Goal: Task Accomplishment & Management: Manage account settings

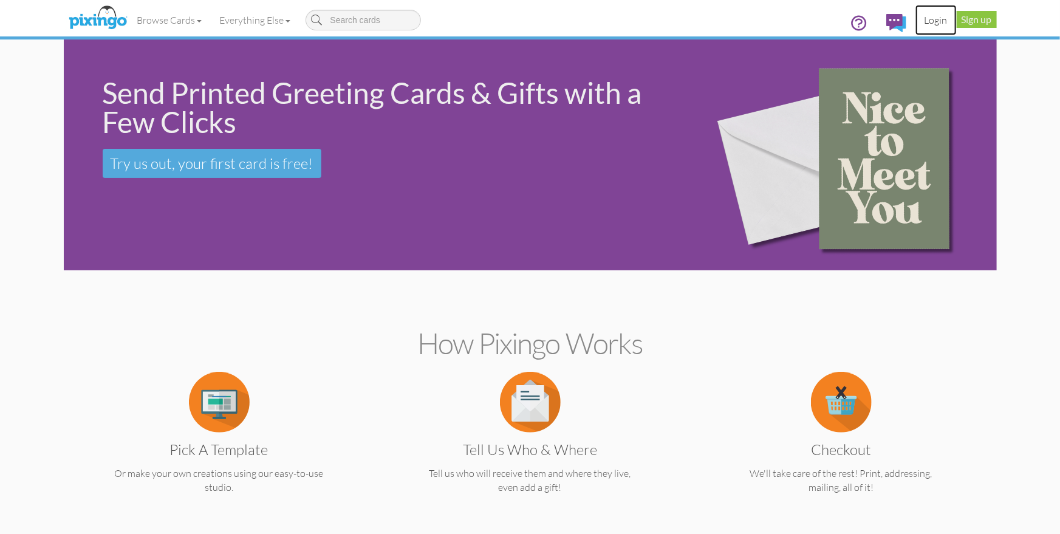
click at [934, 23] on link "Login" at bounding box center [935, 20] width 41 height 30
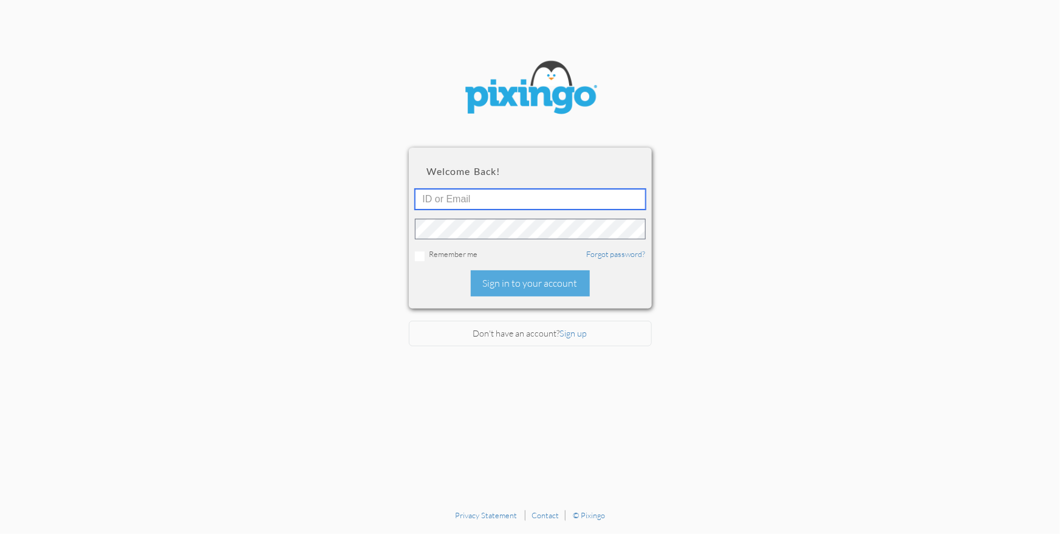
type input "1644"
click at [553, 285] on div "Sign in to your account" at bounding box center [530, 283] width 119 height 26
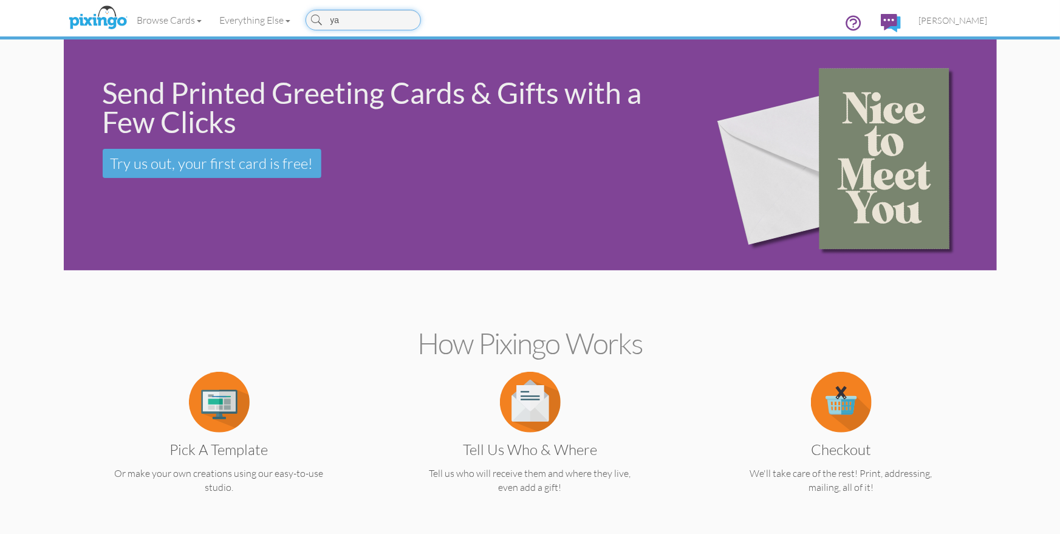
type input "yay"
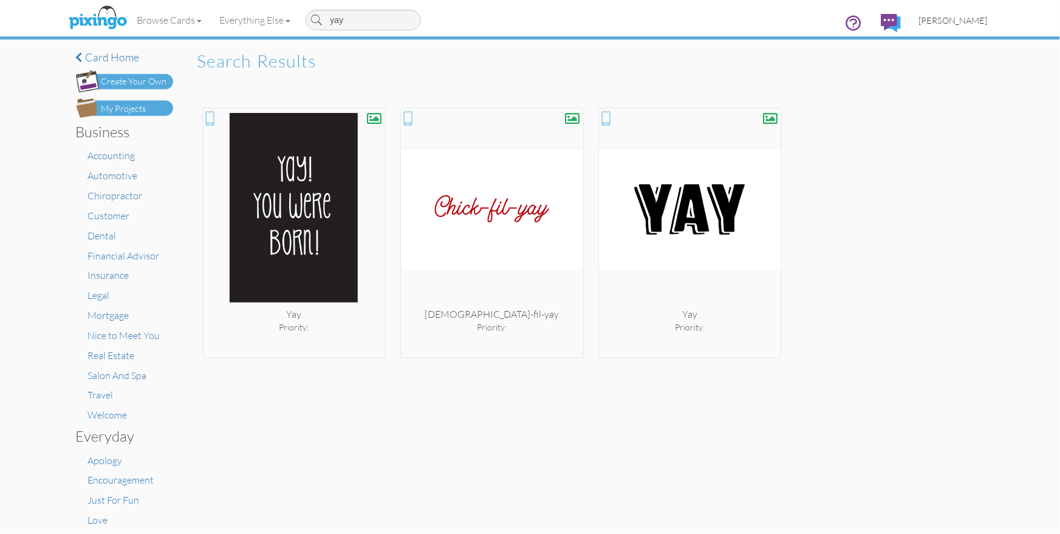
click at [954, 23] on span "[PERSON_NAME]" at bounding box center [953, 20] width 69 height 10
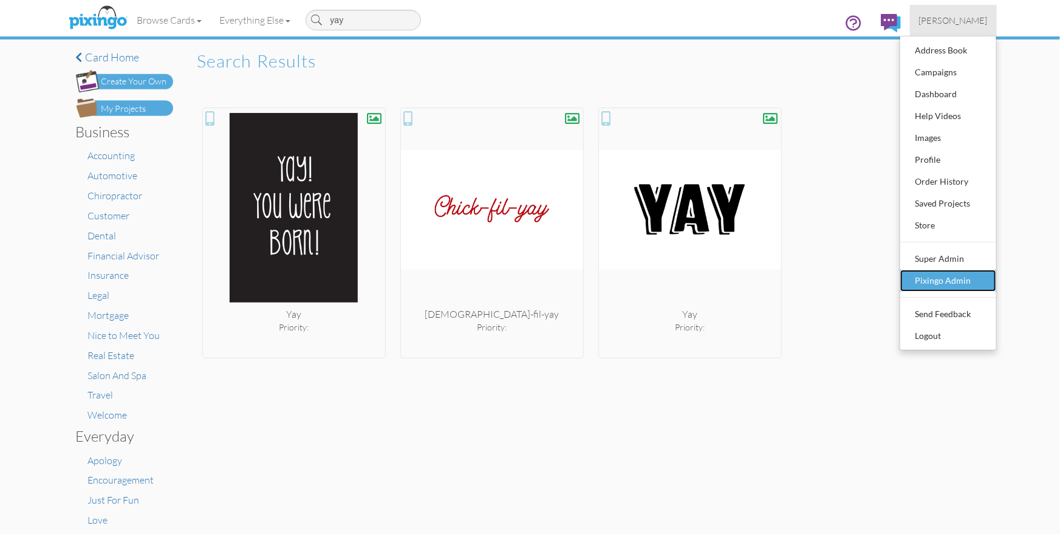
click at [957, 280] on div "Pixingo Admin" at bounding box center [948, 280] width 72 height 18
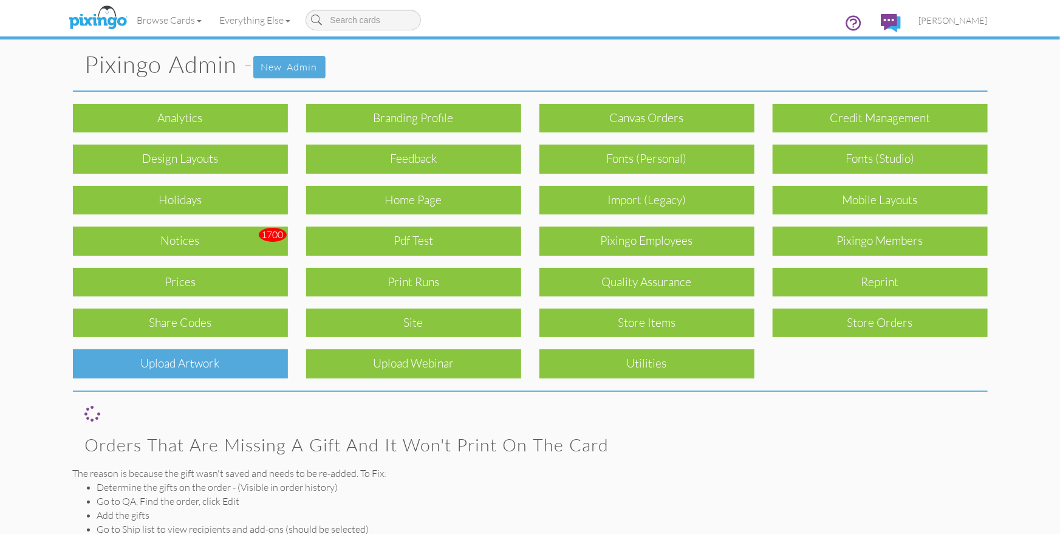
click at [167, 363] on div "Upload Artwork" at bounding box center [180, 363] width 215 height 29
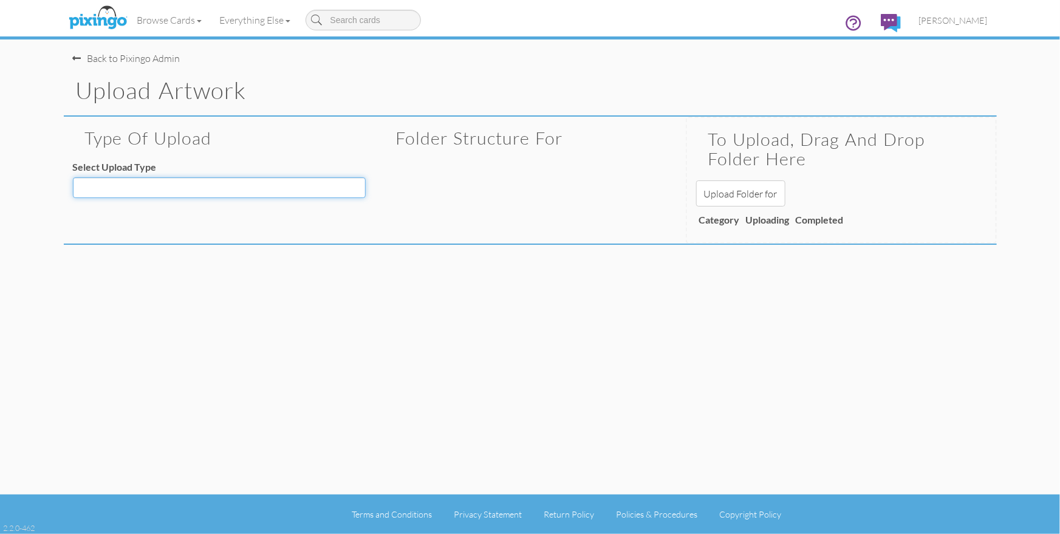
click at [223, 179] on select "Decoration - Backgrounds Decoration - Kits Decoration - Ready Texts Decoration …" at bounding box center [219, 187] width 293 height 21
select select "object:1136"
click at [73, 177] on select "Decoration - Backgrounds Decoration - Kits Decoration - Ready Texts Decoration …" at bounding box center [219, 187] width 293 height 21
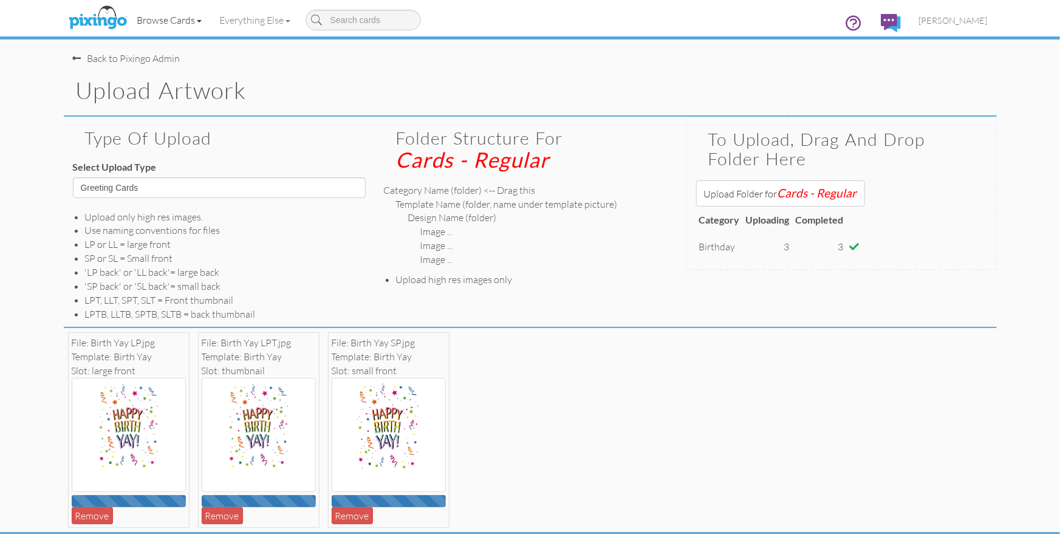
click at [188, 24] on link "Browse Cards" at bounding box center [169, 20] width 83 height 30
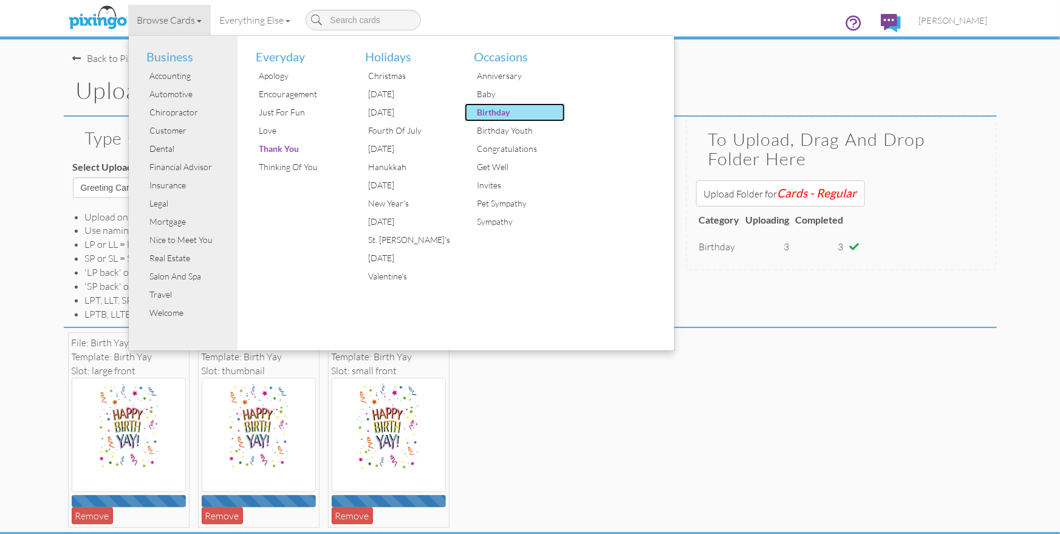
click at [491, 115] on div "Birthday" at bounding box center [519, 112] width 91 height 18
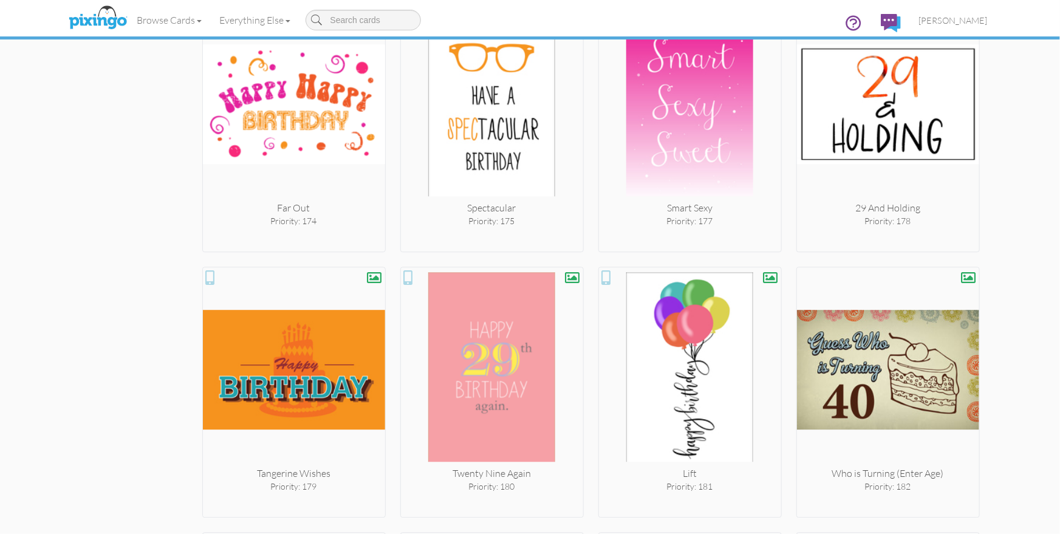
scroll to position [10728, 0]
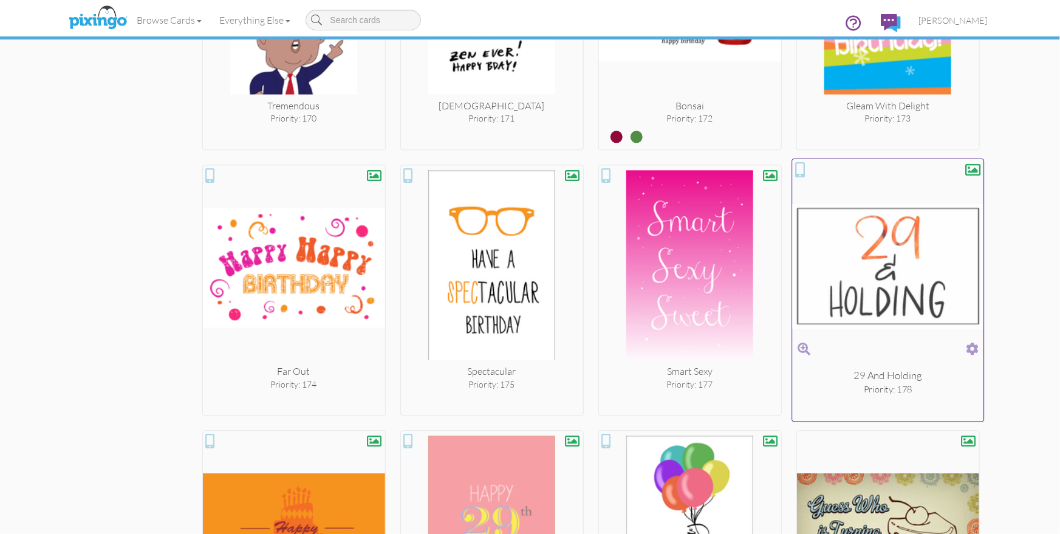
click at [970, 340] on span at bounding box center [972, 349] width 13 height 18
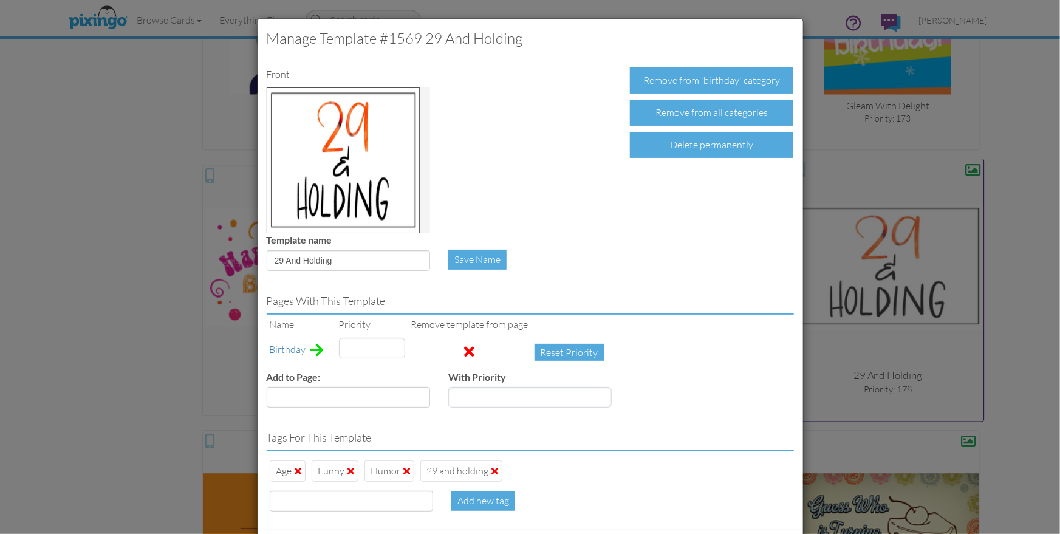
type input "178"
click at [704, 145] on div "Delete permanently" at bounding box center [711, 145] width 163 height 26
click at [685, 145] on div "Confirm Delete" at bounding box center [677, 145] width 95 height 26
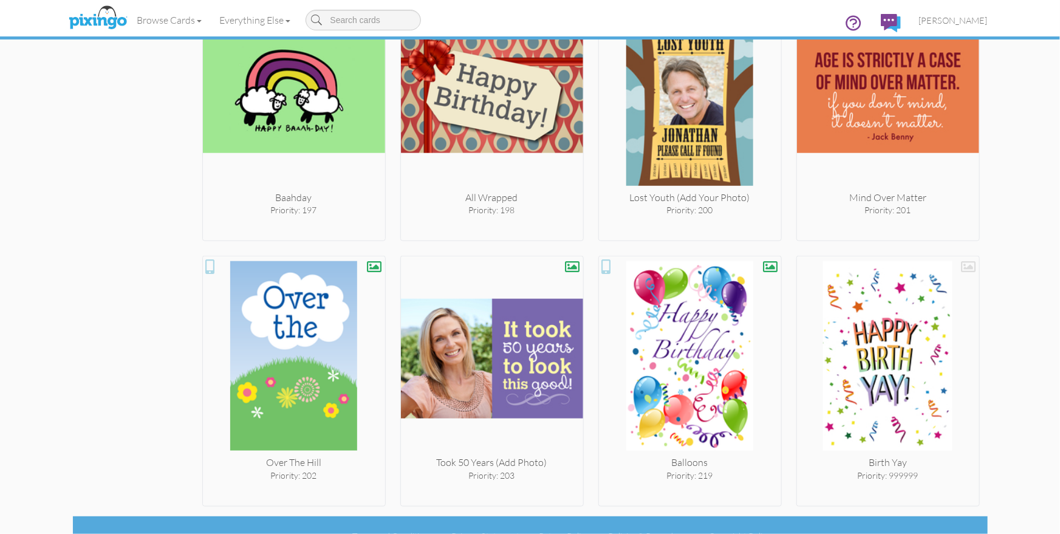
scroll to position [12233, 0]
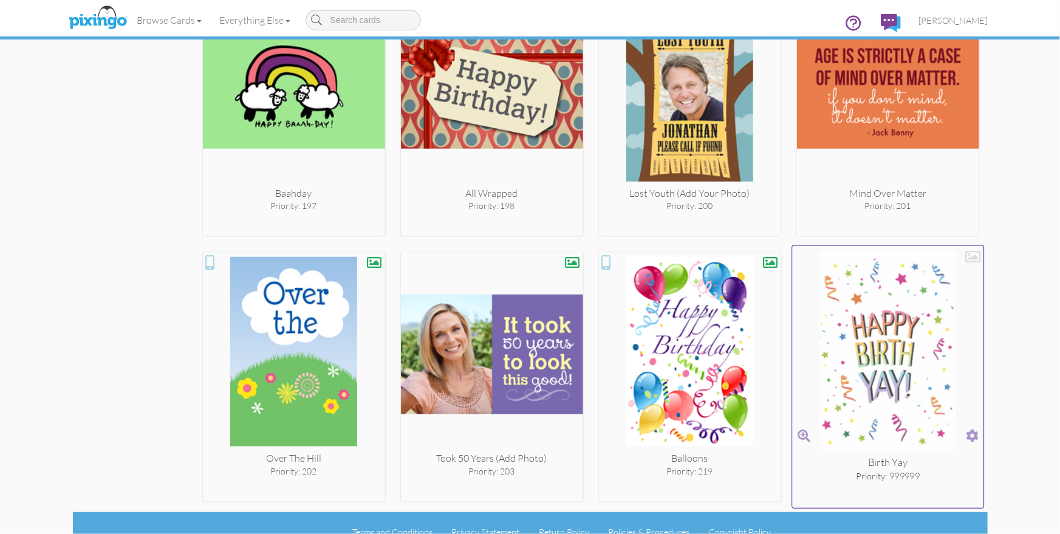
click at [972, 427] on span at bounding box center [972, 436] width 13 height 18
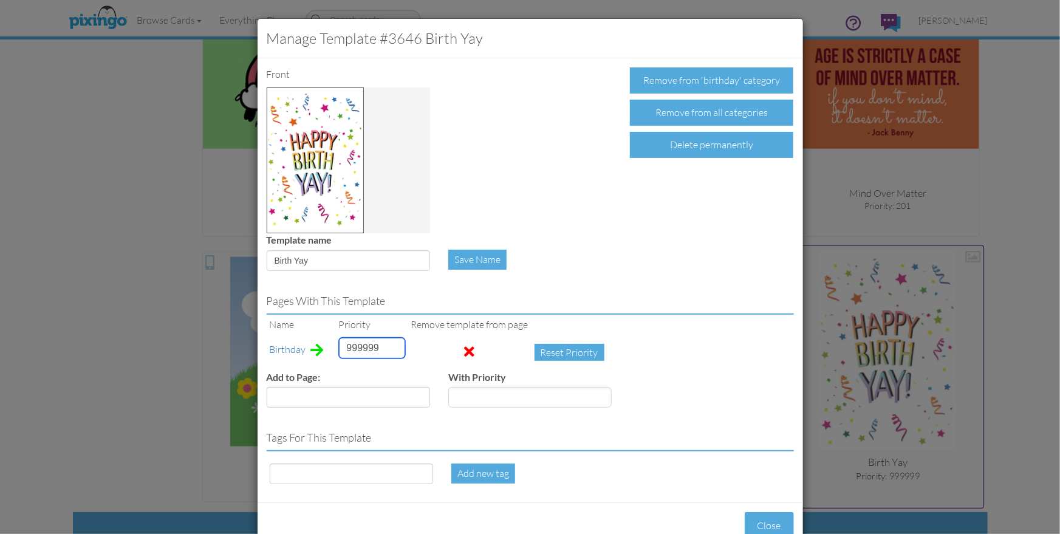
click at [351, 344] on input "999999" at bounding box center [372, 348] width 66 height 21
type input "1"
drag, startPoint x: 313, startPoint y: 259, endPoint x: 270, endPoint y: 259, distance: 43.1
click at [270, 259] on input "Birth Yay" at bounding box center [348, 260] width 163 height 21
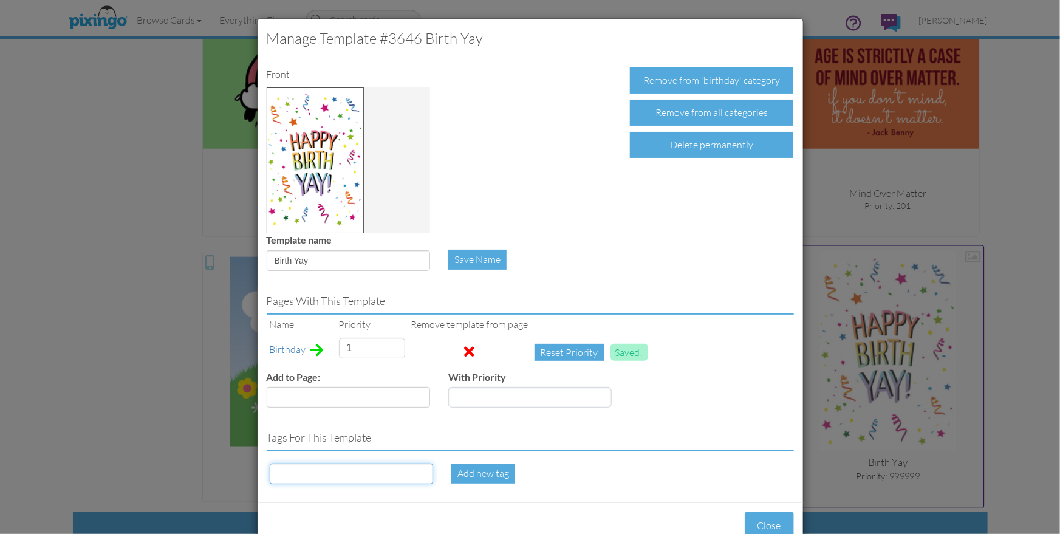
click at [311, 471] on input at bounding box center [351, 473] width 163 height 21
paste input "Birth Yay"
type input "Birth Yay"
click at [479, 474] on div "Add new tag" at bounding box center [483, 473] width 64 height 20
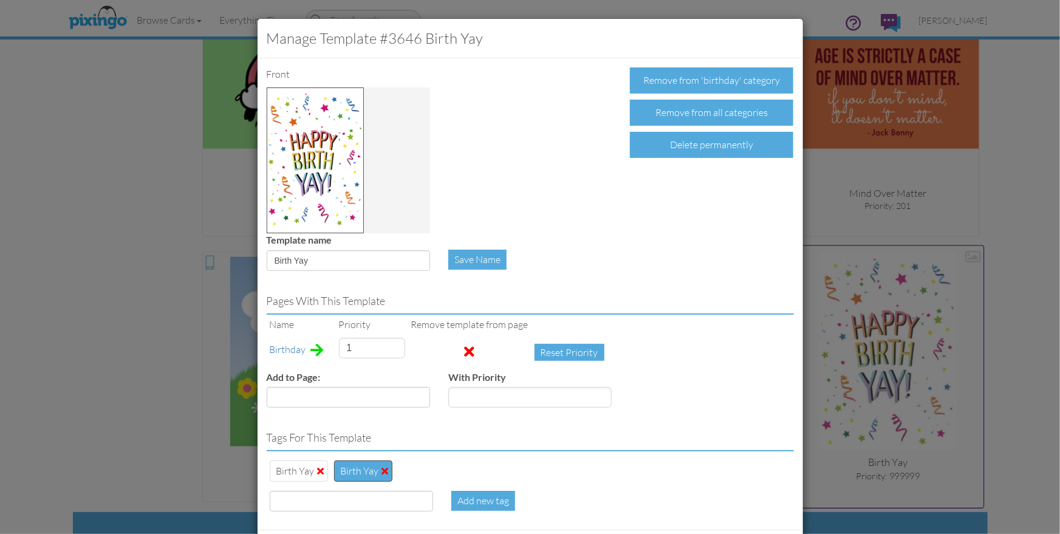
click at [382, 469] on span at bounding box center [385, 471] width 7 height 10
click at [322, 505] on input at bounding box center [351, 501] width 163 height 21
type input "confetti"
click at [477, 503] on div "Add new tag" at bounding box center [483, 501] width 64 height 20
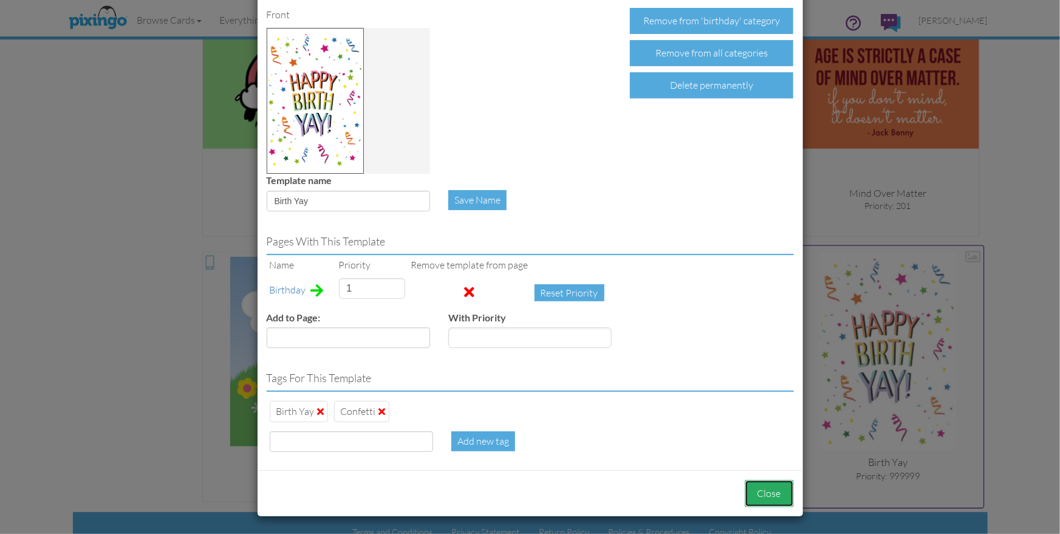
click at [776, 500] on button "Close" at bounding box center [769, 493] width 49 height 27
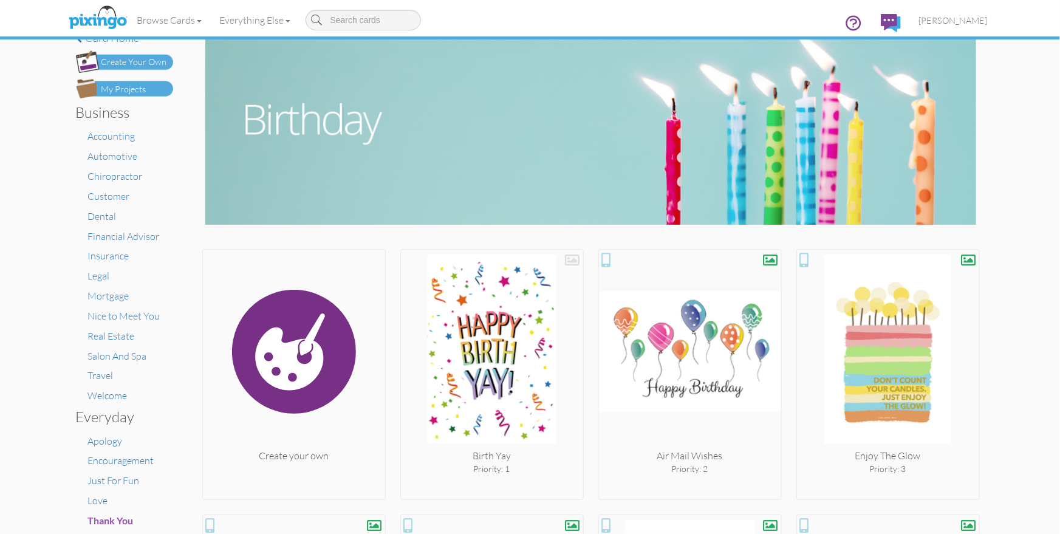
scroll to position [0, 0]
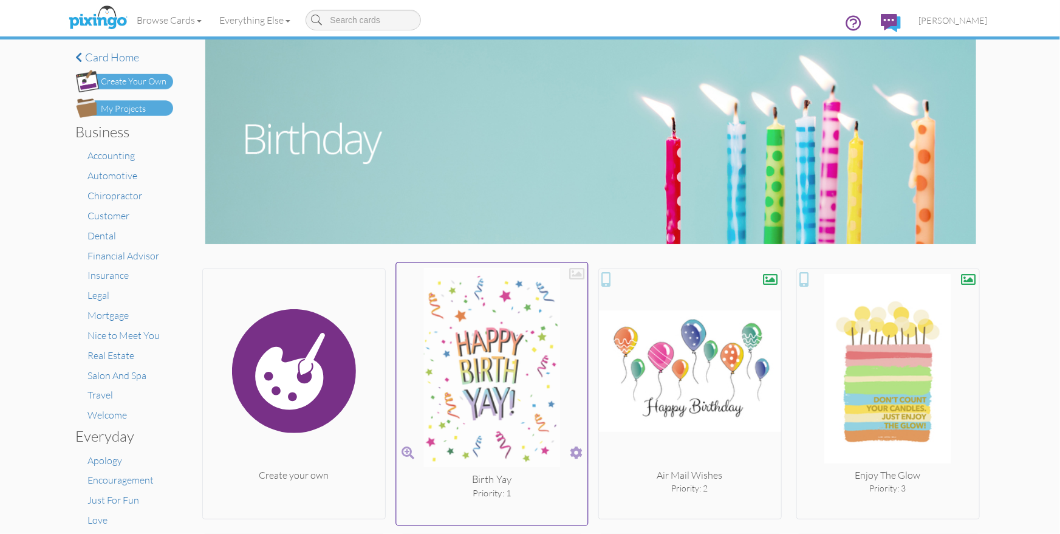
click at [576, 273] on div at bounding box center [576, 273] width 15 height 15
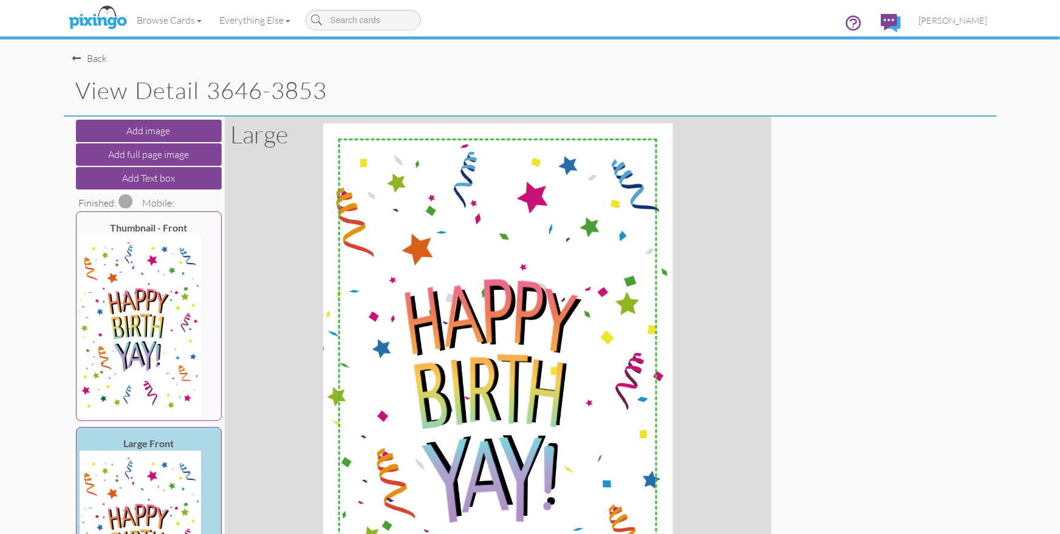
click at [121, 198] on span at bounding box center [126, 201] width 15 height 15
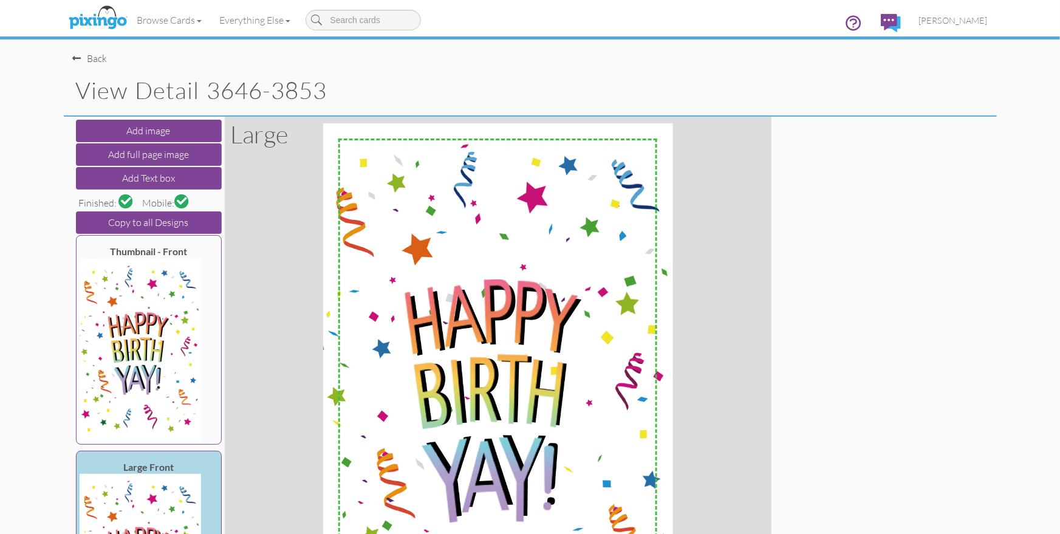
click at [84, 57] on div "Back" at bounding box center [90, 59] width 35 height 14
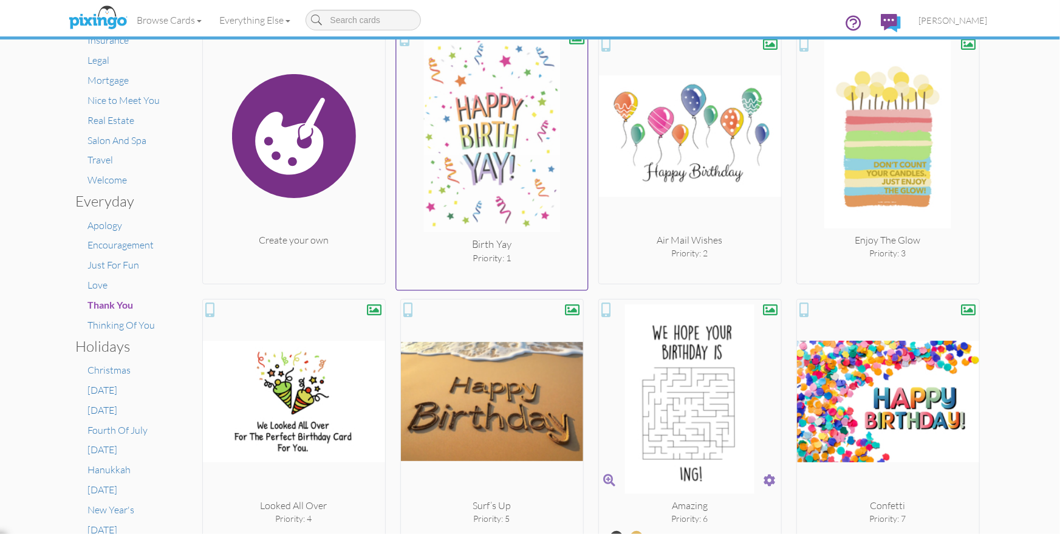
scroll to position [251, 0]
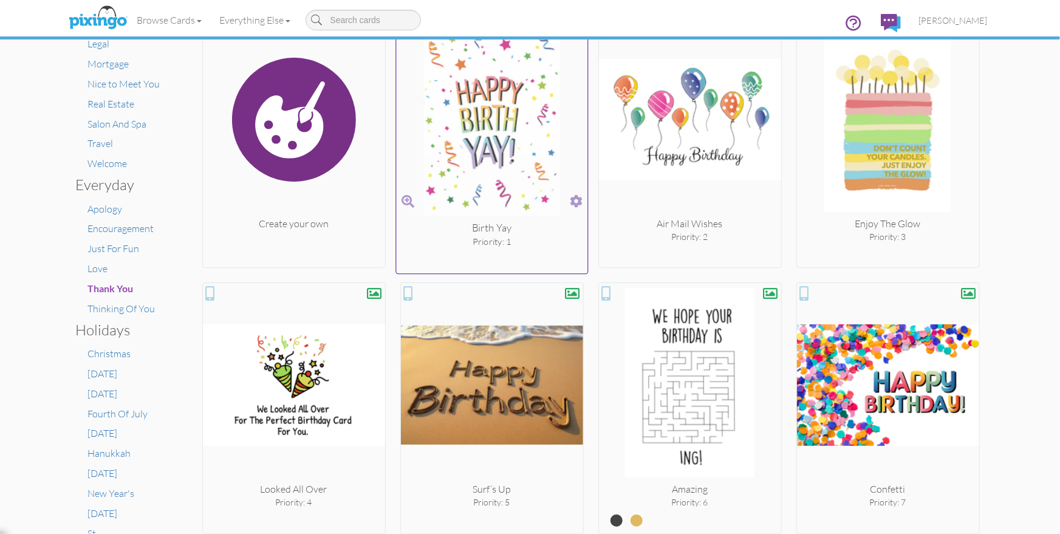
click at [572, 198] on span at bounding box center [576, 202] width 13 height 18
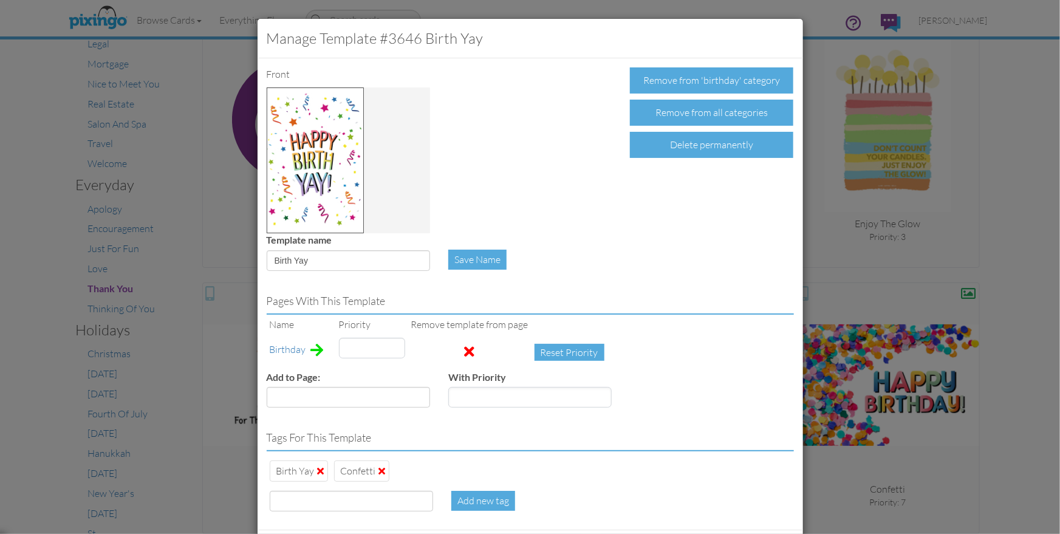
type input "1"
click at [338, 493] on input at bounding box center [351, 501] width 163 height 21
type input "promoted"
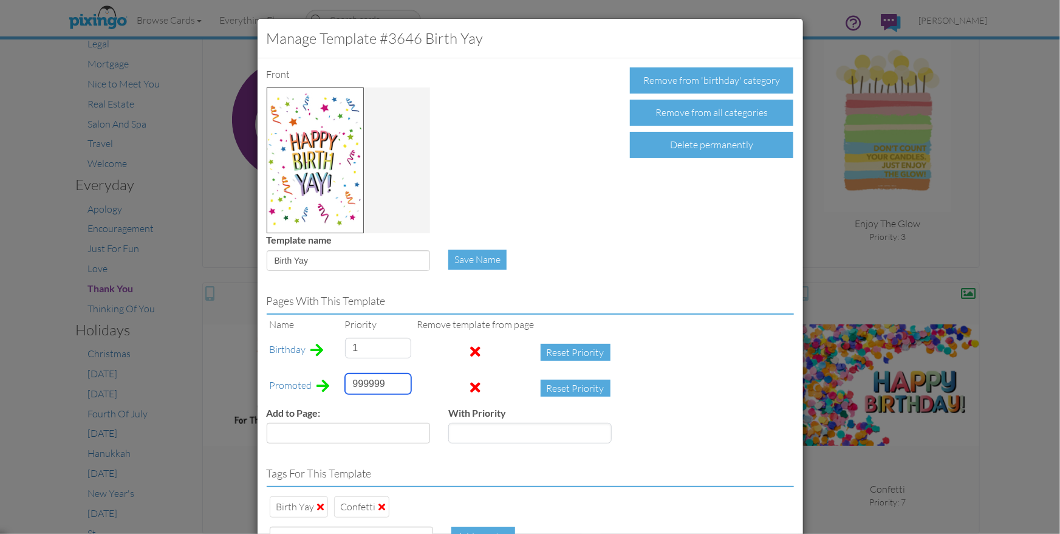
click at [355, 387] on input "999999" at bounding box center [378, 384] width 66 height 21
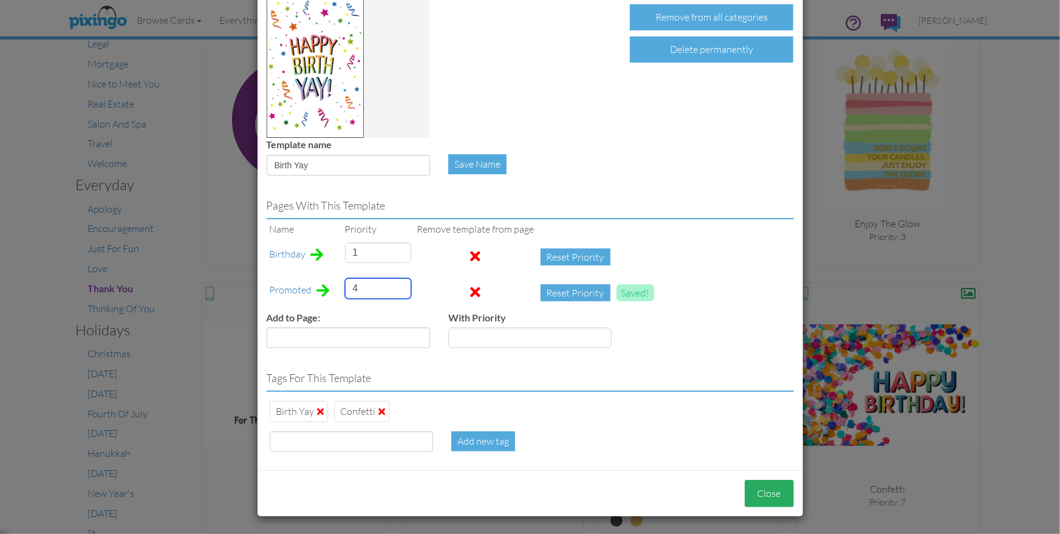
type input "4"
click at [764, 486] on button "Close" at bounding box center [769, 493] width 49 height 27
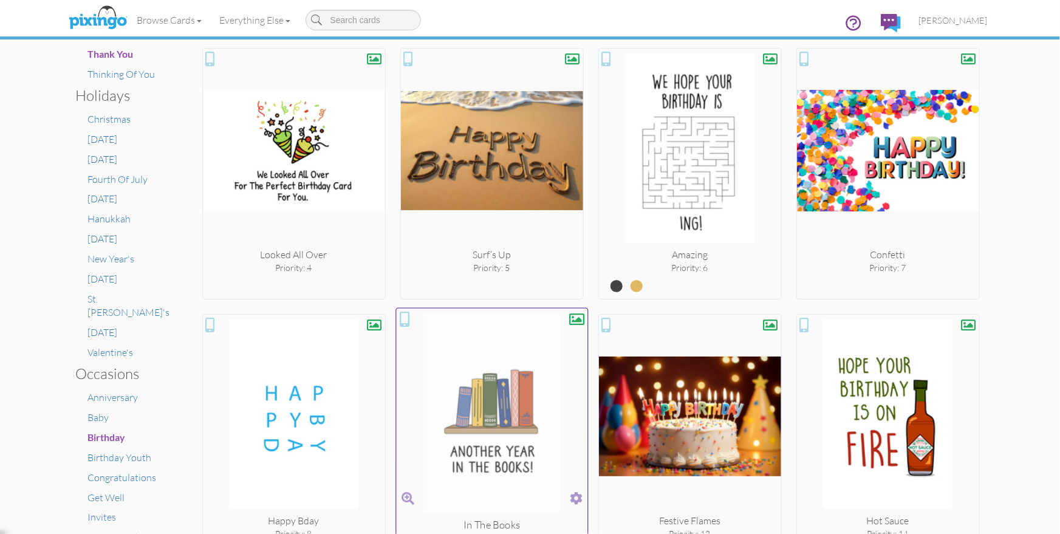
scroll to position [485, 0]
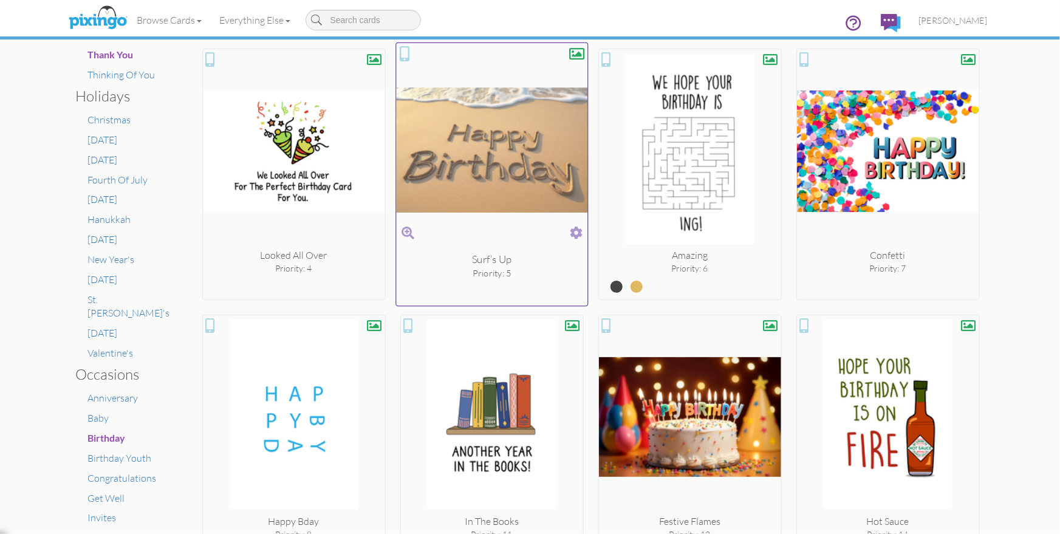
click at [575, 235] on span at bounding box center [576, 233] width 13 height 18
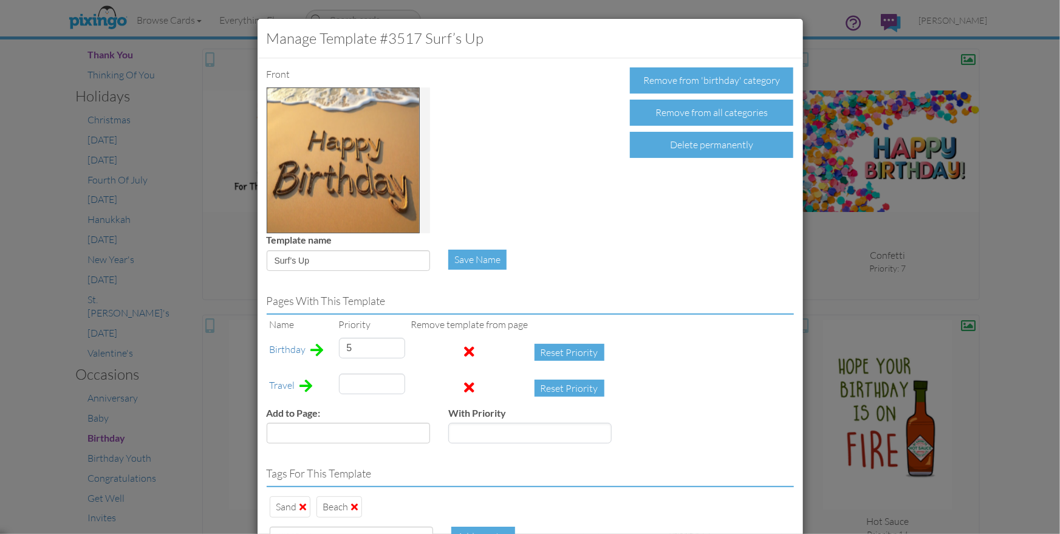
type input "17"
drag, startPoint x: 366, startPoint y: 350, endPoint x: 337, endPoint y: 349, distance: 28.6
click at [337, 349] on td "5" at bounding box center [372, 353] width 72 height 36
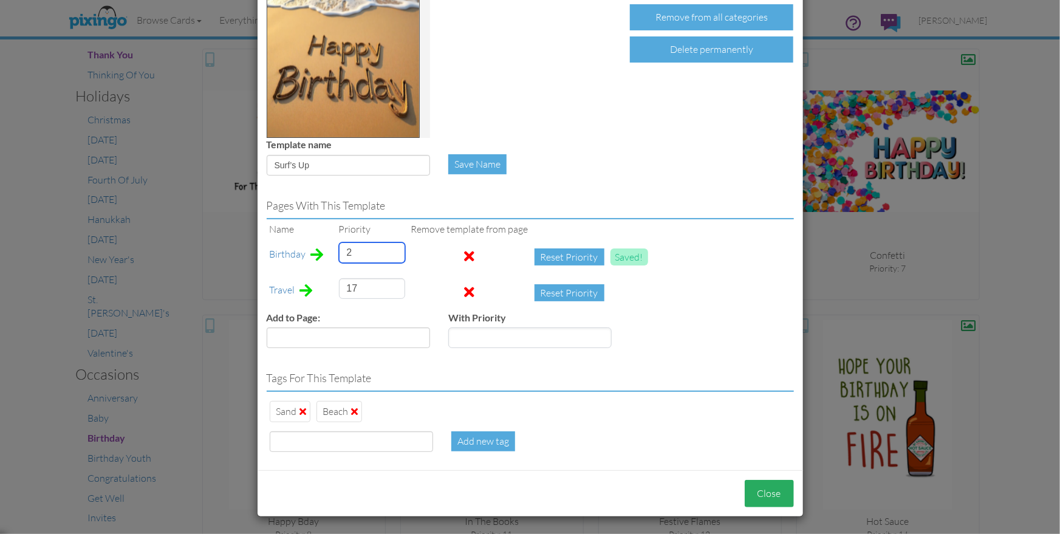
type input "2"
click at [771, 492] on button "Close" at bounding box center [769, 493] width 49 height 27
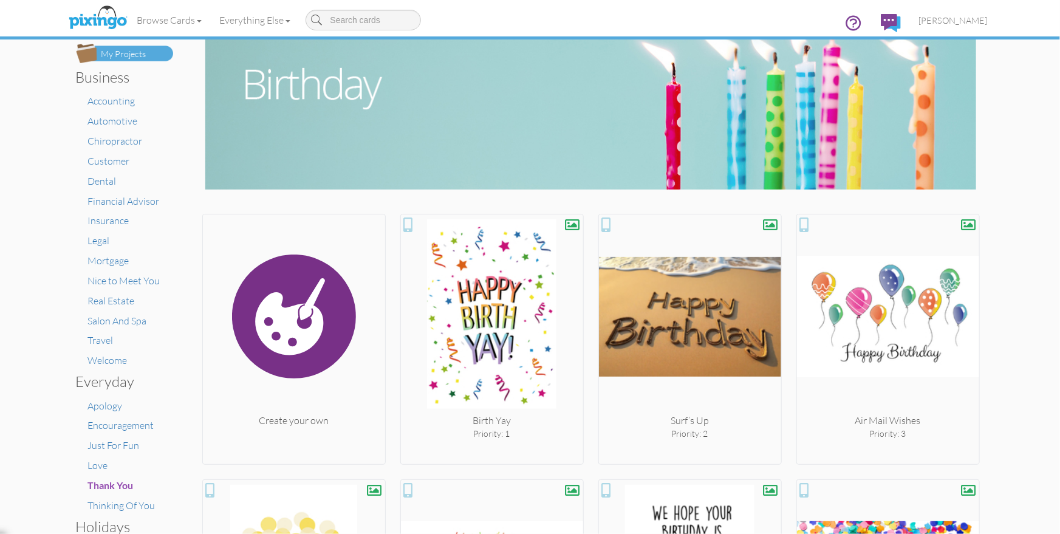
scroll to position [0, 0]
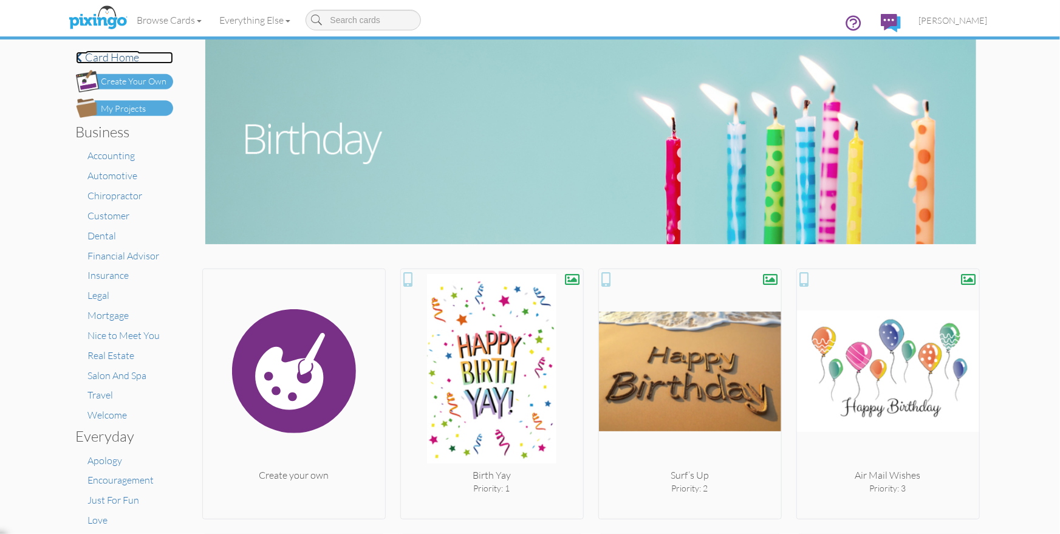
click at [102, 56] on h4 "Card home" at bounding box center [124, 58] width 97 height 12
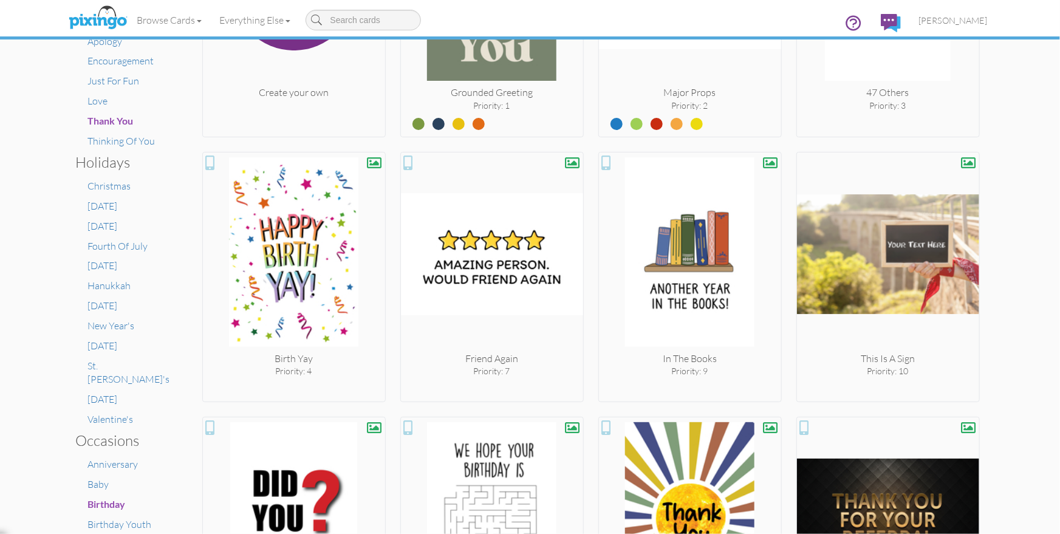
scroll to position [439, 0]
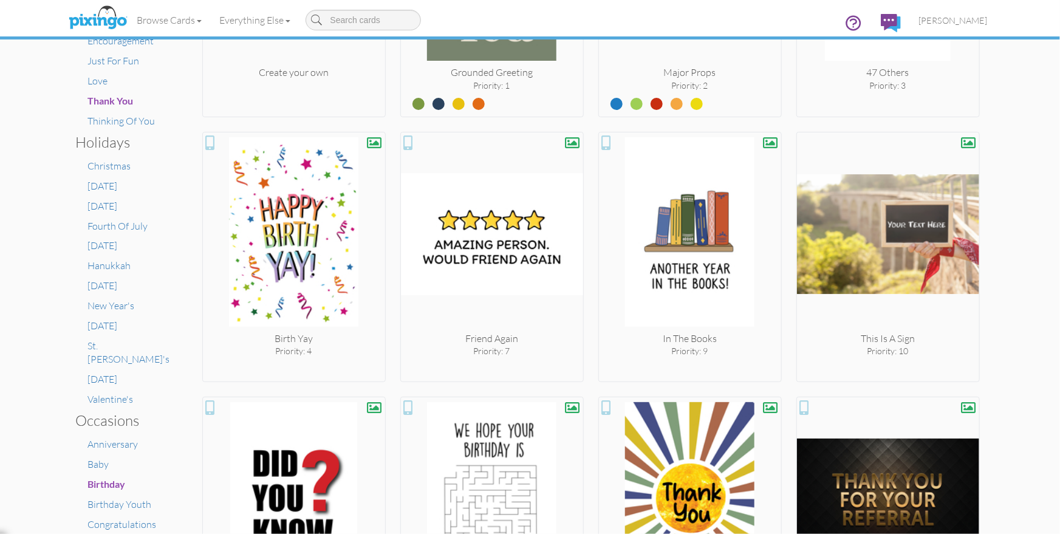
click at [330, 316] on img at bounding box center [294, 234] width 182 height 194
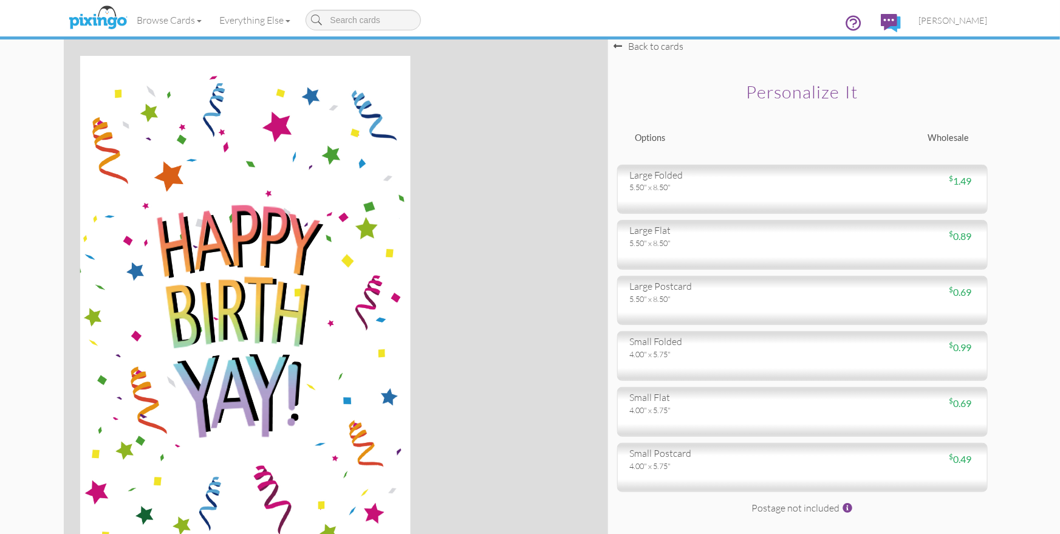
click at [649, 51] on div "Back to cards" at bounding box center [649, 46] width 70 height 14
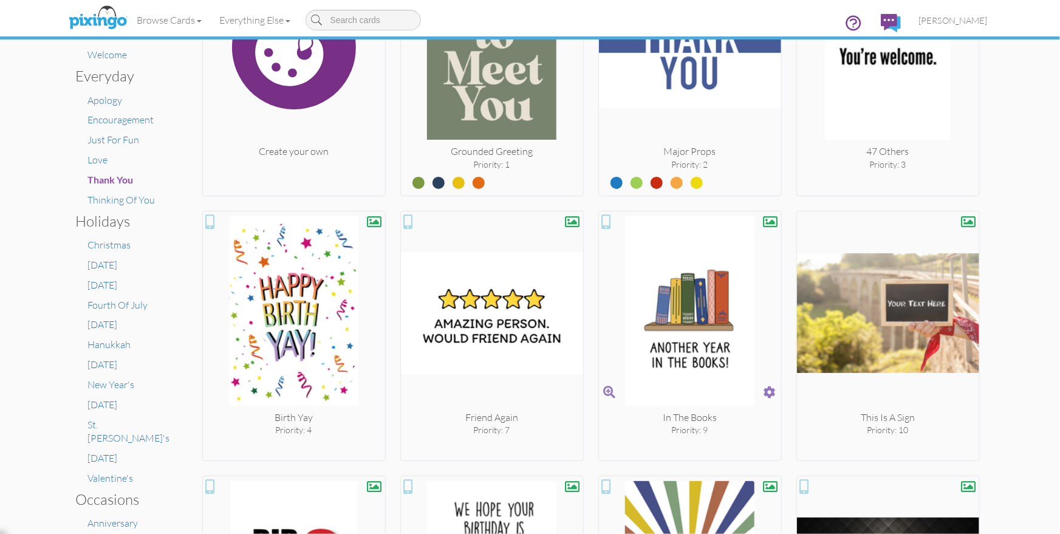
scroll to position [359, 0]
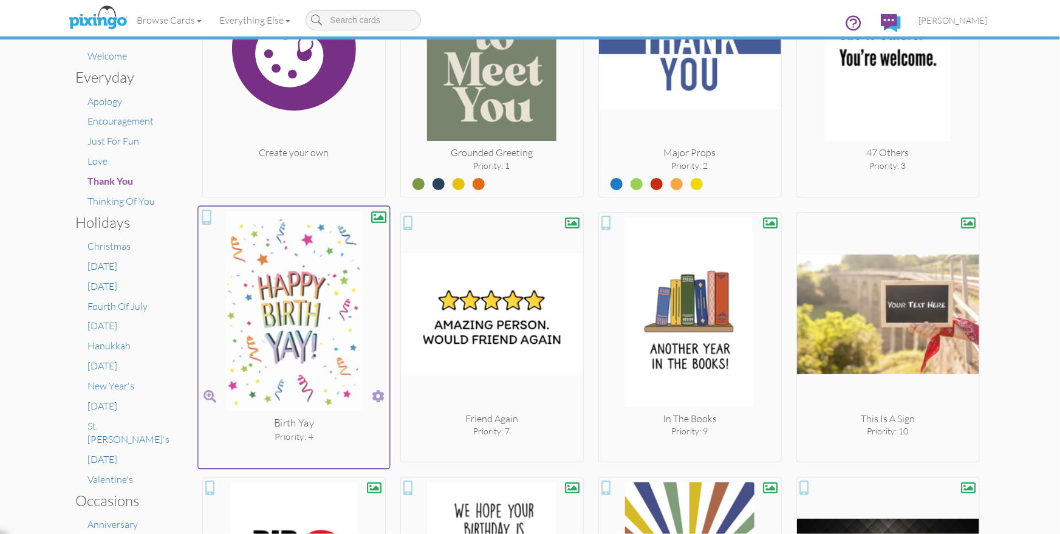
click at [377, 392] on span at bounding box center [378, 396] width 13 height 18
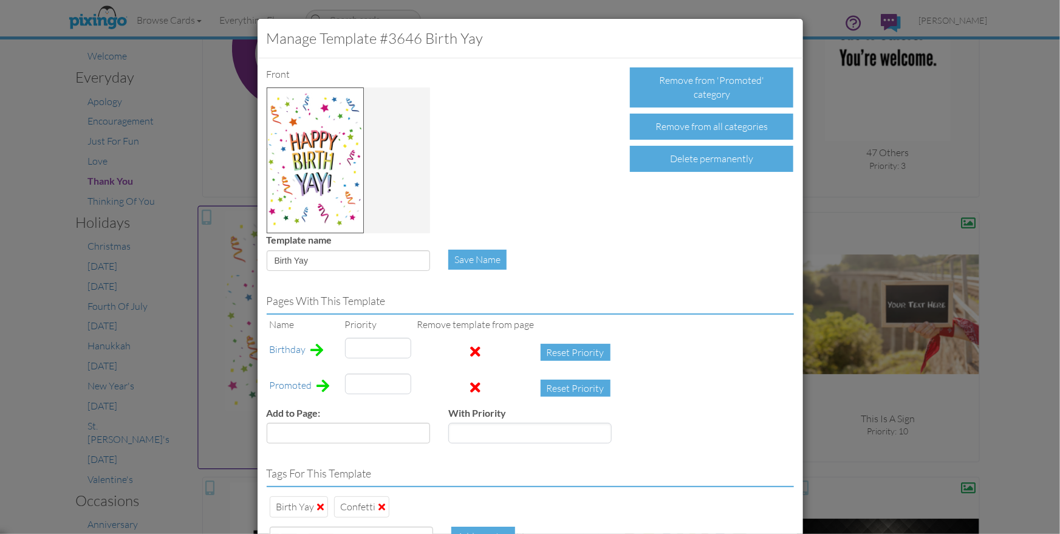
type input "1"
click at [352, 384] on input "4" at bounding box center [378, 384] width 66 height 21
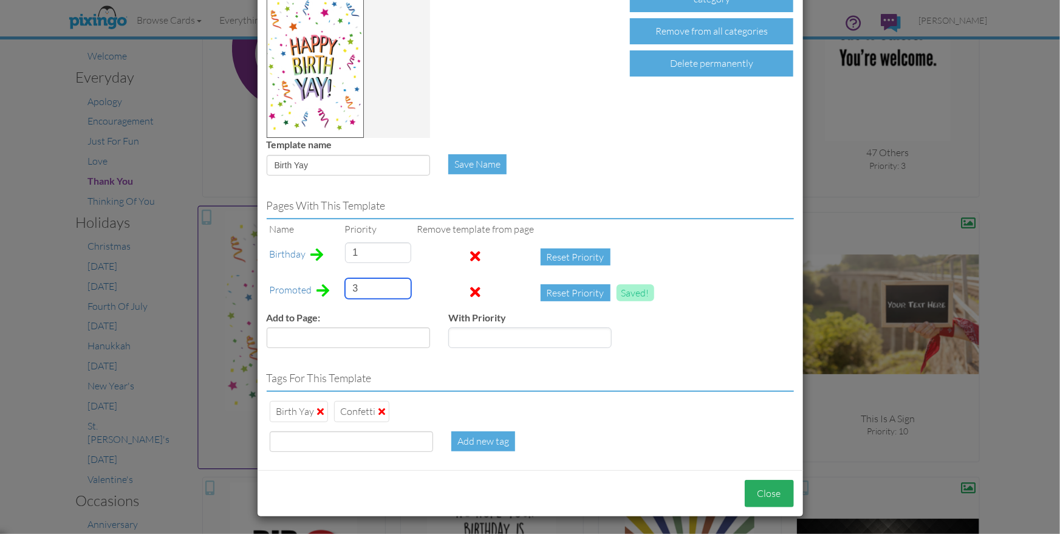
type input "3"
click at [777, 496] on button "Close" at bounding box center [769, 493] width 49 height 27
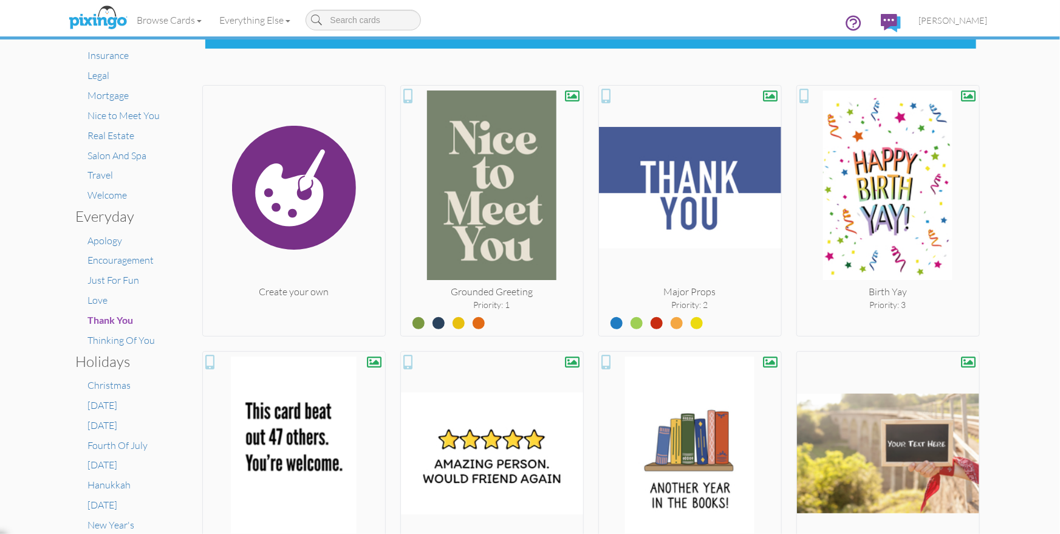
scroll to position [219, 0]
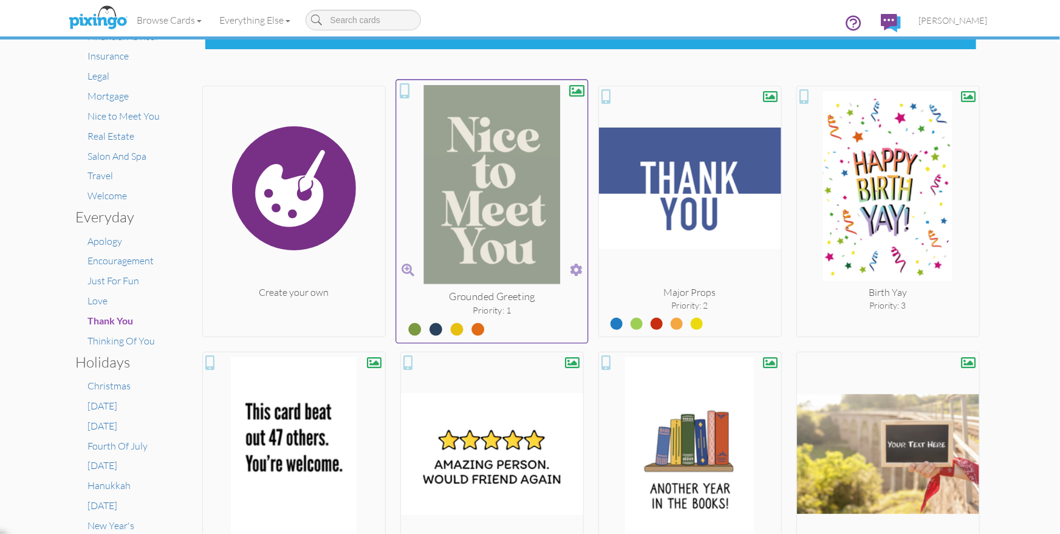
click at [426, 323] on label at bounding box center [426, 324] width 0 height 16
click at [0, 0] on input "radio" at bounding box center [0, 0] width 0 height 0
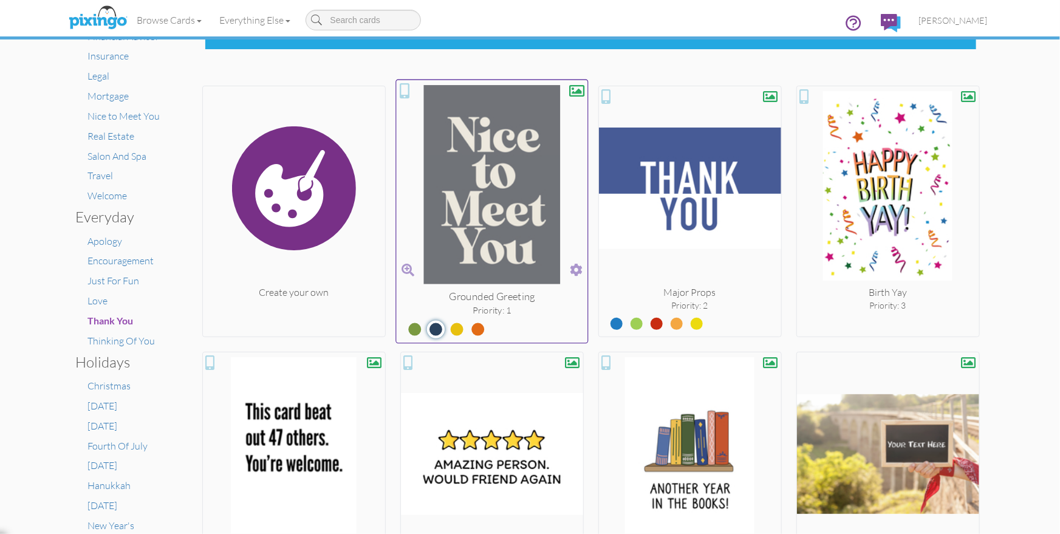
click at [448, 324] on label at bounding box center [448, 324] width 0 height 16
click at [0, 0] on input "radio" at bounding box center [0, 0] width 0 height 0
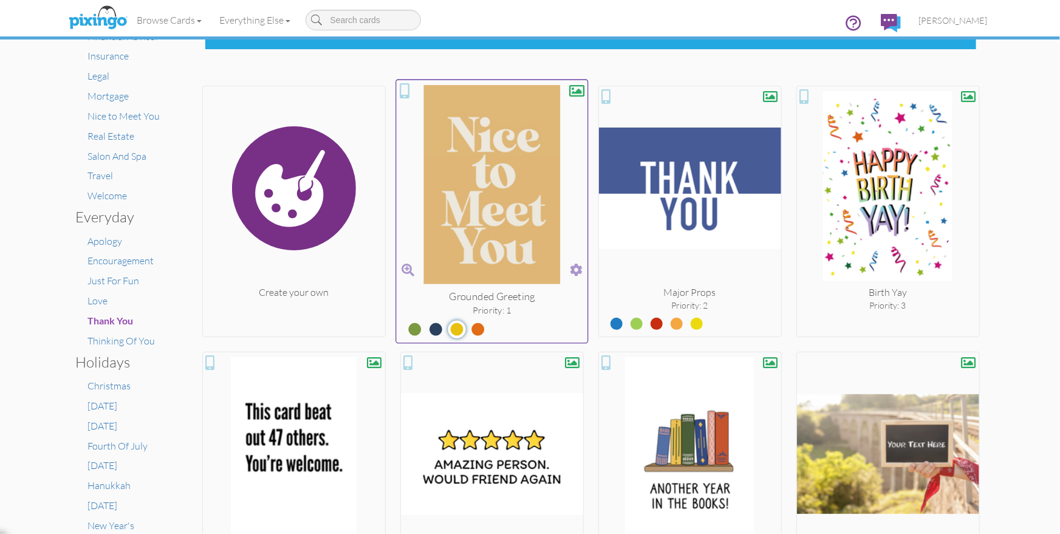
click at [469, 326] on label at bounding box center [469, 324] width 0 height 16
click at [0, 0] on input "radio" at bounding box center [0, 0] width 0 height 0
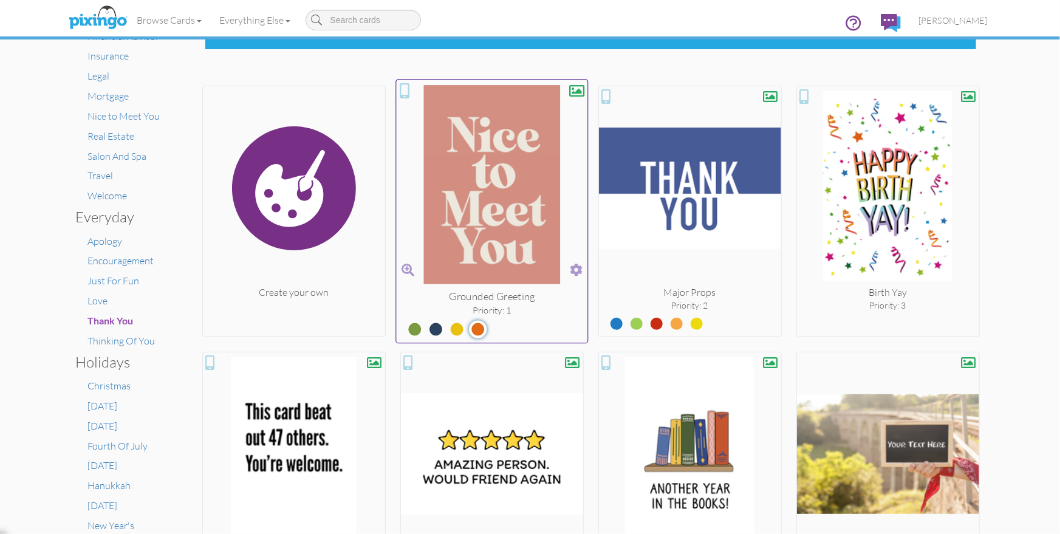
click at [406, 324] on label at bounding box center [406, 324] width 0 height 16
click at [0, 0] on input "radio" at bounding box center [0, 0] width 0 height 0
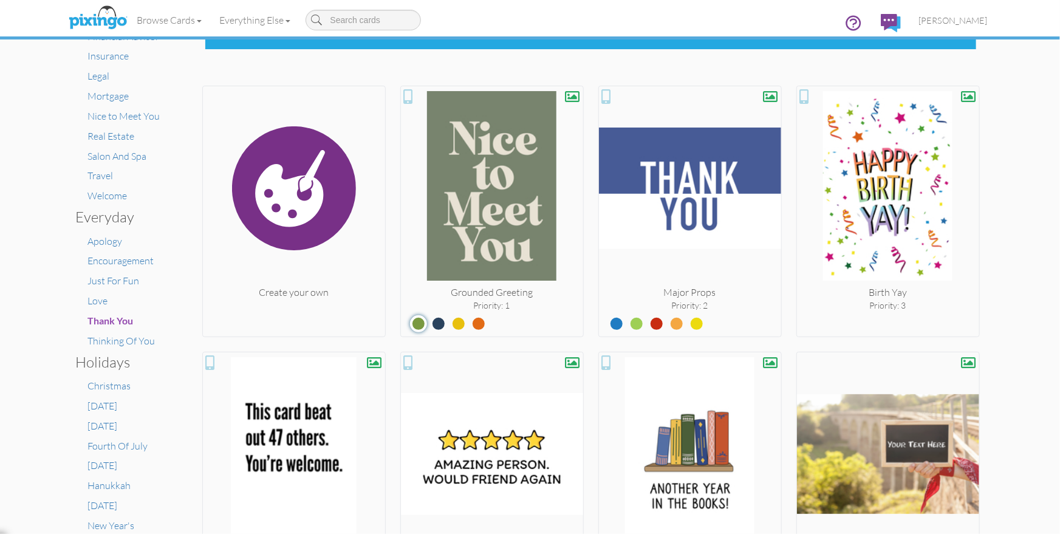
click at [1000, 343] on div "× Card home Create Your Own My Projects Business Accounting Automotive Chiropra…" at bounding box center [530, 286] width 1060 height 494
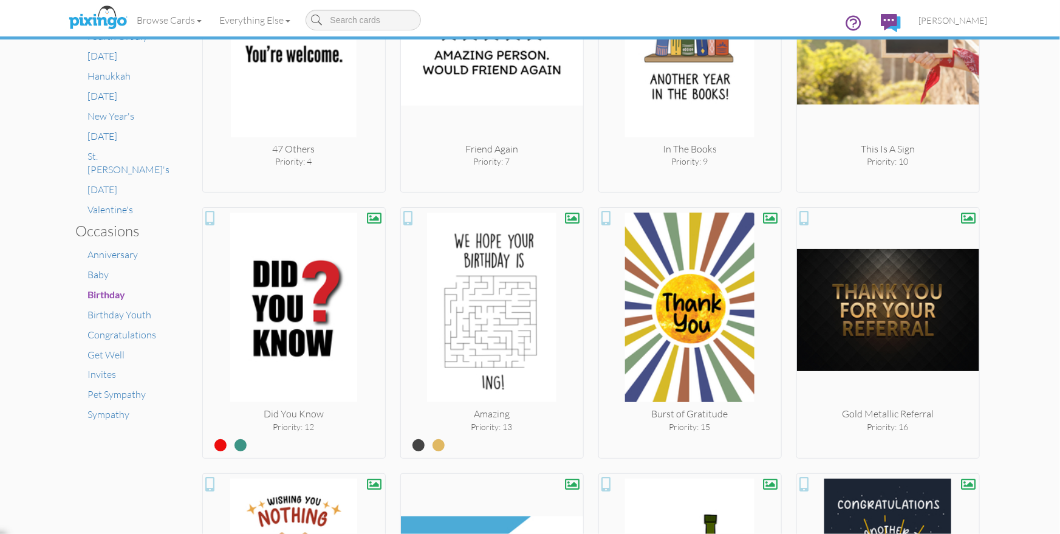
scroll to position [629, 0]
click at [123, 309] on span "Birthday Youth" at bounding box center [120, 315] width 64 height 12
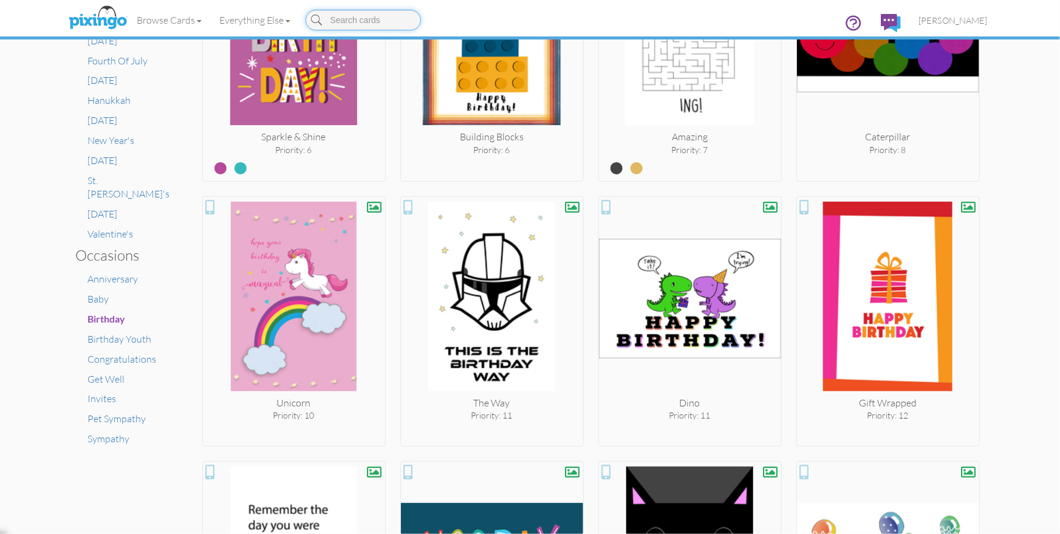
scroll to position [604, 0]
click at [958, 22] on span "[PERSON_NAME]" at bounding box center [953, 20] width 69 height 10
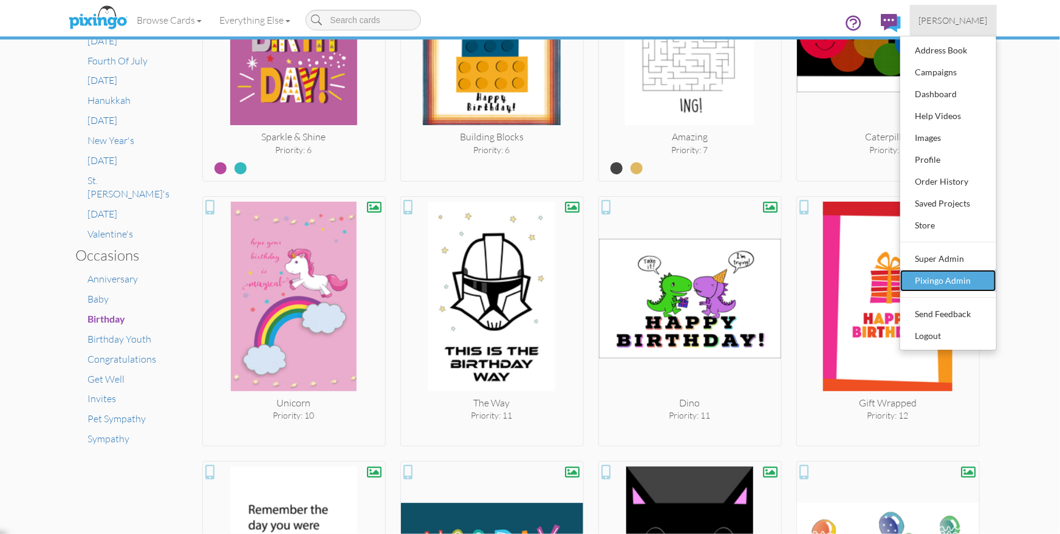
click at [938, 282] on div "Pixingo Admin" at bounding box center [948, 280] width 72 height 18
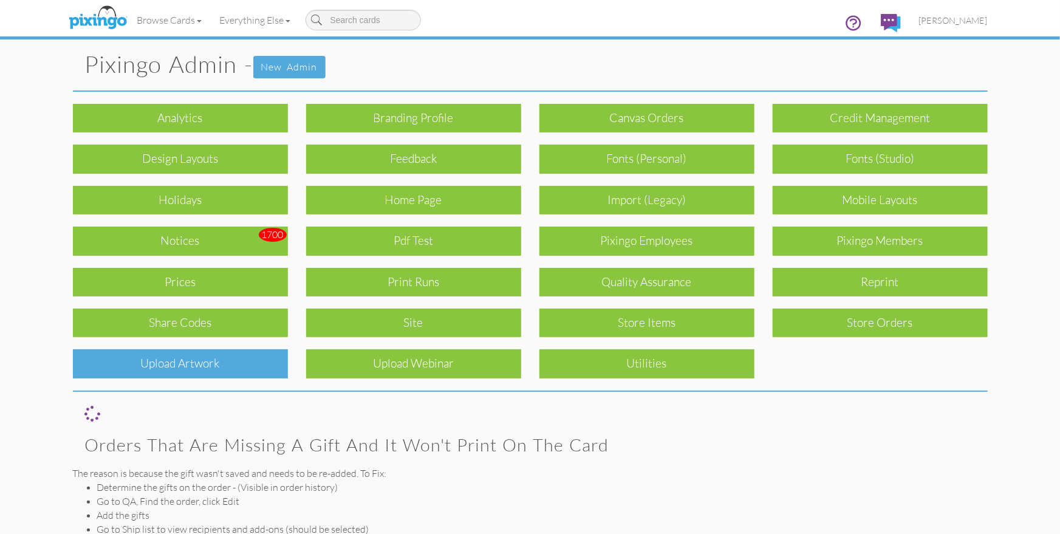
click at [196, 366] on div "Upload Artwork" at bounding box center [180, 363] width 215 height 29
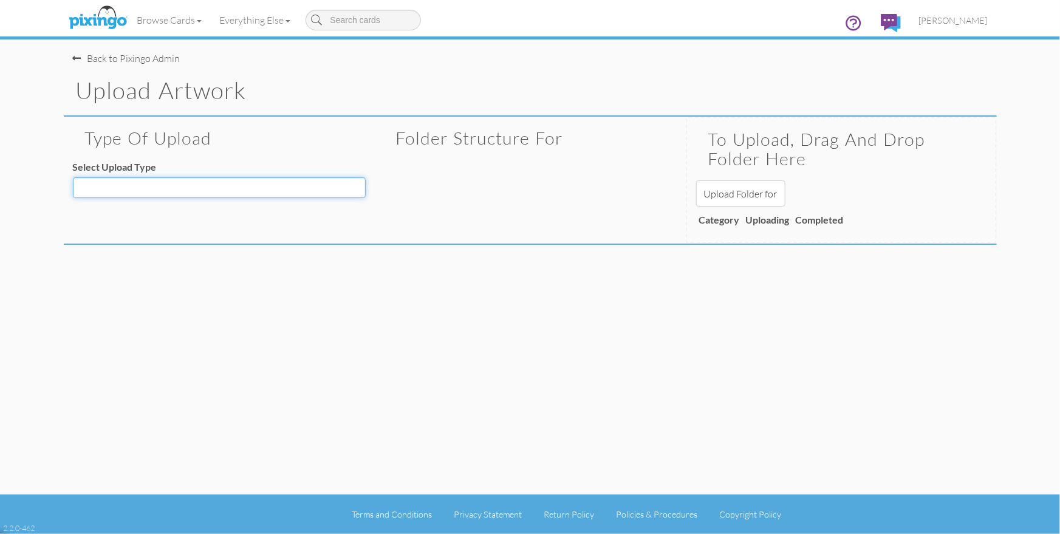
click at [209, 194] on select "Decoration - Backgrounds Decoration - Kits Decoration - Ready Texts Decoration …" at bounding box center [219, 187] width 293 height 21
select select "object:9022"
click at [73, 177] on select "Decoration - Backgrounds Decoration - Kits Decoration - Ready Texts Decoration …" at bounding box center [219, 187] width 293 height 21
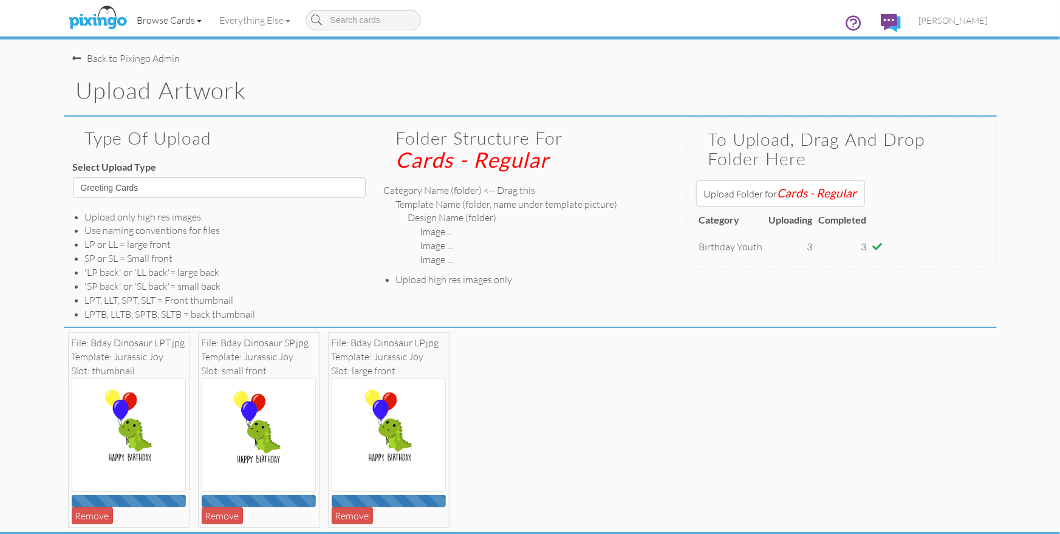
click at [178, 21] on link "Browse Cards" at bounding box center [169, 20] width 83 height 30
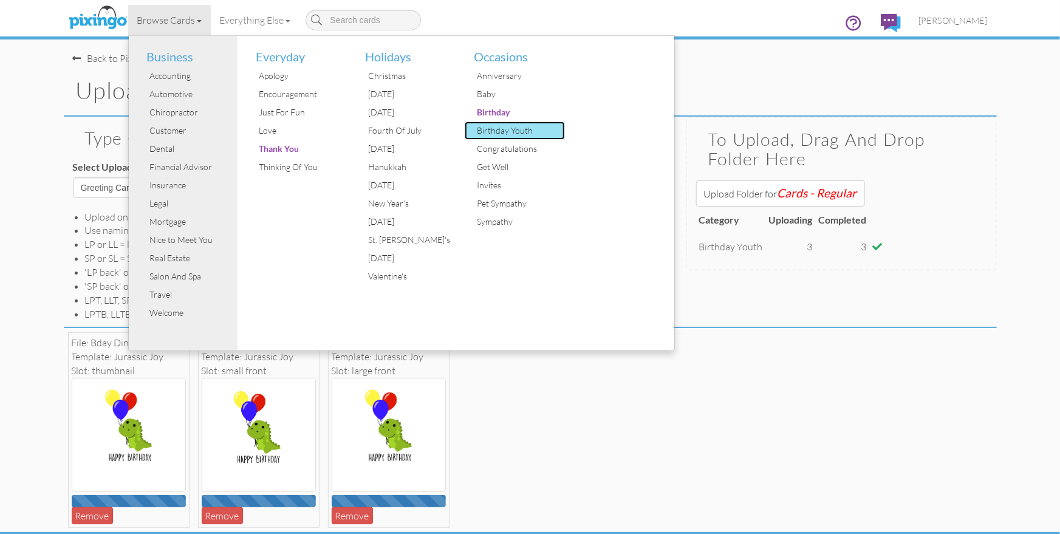
click at [510, 130] on div "Birthday Youth" at bounding box center [519, 130] width 91 height 18
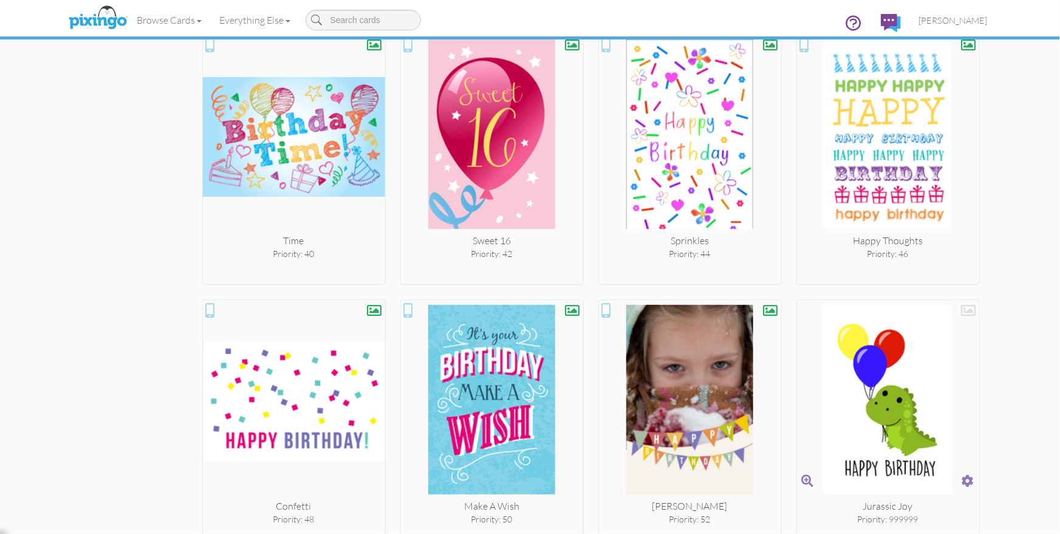
scroll to position [2686, 0]
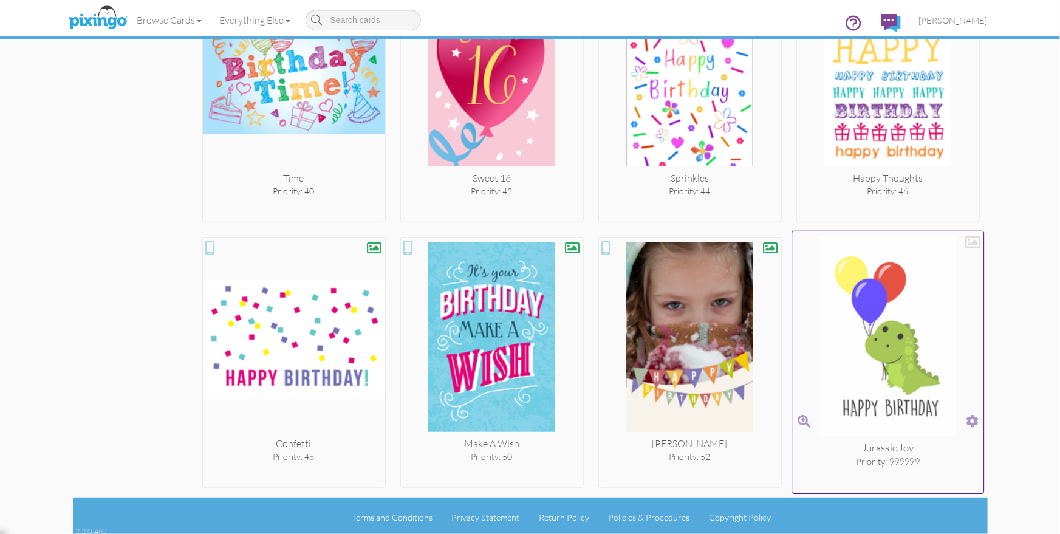
click at [971, 418] on span at bounding box center [972, 421] width 13 height 18
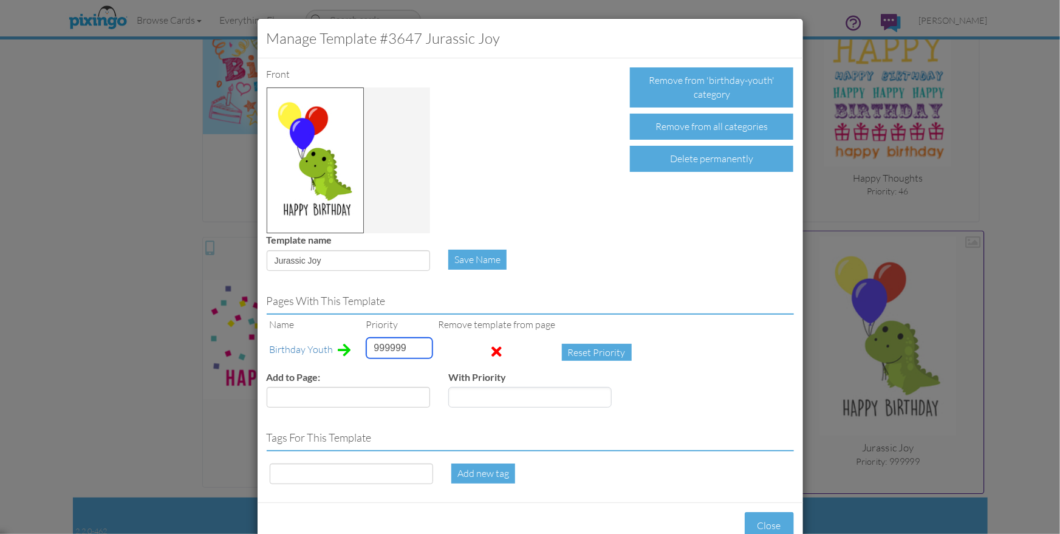
click at [383, 356] on input "999999" at bounding box center [399, 348] width 66 height 21
click at [383, 354] on input "999999" at bounding box center [399, 348] width 66 height 21
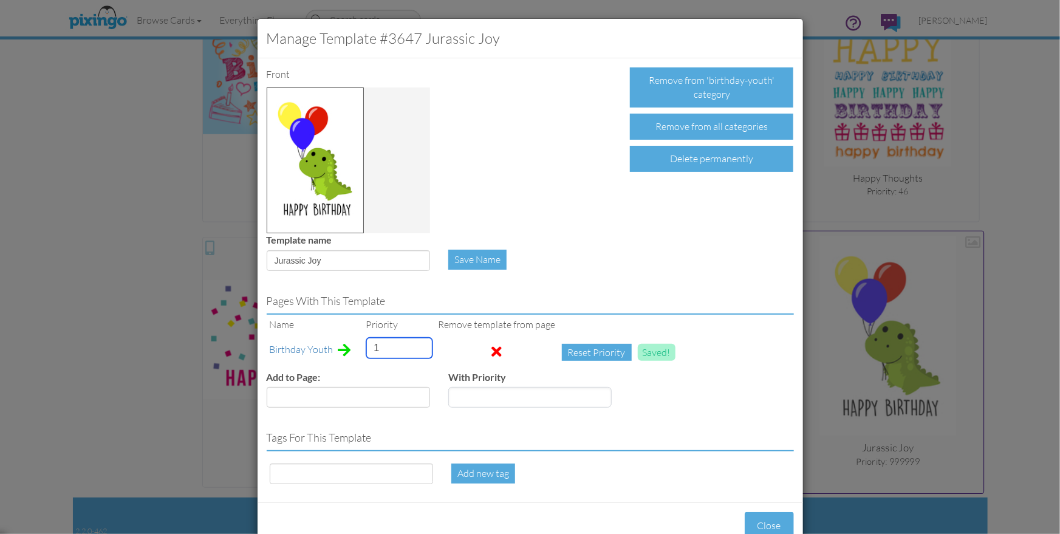
type input "1"
drag, startPoint x: 319, startPoint y: 261, endPoint x: 274, endPoint y: 258, distance: 45.6
click at [274, 258] on input "Jurassic Joy" at bounding box center [348, 260] width 163 height 21
click at [298, 473] on input at bounding box center [351, 473] width 163 height 21
paste input "Jurassic Joy"
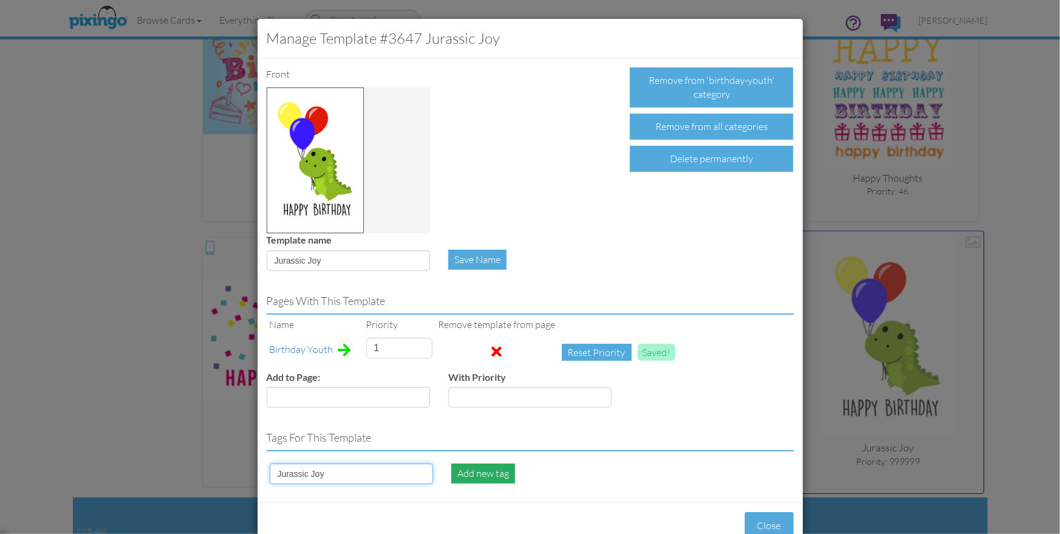
type input "Jurassic Joy"
click at [463, 474] on div "Add new tag" at bounding box center [483, 473] width 64 height 20
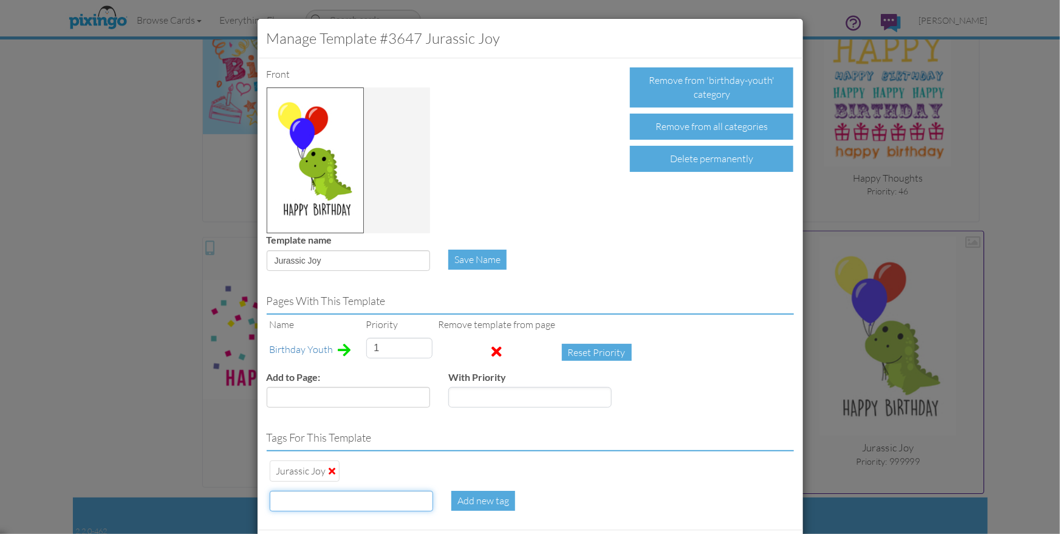
click at [290, 494] on input at bounding box center [351, 501] width 163 height 21
type input "Dinosaur"
click at [470, 499] on div "Add new tag" at bounding box center [483, 501] width 64 height 20
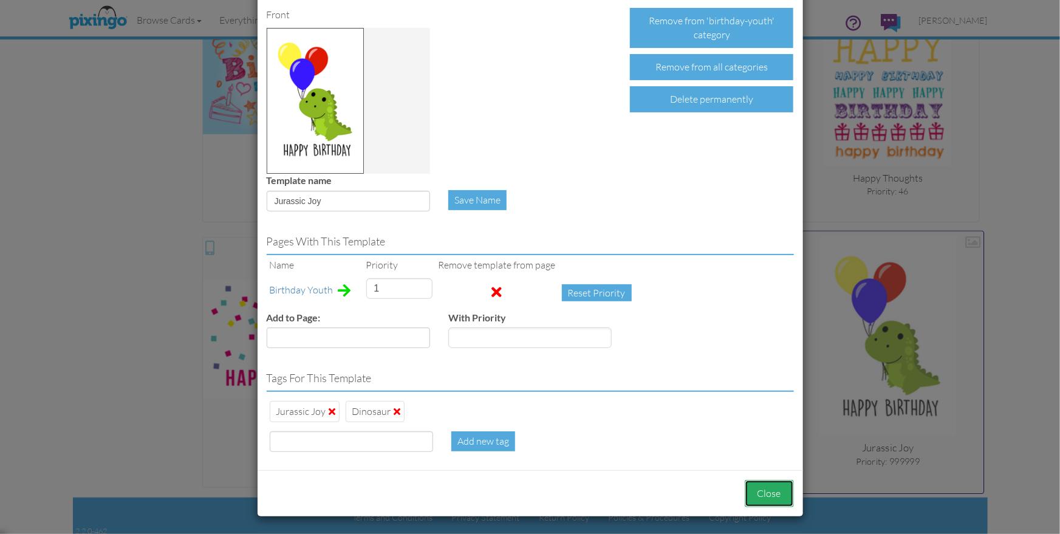
click at [769, 493] on button "Close" at bounding box center [769, 493] width 49 height 27
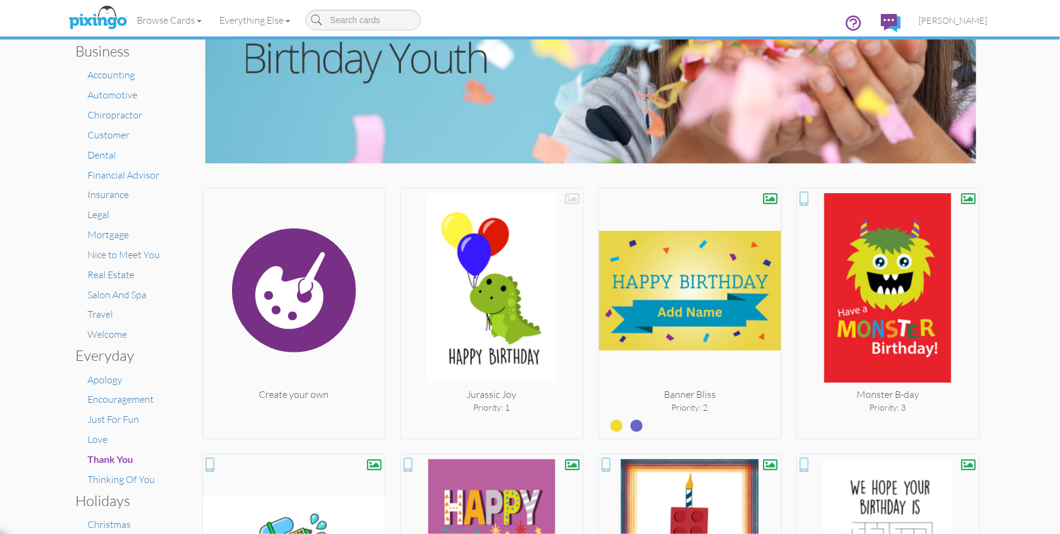
scroll to position [85, 0]
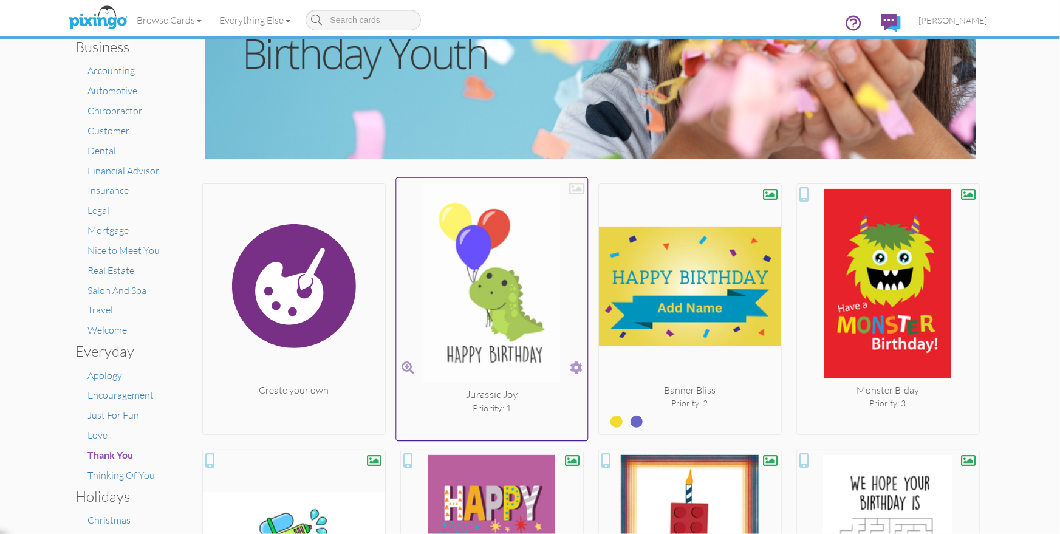
click at [573, 187] on div at bounding box center [576, 188] width 15 height 15
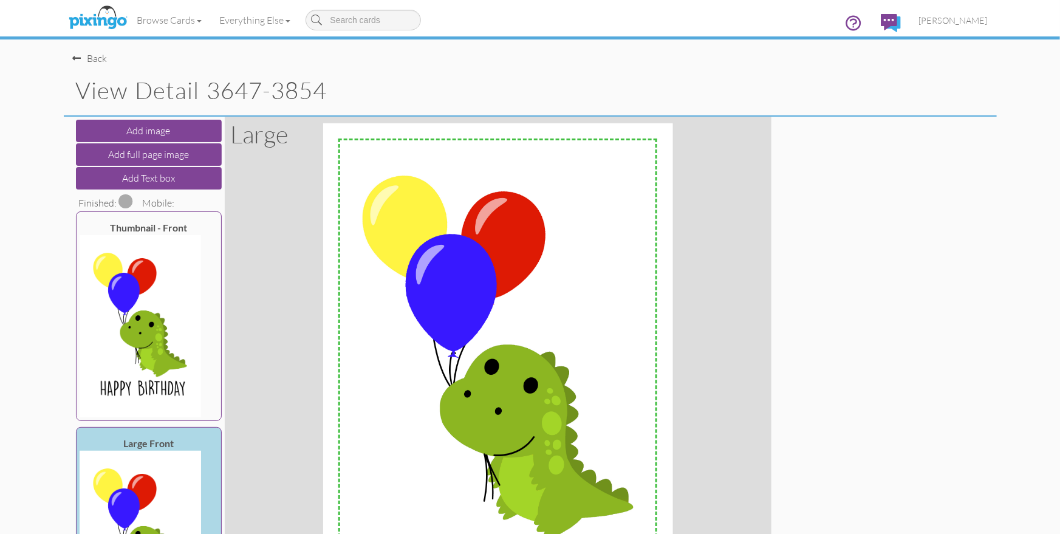
click at [128, 200] on span at bounding box center [126, 201] width 15 height 15
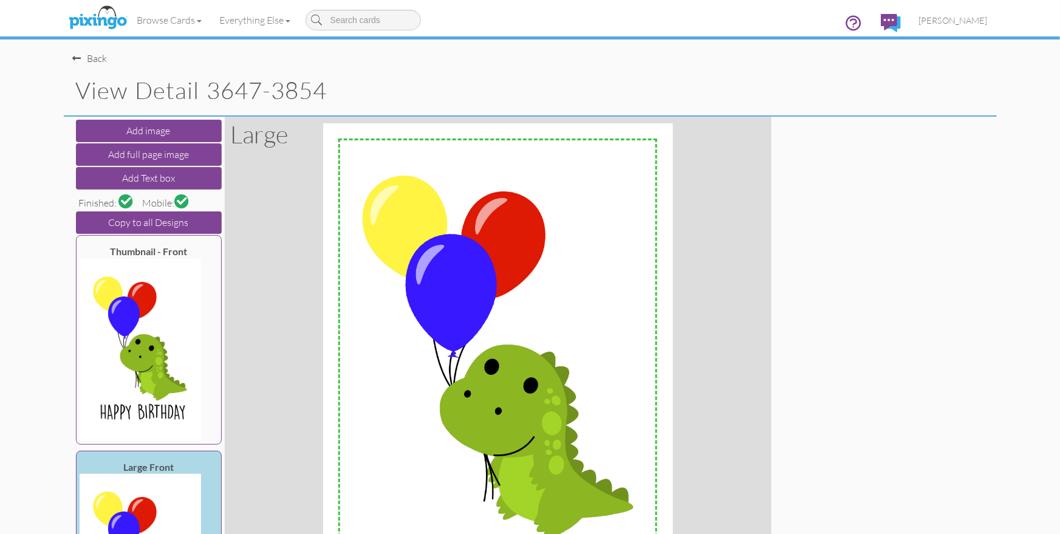
click at [92, 59] on div "Back" at bounding box center [90, 59] width 35 height 14
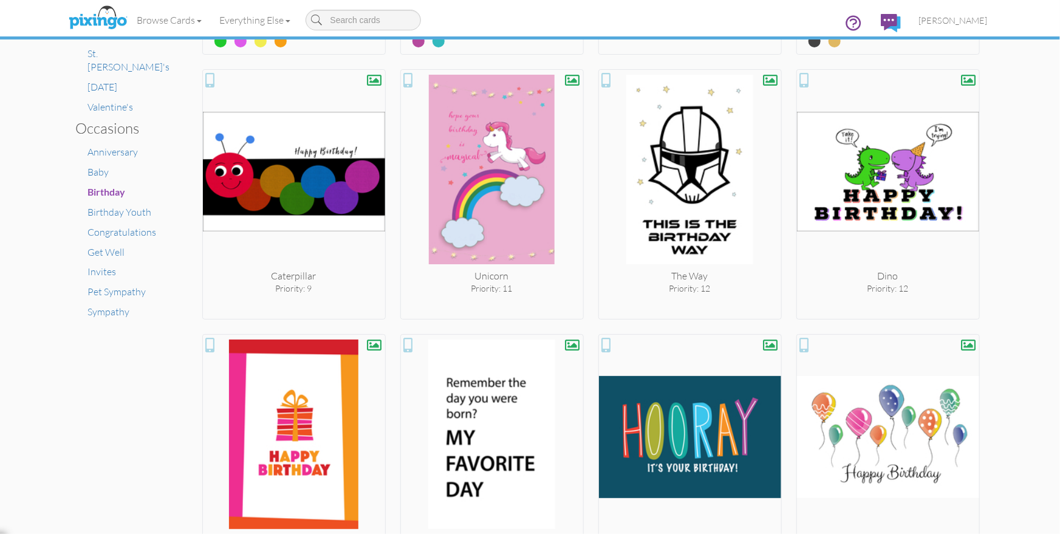
scroll to position [722, 0]
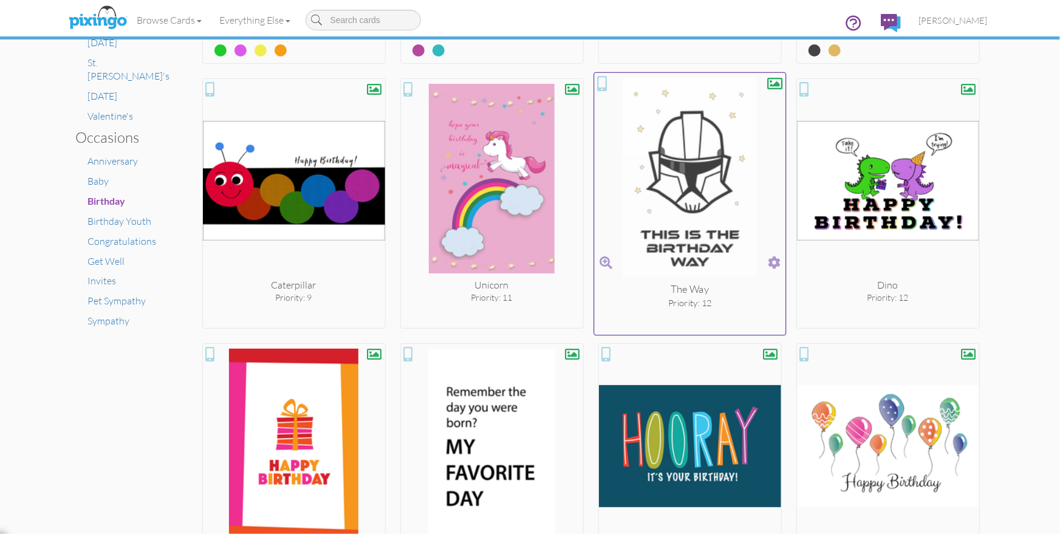
click at [774, 261] on span at bounding box center [774, 262] width 13 height 18
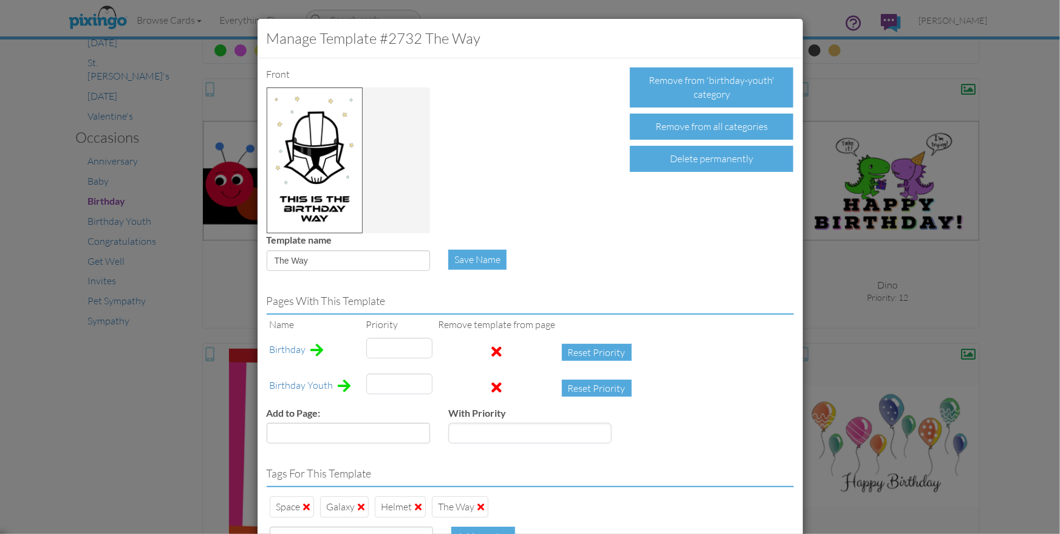
type input "12"
type input "60"
click at [691, 160] on div "Delete permanently" at bounding box center [711, 159] width 163 height 26
click at [688, 160] on div "Confirm Delete" at bounding box center [677, 159] width 95 height 26
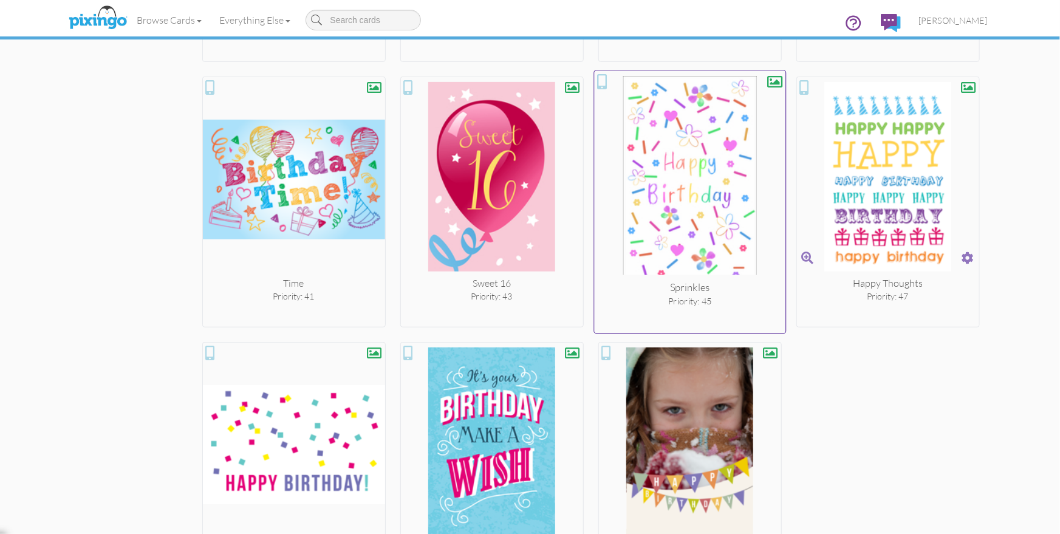
scroll to position [2582, 0]
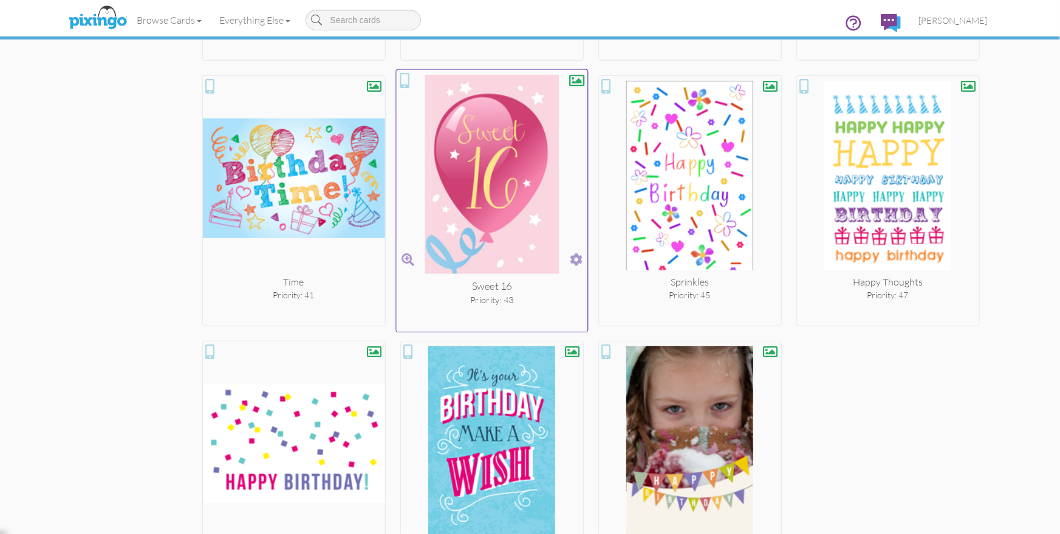
click at [577, 257] on span at bounding box center [576, 260] width 13 height 18
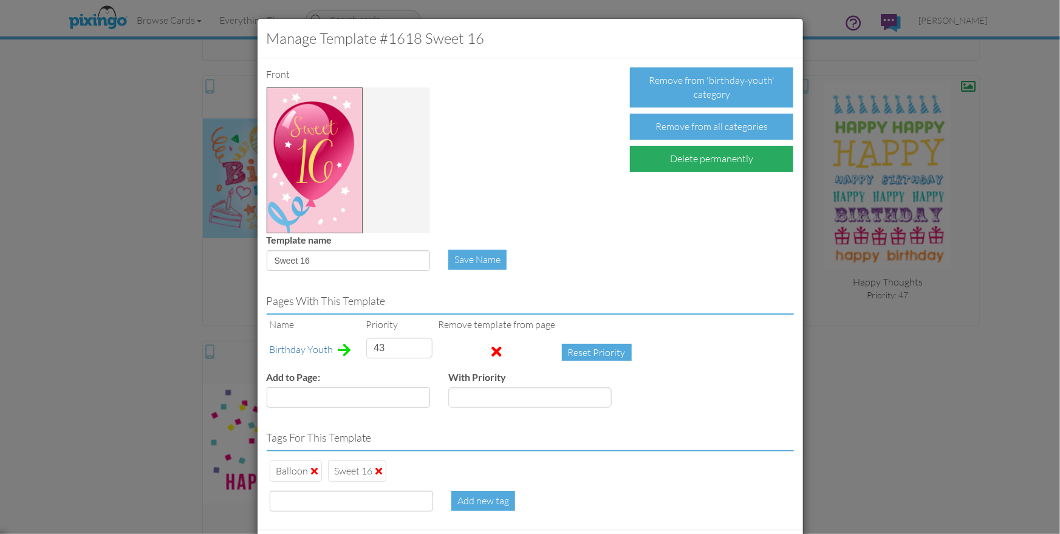
click at [712, 162] on div "Delete permanently" at bounding box center [711, 159] width 163 height 26
click at [669, 157] on div "Confirm Delete" at bounding box center [677, 159] width 95 height 26
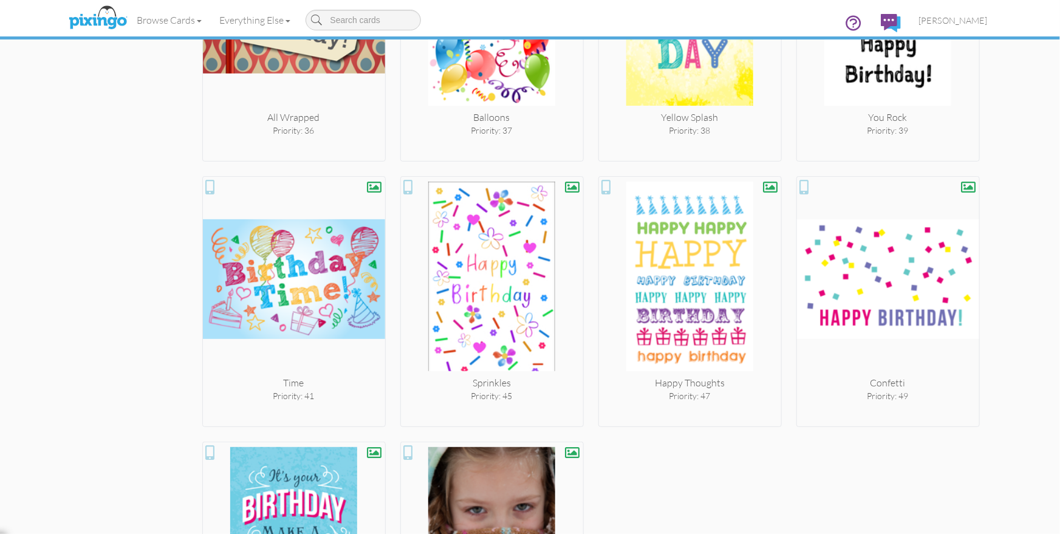
scroll to position [2686, 0]
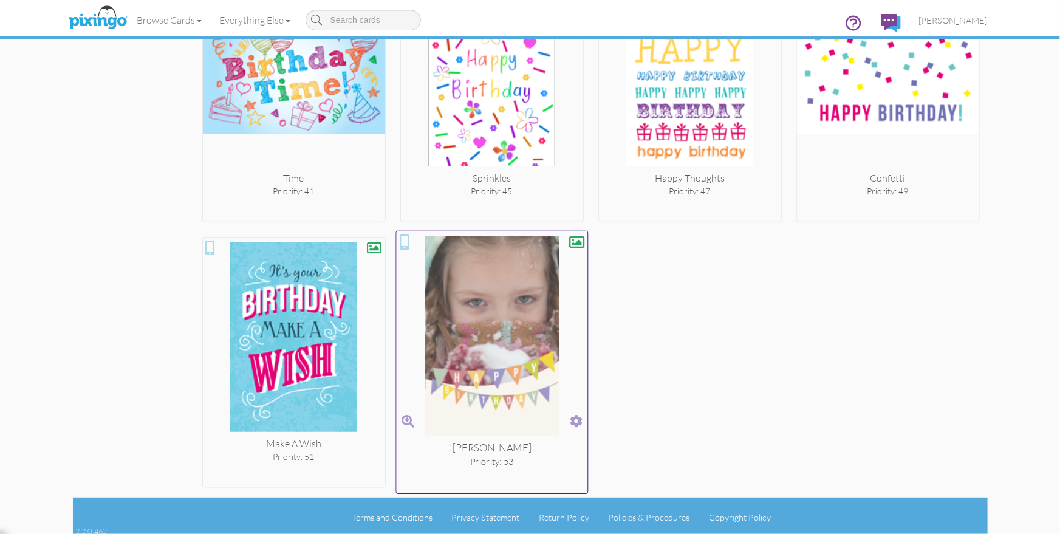
click at [576, 417] on span at bounding box center [576, 421] width 13 height 18
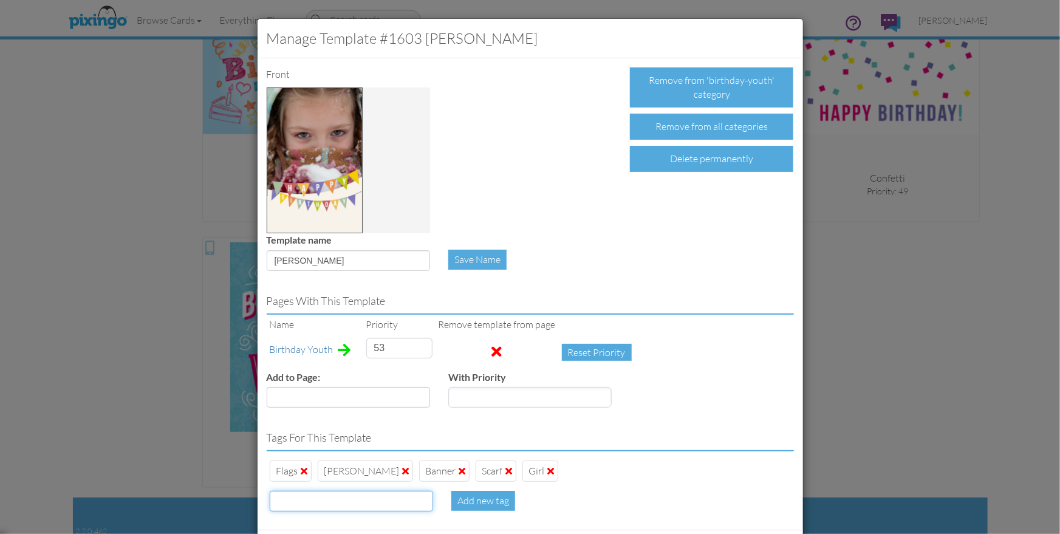
click at [305, 506] on input at bounding box center [351, 501] width 163 height 21
type input "photo"
click at [327, 259] on input "Bunting" at bounding box center [348, 260] width 163 height 21
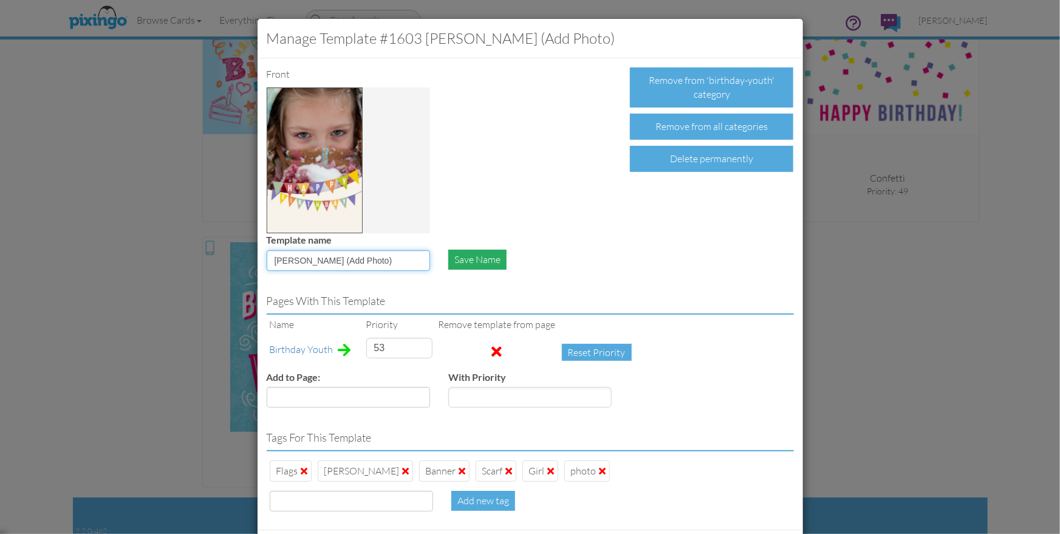
type input "Bunting (Add Photo)"
click at [457, 261] on div "Save Name" at bounding box center [477, 260] width 58 height 20
click at [529, 471] on span "Girl" at bounding box center [542, 471] width 26 height 12
click at [636, 476] on div "Flags Bunting Banner Scarf photo" at bounding box center [530, 470] width 527 height 27
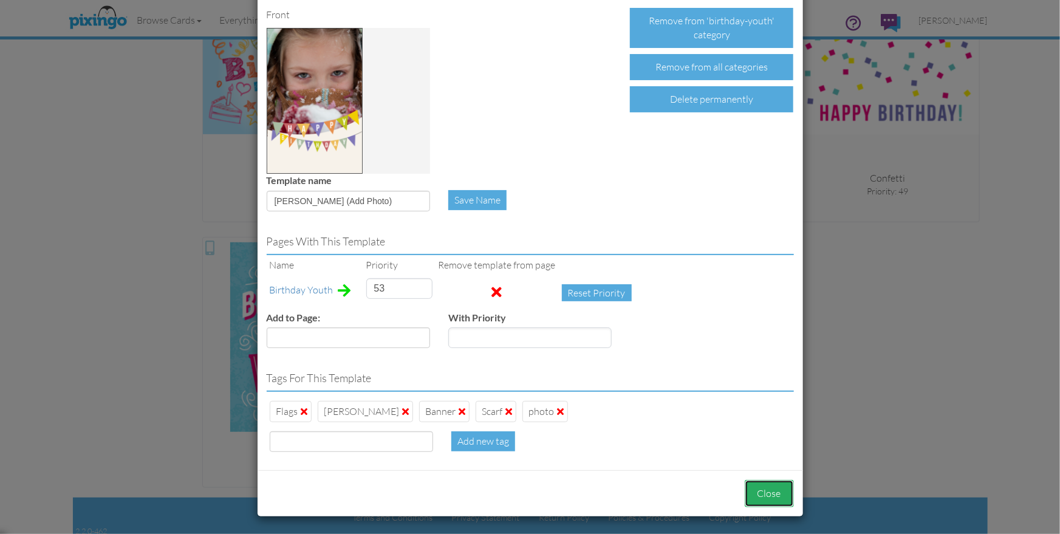
click at [760, 494] on button "Close" at bounding box center [769, 493] width 49 height 27
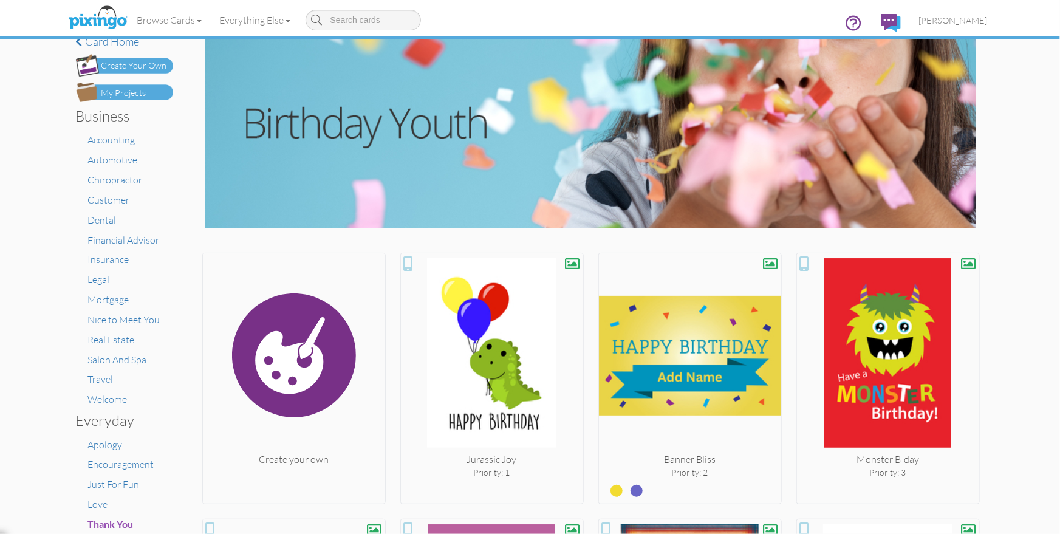
scroll to position [0, 0]
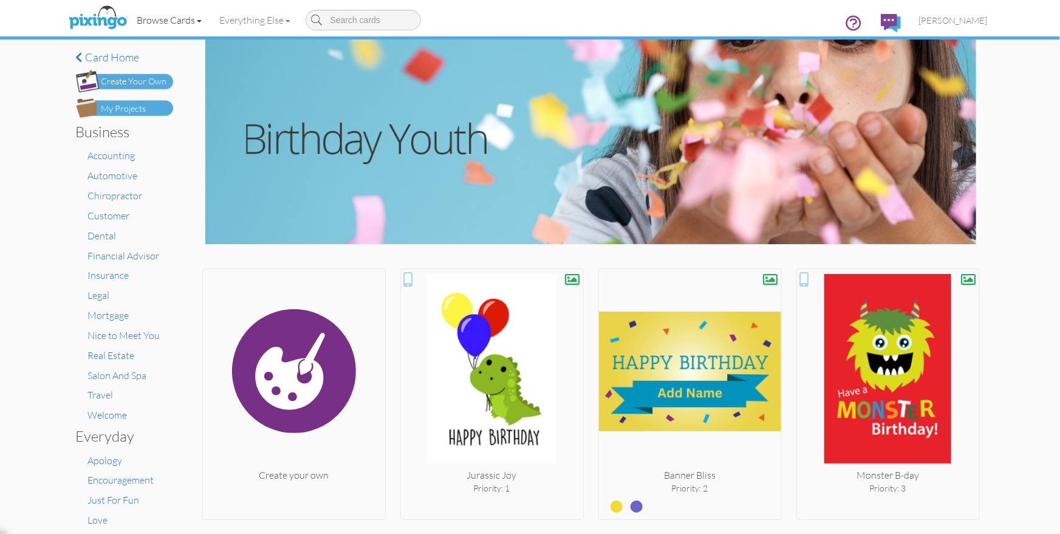
click at [177, 19] on link "Browse Cards" at bounding box center [169, 20] width 83 height 30
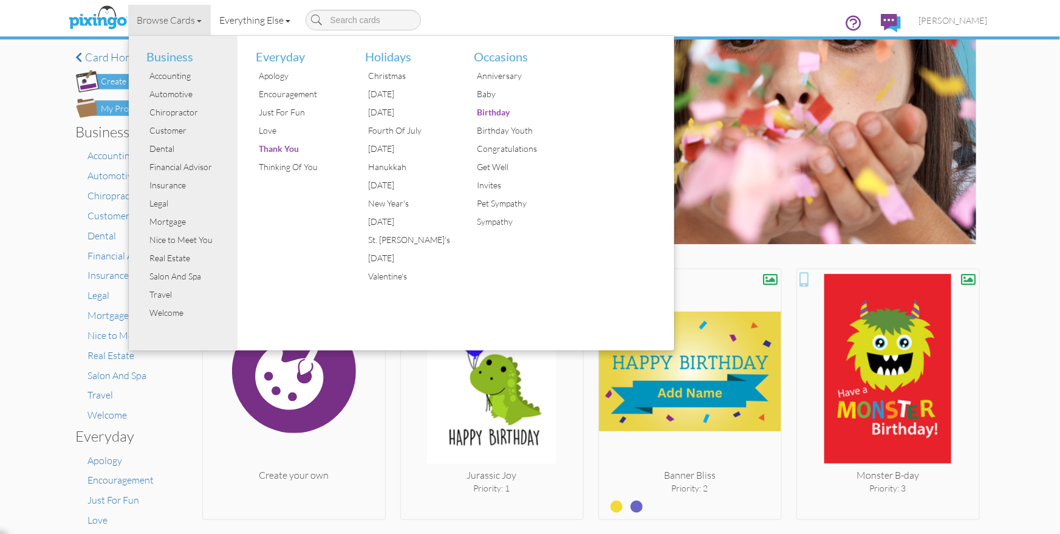
click at [254, 22] on link "Everything Else" at bounding box center [255, 20] width 89 height 30
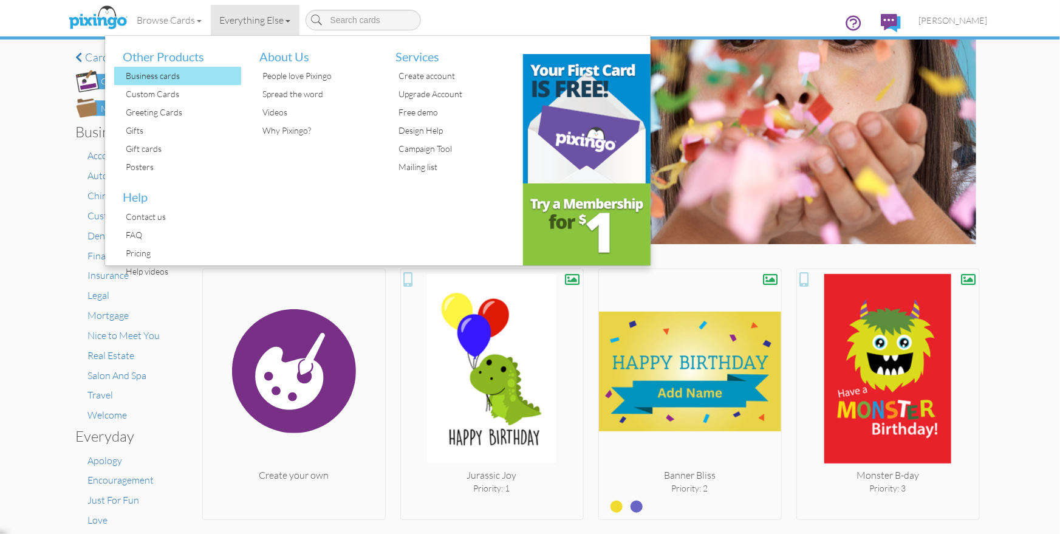
click at [146, 77] on div "Business cards" at bounding box center [182, 76] width 118 height 18
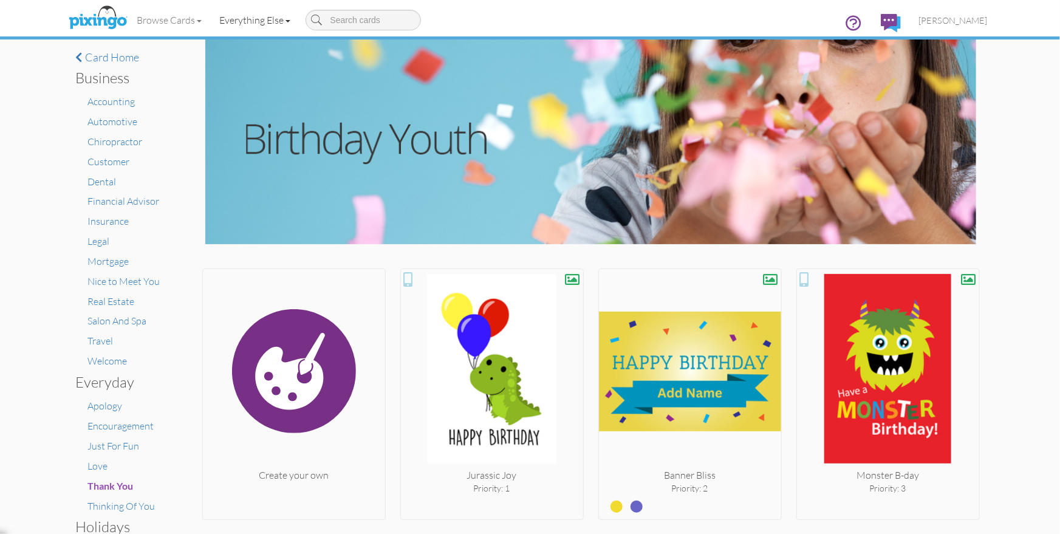
click at [258, 20] on link "Everything Else" at bounding box center [255, 20] width 89 height 30
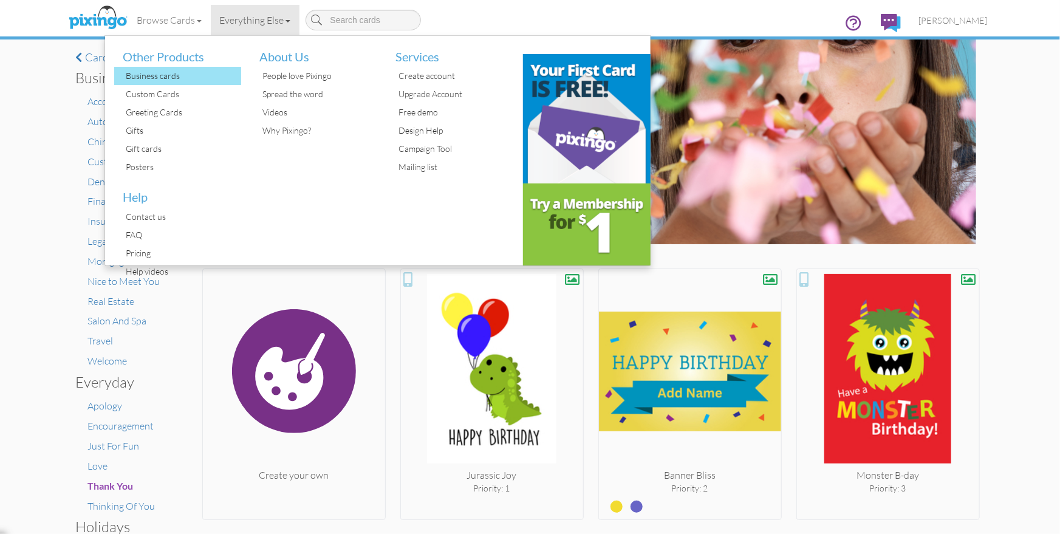
click at [167, 72] on div "Business cards" at bounding box center [182, 76] width 118 height 18
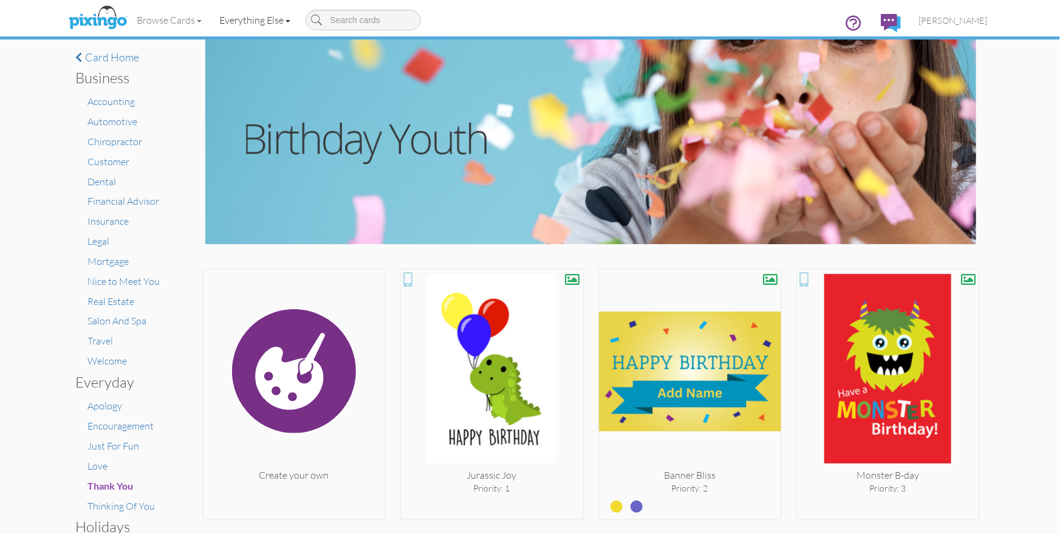
click at [223, 19] on link "Everything Else" at bounding box center [255, 20] width 89 height 30
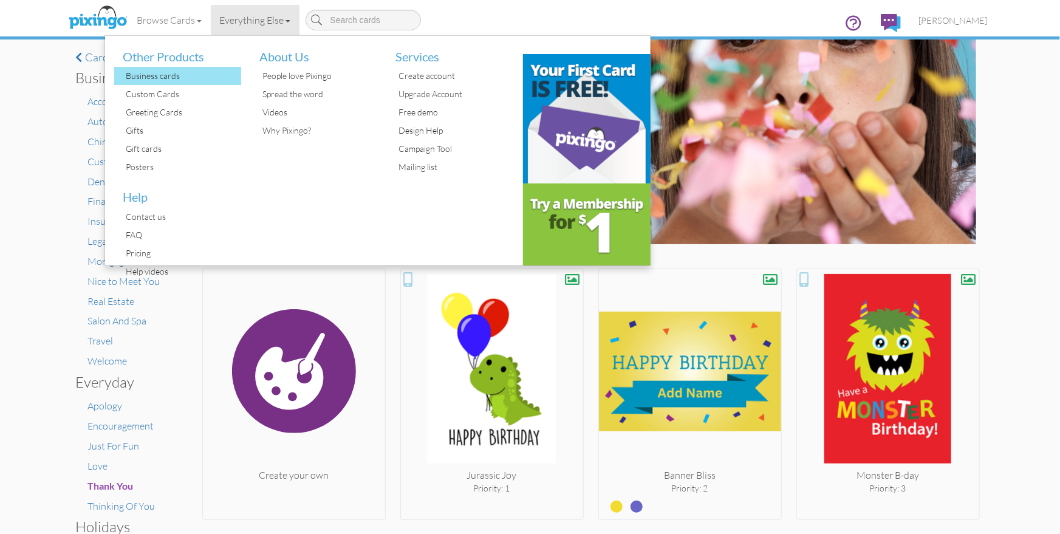
click at [162, 79] on div "Business cards" at bounding box center [182, 76] width 118 height 18
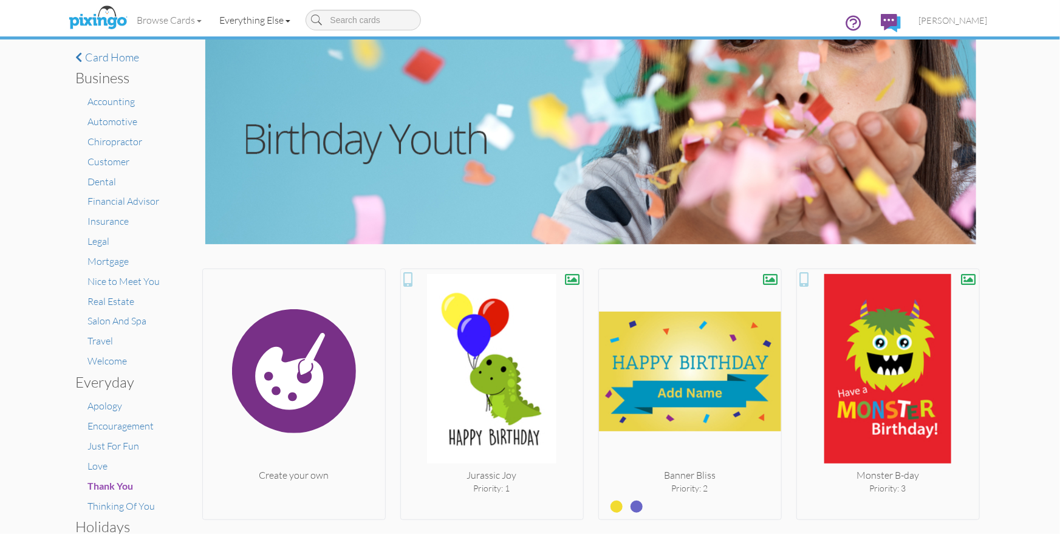
click at [247, 21] on link "Everything Else" at bounding box center [255, 20] width 89 height 30
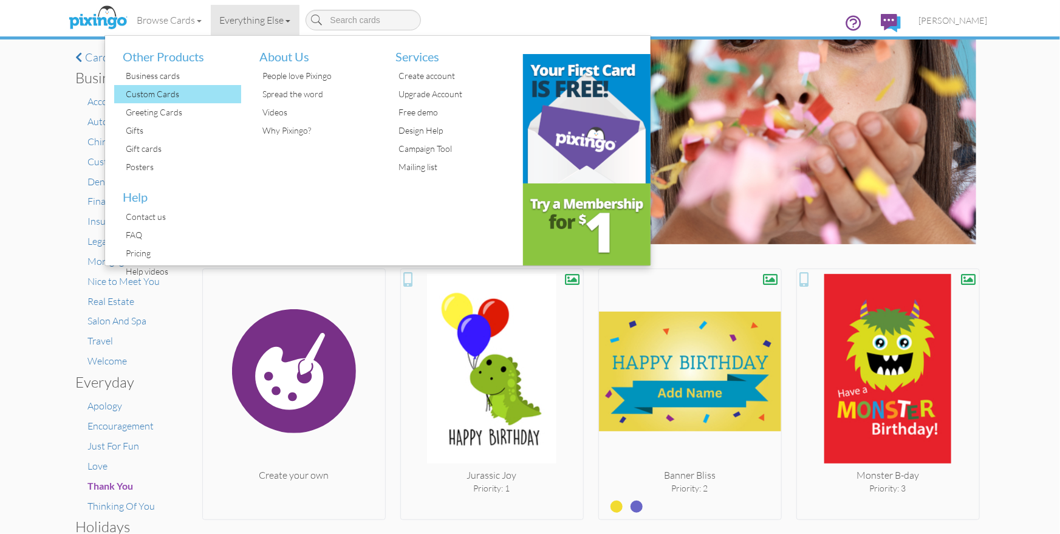
click at [154, 94] on div "Custom Cards" at bounding box center [182, 94] width 118 height 18
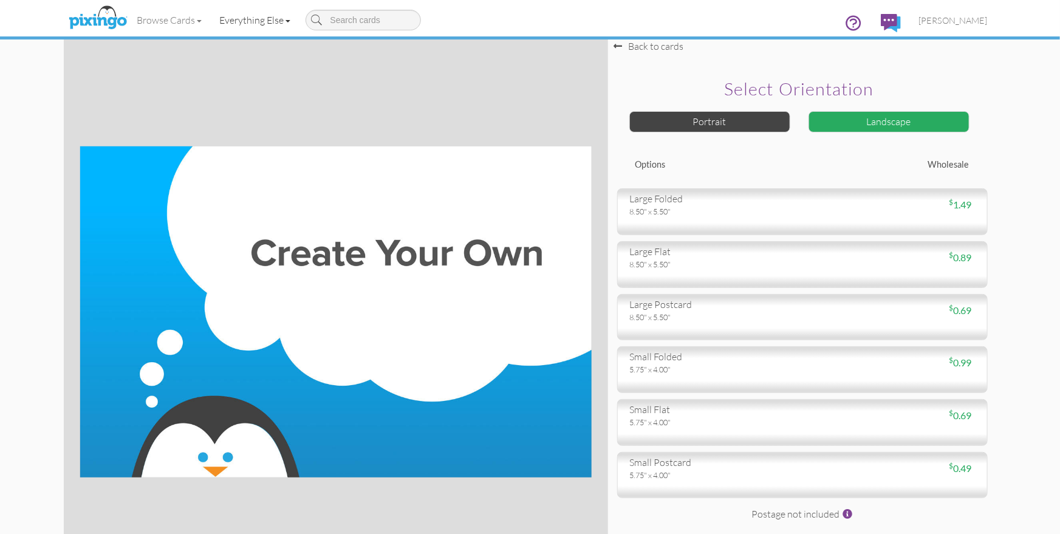
click at [235, 20] on link "Everything Else" at bounding box center [255, 20] width 89 height 30
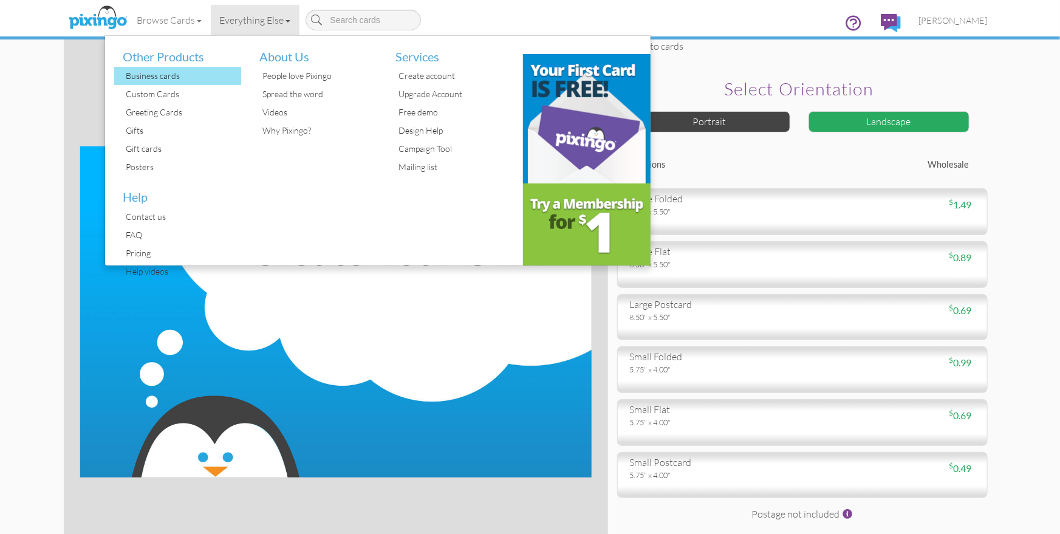
click at [167, 74] on div "Business cards" at bounding box center [182, 76] width 118 height 18
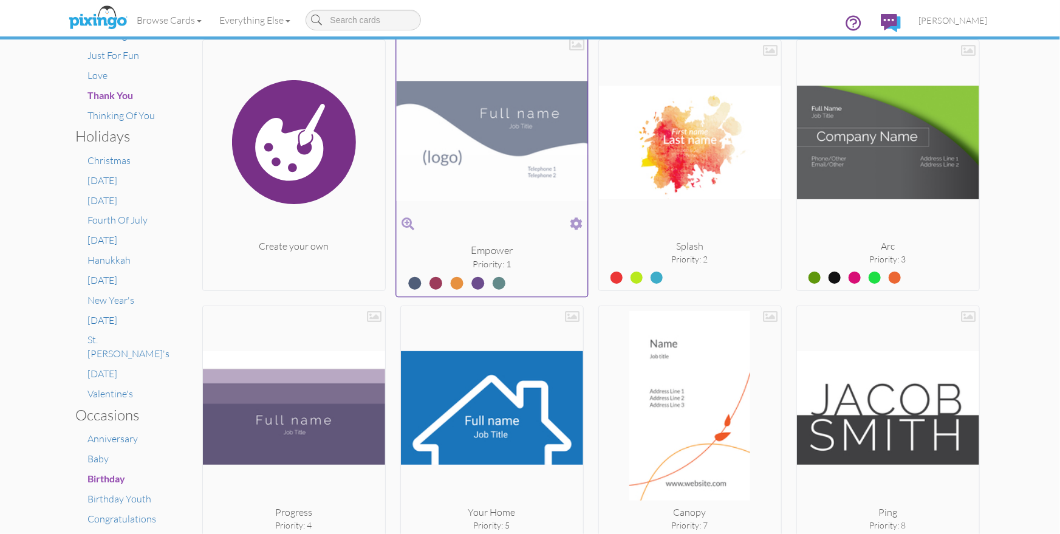
scroll to position [393, 0]
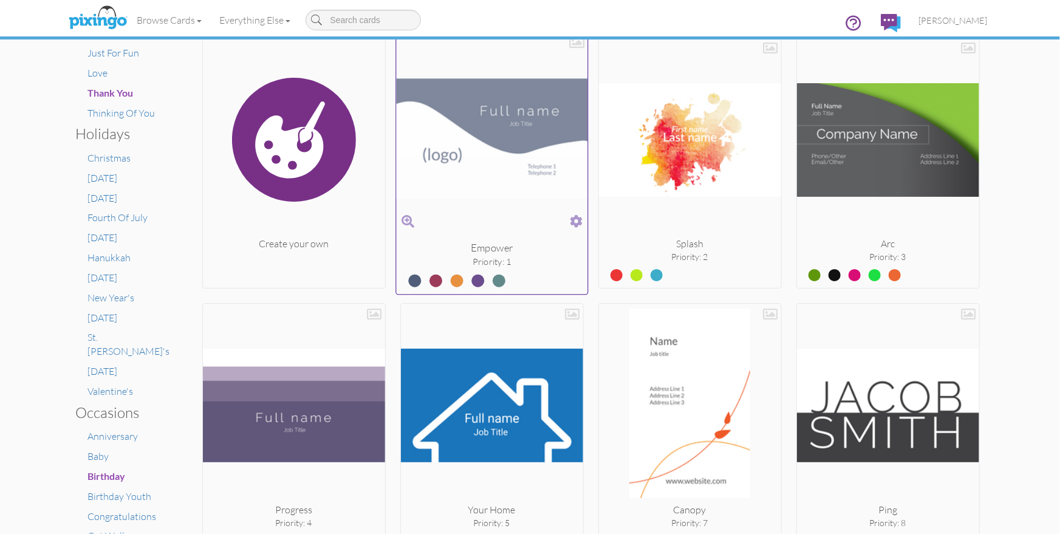
click at [473, 154] on img at bounding box center [491, 138] width 191 height 204
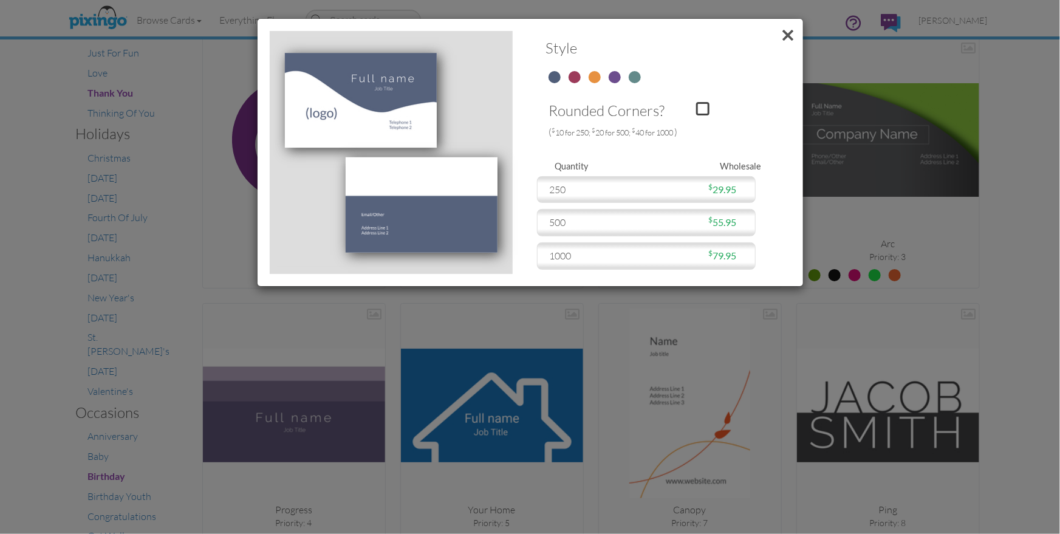
click at [790, 36] on span at bounding box center [788, 35] width 29 height 33
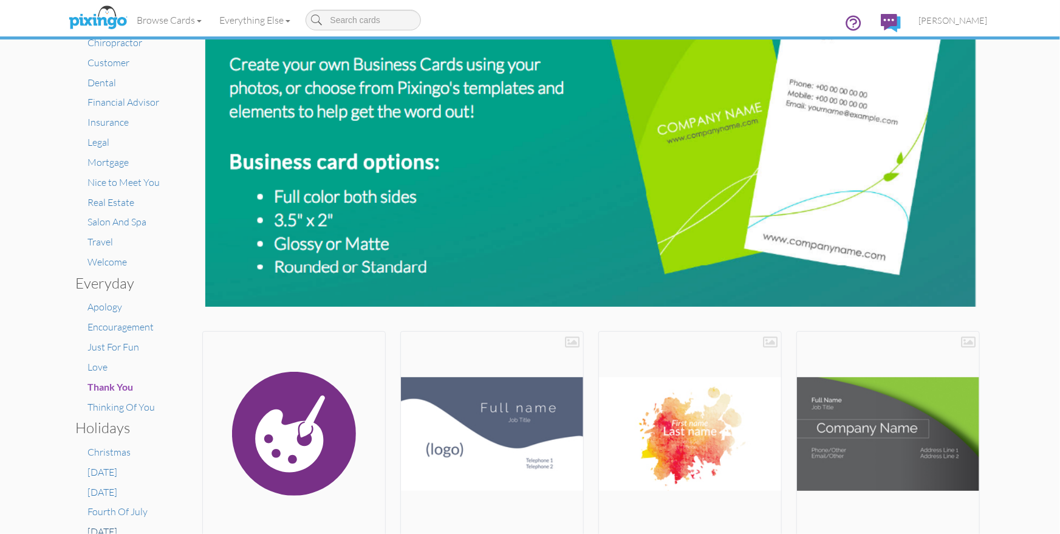
scroll to position [93, 0]
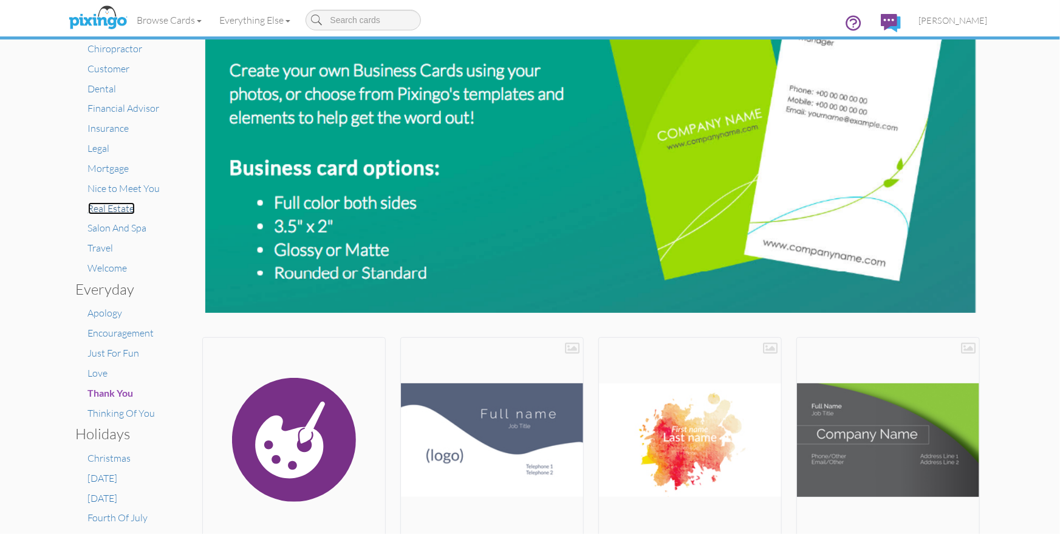
click at [100, 204] on span "Real Estate" at bounding box center [111, 208] width 47 height 12
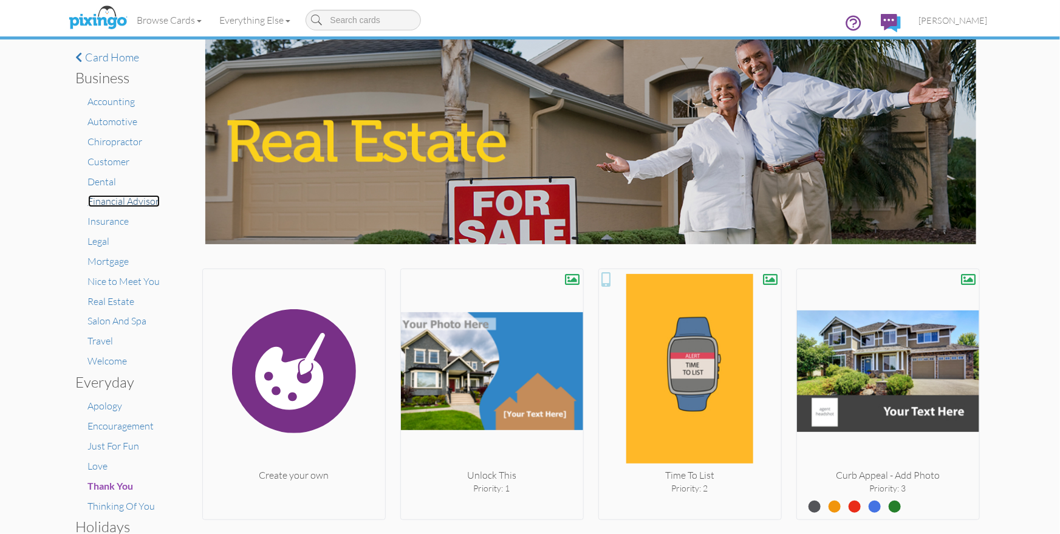
click at [125, 203] on span "Financial Advisor" at bounding box center [124, 201] width 72 height 12
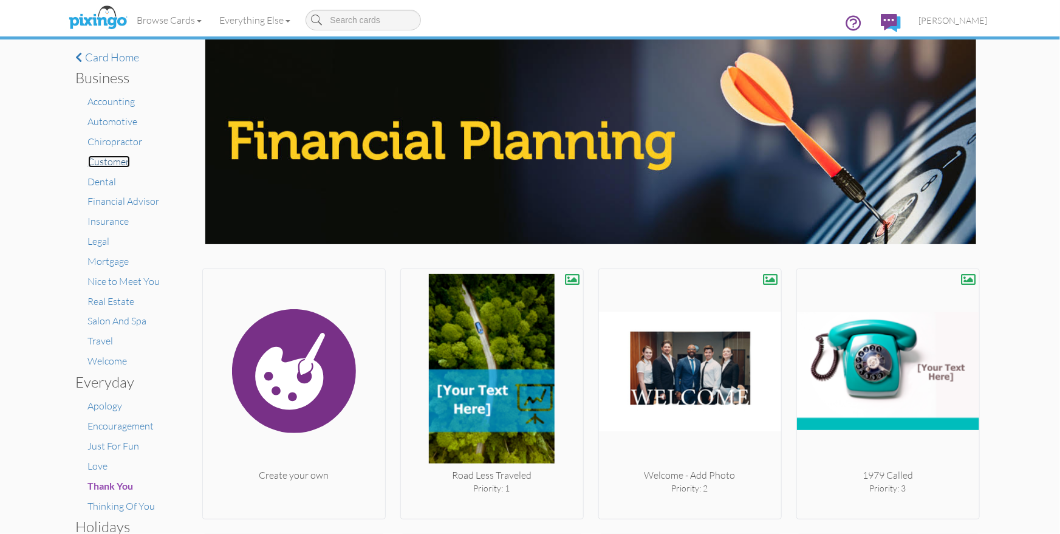
click at [98, 162] on span "Customer" at bounding box center [109, 161] width 42 height 12
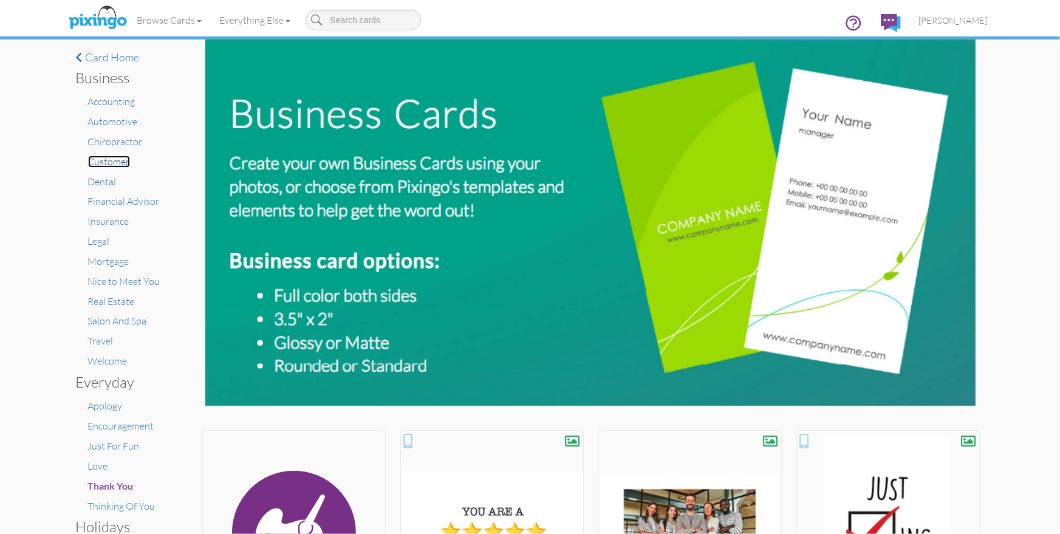
click at [120, 160] on span "Customer" at bounding box center [109, 161] width 42 height 12
click at [95, 14] on img at bounding box center [98, 18] width 64 height 30
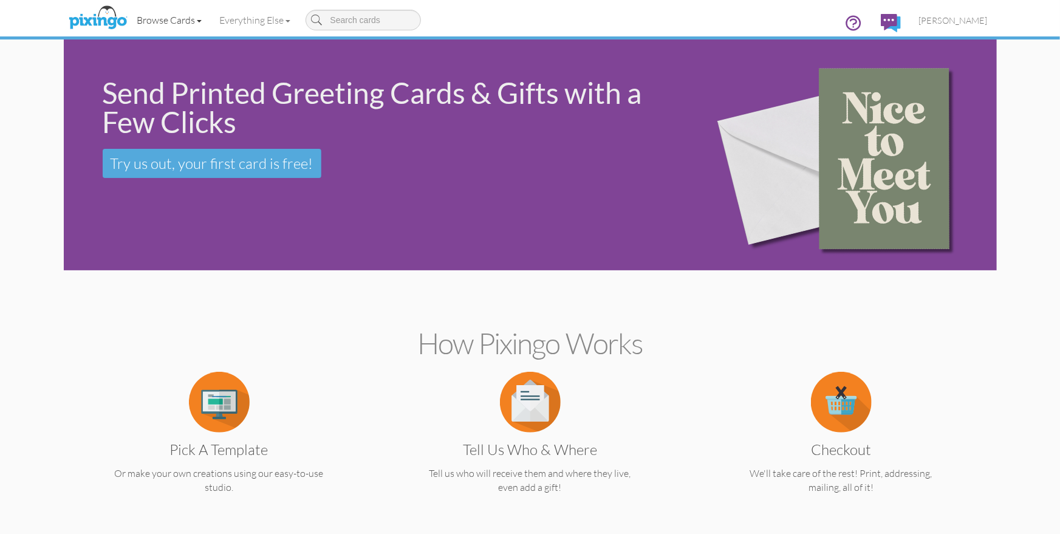
click at [184, 21] on link "Browse Cards" at bounding box center [169, 20] width 83 height 30
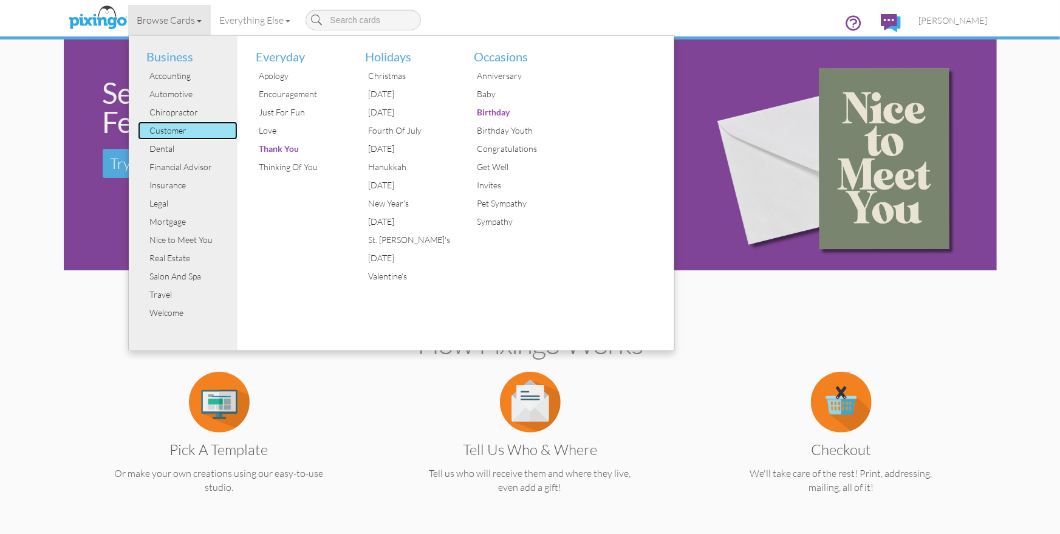
click at [174, 128] on div "Customer" at bounding box center [192, 130] width 91 height 18
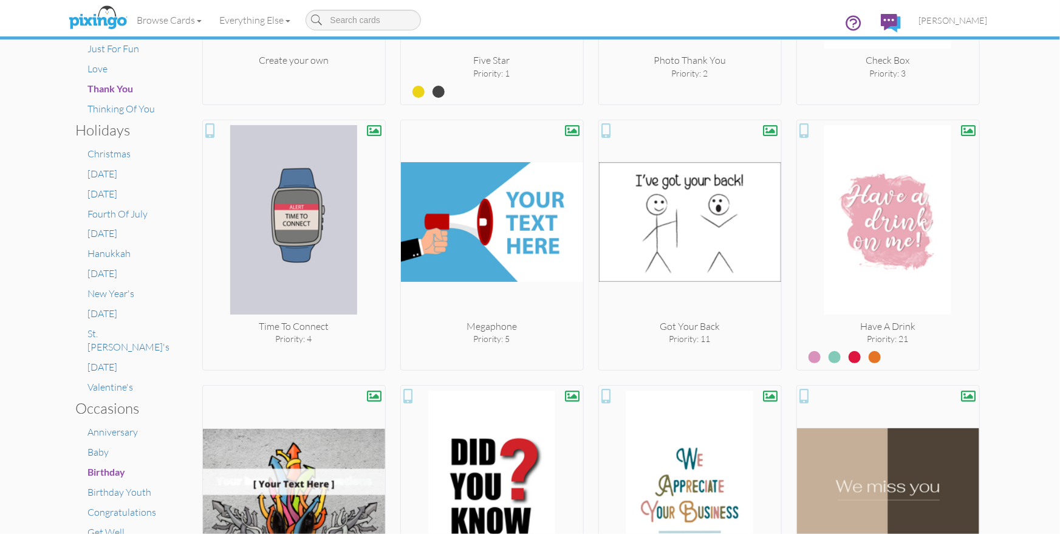
scroll to position [455, 0]
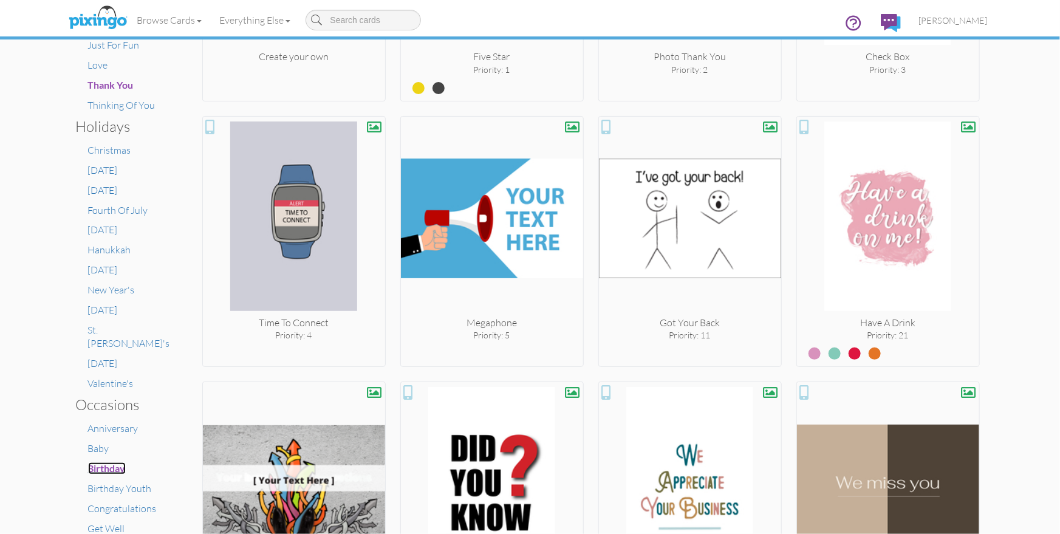
click at [107, 462] on span "Birthday" at bounding box center [107, 468] width 38 height 12
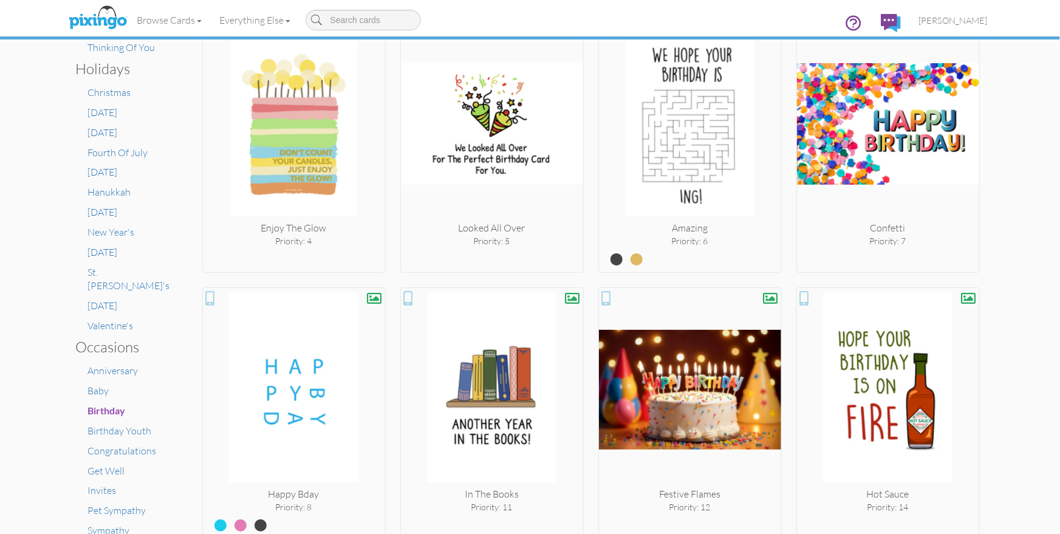
scroll to position [514, 0]
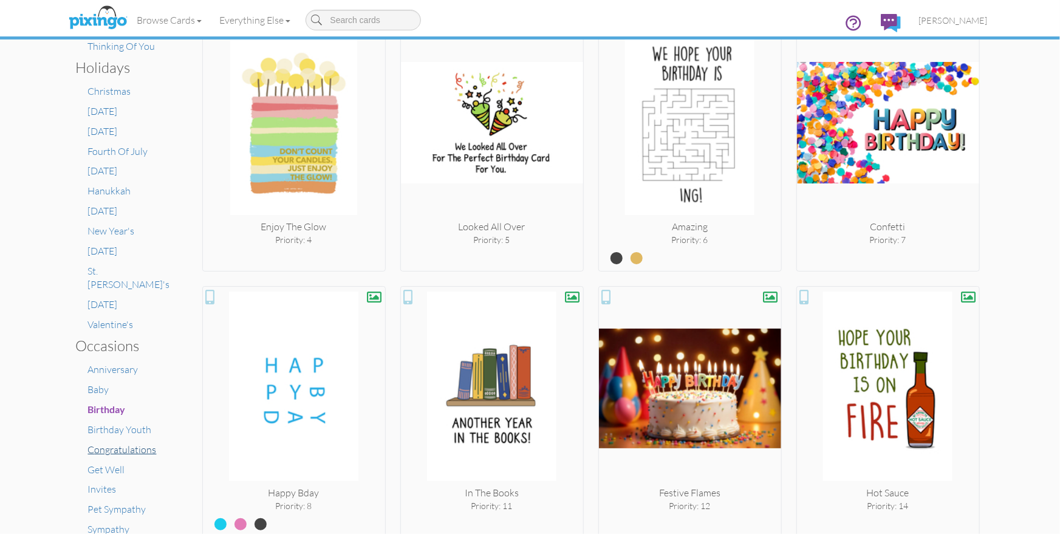
click at [112, 443] on span "Congratulations" at bounding box center [122, 449] width 69 height 12
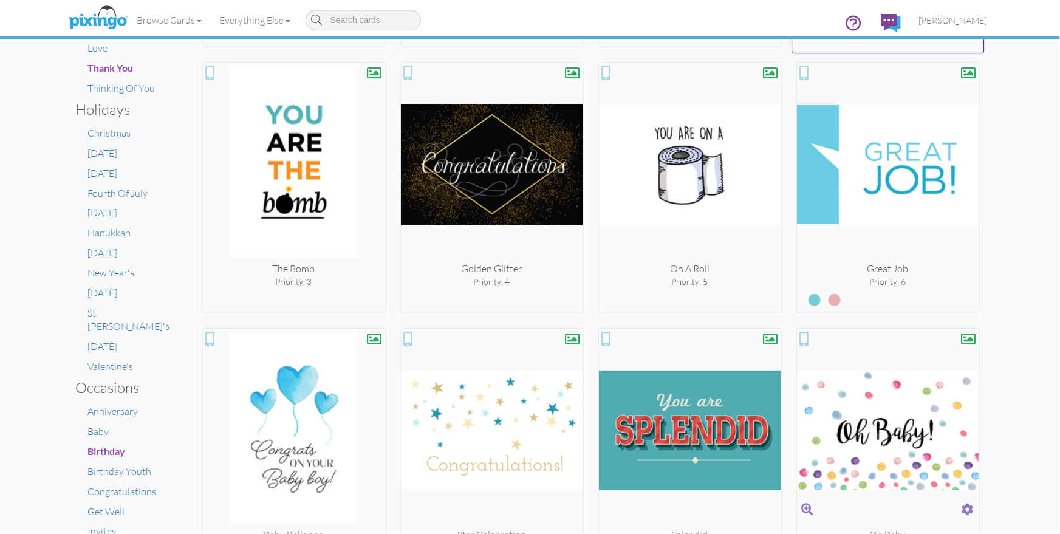
scroll to position [471, 0]
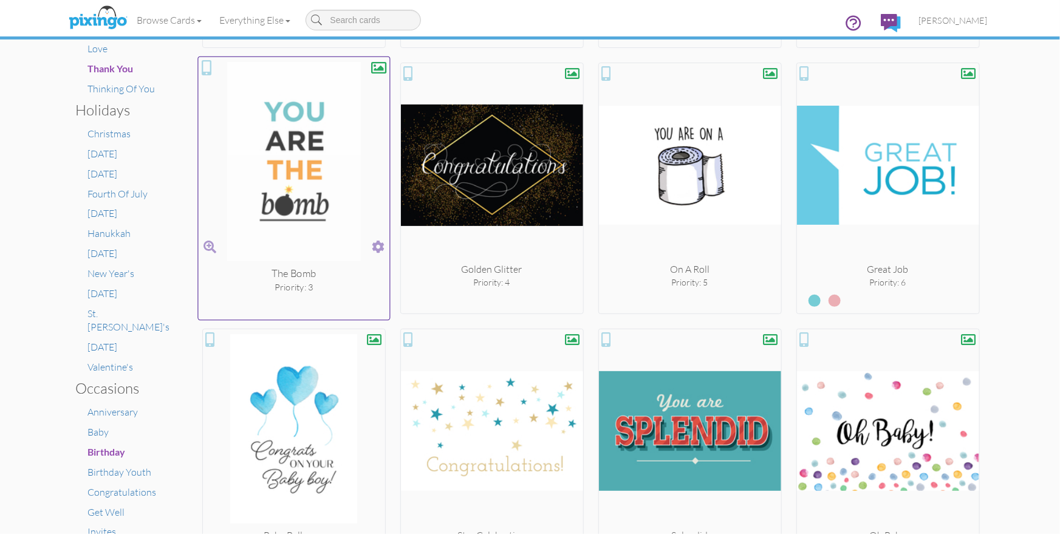
click at [379, 244] on span at bounding box center [378, 247] width 13 height 18
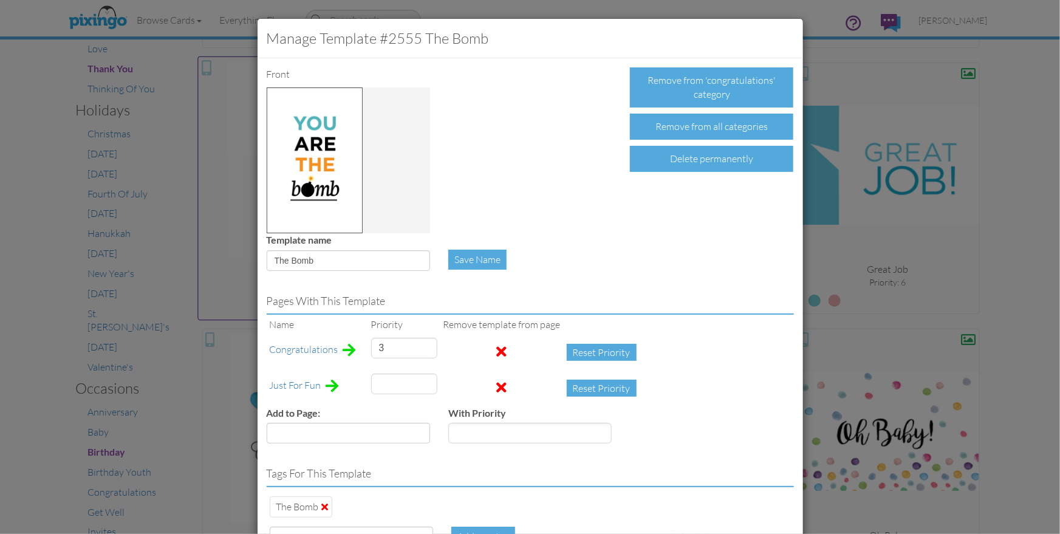
type input "139"
drag, startPoint x: 395, startPoint y: 350, endPoint x: 374, endPoint y: 350, distance: 21.9
click at [374, 349] on input "3" at bounding box center [404, 348] width 66 height 21
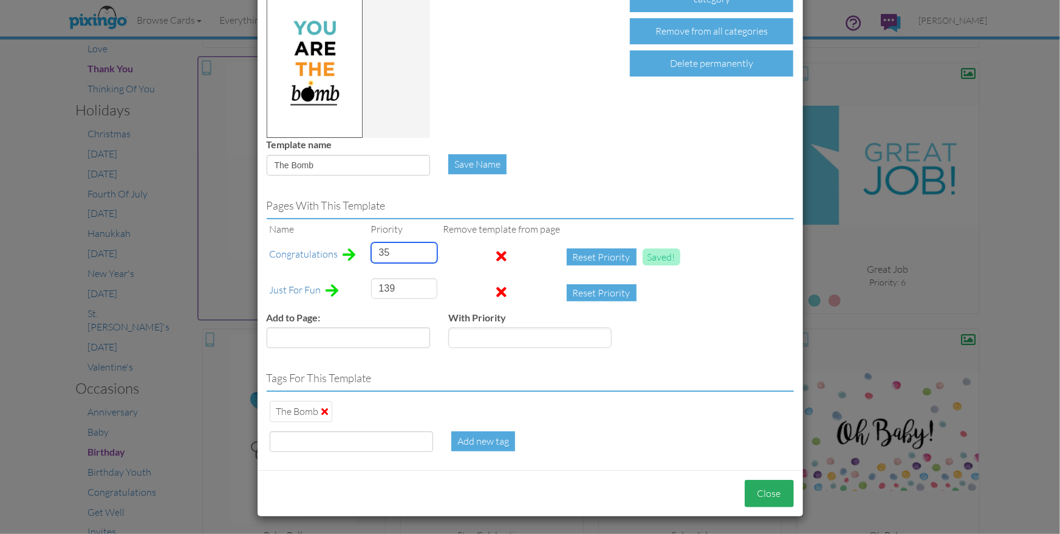
type input "35"
click at [777, 494] on button "Close" at bounding box center [769, 493] width 49 height 27
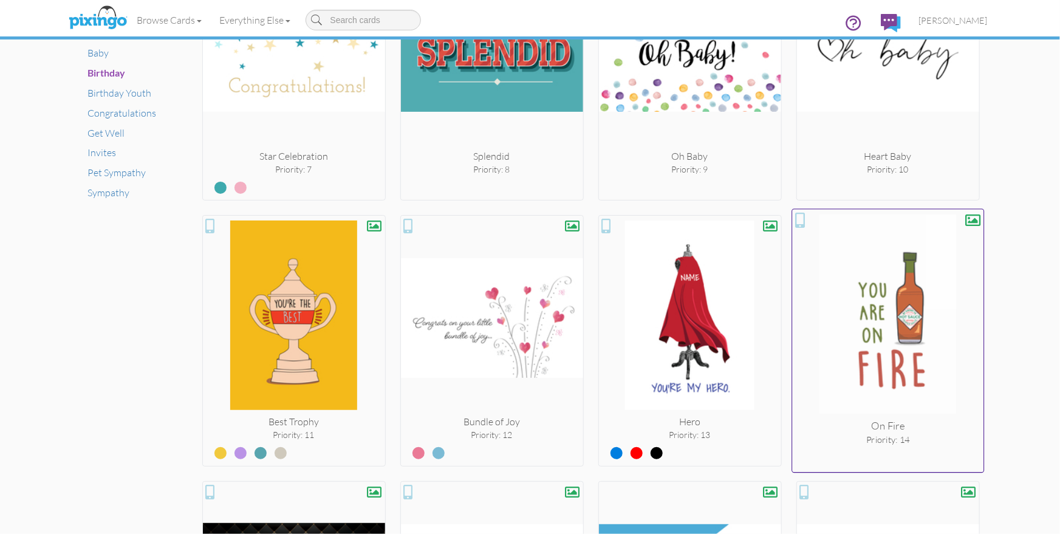
scroll to position [851, 0]
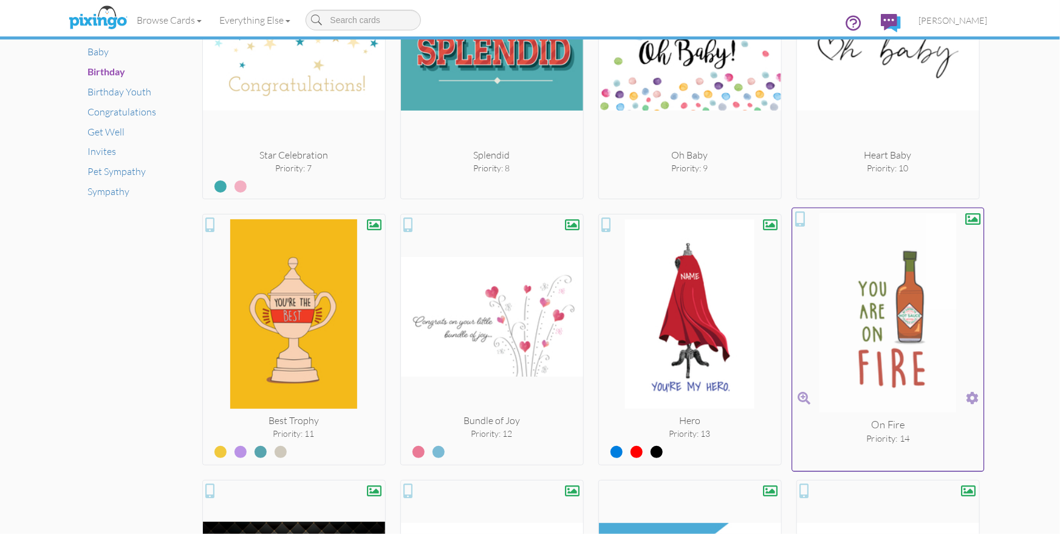
click at [974, 391] on span at bounding box center [972, 398] width 13 height 18
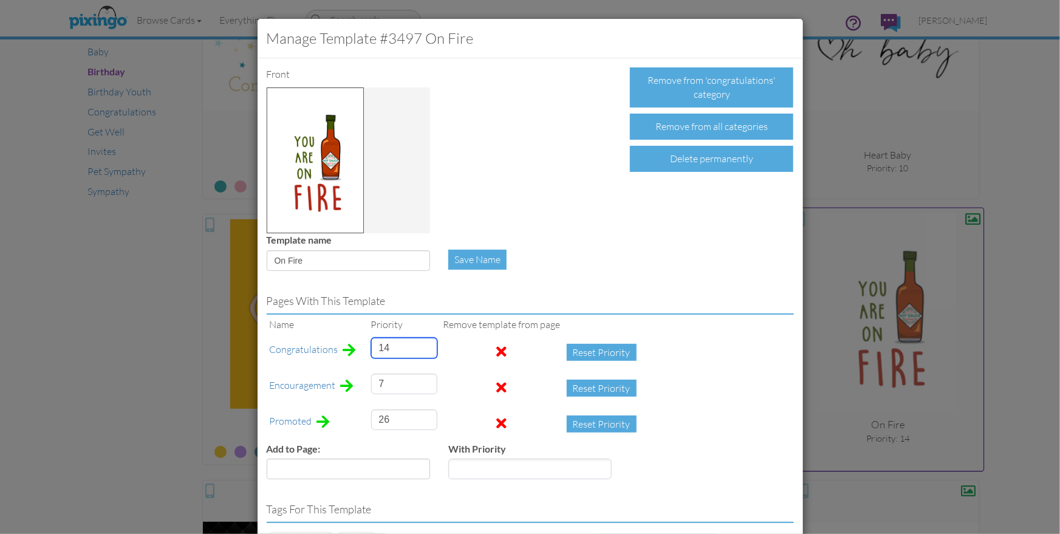
drag, startPoint x: 400, startPoint y: 347, endPoint x: 372, endPoint y: 345, distance: 28.6
click at [372, 345] on input "14" at bounding box center [404, 348] width 66 height 21
type input "1"
click at [687, 406] on div "Pages with this template Name Priority Remove template from page Congratulation…" at bounding box center [530, 384] width 545 height 208
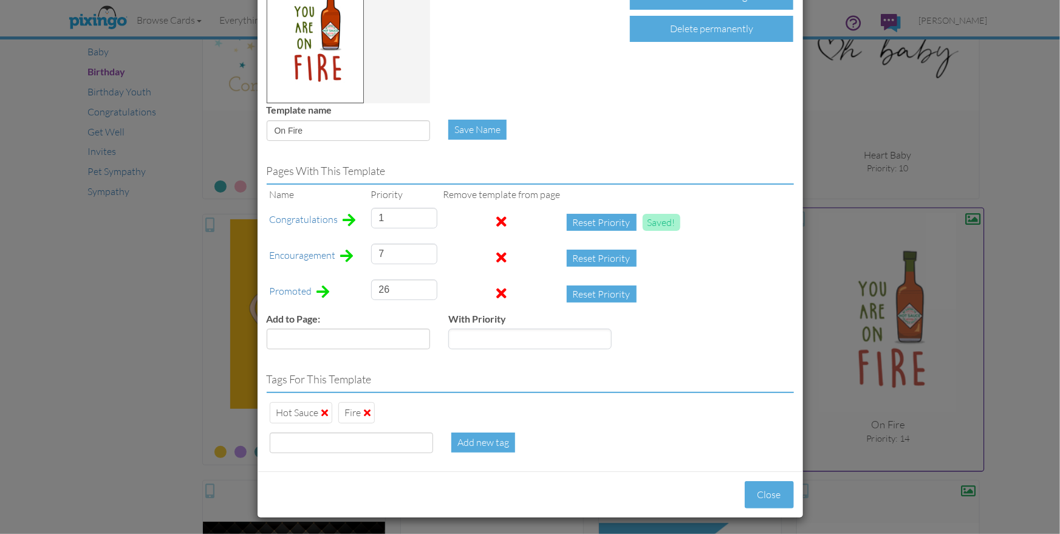
scroll to position [131, 0]
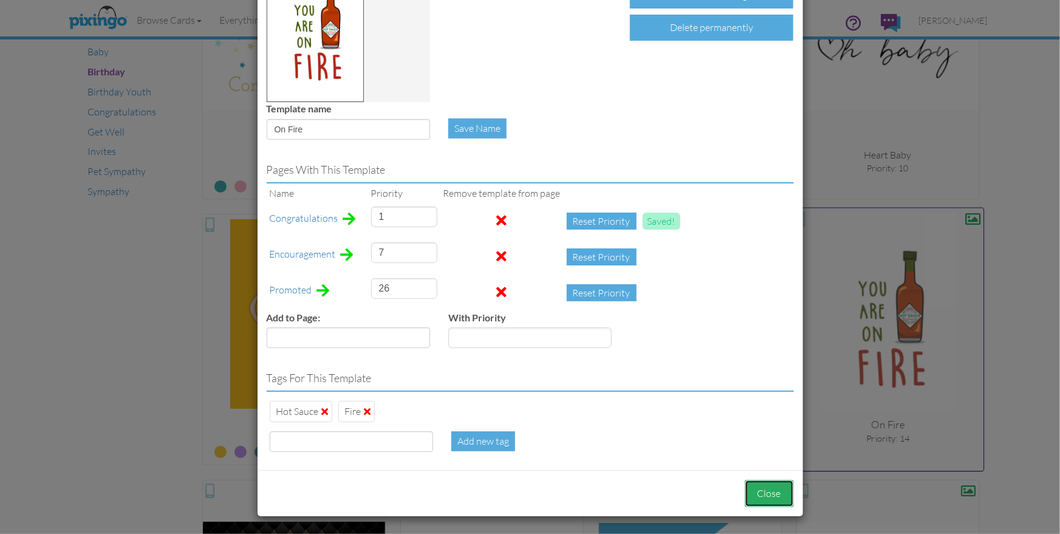
click at [771, 498] on button "Close" at bounding box center [769, 493] width 49 height 27
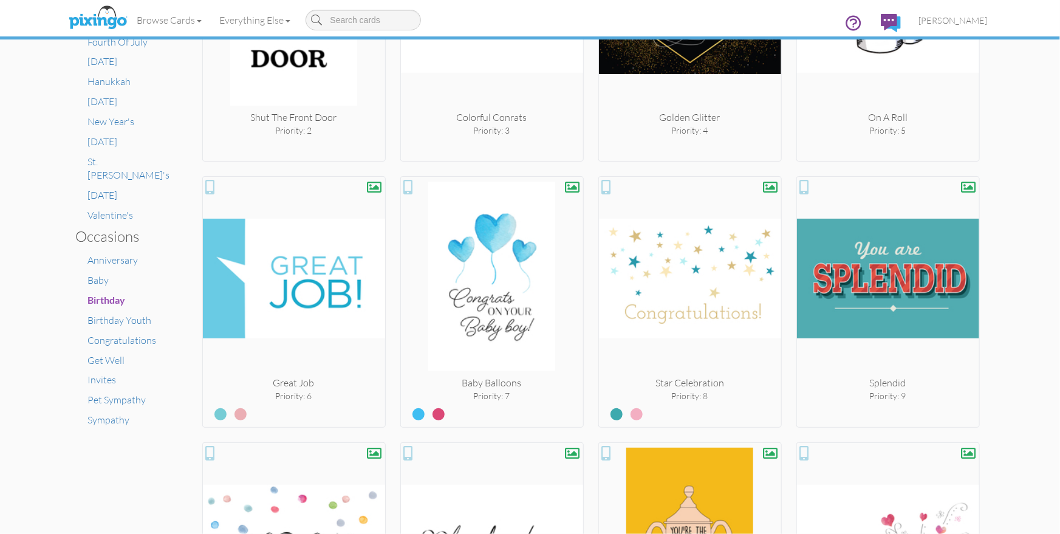
scroll to position [623, 0]
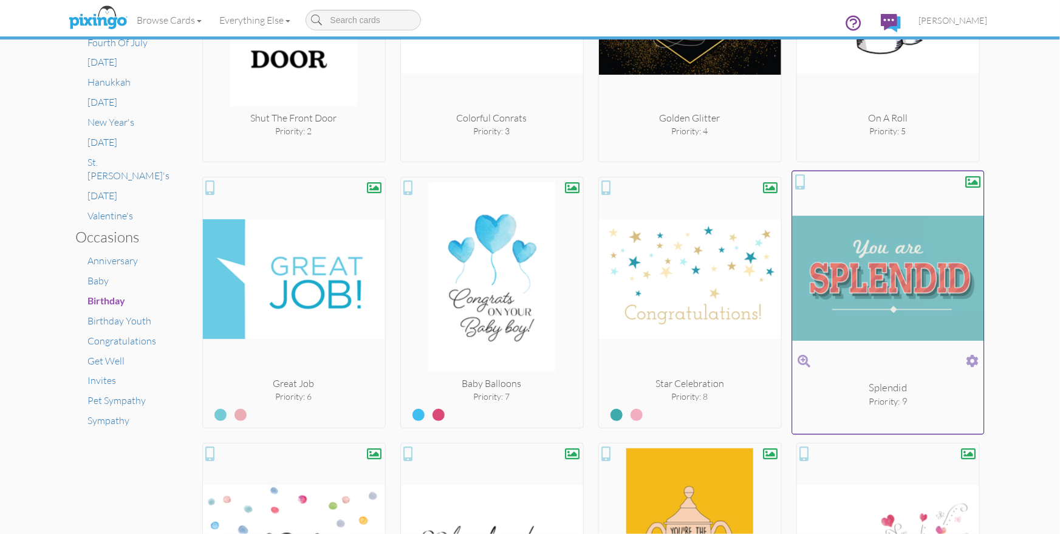
click at [974, 358] on span at bounding box center [972, 361] width 13 height 18
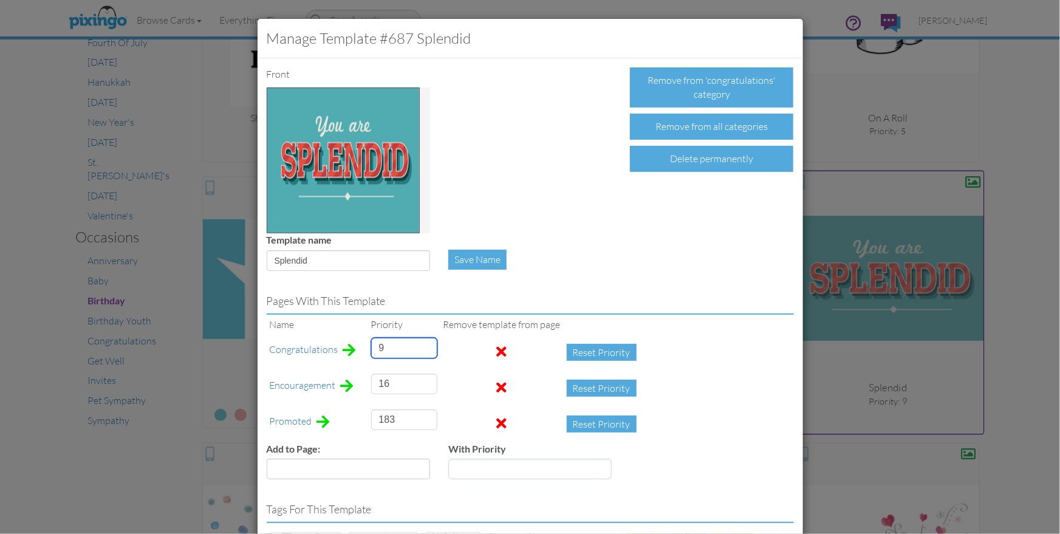
drag, startPoint x: 391, startPoint y: 347, endPoint x: 372, endPoint y: 347, distance: 18.2
click at [373, 347] on input "9" at bounding box center [404, 348] width 66 height 21
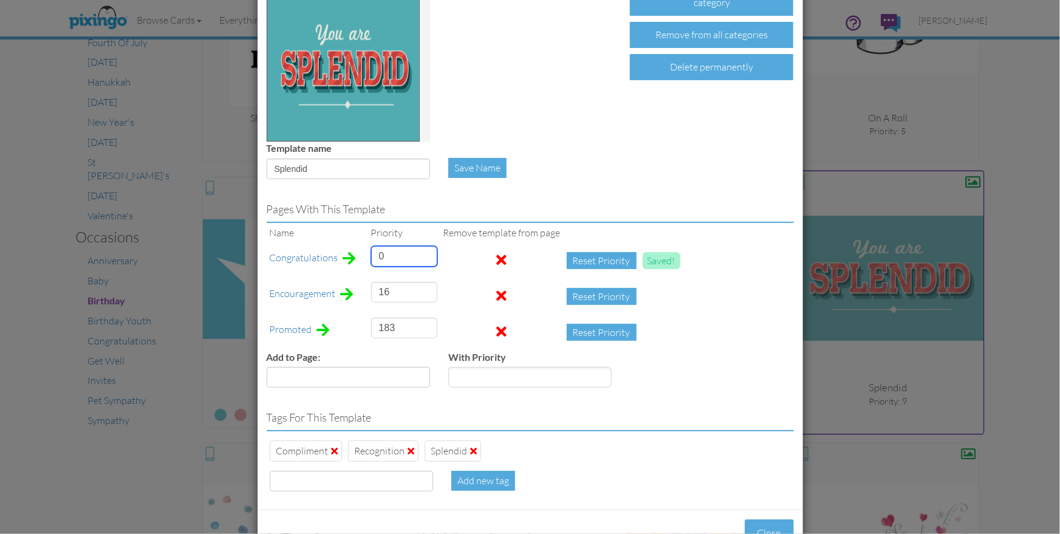
scroll to position [131, 0]
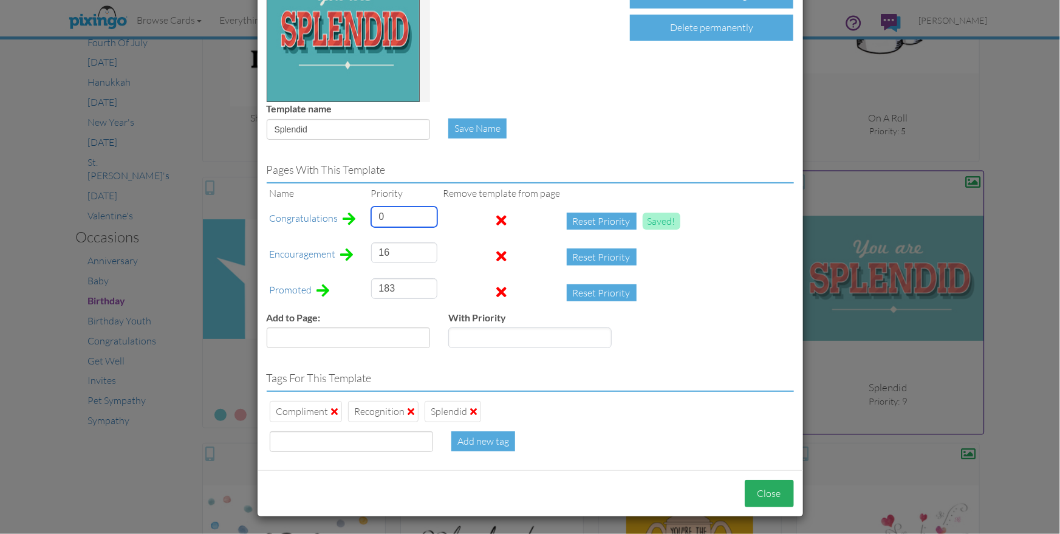
type input "0"
click at [768, 494] on button "Close" at bounding box center [769, 493] width 49 height 27
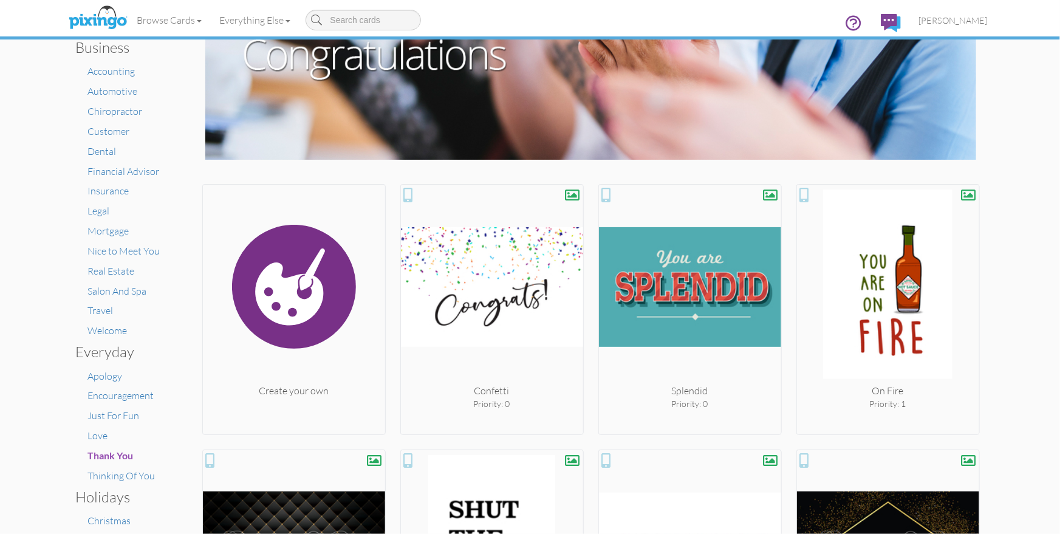
scroll to position [85, 0]
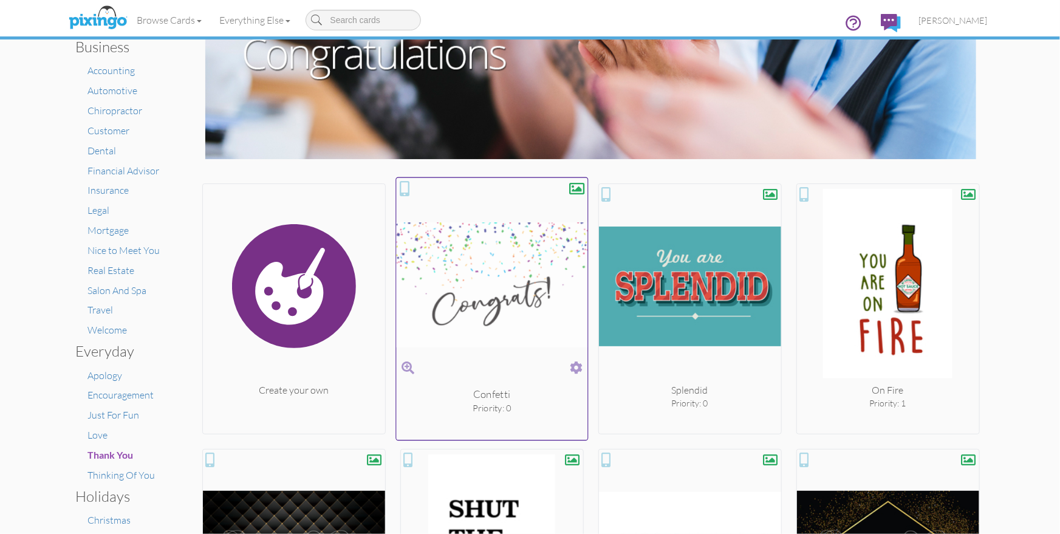
click at [573, 364] on span at bounding box center [576, 368] width 13 height 18
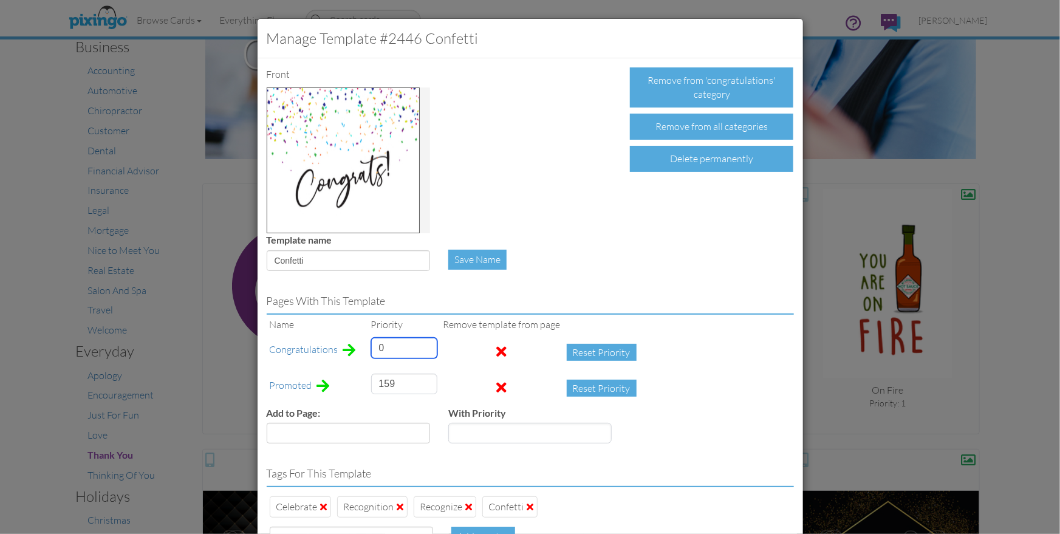
drag, startPoint x: 392, startPoint y: 349, endPoint x: 356, endPoint y: 341, distance: 36.6
click at [356, 341] on tr "Congratulations 0 Reset Priority" at bounding box center [456, 353] width 379 height 36
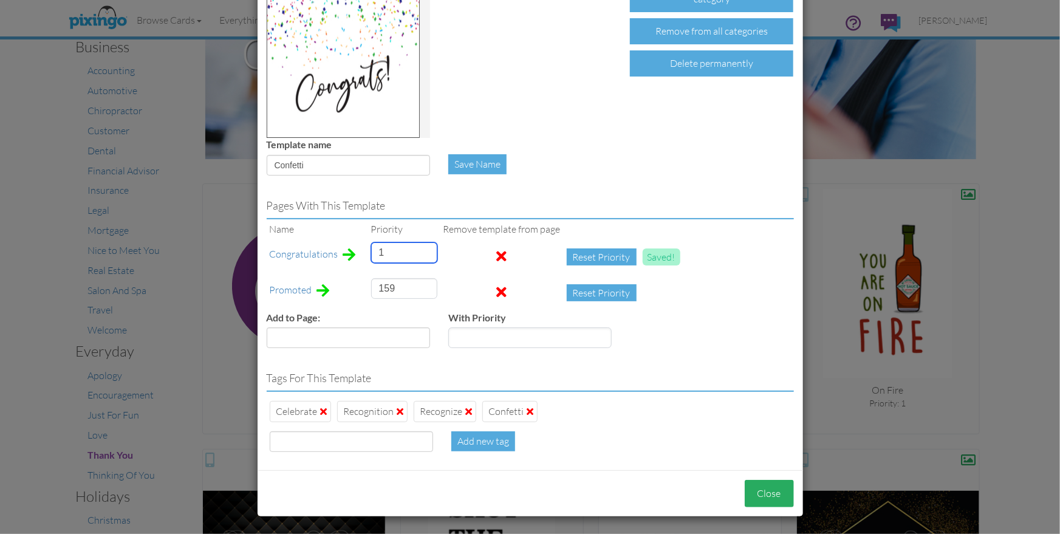
type input "1"
click at [782, 497] on button "Close" at bounding box center [769, 493] width 49 height 27
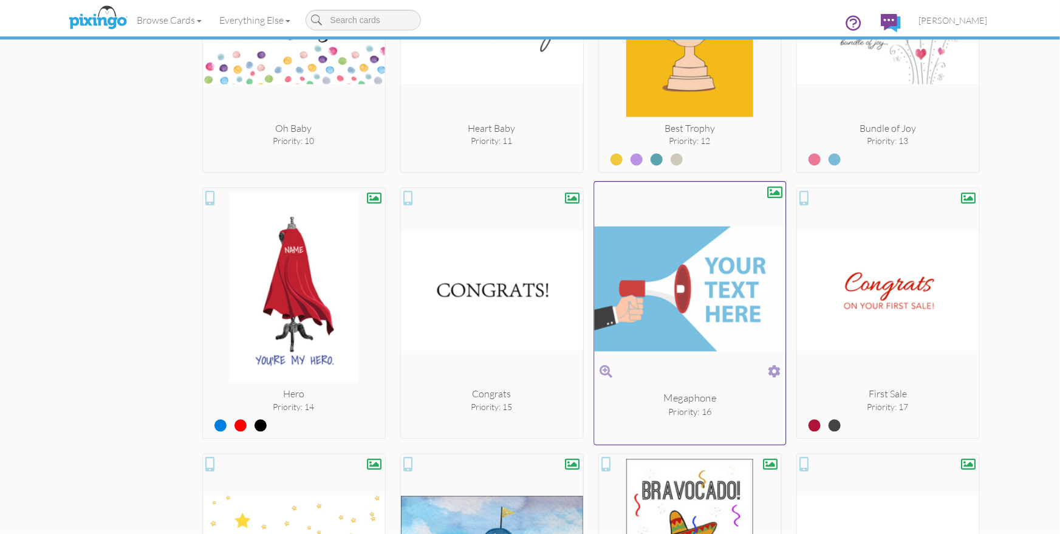
scroll to position [1146, 0]
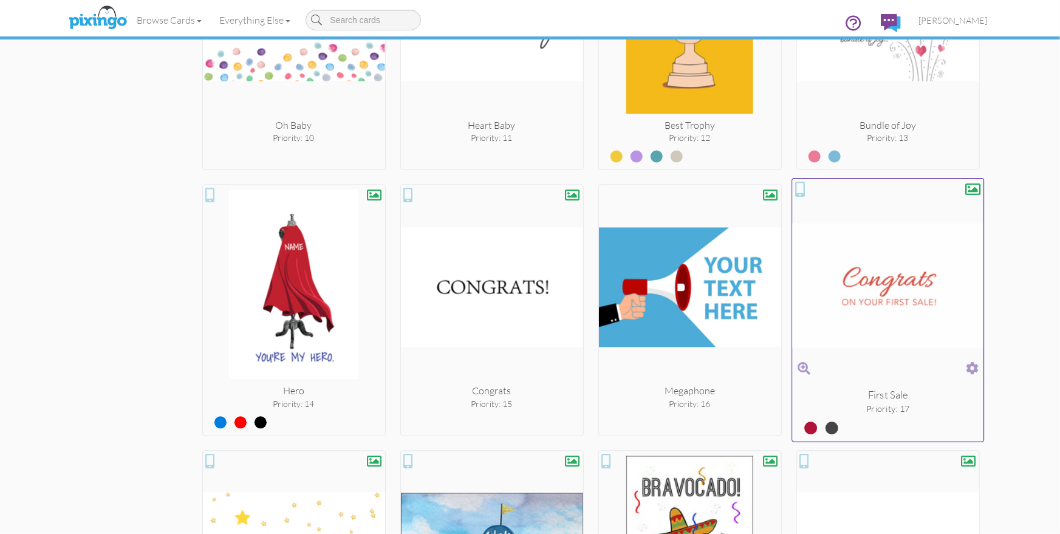
click at [973, 364] on span at bounding box center [972, 369] width 13 height 18
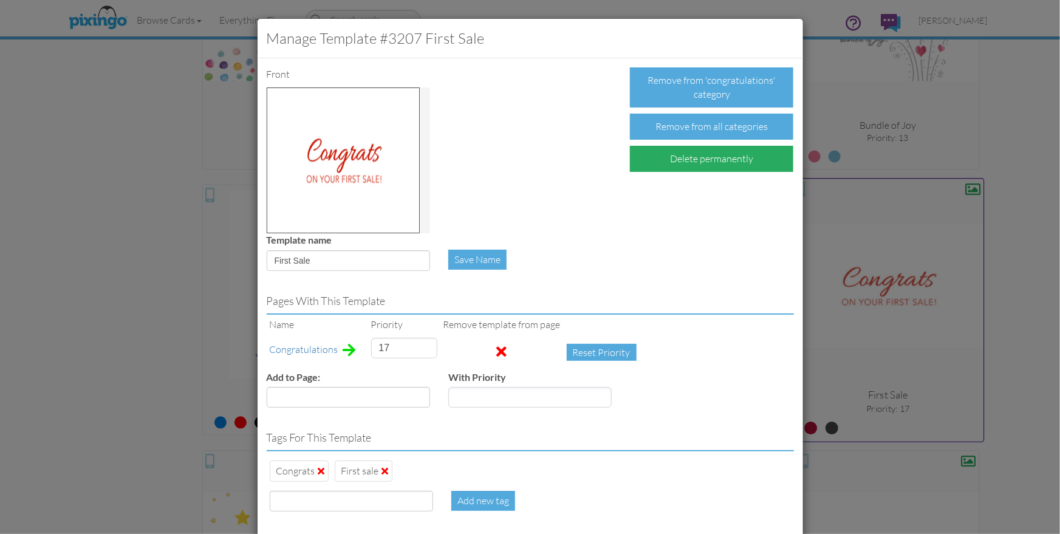
click at [717, 165] on div "Delete permanently" at bounding box center [711, 159] width 163 height 26
click at [678, 161] on div "Confirm Delete" at bounding box center [677, 159] width 95 height 26
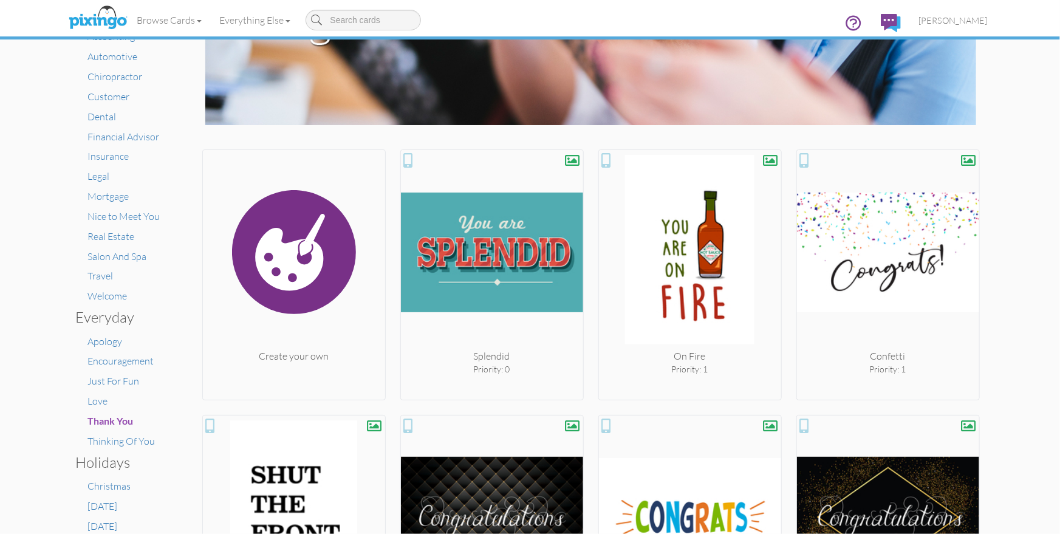
scroll to position [115, 0]
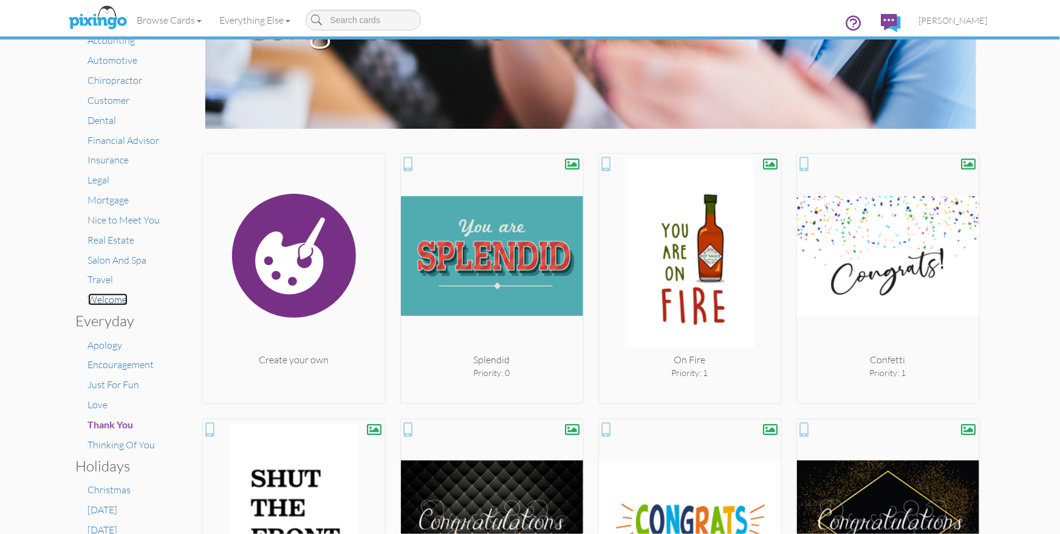
click at [107, 300] on span "Welcome" at bounding box center [107, 299] width 39 height 12
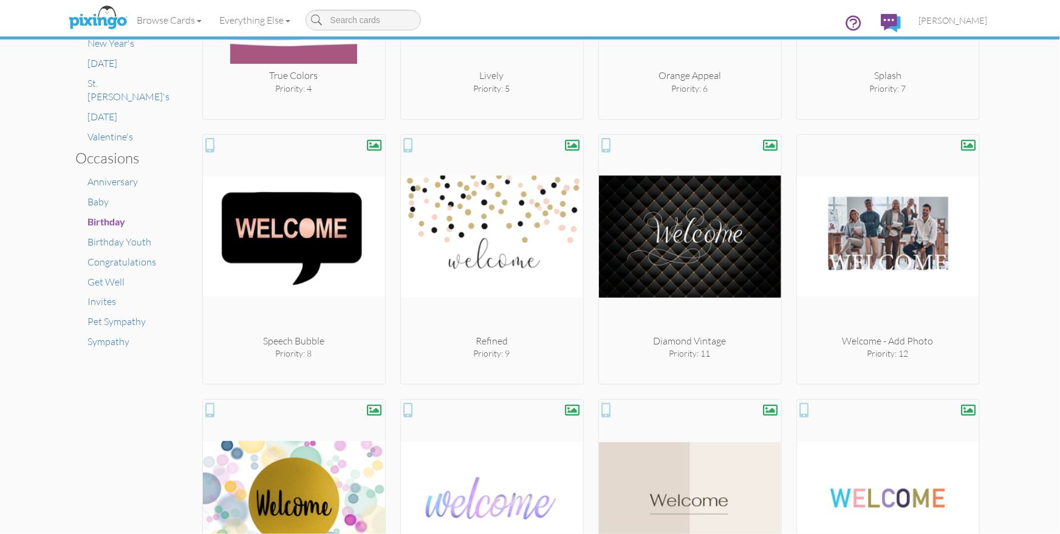
scroll to position [701, 0]
click at [122, 176] on span "Anniversary" at bounding box center [113, 182] width 50 height 12
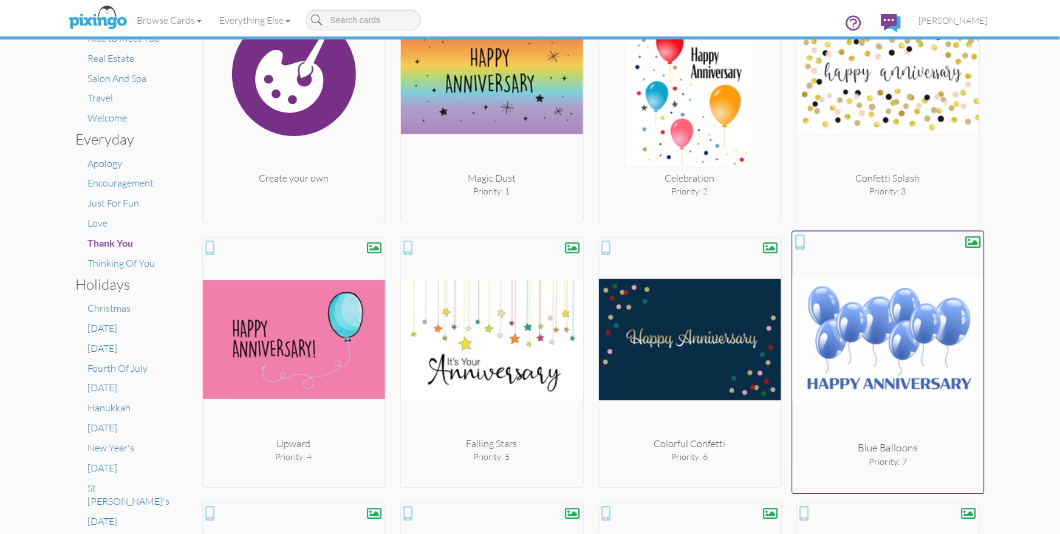
scroll to position [260, 0]
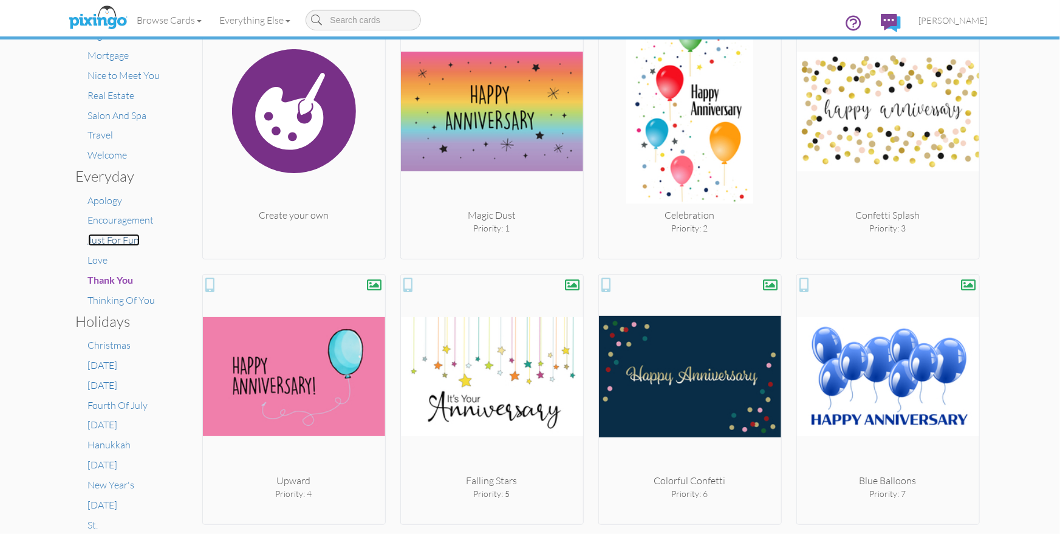
click at [96, 242] on span "Just For Fun" at bounding box center [114, 240] width 52 height 12
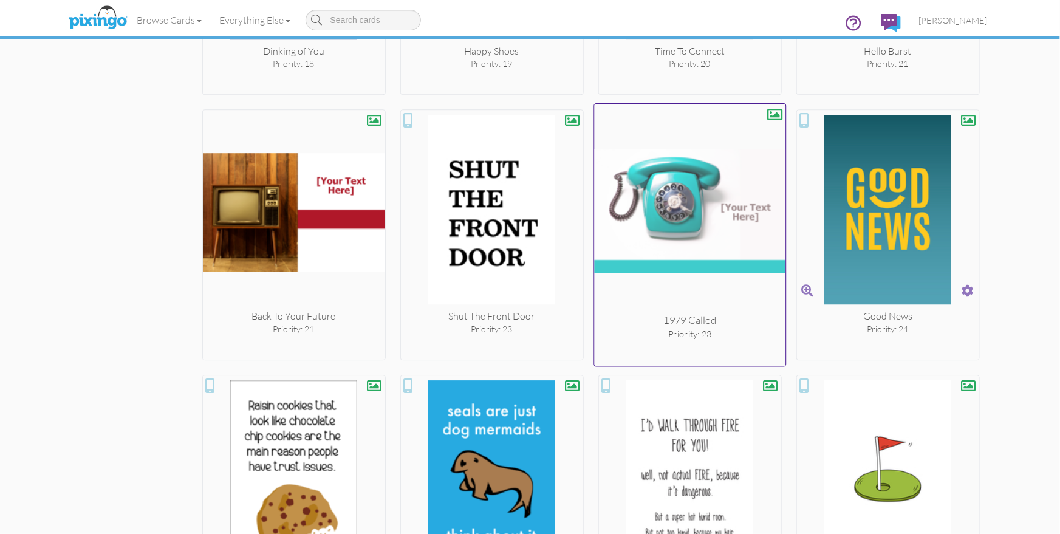
scroll to position [1741, 0]
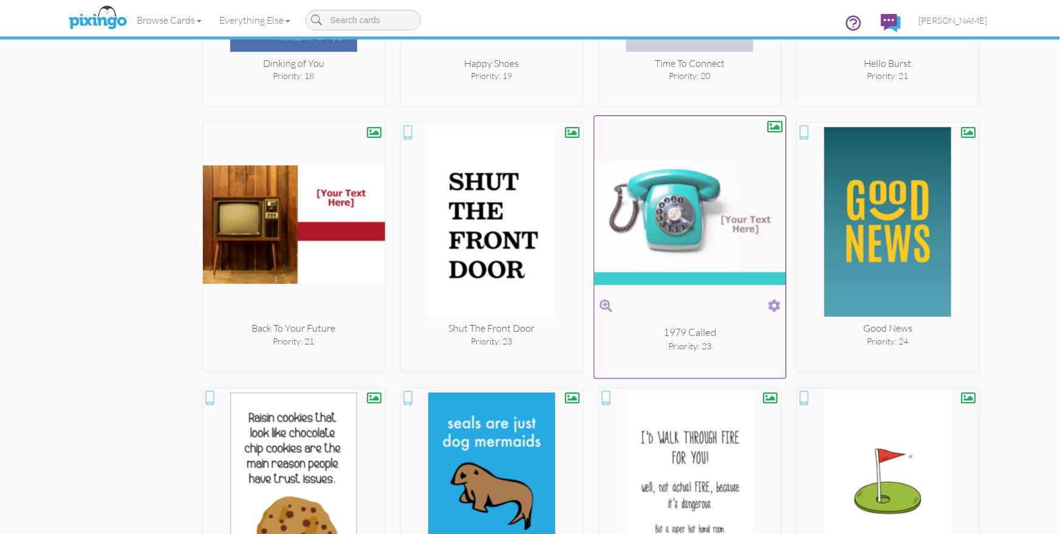
click at [778, 299] on span at bounding box center [774, 306] width 13 height 18
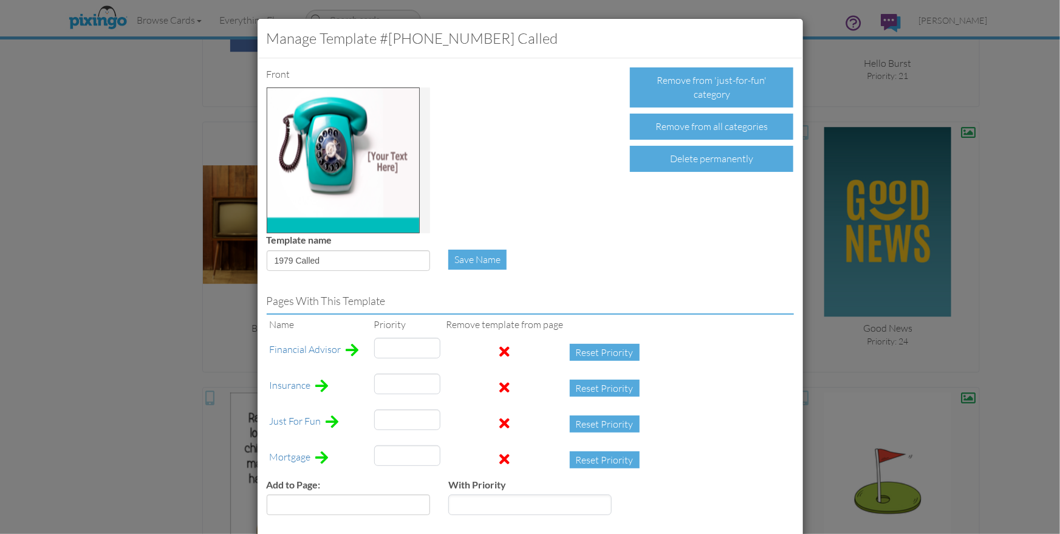
type input "23"
type input "13"
type input "3"
type input "40"
drag, startPoint x: 392, startPoint y: 414, endPoint x: 374, endPoint y: 416, distance: 17.7
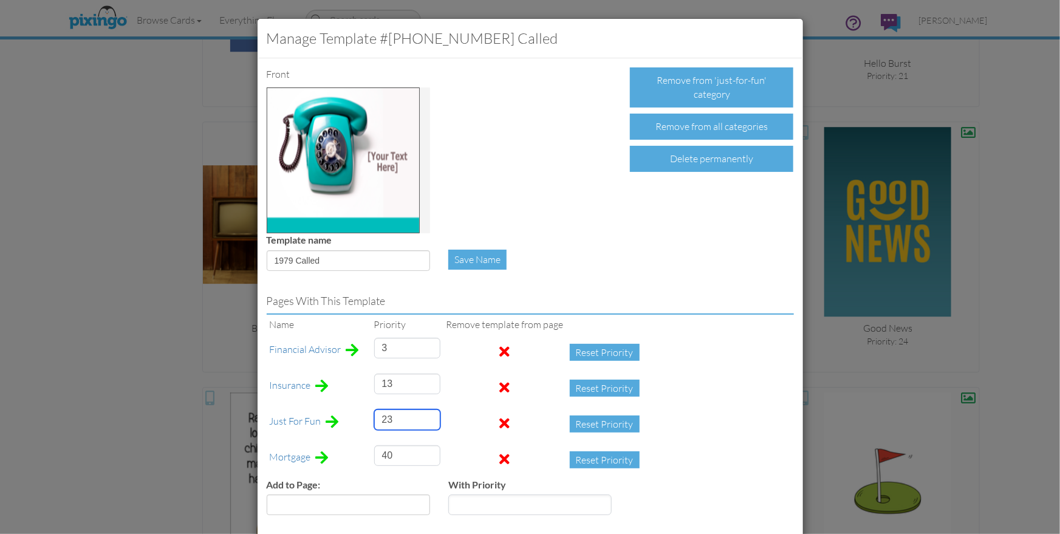
click at [374, 416] on input "23" at bounding box center [407, 419] width 66 height 21
drag, startPoint x: 397, startPoint y: 421, endPoint x: 372, endPoint y: 419, distance: 24.4
click at [374, 419] on input "23" at bounding box center [407, 419] width 66 height 21
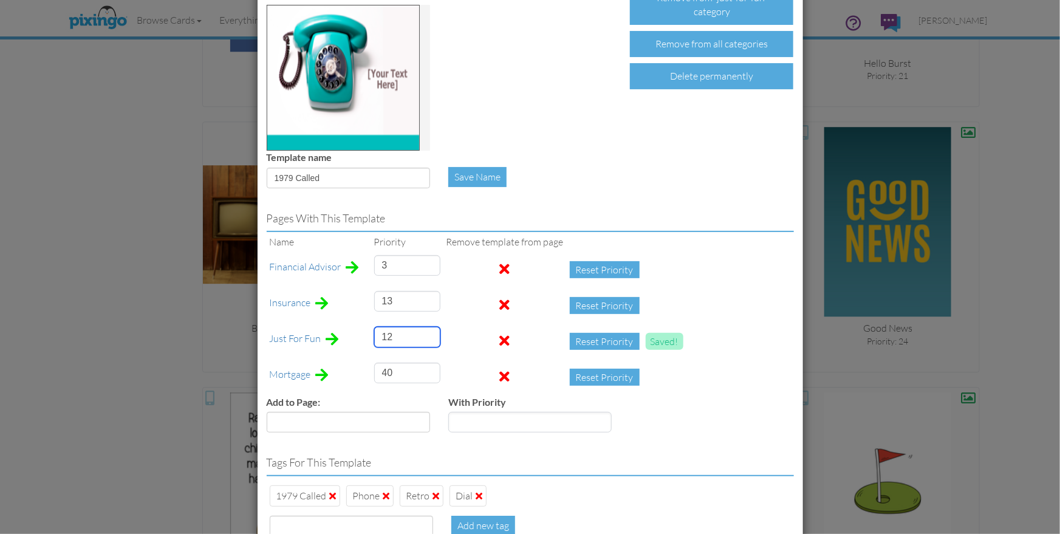
scroll to position [167, 0]
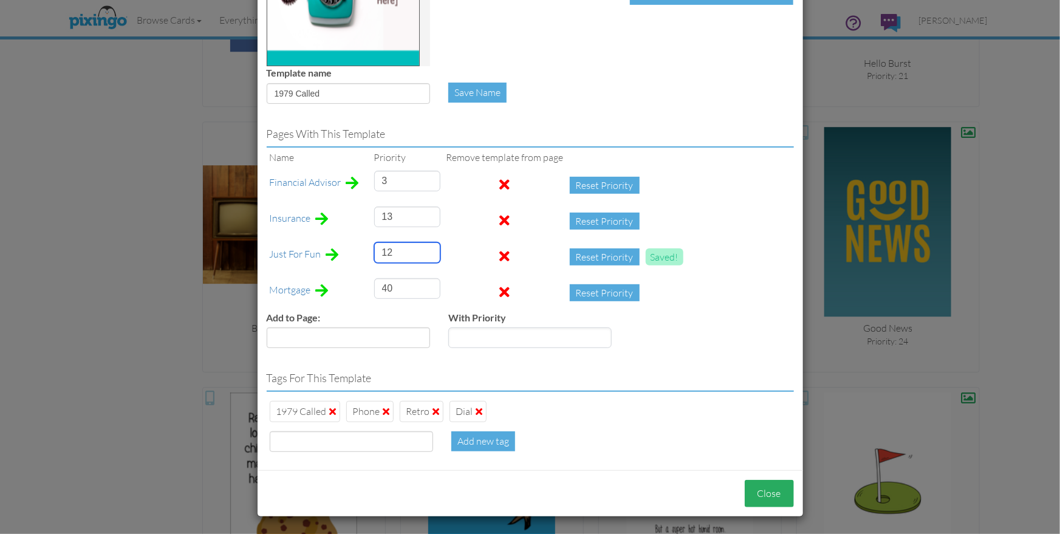
type input "12"
click at [761, 486] on button "Close" at bounding box center [769, 493] width 49 height 27
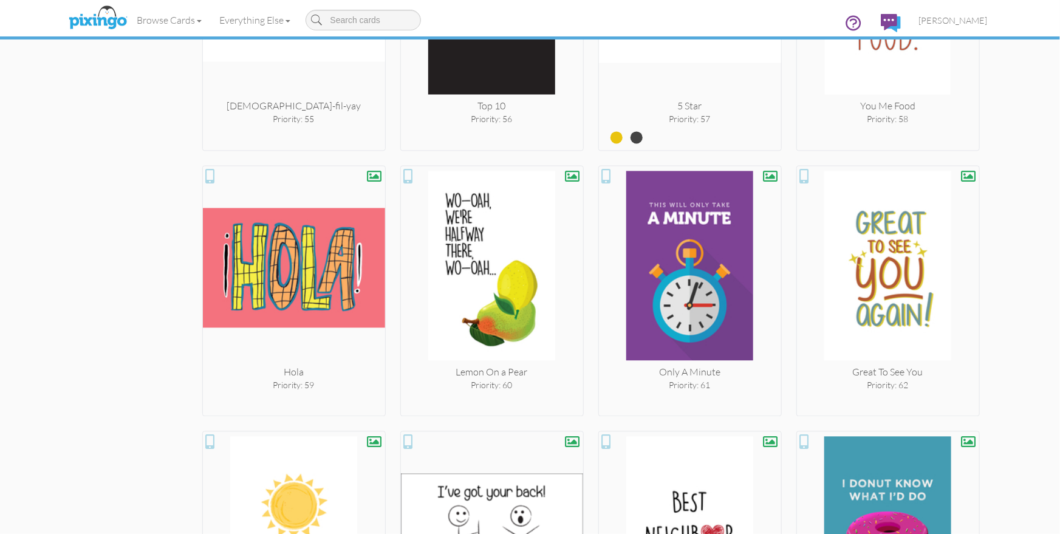
scroll to position [3504, 0]
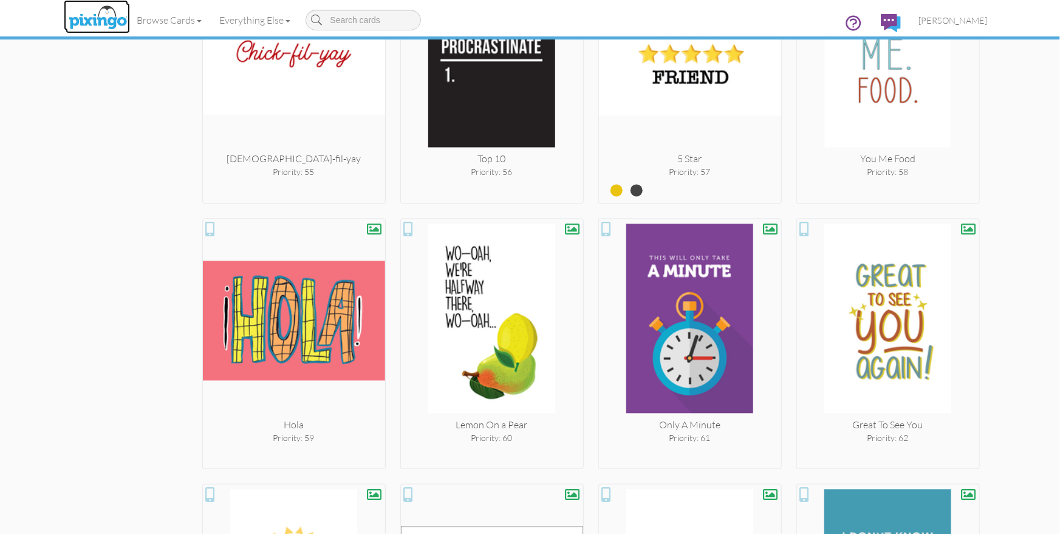
click at [102, 18] on img at bounding box center [98, 18] width 64 height 30
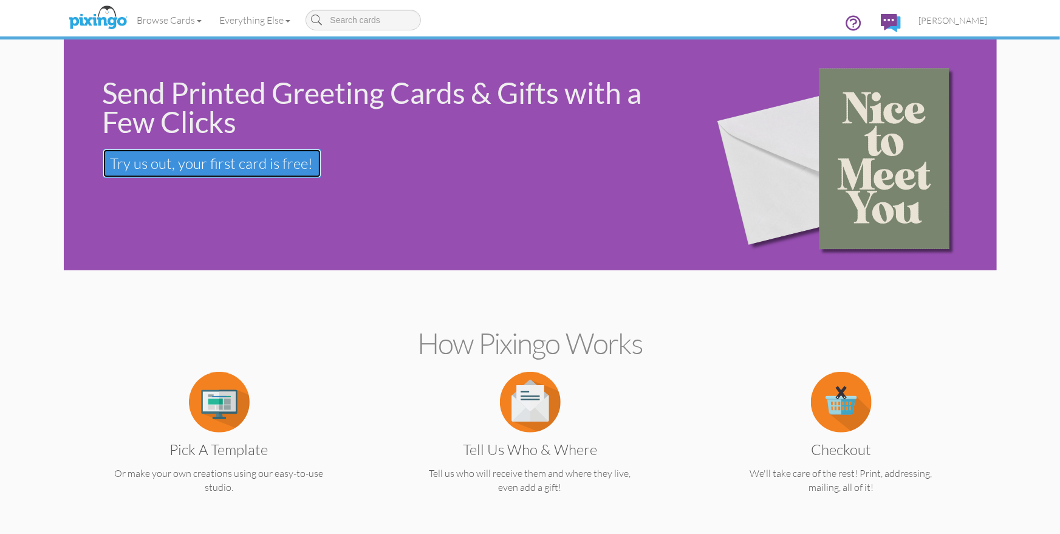
click at [218, 159] on span "Try us out, your first card is free!" at bounding box center [212, 163] width 203 height 18
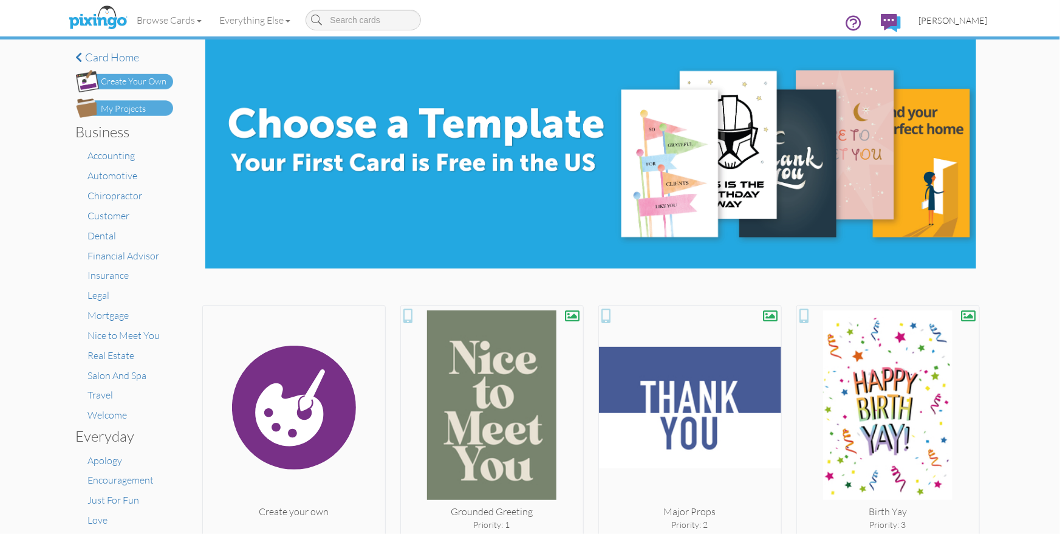
click at [958, 17] on span "[PERSON_NAME]" at bounding box center [953, 20] width 69 height 10
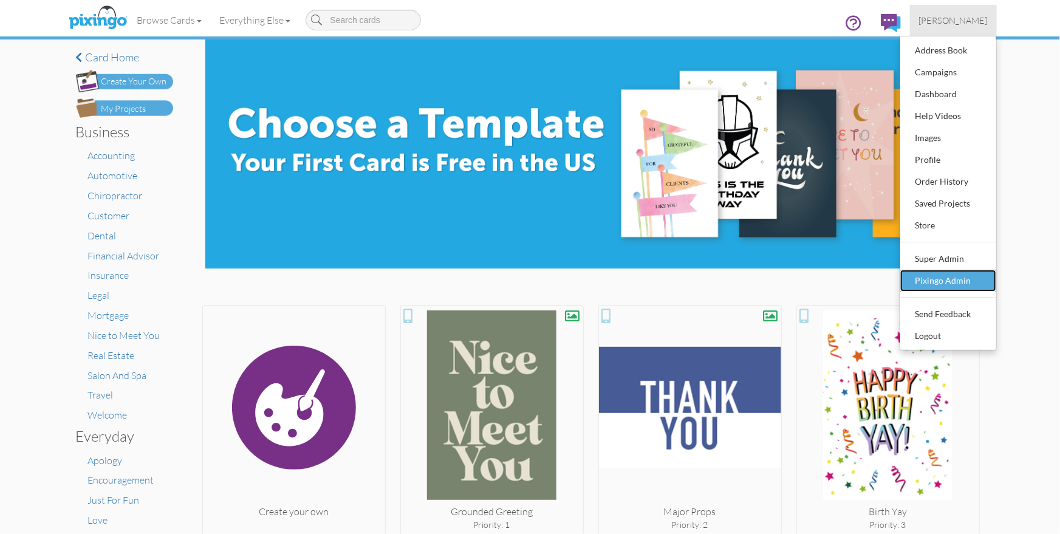
click at [929, 279] on div "Pixingo Admin" at bounding box center [948, 280] width 72 height 18
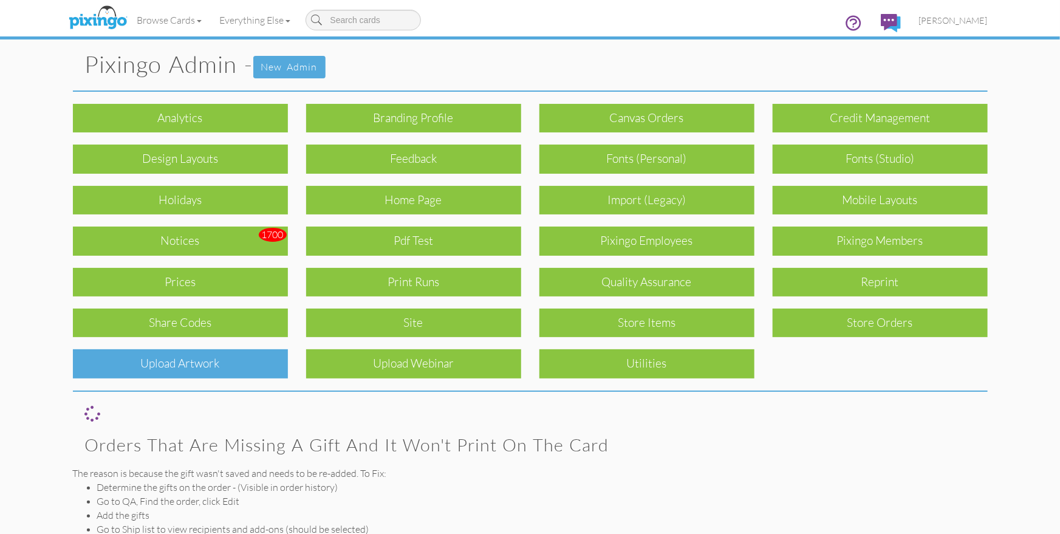
click at [186, 356] on div "Upload Artwork" at bounding box center [180, 363] width 215 height 29
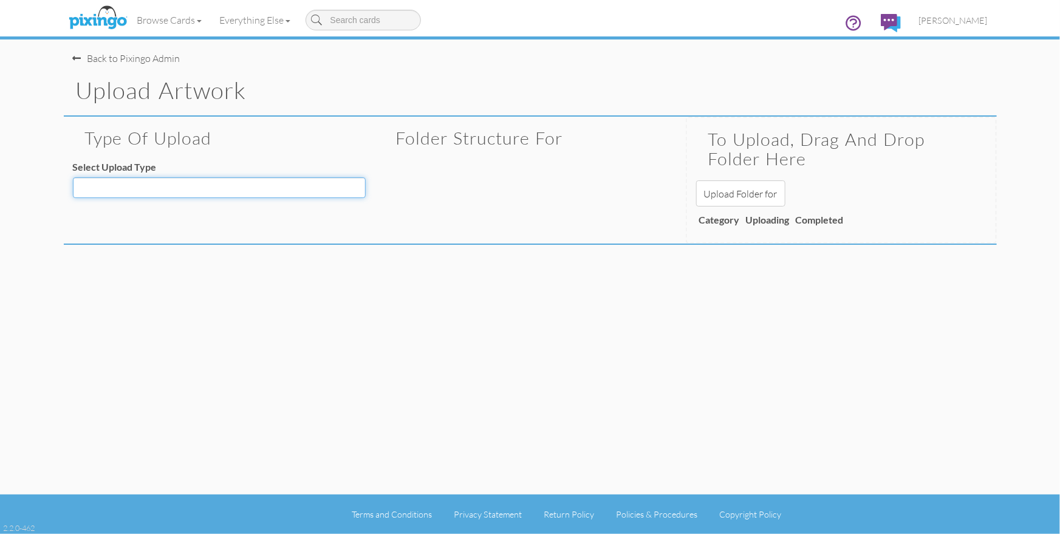
click at [191, 184] on select "Decoration - Backgrounds Decoration - Kits Decoration - Ready Texts Decoration …" at bounding box center [219, 187] width 293 height 21
select select "object:6267"
click at [73, 177] on select "Decoration - Backgrounds Decoration - Kits Decoration - Ready Texts Decoration …" at bounding box center [219, 187] width 293 height 21
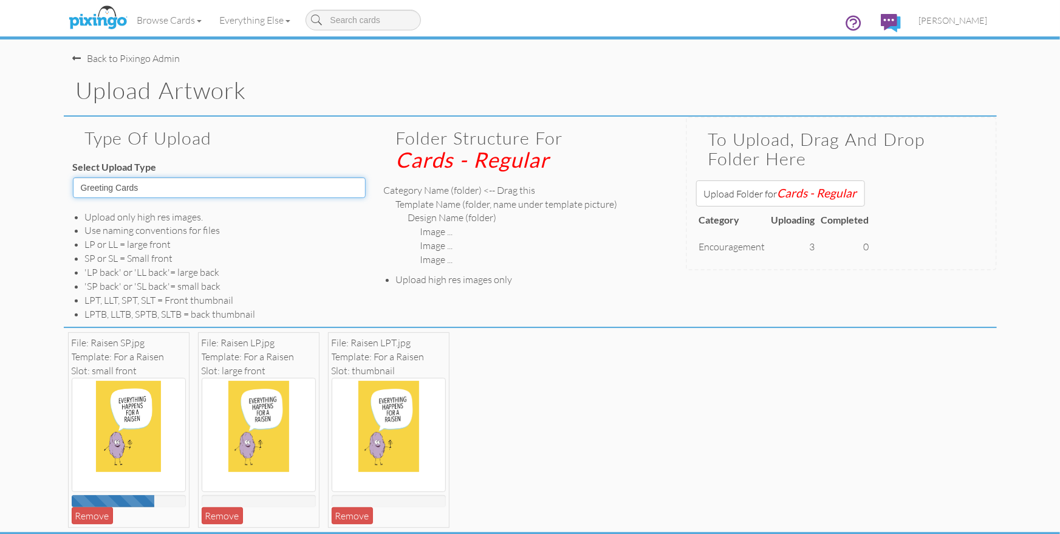
scroll to position [37, 0]
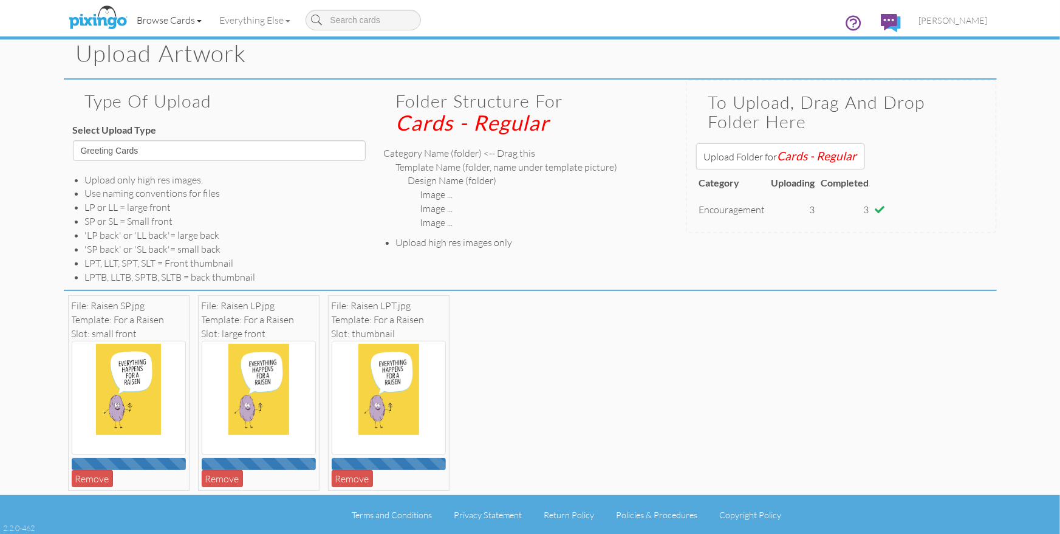
click at [177, 20] on link "Browse Cards" at bounding box center [169, 20] width 83 height 30
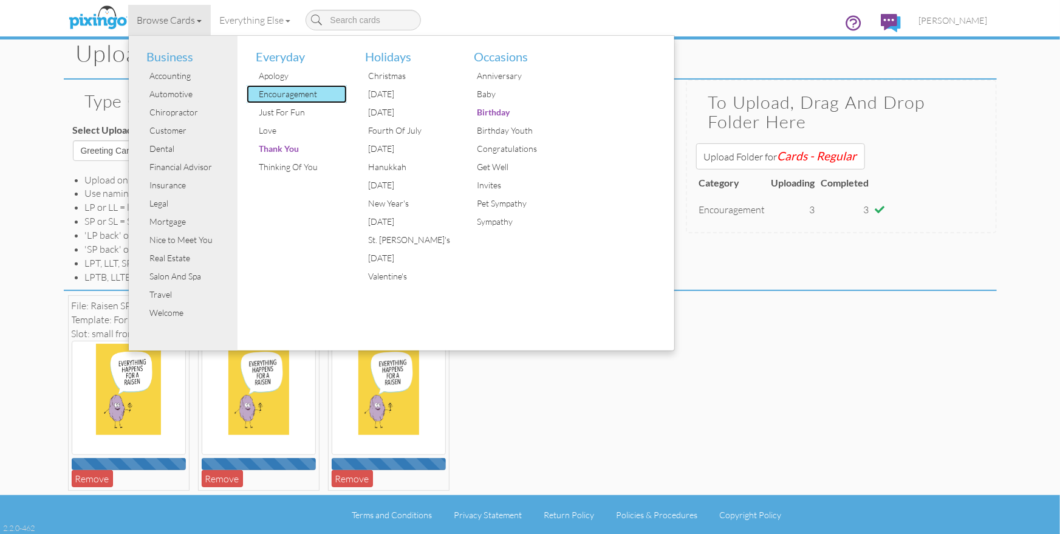
click at [295, 95] on div "Encouragement" at bounding box center [301, 94] width 91 height 18
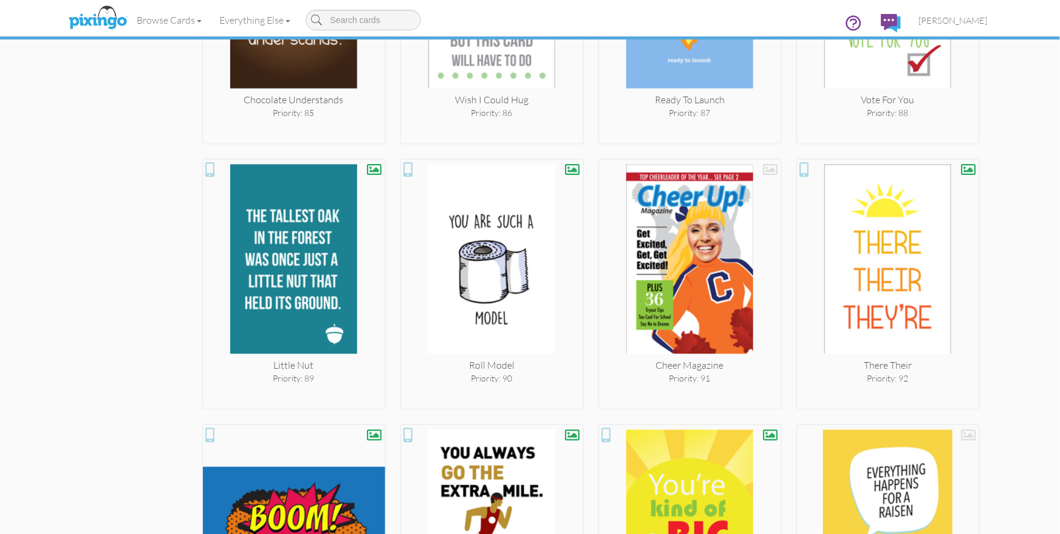
scroll to position [6135, 0]
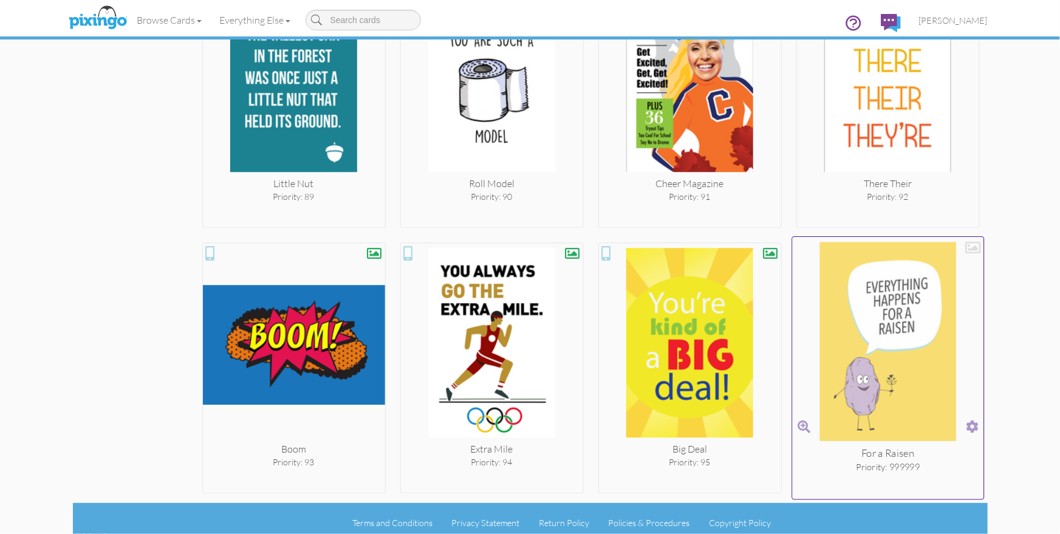
click at [974, 419] on span at bounding box center [972, 427] width 13 height 18
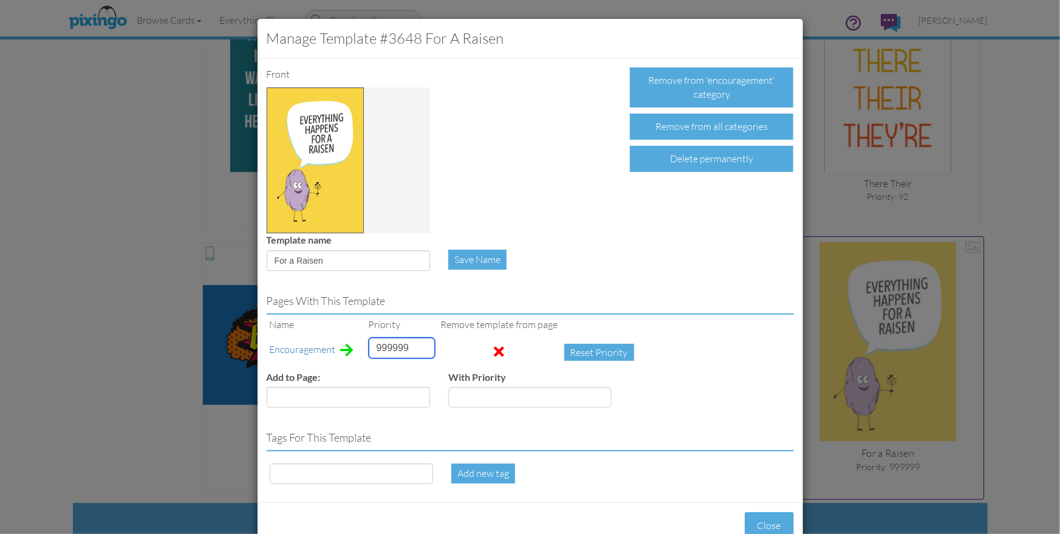
click at [386, 347] on input "999999" at bounding box center [402, 348] width 66 height 21
type input "1"
drag, startPoint x: 277, startPoint y: 261, endPoint x: 310, endPoint y: 262, distance: 33.5
click at [310, 262] on input "For a Raisen" at bounding box center [348, 260] width 163 height 21
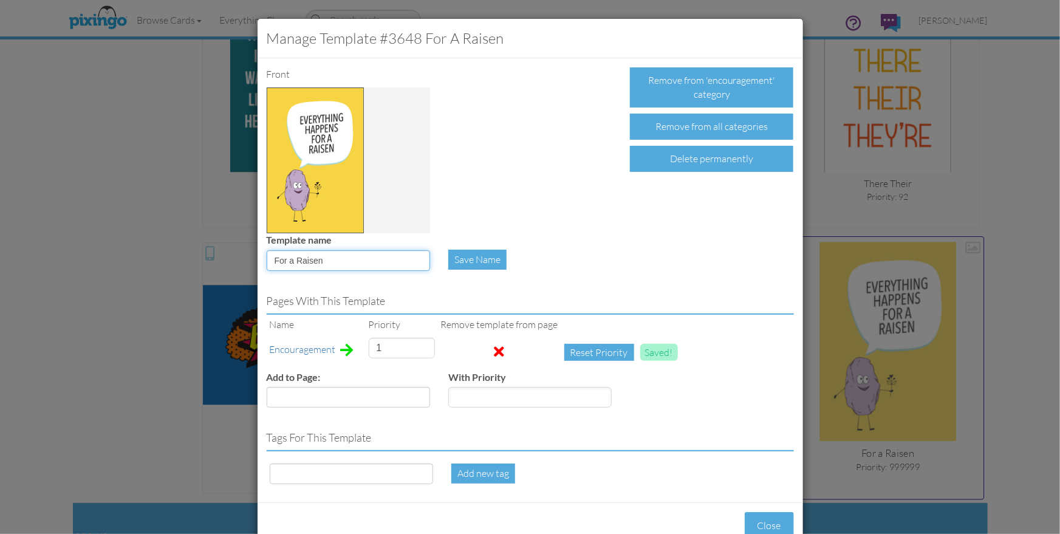
drag, startPoint x: 325, startPoint y: 264, endPoint x: 288, endPoint y: 262, distance: 37.1
click at [271, 261] on input "For a Raisen" at bounding box center [348, 260] width 163 height 21
click at [302, 473] on input at bounding box center [351, 473] width 163 height 21
paste input "For a Raisen"
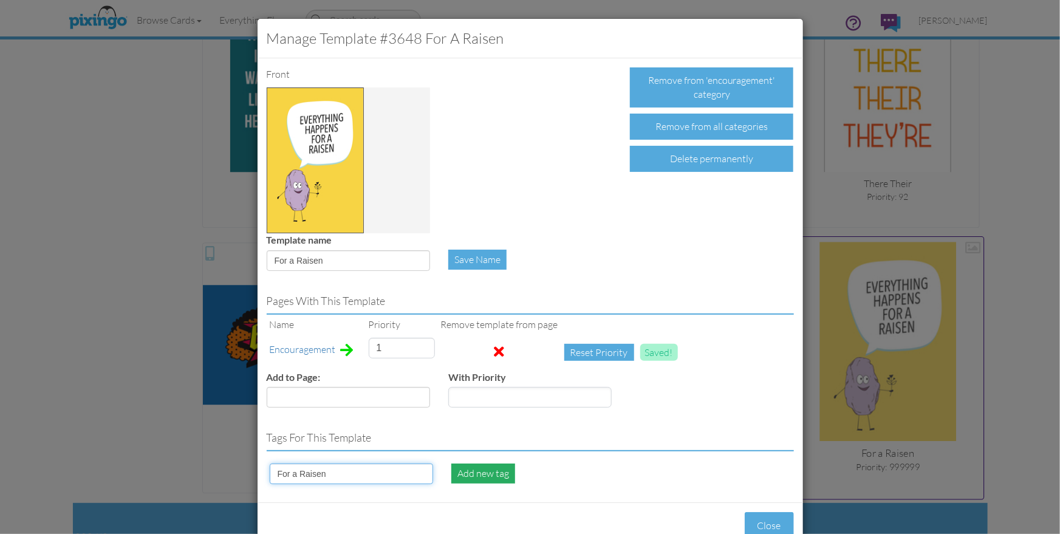
type input "For a Raisen"
click at [494, 470] on div "Add new tag" at bounding box center [483, 473] width 64 height 20
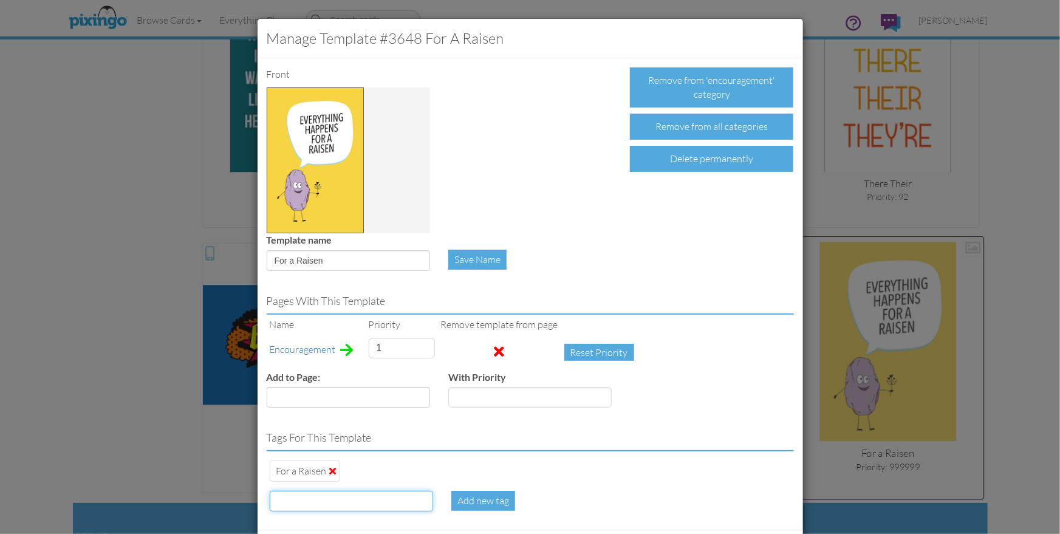
click at [316, 494] on input at bounding box center [351, 501] width 163 height 21
type input "comfort"
click at [492, 496] on div "Add new tag" at bounding box center [483, 501] width 64 height 20
type input "1"
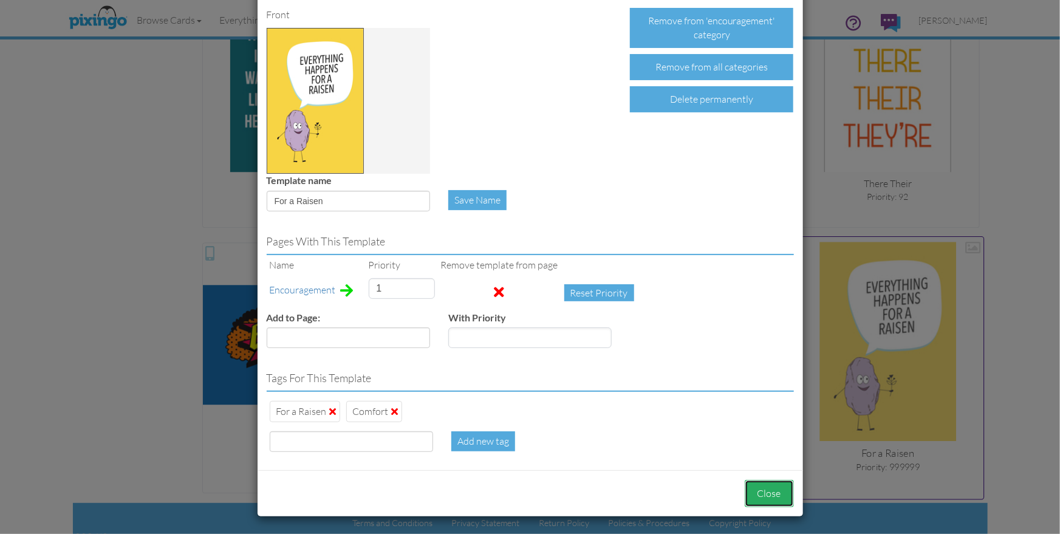
click at [766, 499] on button "Close" at bounding box center [769, 493] width 49 height 27
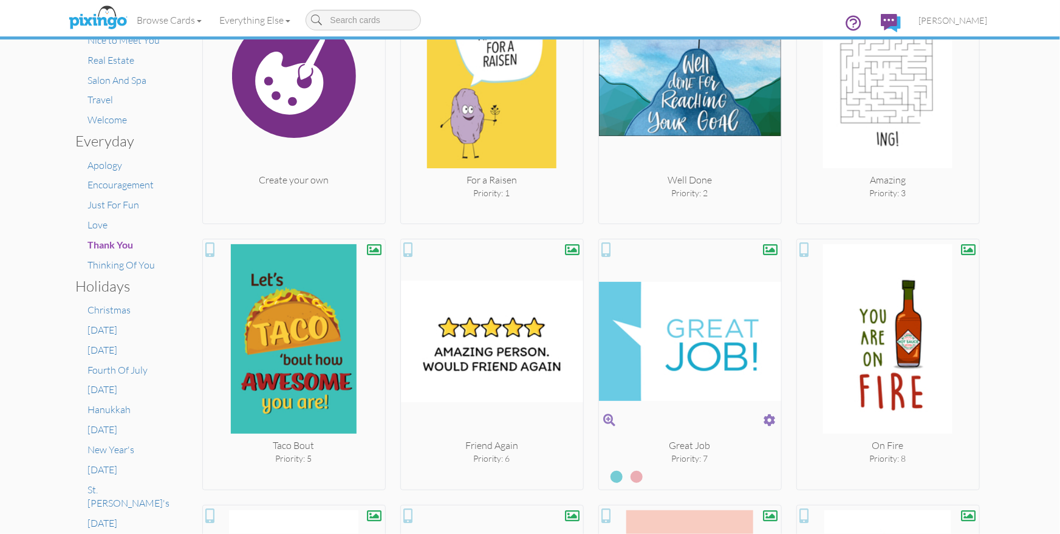
scroll to position [0, 0]
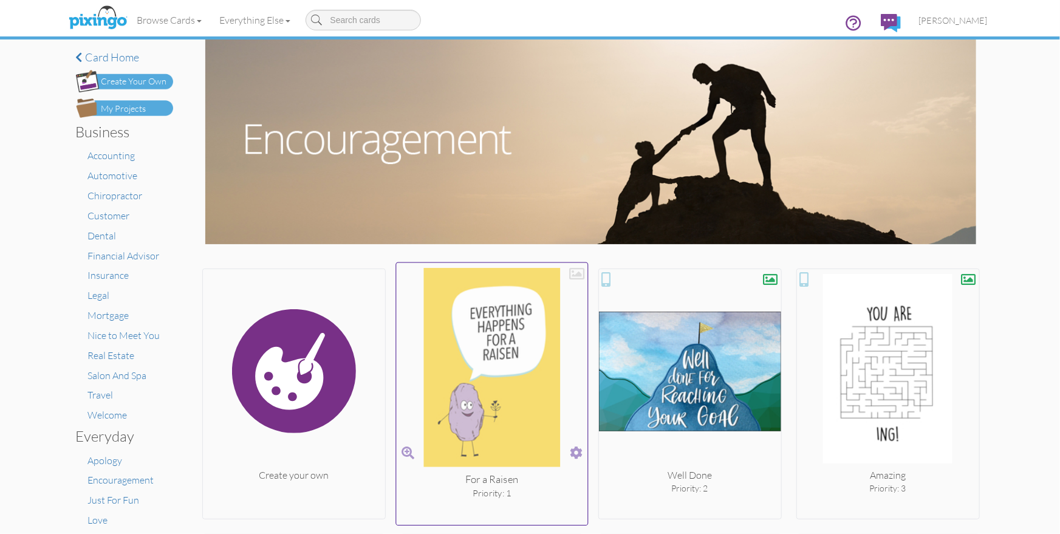
click at [575, 277] on div at bounding box center [576, 273] width 15 height 15
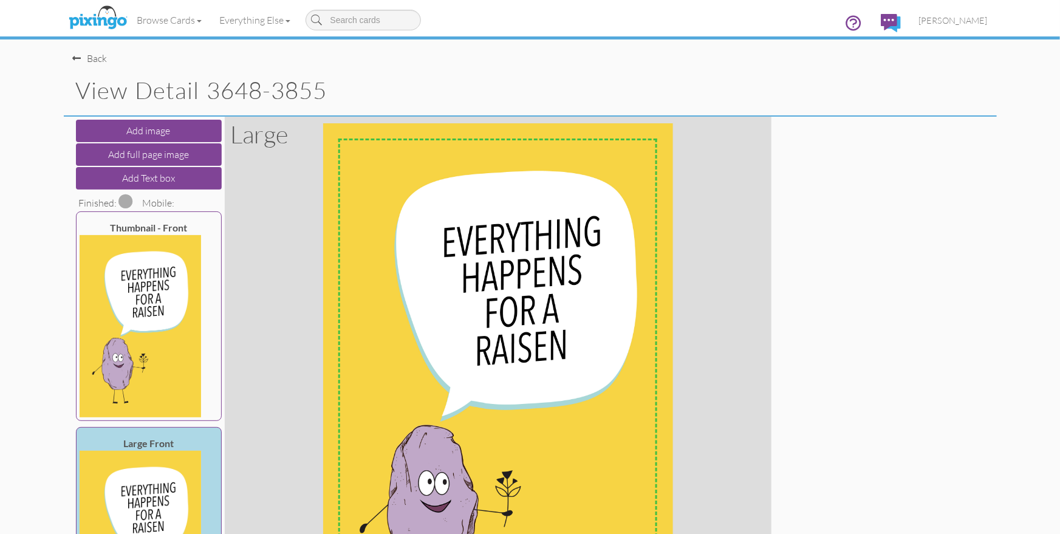
click at [127, 202] on span at bounding box center [126, 201] width 15 height 15
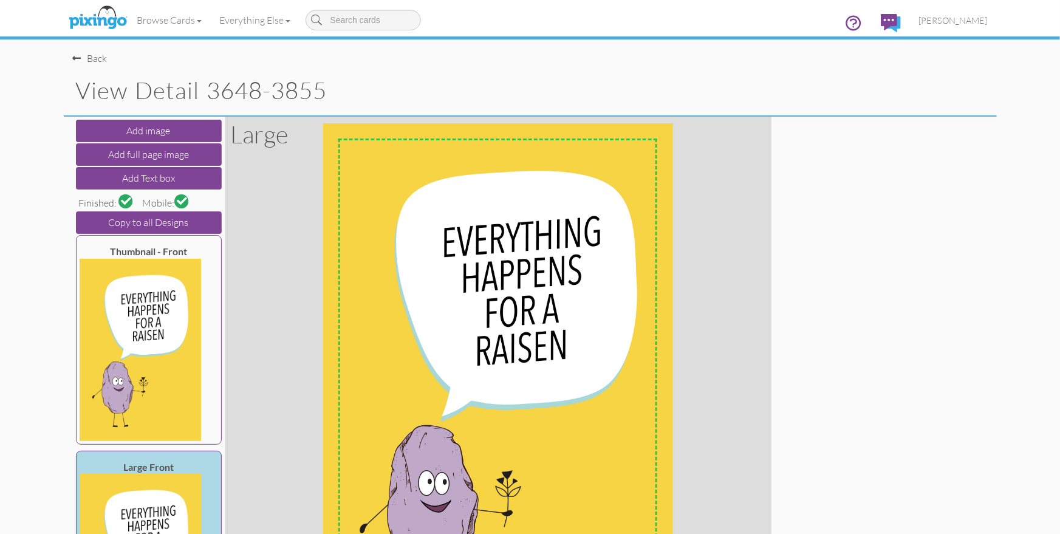
click at [86, 55] on div "Back" at bounding box center [90, 59] width 35 height 14
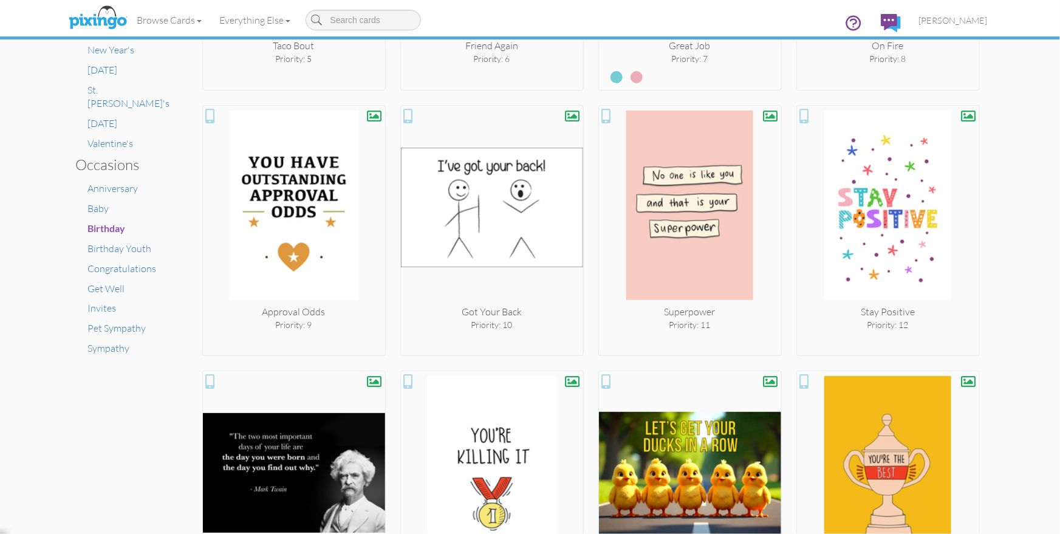
scroll to position [698, 0]
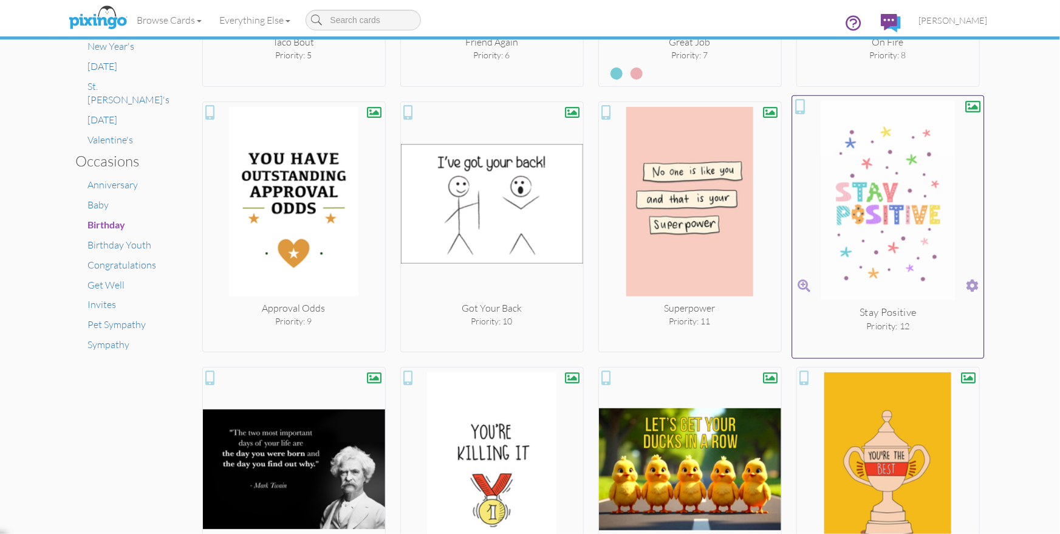
click at [974, 285] on span at bounding box center [972, 286] width 13 height 18
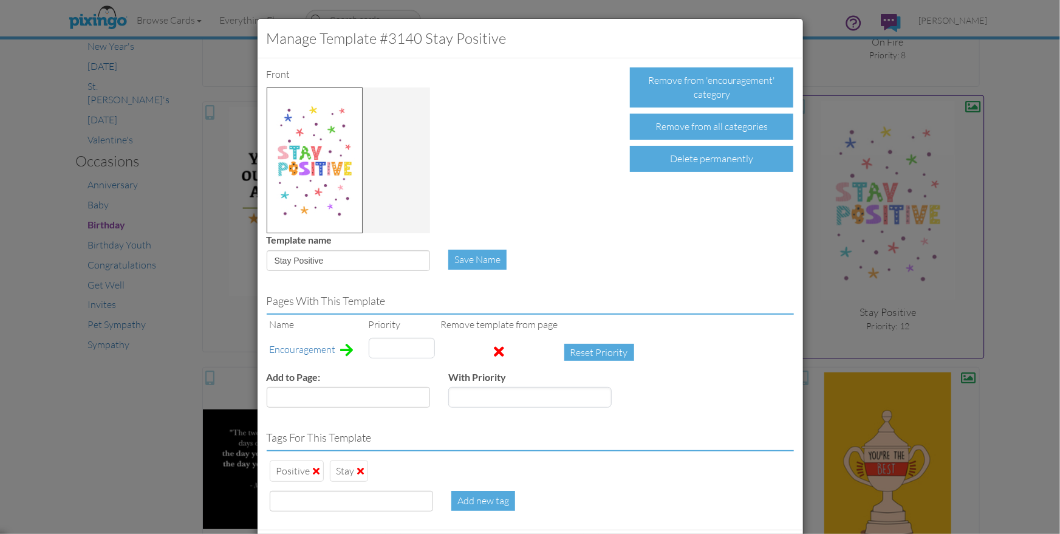
type input "12"
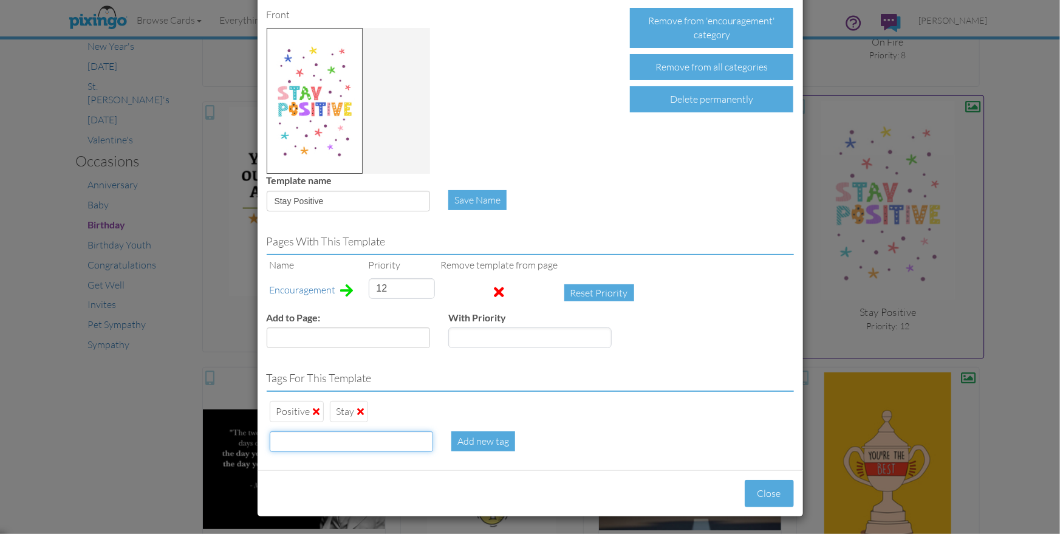
click at [332, 443] on input at bounding box center [351, 441] width 163 height 21
type input "comfort"
click at [760, 488] on button "Close" at bounding box center [769, 493] width 49 height 27
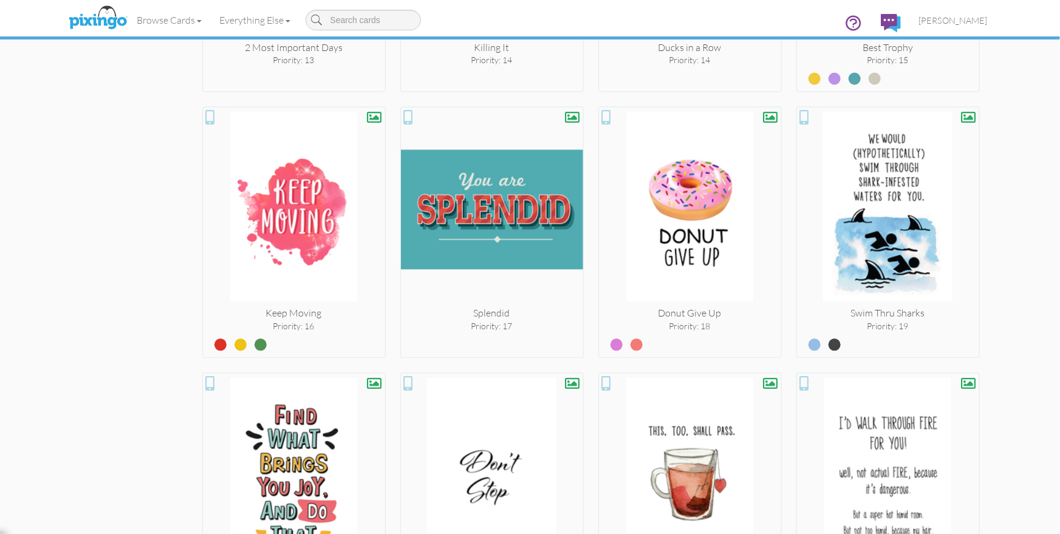
scroll to position [1227, 0]
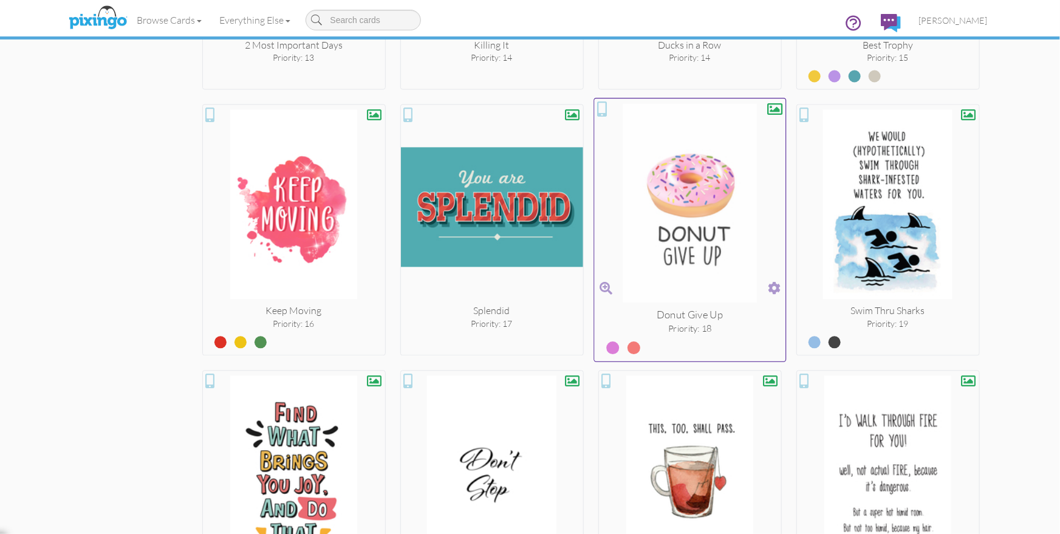
click at [777, 285] on span at bounding box center [774, 288] width 13 height 18
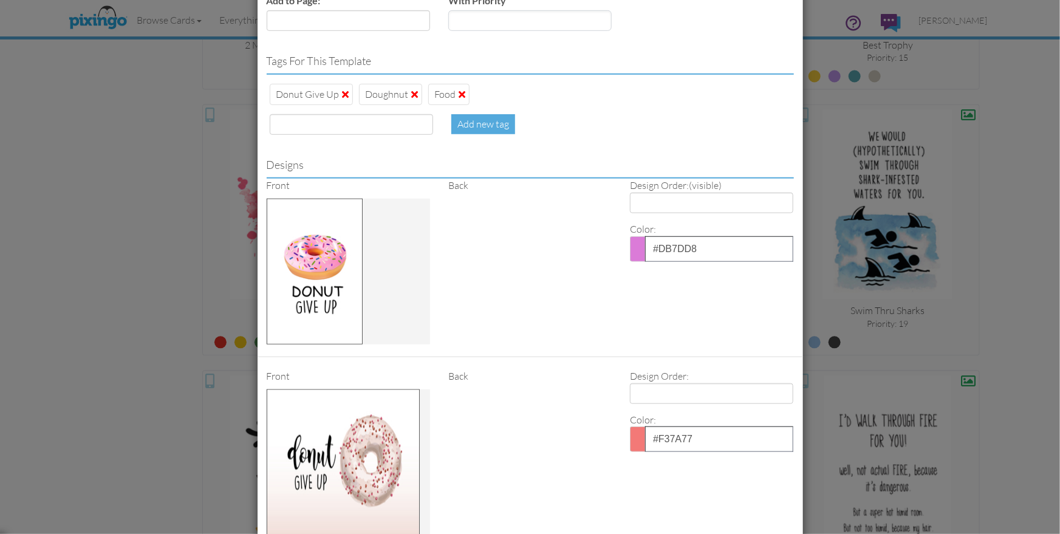
scroll to position [413, 0]
click at [302, 120] on input at bounding box center [351, 124] width 163 height 21
type input "comfort"
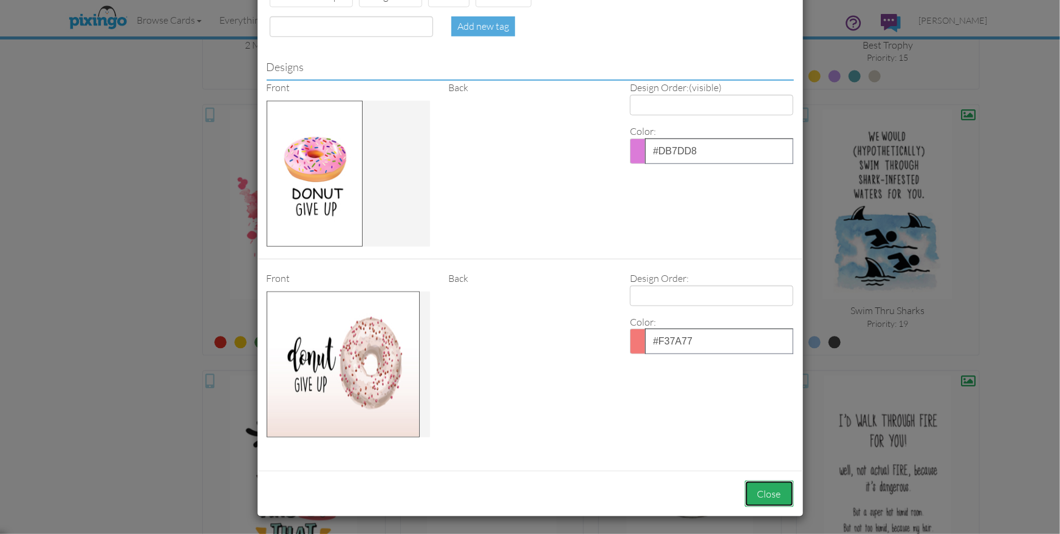
click at [769, 491] on button "Close" at bounding box center [769, 493] width 49 height 27
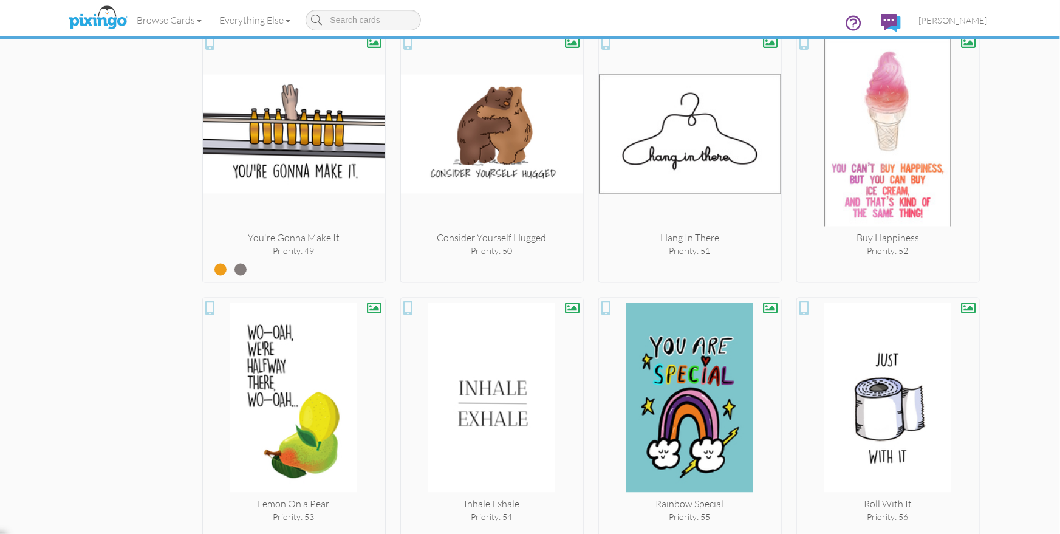
scroll to position [3427, 0]
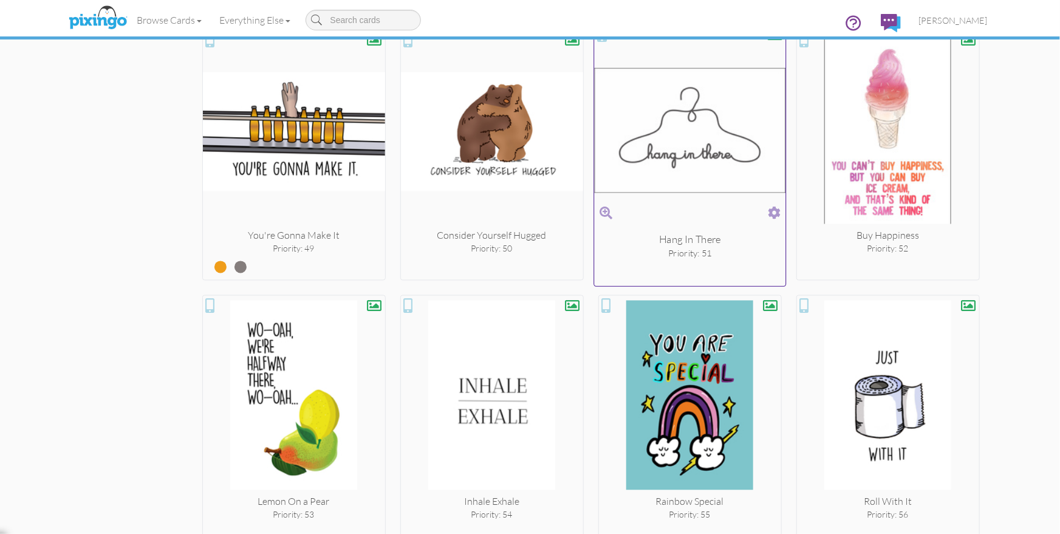
click at [771, 205] on span at bounding box center [774, 214] width 13 height 18
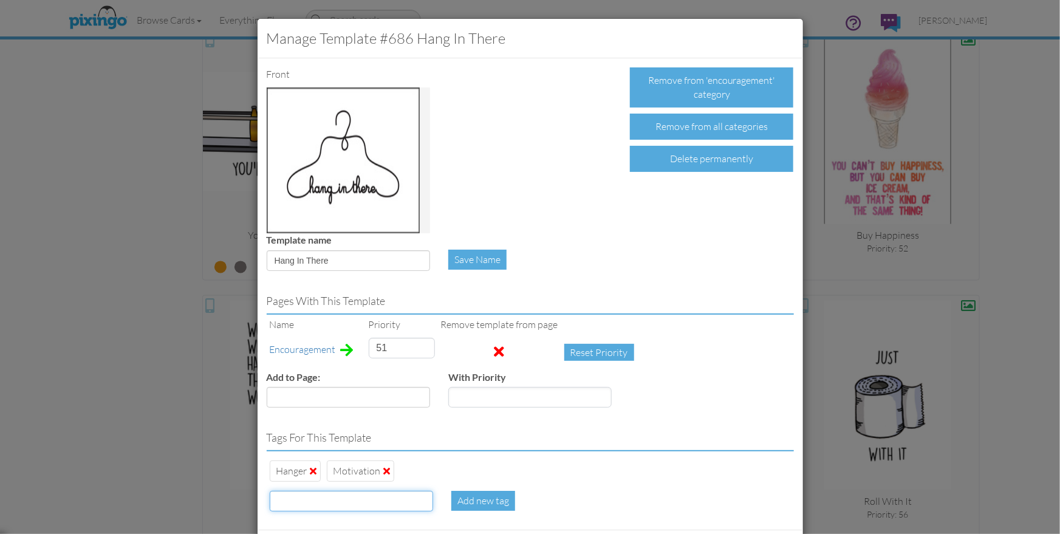
click at [299, 499] on input at bounding box center [351, 501] width 163 height 21
type input "comfort"
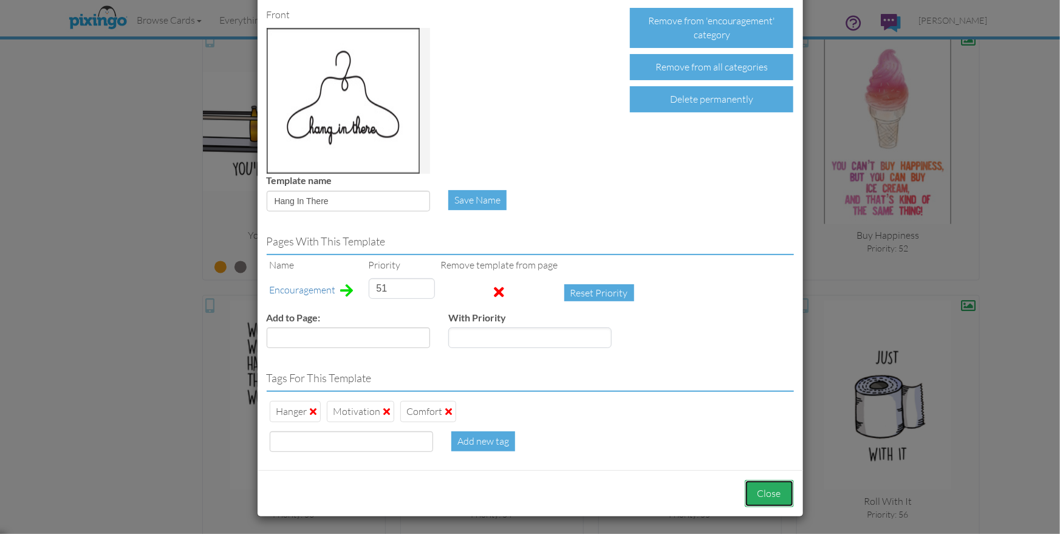
click at [768, 486] on button "Close" at bounding box center [769, 493] width 49 height 27
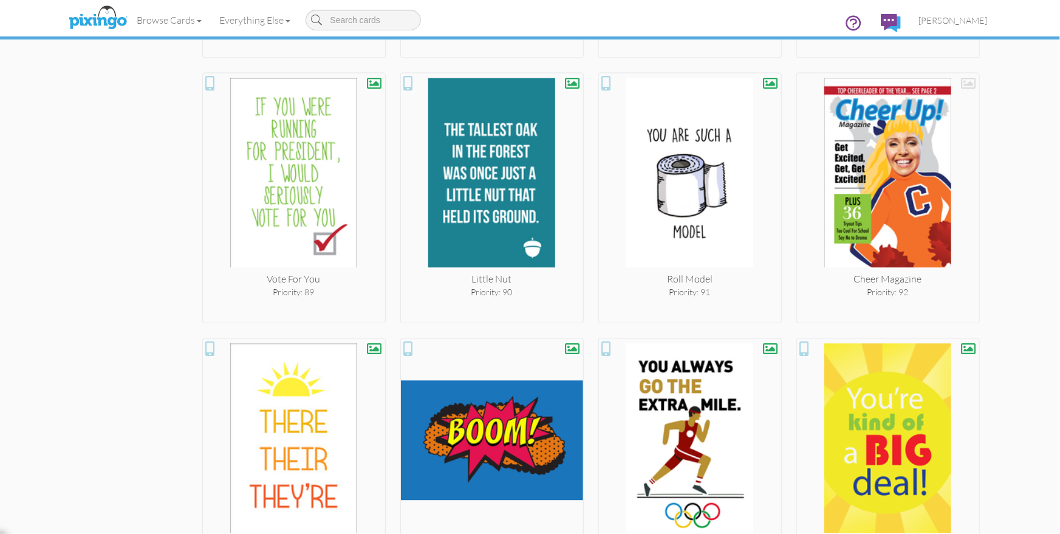
scroll to position [6135, 0]
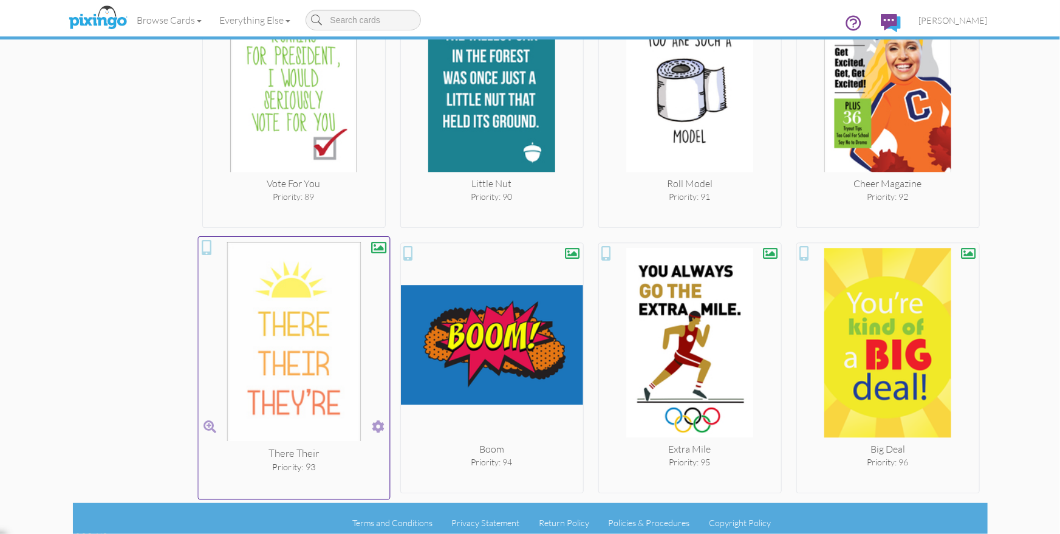
click at [374, 418] on span at bounding box center [378, 427] width 13 height 18
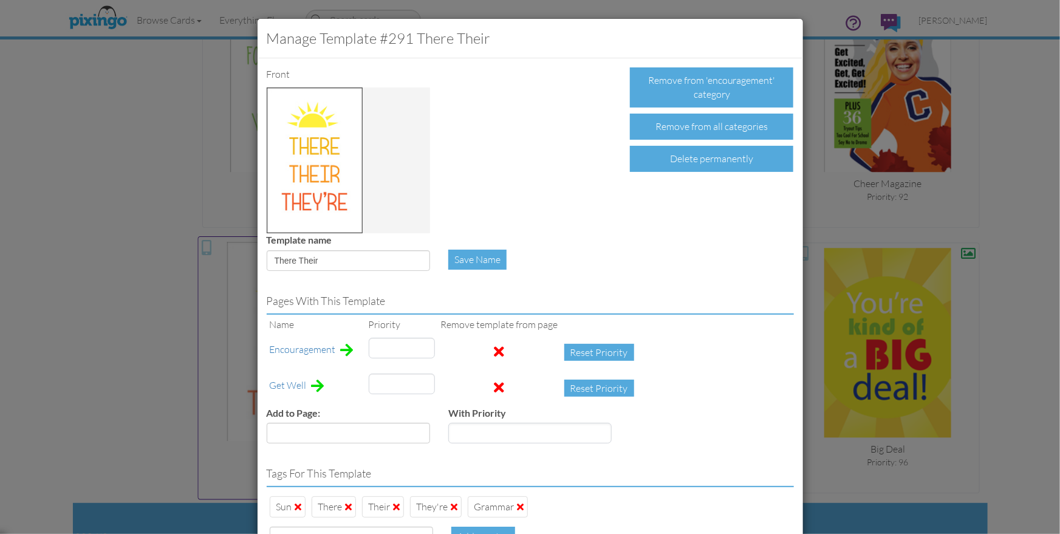
type input "18"
type input "93"
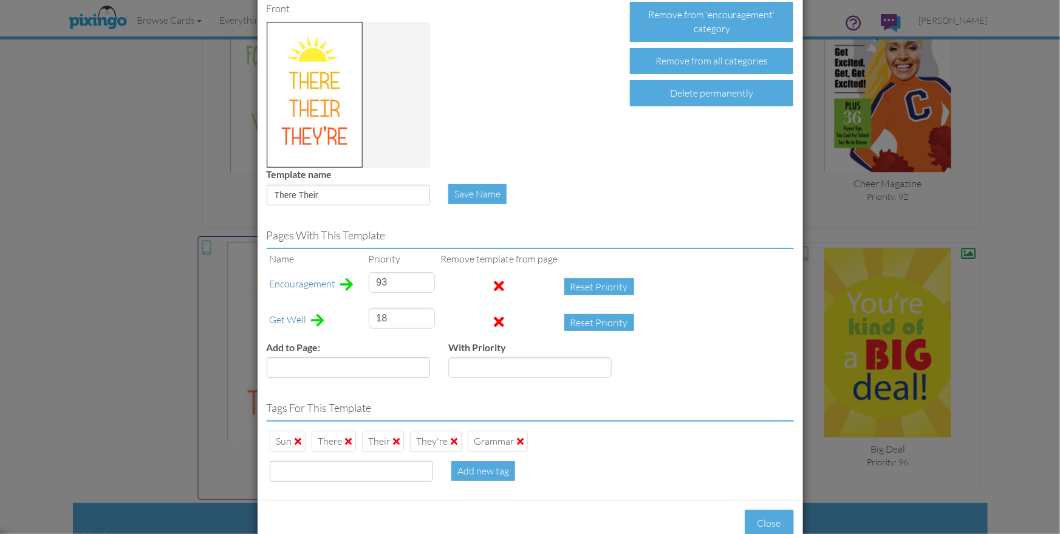
scroll to position [95, 0]
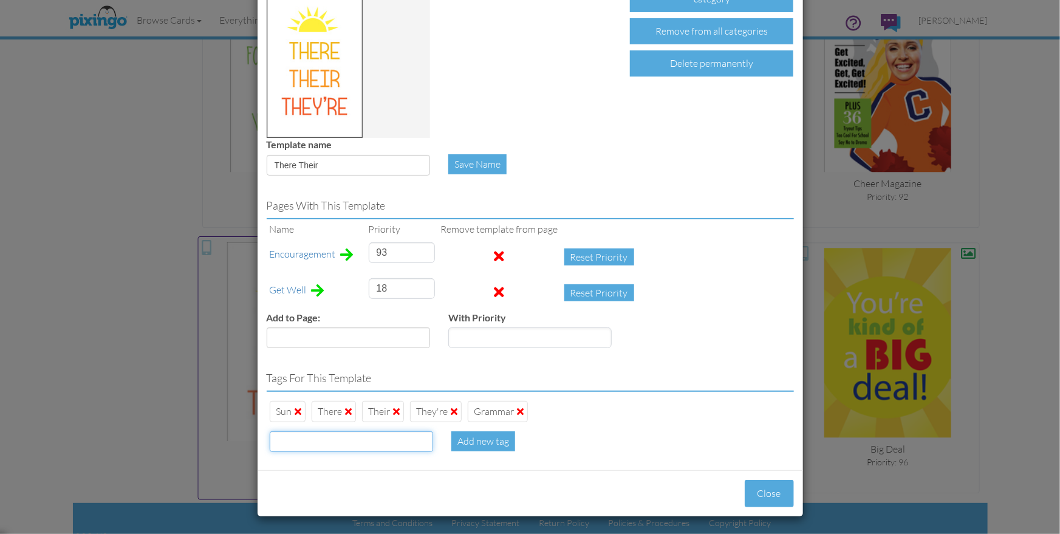
click at [313, 443] on input at bounding box center [351, 441] width 163 height 21
type input "comfort"
click at [757, 487] on button "Close" at bounding box center [769, 493] width 49 height 27
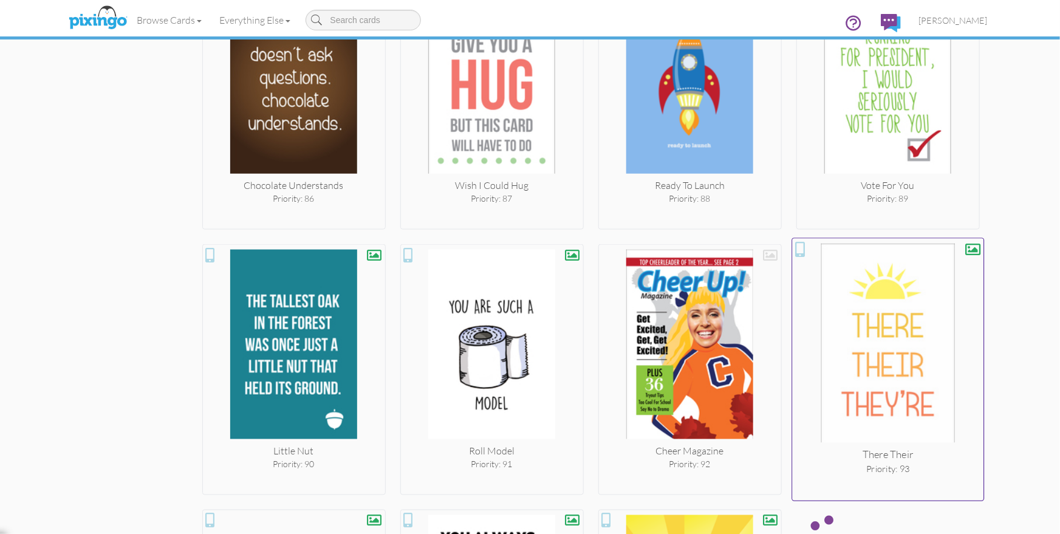
scroll to position [1626, 0]
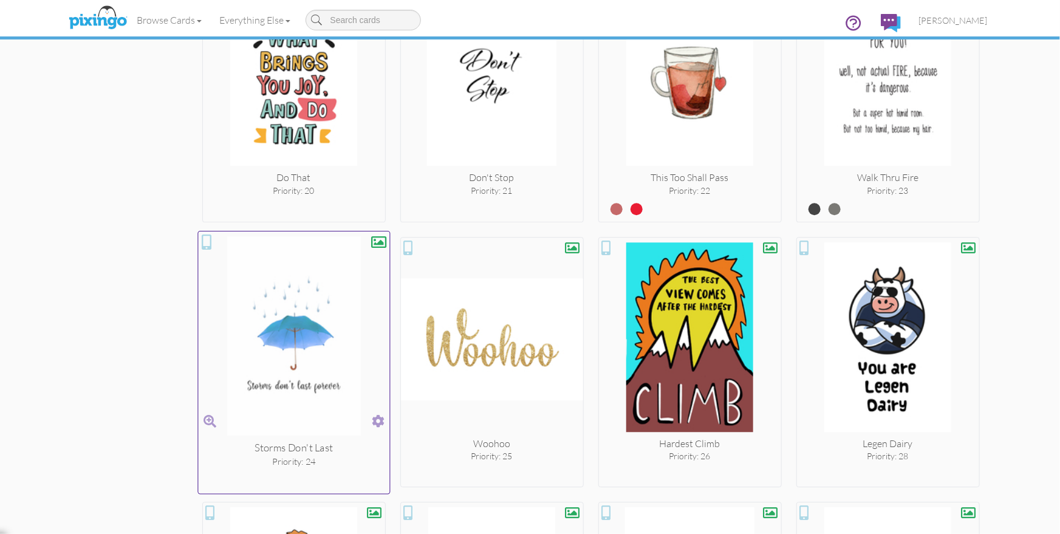
click at [375, 418] on span at bounding box center [378, 421] width 13 height 18
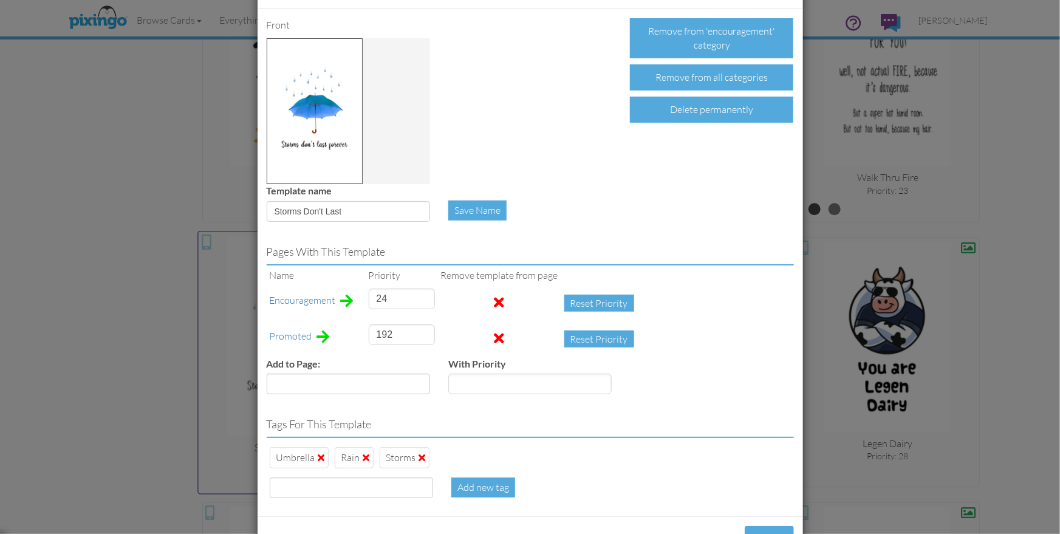
scroll to position [95, 0]
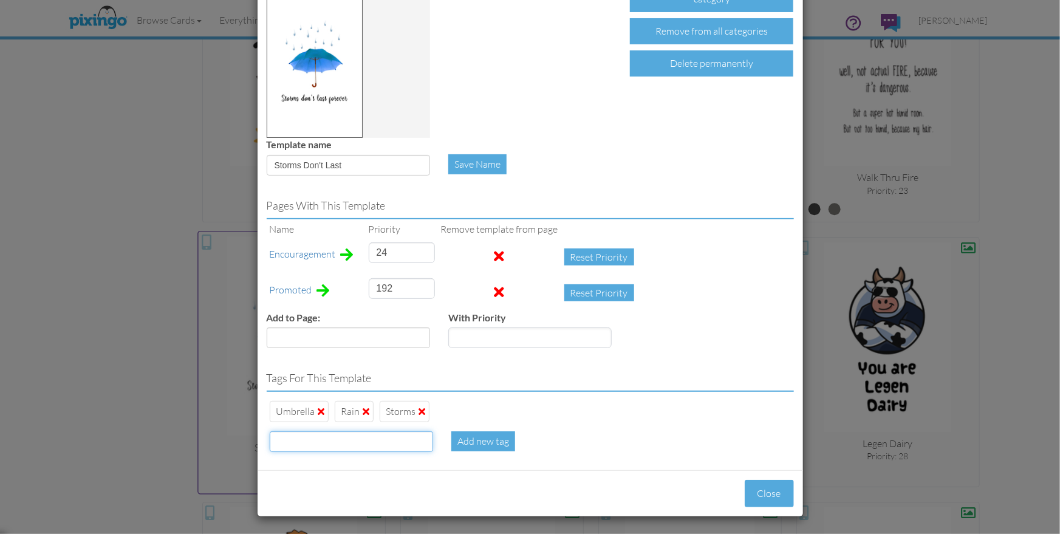
click at [350, 443] on input at bounding box center [351, 441] width 163 height 21
type input "comfort"
click at [766, 490] on button "Close" at bounding box center [769, 493] width 49 height 27
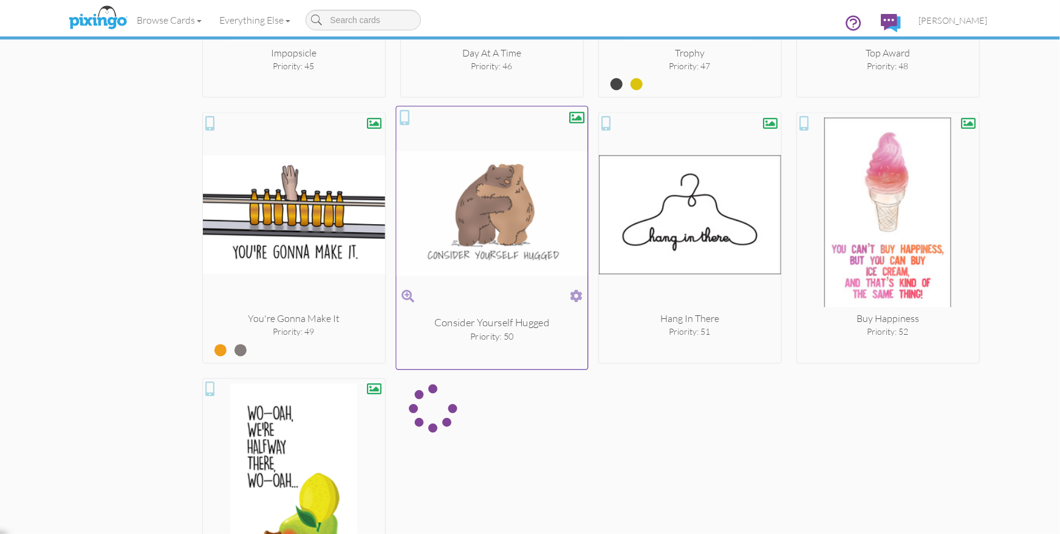
scroll to position [3369, 0]
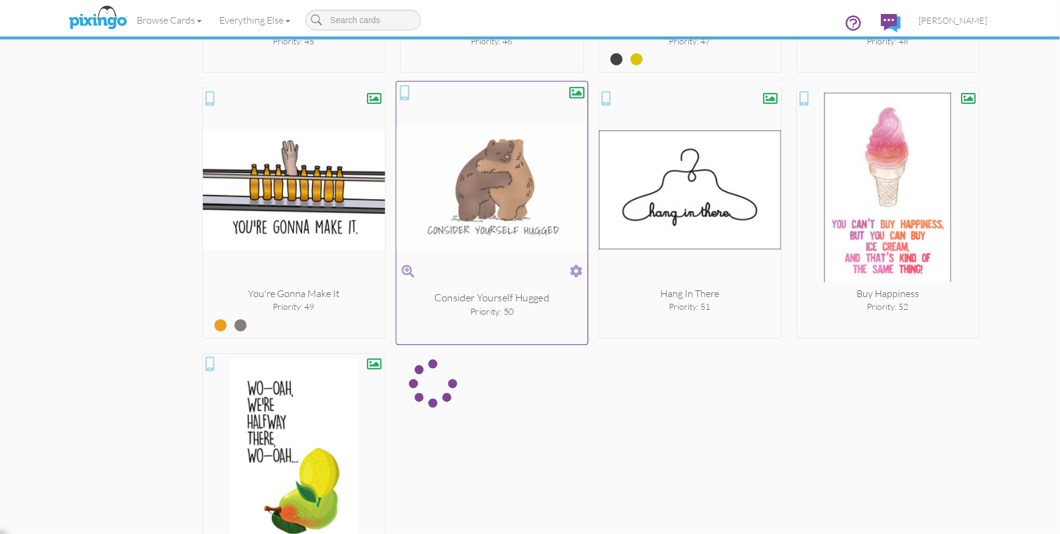
click at [573, 264] on span at bounding box center [576, 272] width 13 height 18
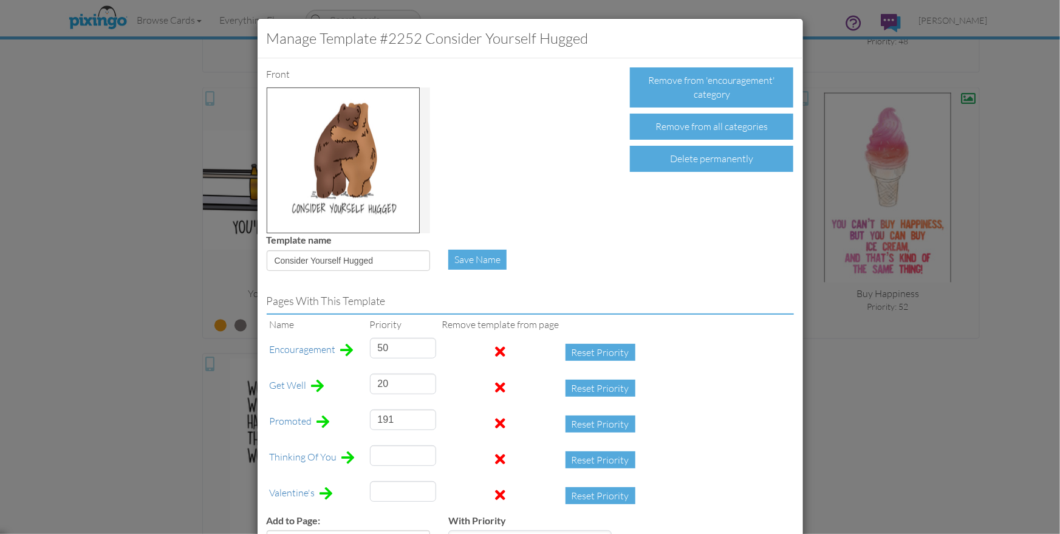
type input "25"
type input "17"
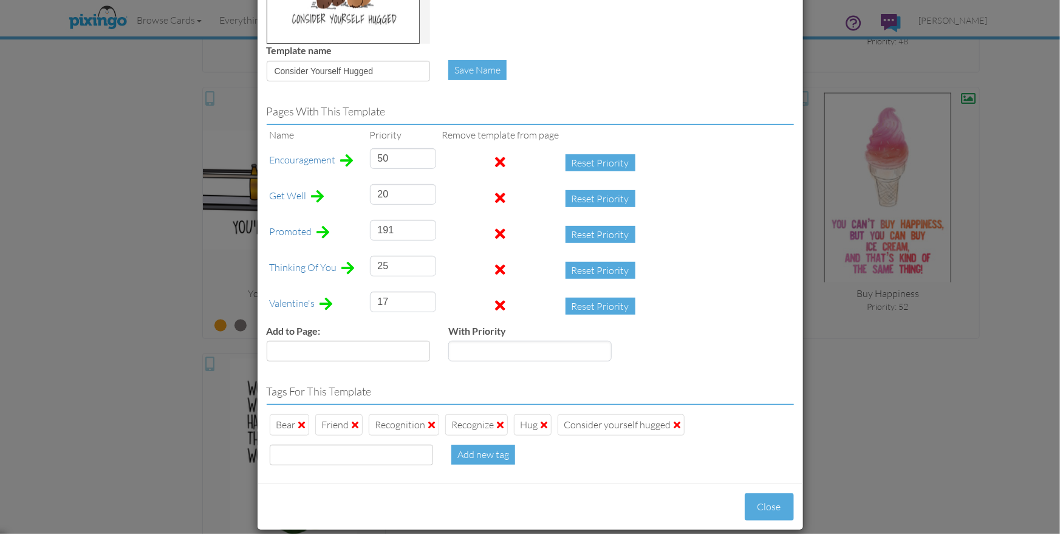
scroll to position [203, 0]
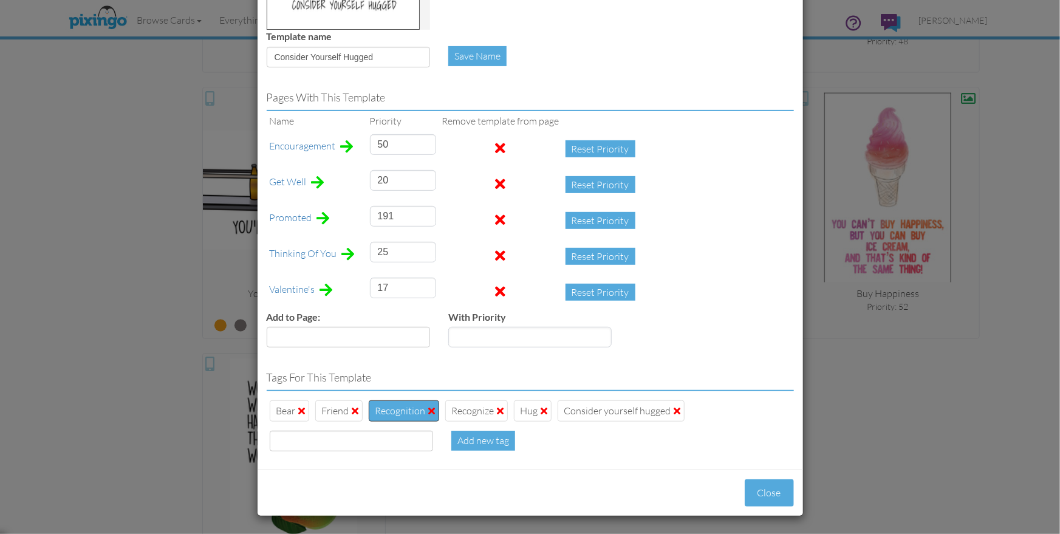
click at [432, 411] on span at bounding box center [432, 411] width 7 height 10
type input "50"
type input "17"
type input "20"
type input "191"
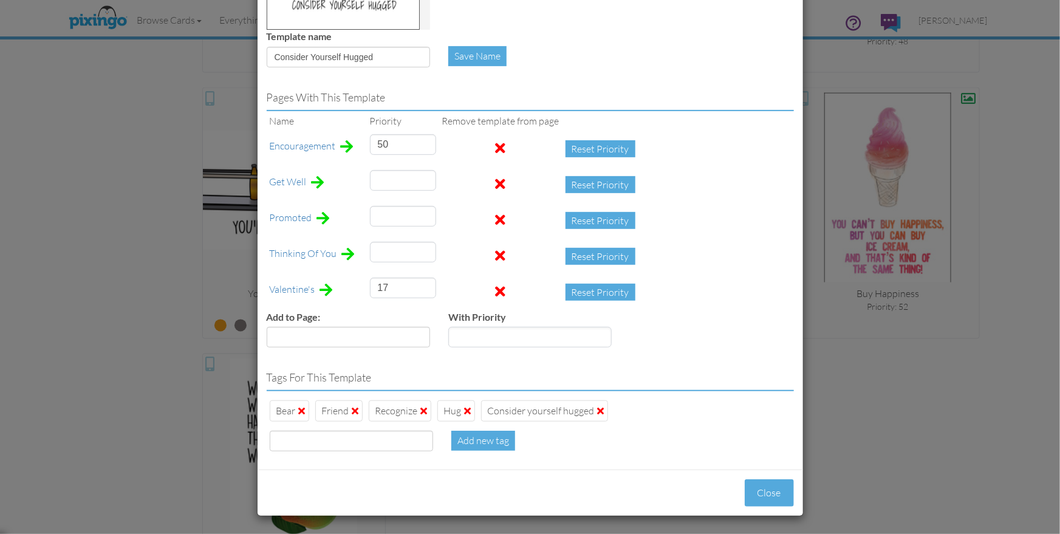
type input "25"
click at [424, 412] on span at bounding box center [424, 411] width 7 height 10
type input "20"
type input "50"
type input "191"
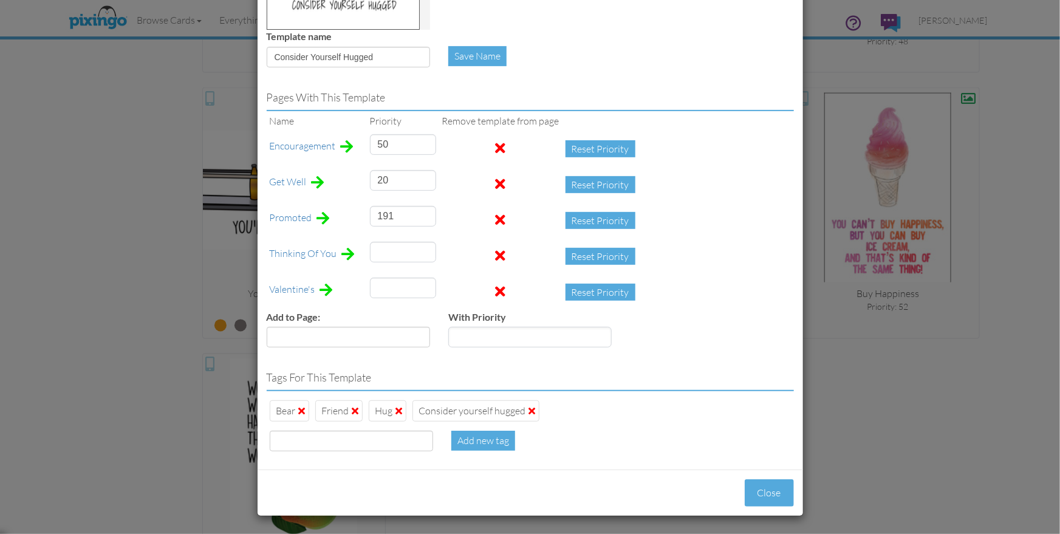
type input "25"
type input "17"
click at [344, 442] on input at bounding box center [351, 441] width 163 height 21
type input "comfort"
click at [774, 485] on button "Close" at bounding box center [769, 492] width 49 height 27
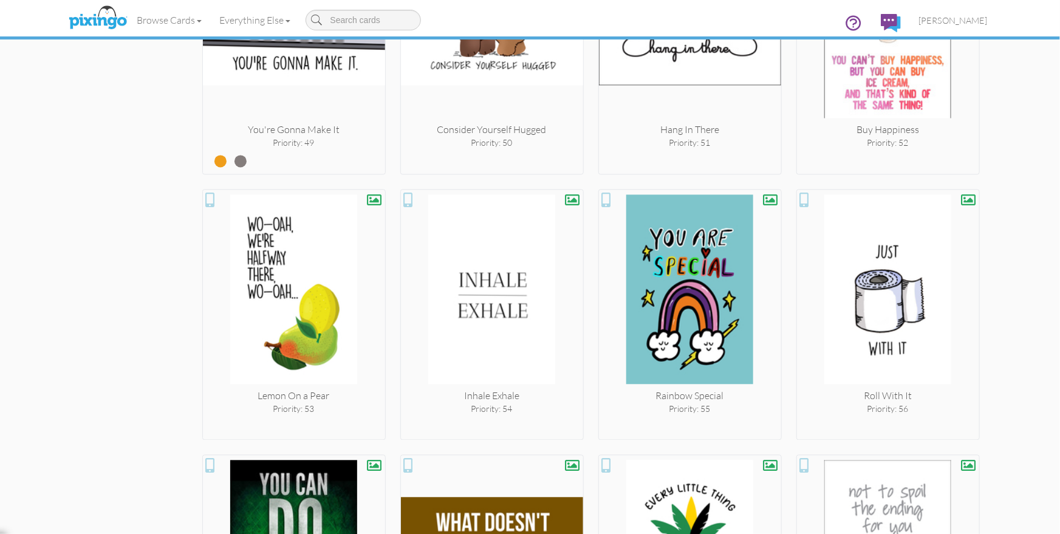
scroll to position [3531, 0]
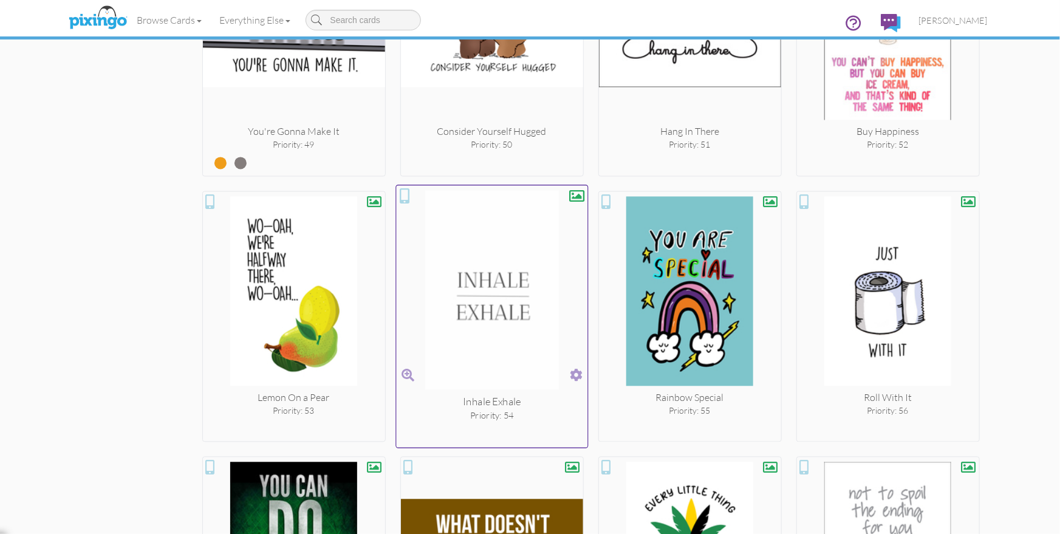
click at [576, 370] on span at bounding box center [576, 376] width 13 height 18
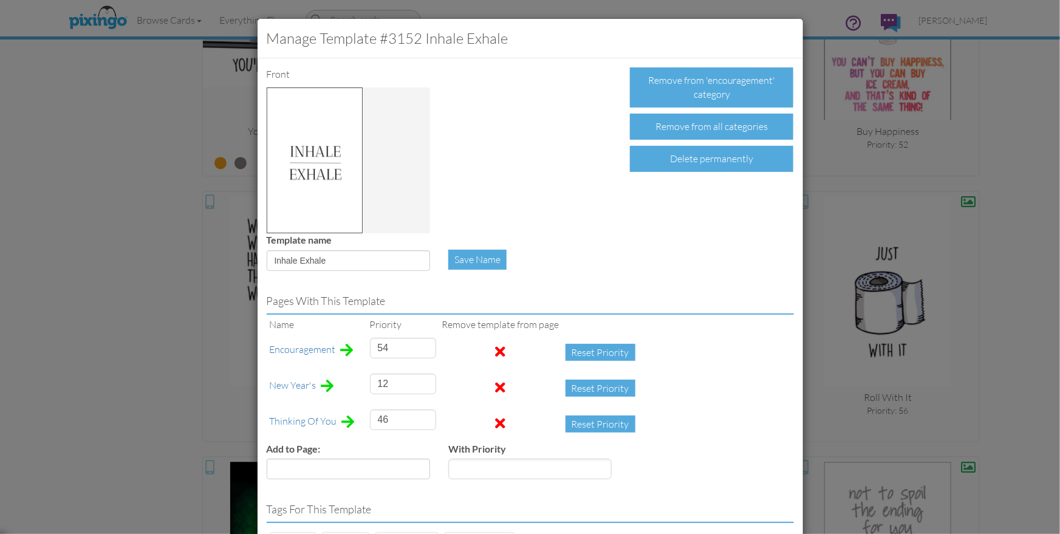
scroll to position [131, 0]
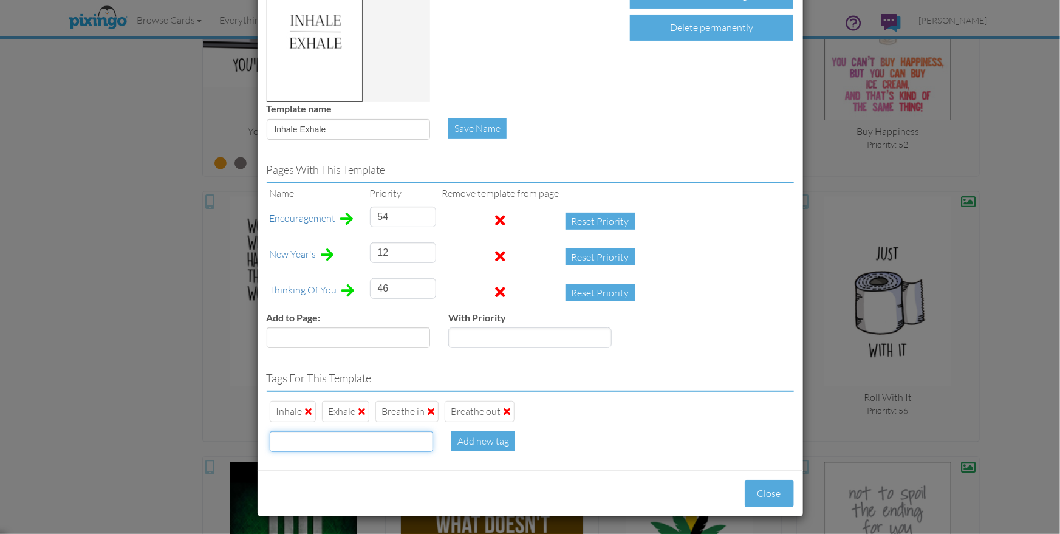
click at [337, 440] on input at bounding box center [351, 441] width 163 height 21
type input "comfort"
click at [755, 489] on button "Close" at bounding box center [769, 493] width 49 height 27
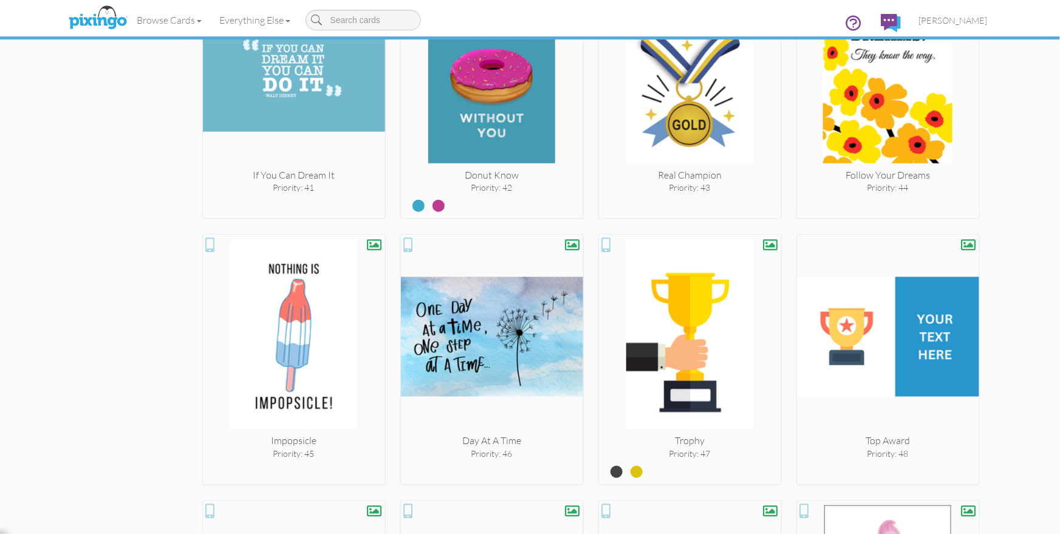
scroll to position [2956, 0]
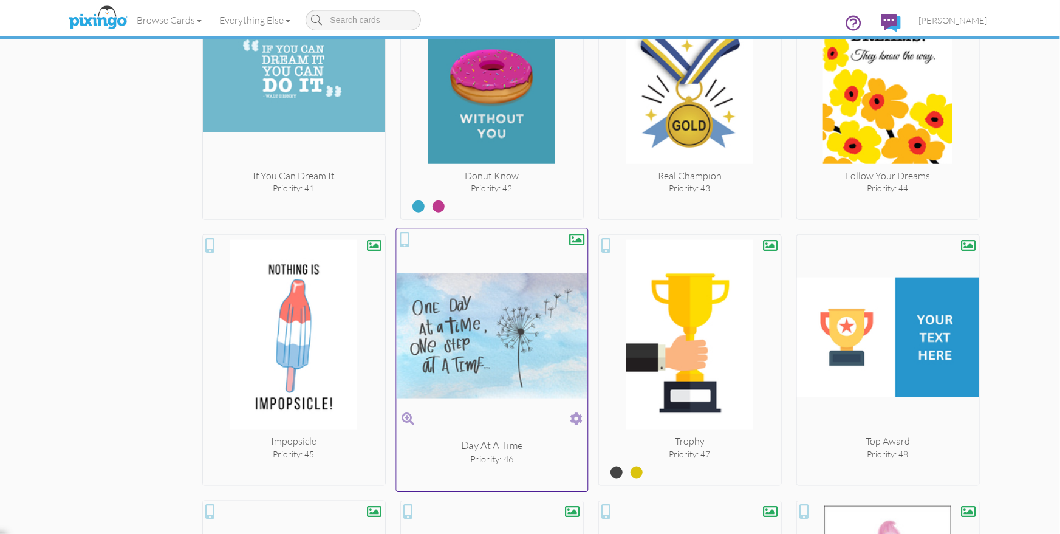
click at [576, 413] on span at bounding box center [576, 419] width 13 height 18
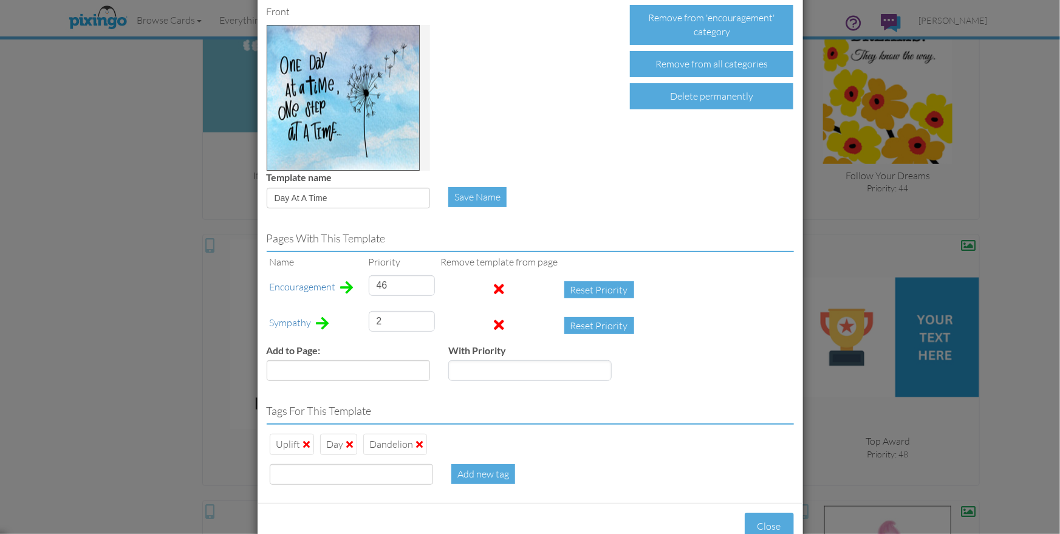
scroll to position [95, 0]
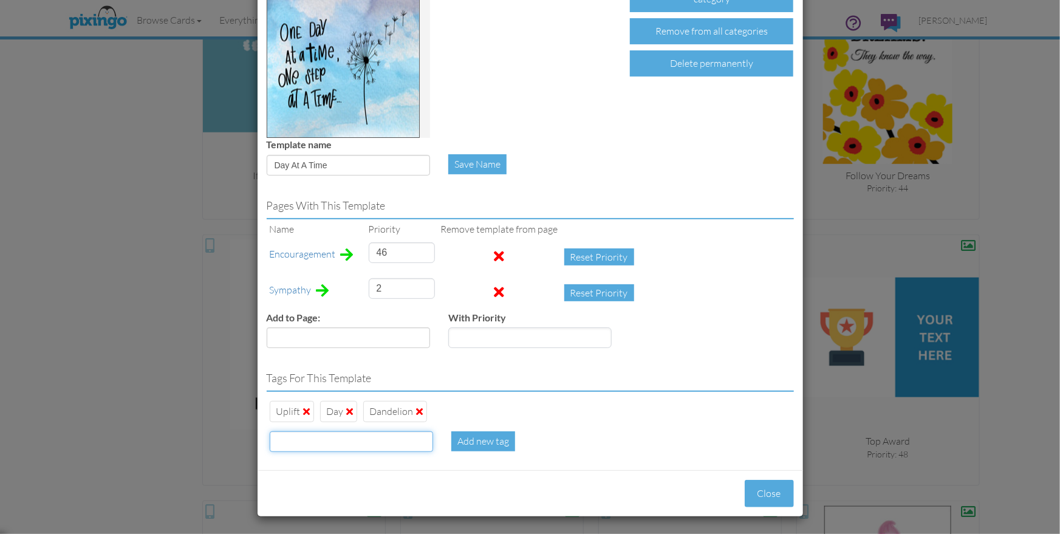
click at [329, 437] on input at bounding box center [351, 441] width 163 height 21
type input "comfort"
type input "46"
type input "2"
click at [763, 486] on button "Close" at bounding box center [769, 493] width 49 height 27
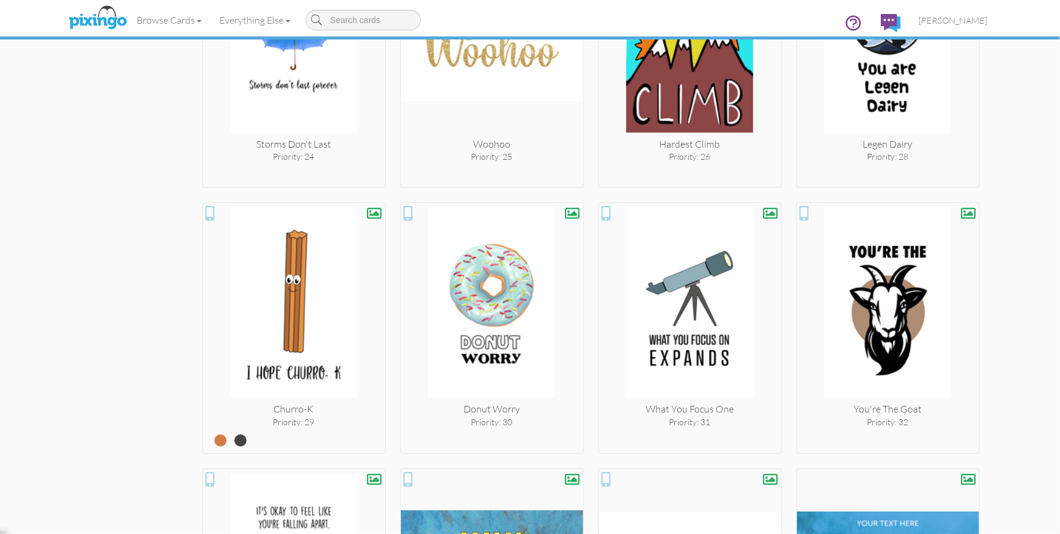
scroll to position [1926, 0]
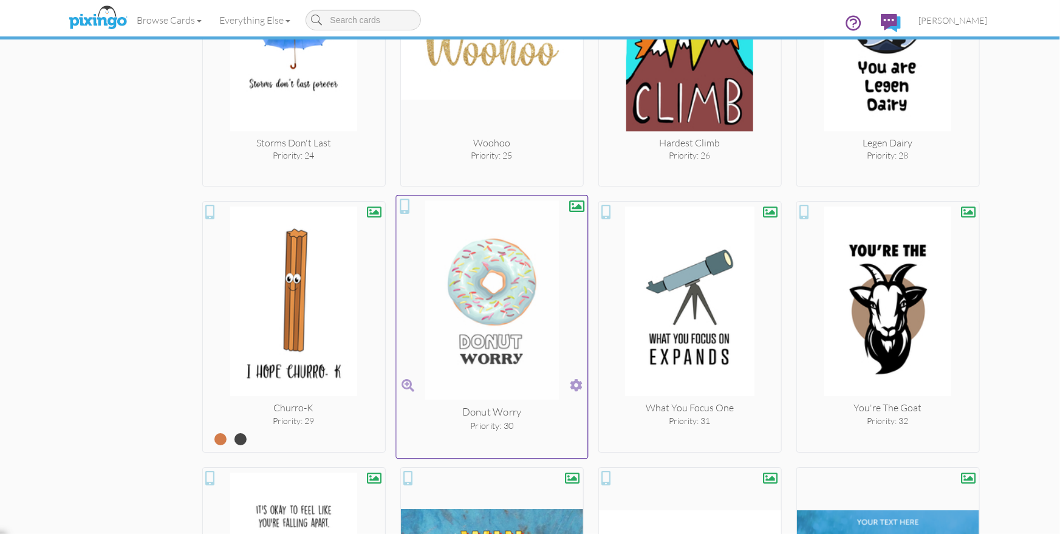
click at [572, 380] on span at bounding box center [576, 386] width 13 height 18
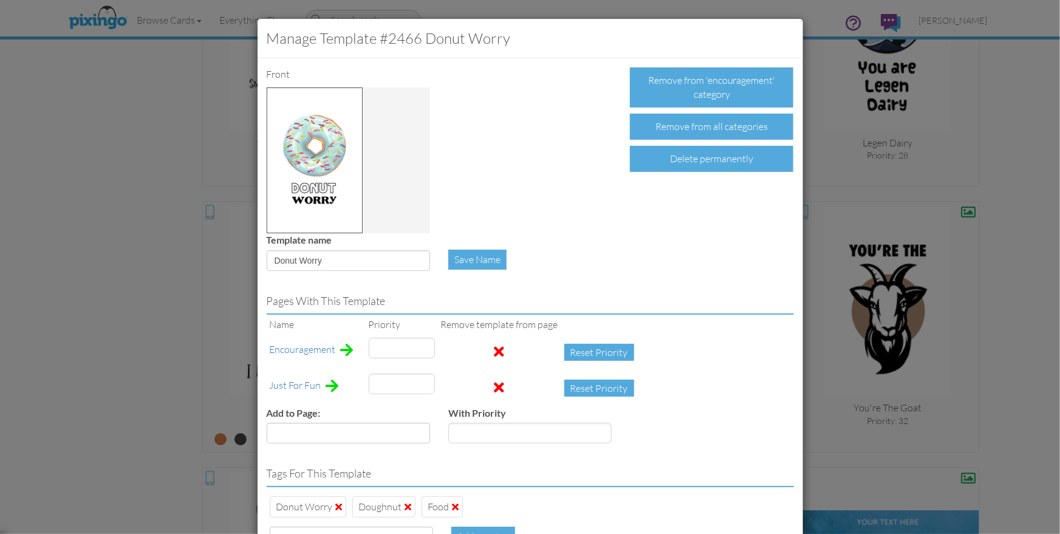
type input "30"
type input "42"
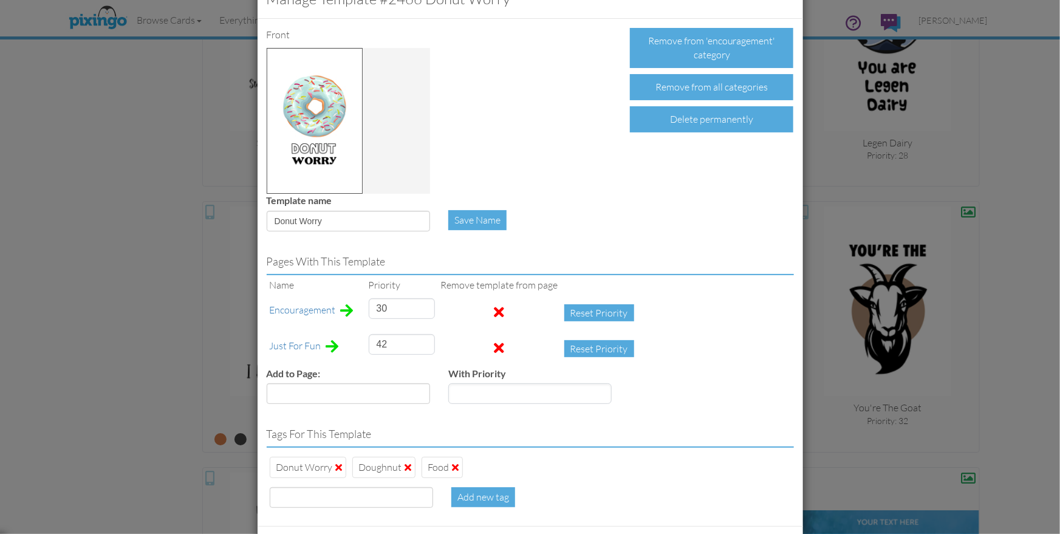
scroll to position [95, 0]
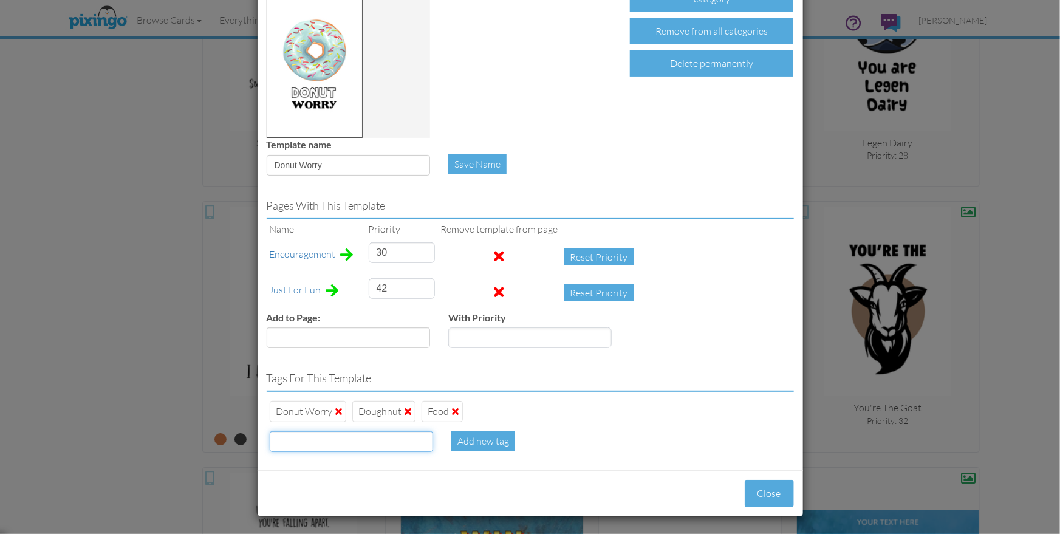
click at [336, 443] on input at bounding box center [351, 441] width 163 height 21
click at [452, 411] on span at bounding box center [455, 411] width 7 height 10
type input "30"
type input "42"
click at [334, 440] on input at bounding box center [351, 441] width 163 height 21
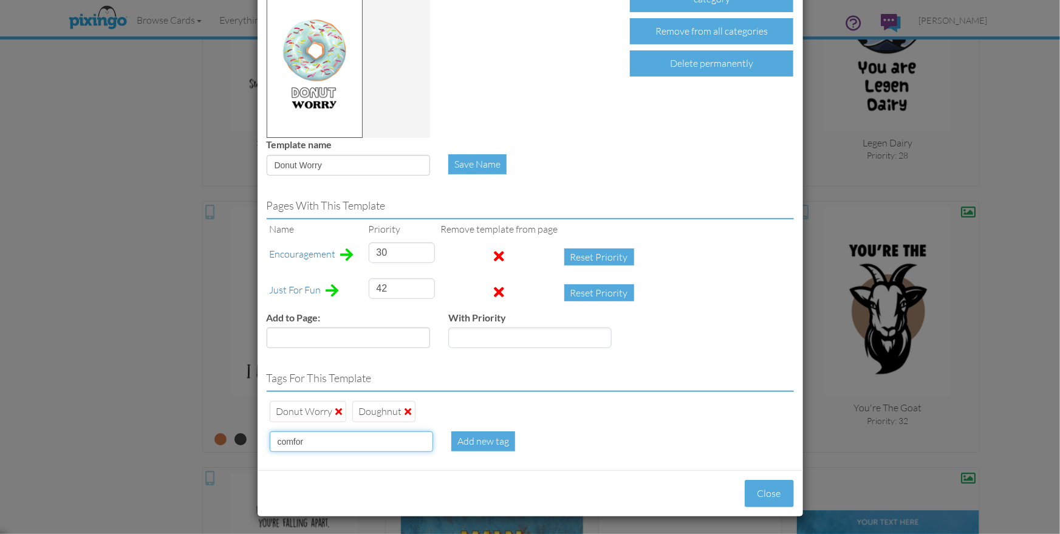
type input "comfort"
type input "30"
type input "42"
click at [774, 499] on button "Close" at bounding box center [769, 493] width 49 height 27
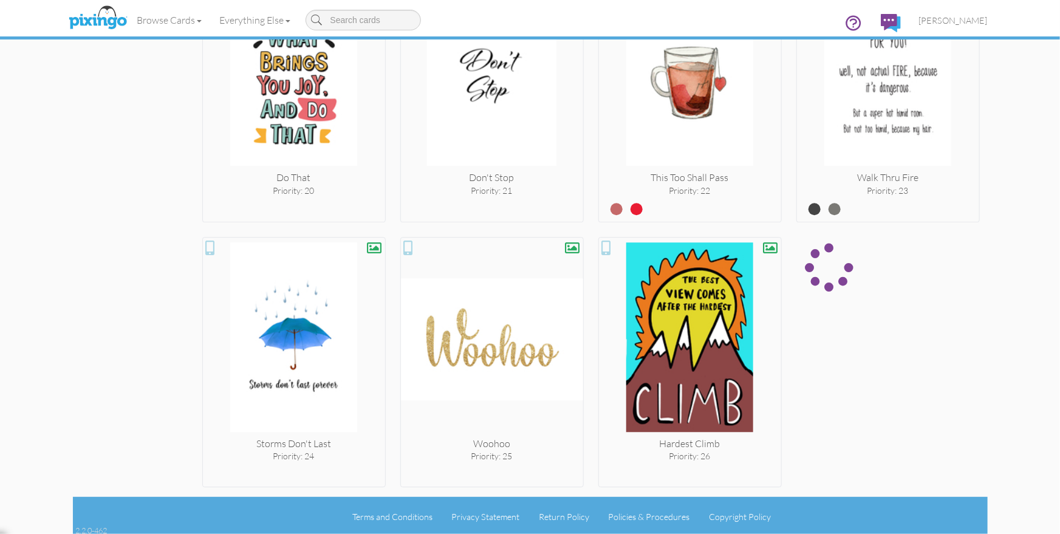
scroll to position [2457, 0]
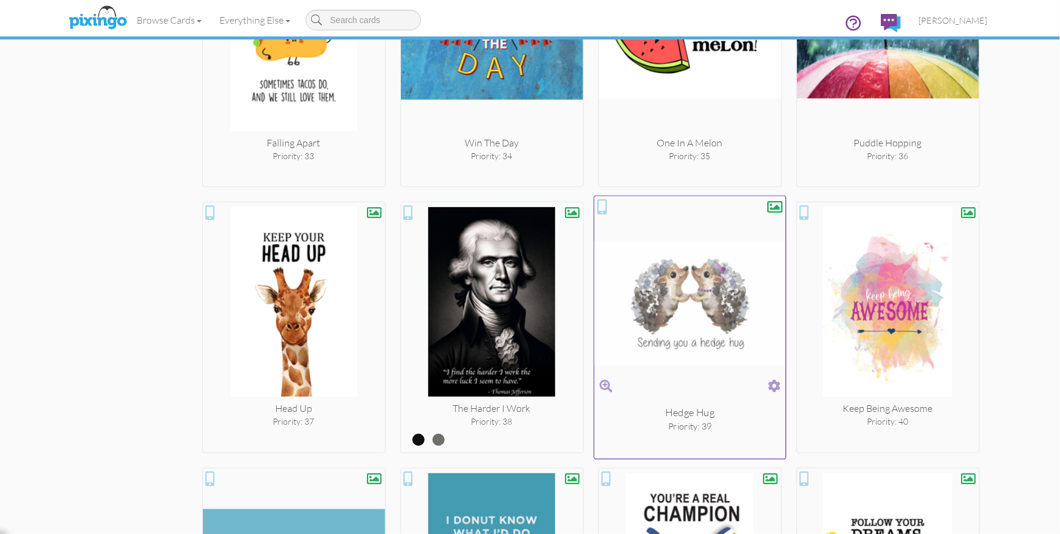
click at [778, 377] on span at bounding box center [774, 386] width 13 height 18
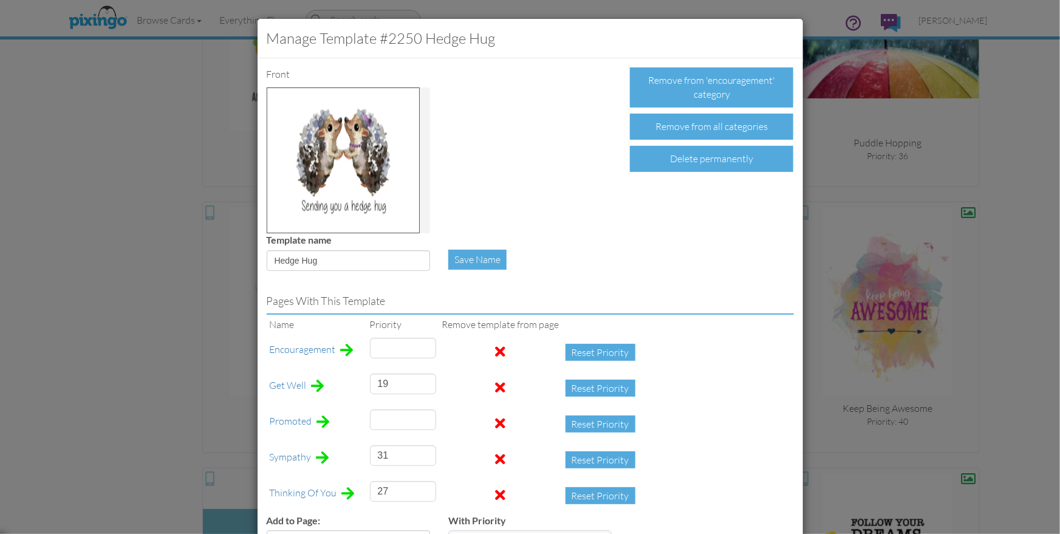
type input "39"
type input "216"
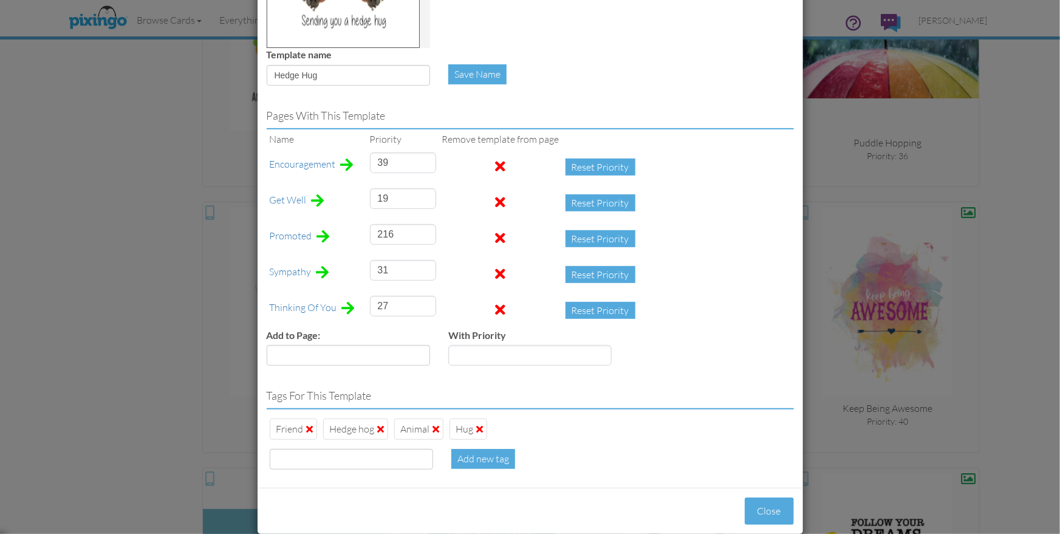
scroll to position [203, 0]
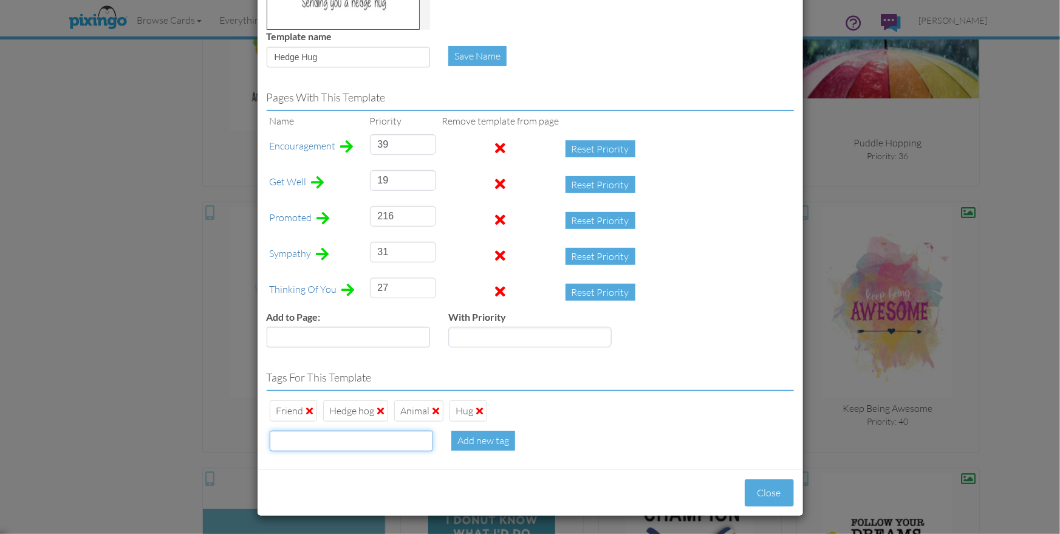
click at [347, 432] on input at bounding box center [351, 441] width 163 height 21
click at [437, 411] on span at bounding box center [436, 411] width 7 height 10
click at [326, 448] on input at bounding box center [351, 441] width 163 height 21
type input "comfort"
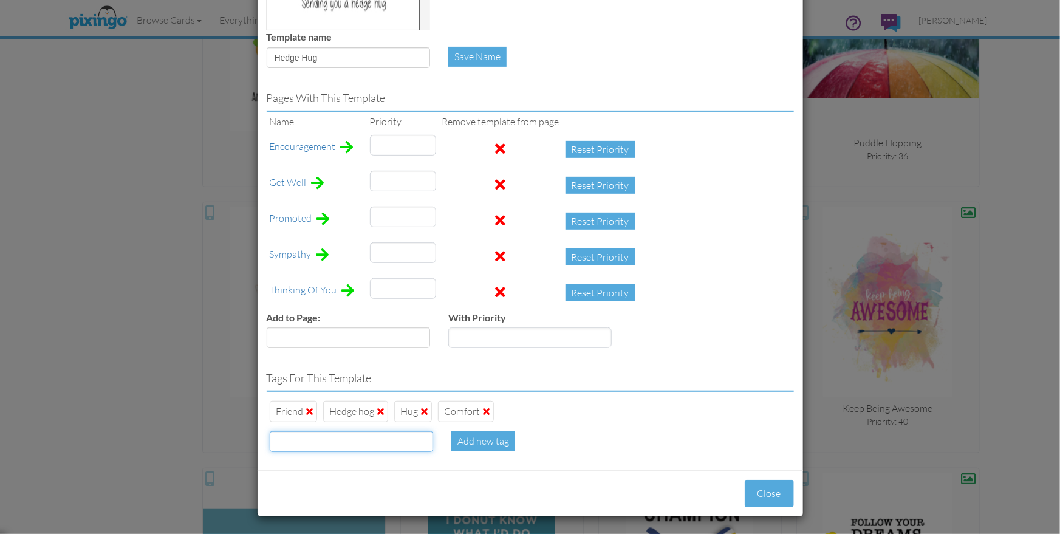
type input "39"
type input "19"
type input "27"
type input "216"
type input "31"
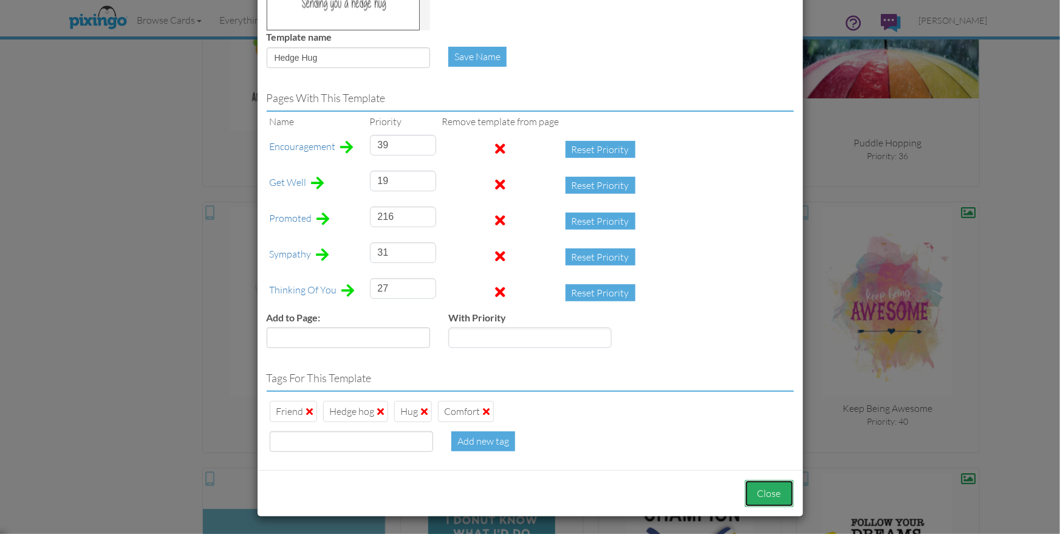
click at [762, 488] on button "Close" at bounding box center [769, 493] width 49 height 27
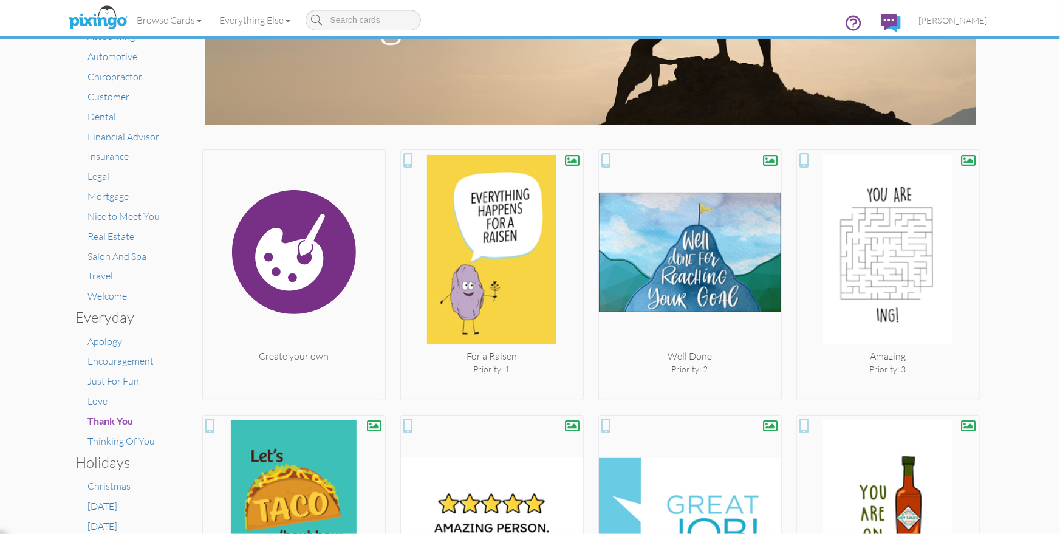
scroll to position [118, 0]
click at [1003, 267] on div "× Card home Create Your Own My Projects Business Accounting Automotive Chiropra…" at bounding box center [530, 286] width 1060 height 494
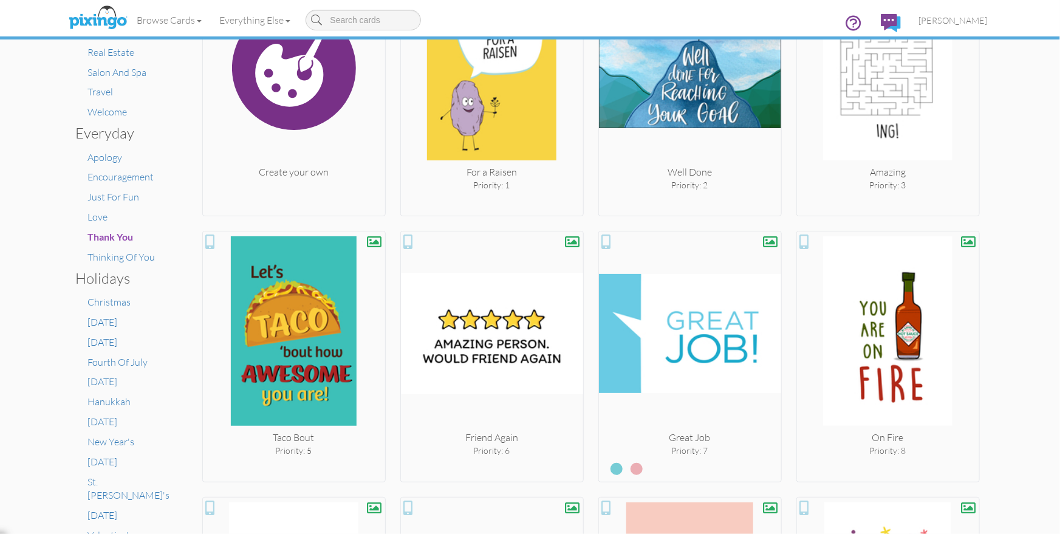
scroll to position [0, 0]
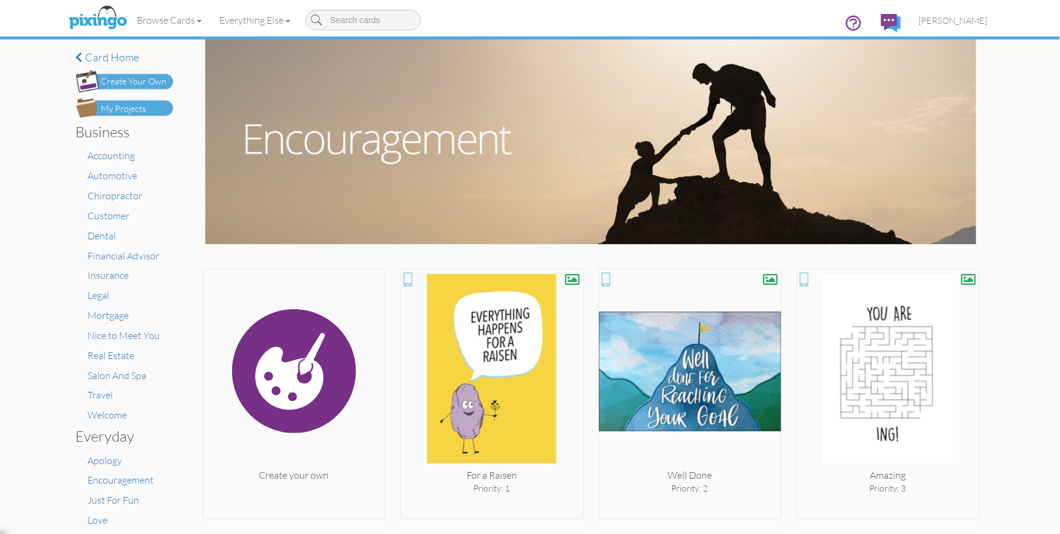
click at [1019, 270] on div "× Card home Create Your Own My Projects Business Accounting Automotive Chiropra…" at bounding box center [530, 286] width 1060 height 494
click at [1017, 272] on div "× Card home Create Your Own My Projects Business Accounting Automotive Chiropra…" at bounding box center [530, 286] width 1060 height 494
click at [966, 22] on span "[PERSON_NAME]" at bounding box center [953, 20] width 69 height 10
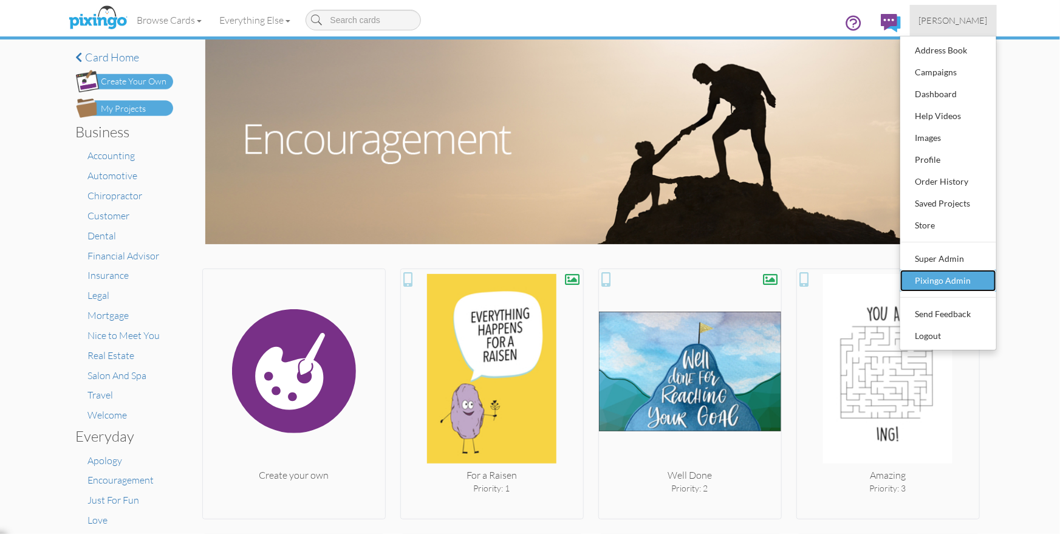
click at [932, 278] on div "Pixingo Admin" at bounding box center [948, 280] width 72 height 18
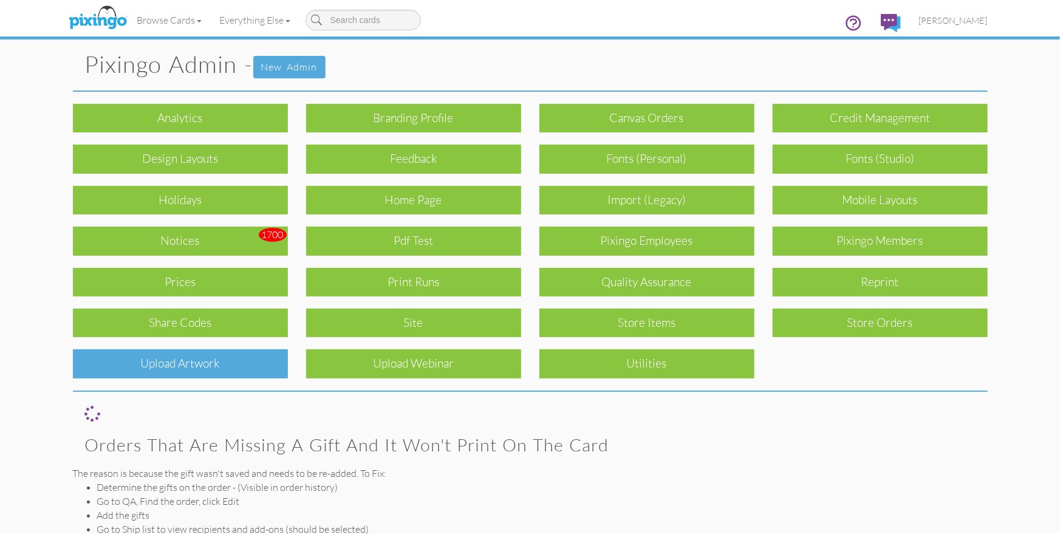
click at [225, 360] on div "Upload Artwork" at bounding box center [180, 363] width 215 height 29
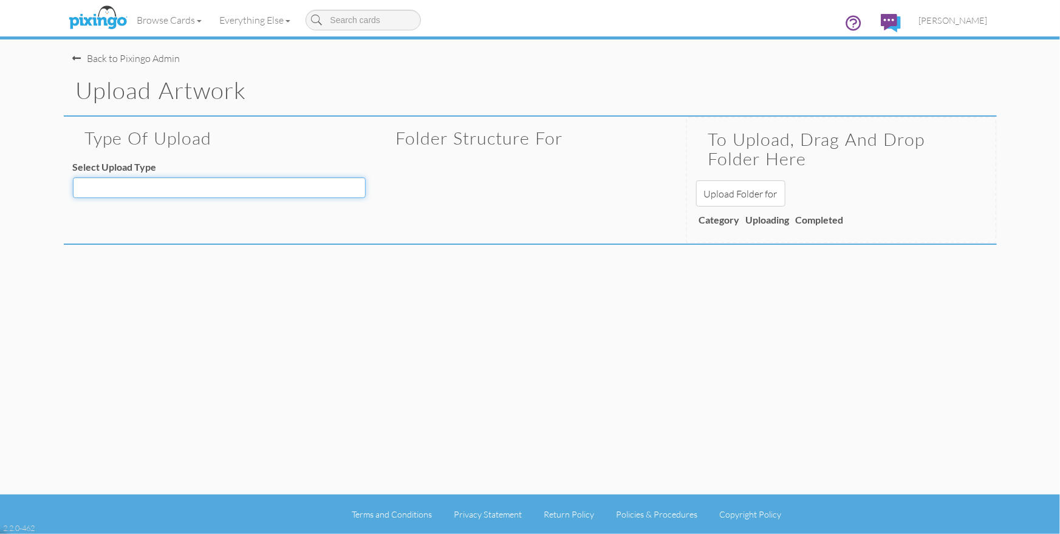
click at [157, 193] on select "Decoration - Backgrounds Decoration - Kits Decoration - Ready Texts Decoration …" at bounding box center [219, 187] width 293 height 21
select select "object:16232"
click at [73, 177] on select "Decoration - Backgrounds Decoration - Kits Decoration - Ready Texts Decoration …" at bounding box center [219, 187] width 293 height 21
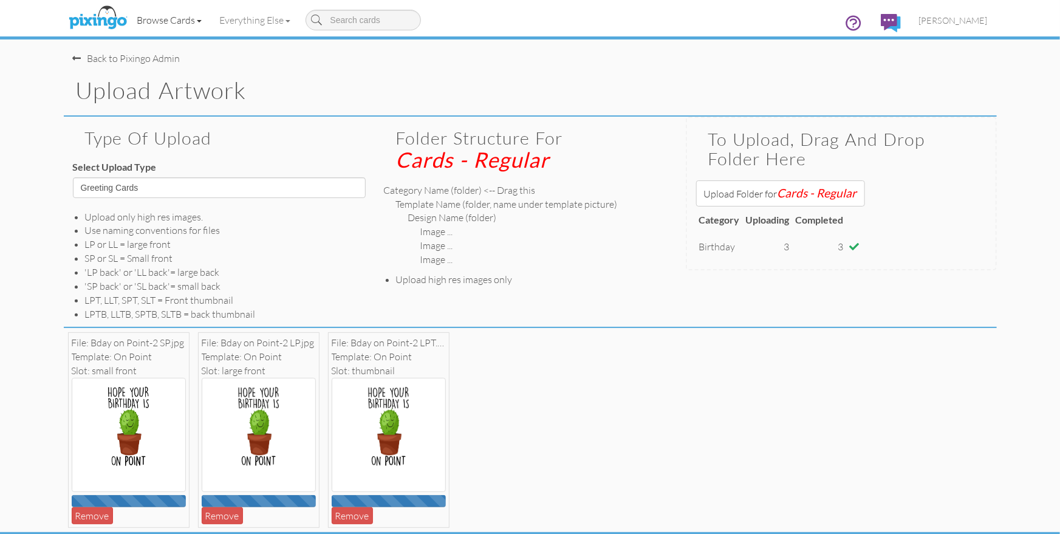
click at [177, 17] on link "Browse Cards" at bounding box center [169, 20] width 83 height 30
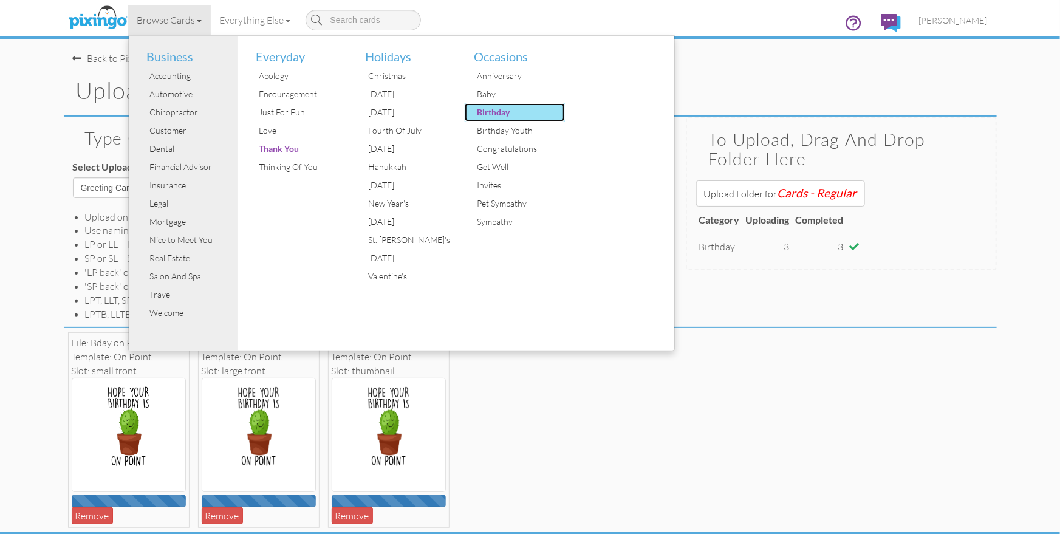
click at [497, 112] on div "Birthday" at bounding box center [519, 112] width 91 height 18
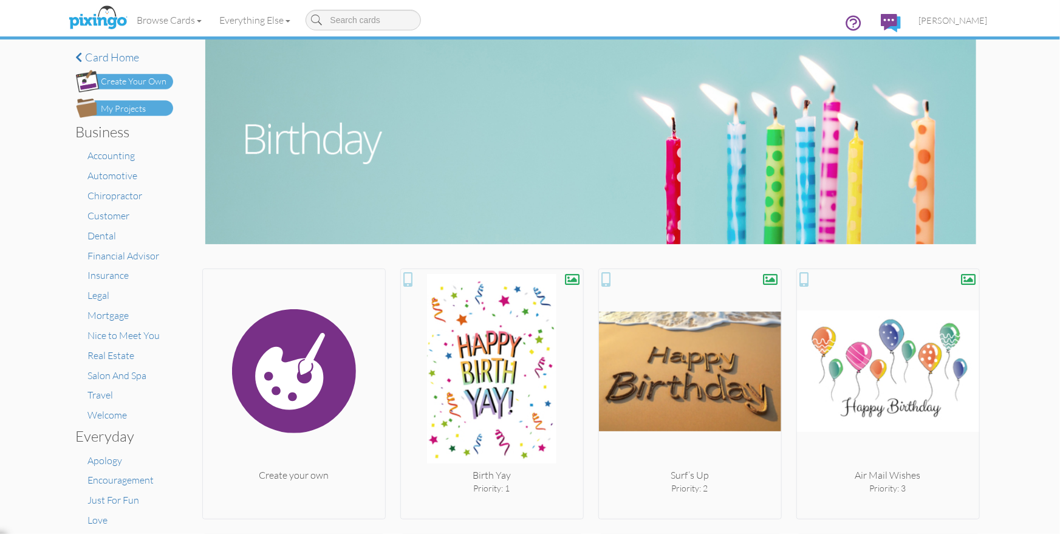
click at [353, 19] on input at bounding box center [362, 20] width 115 height 21
type input "cactus"
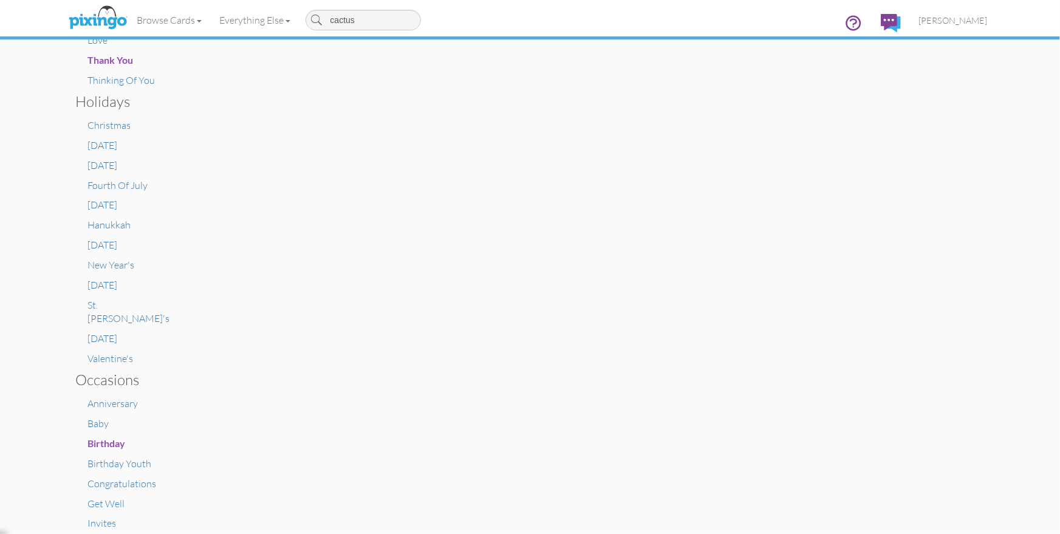
scroll to position [492, 0]
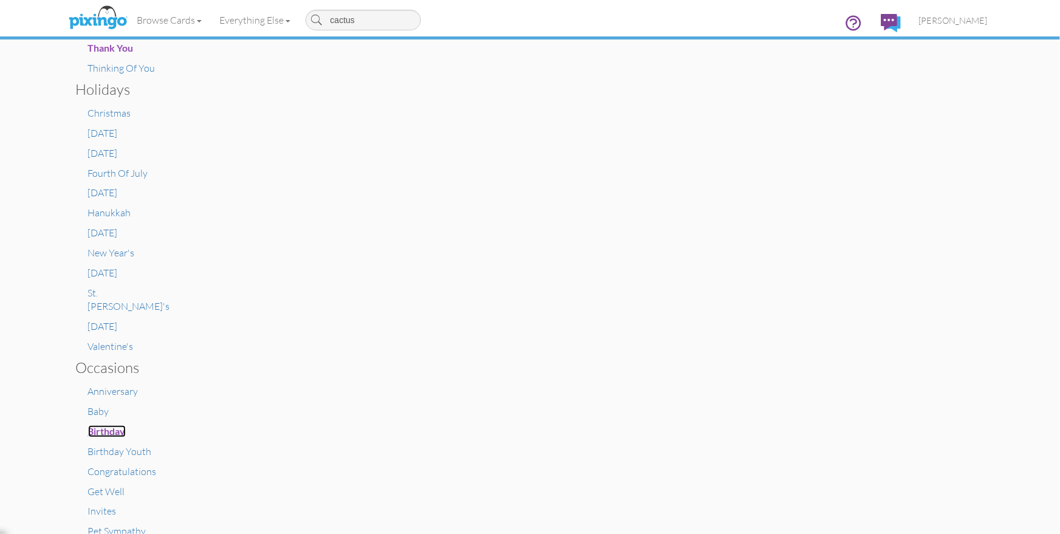
click at [101, 425] on span "Birthday" at bounding box center [107, 431] width 38 height 12
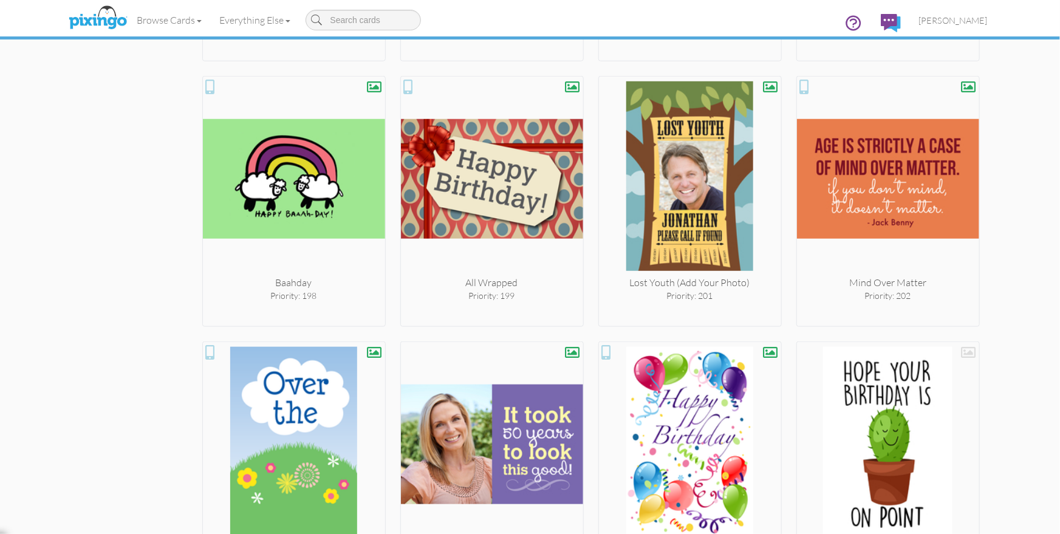
scroll to position [12235, 0]
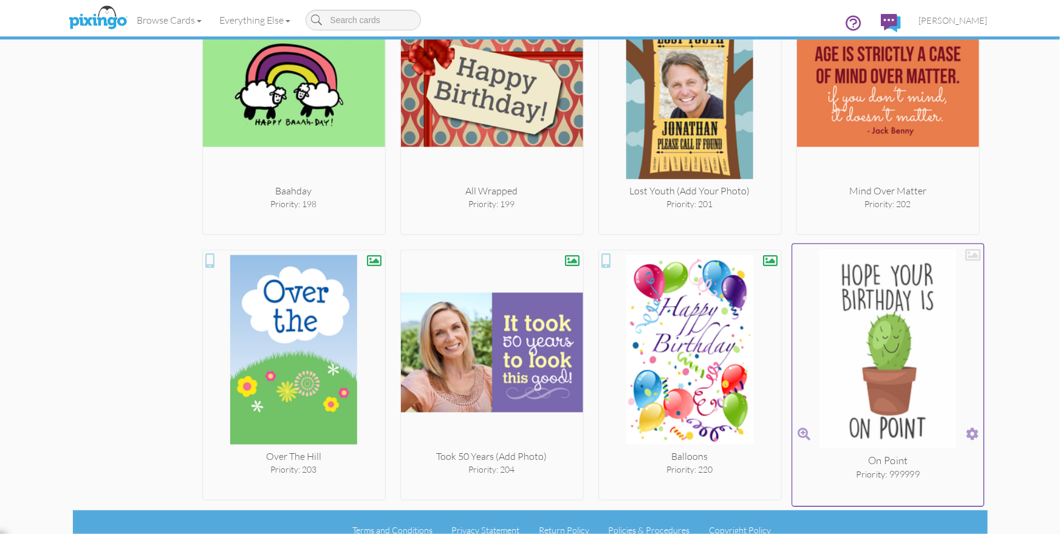
click at [971, 425] on span at bounding box center [972, 434] width 13 height 18
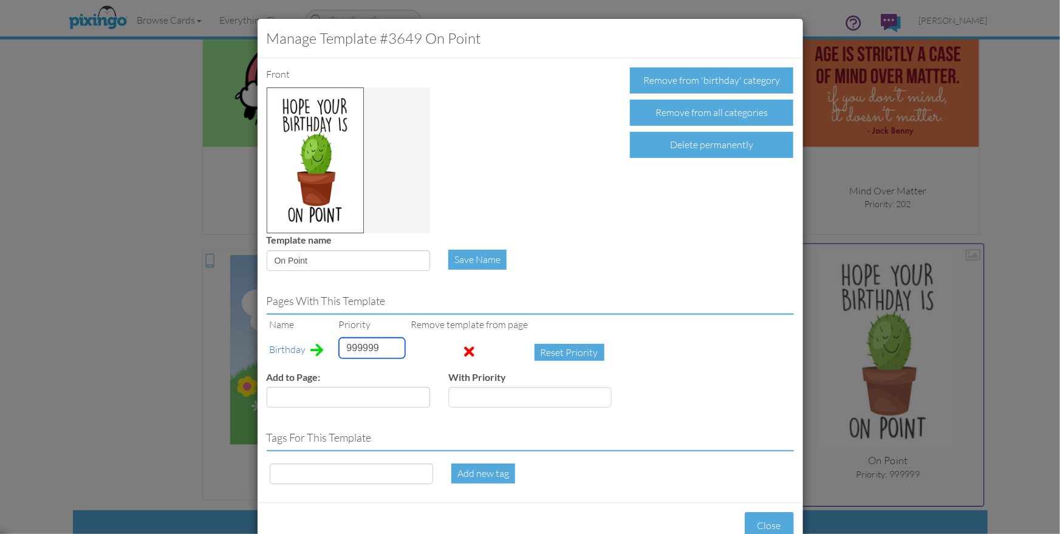
click at [348, 341] on input "999999" at bounding box center [372, 348] width 66 height 21
type input "3"
drag, startPoint x: 310, startPoint y: 262, endPoint x: 273, endPoint y: 259, distance: 37.2
click at [273, 259] on input "On Point" at bounding box center [348, 260] width 163 height 21
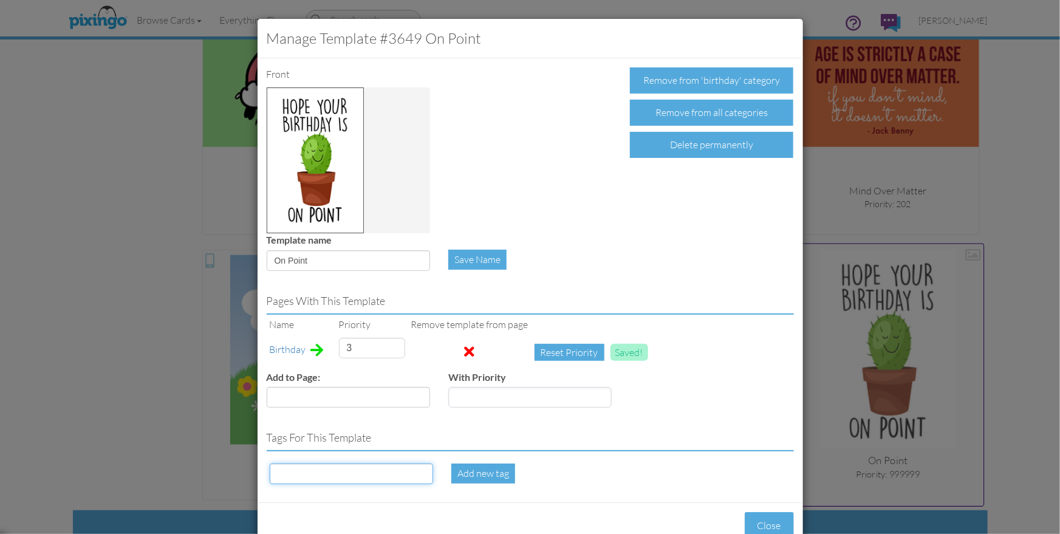
click at [335, 479] on input at bounding box center [351, 473] width 163 height 21
paste input "On Point"
type input "On Point"
click at [470, 479] on div "Add new tag" at bounding box center [483, 473] width 64 height 20
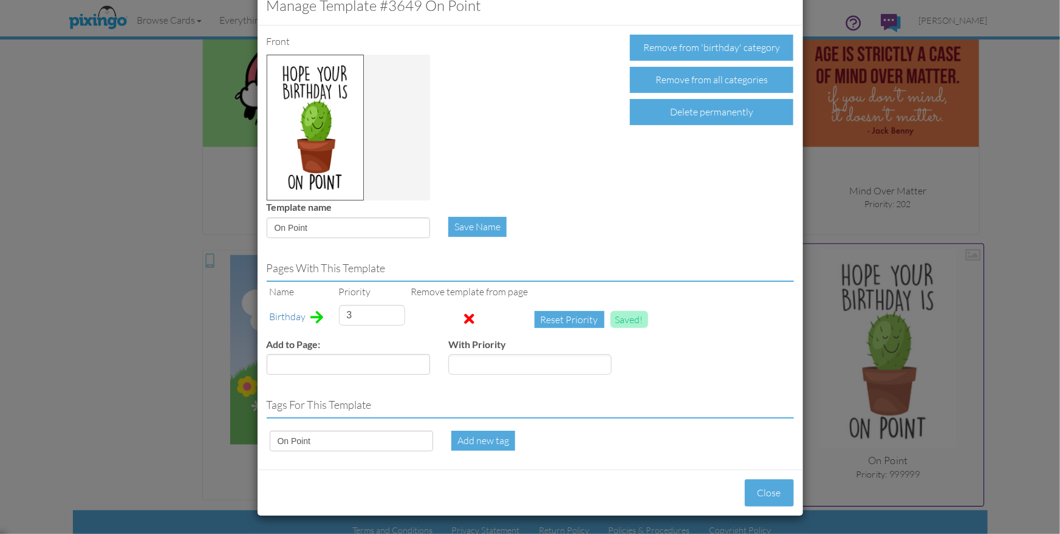
click at [480, 484] on div "Close" at bounding box center [530, 492] width 545 height 46
click at [471, 441] on div "Add new tag" at bounding box center [483, 441] width 64 height 20
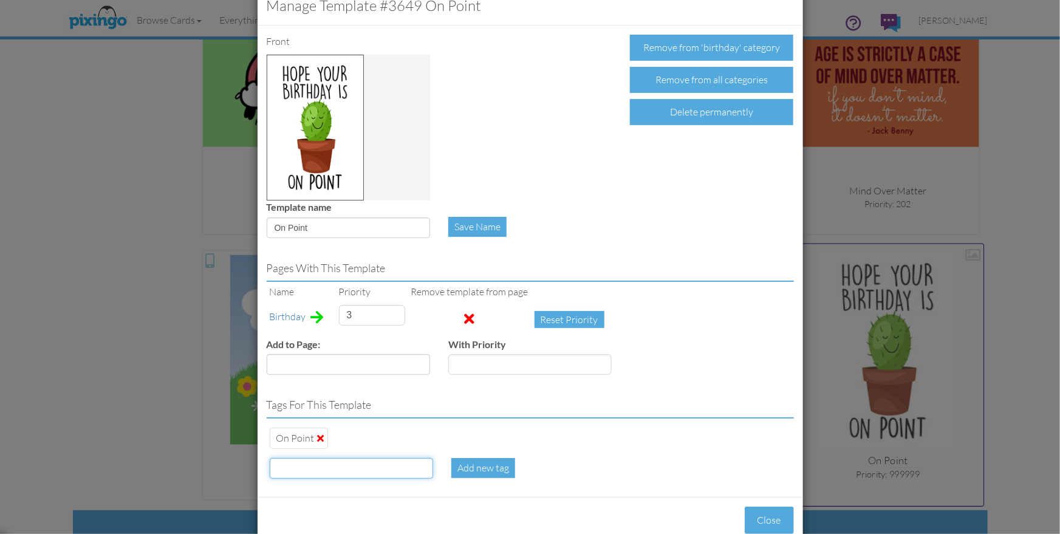
click at [320, 466] on input at bounding box center [351, 468] width 163 height 21
type input "cactus"
click at [488, 471] on div "Add new tag" at bounding box center [483, 468] width 64 height 20
click at [768, 515] on button "Close" at bounding box center [769, 520] width 49 height 27
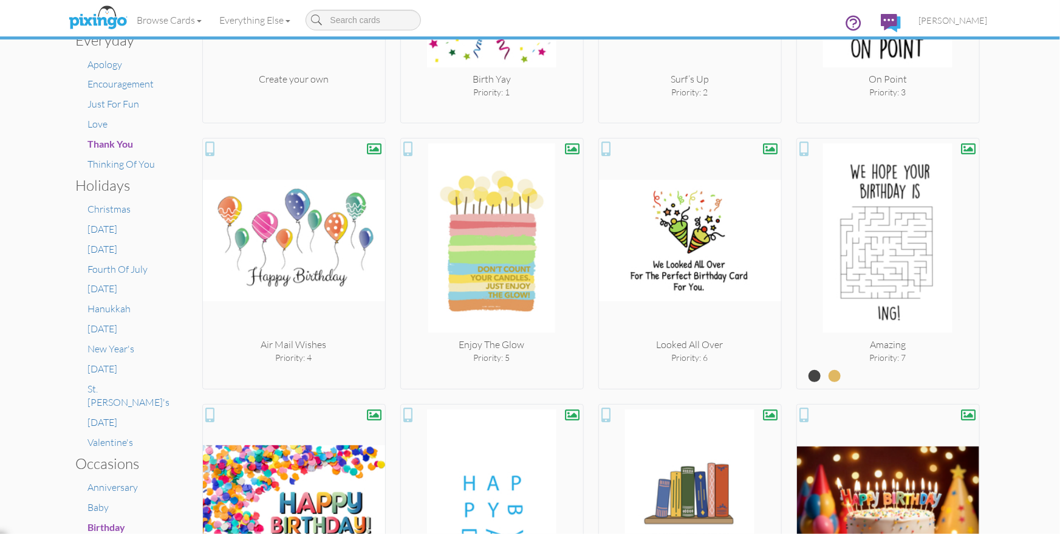
scroll to position [279, 0]
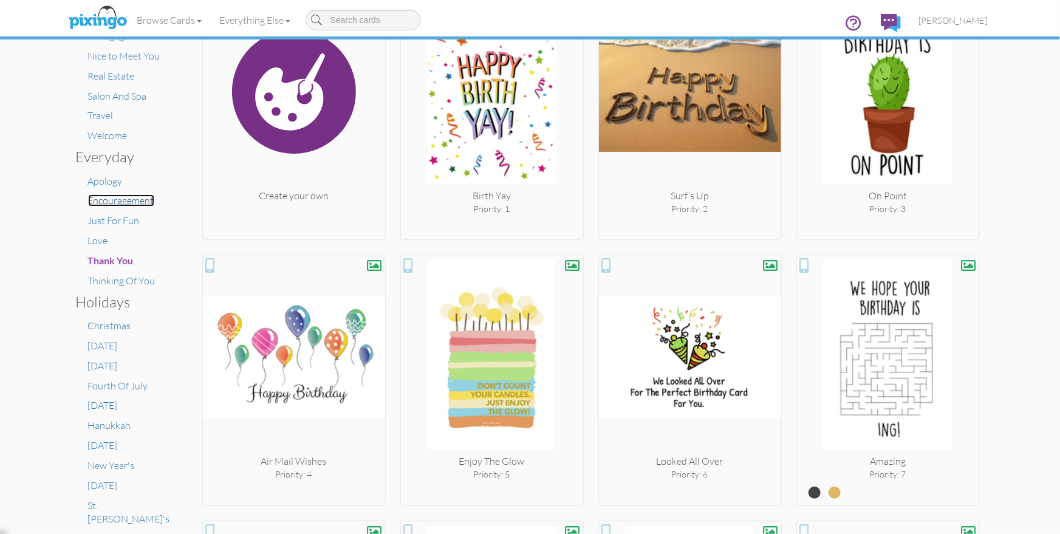
click at [129, 203] on span "Encouragement" at bounding box center [121, 200] width 66 height 12
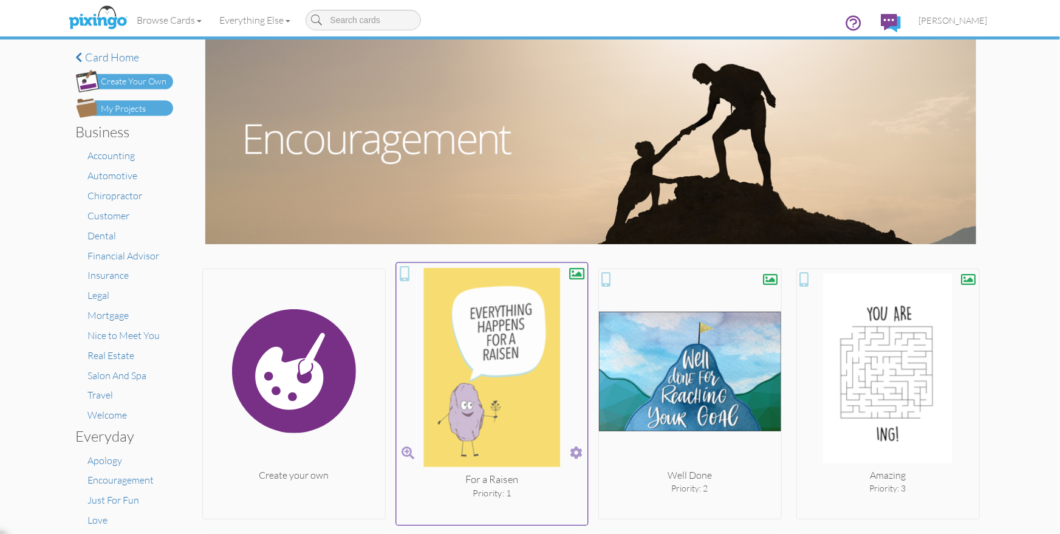
click at [579, 454] on span at bounding box center [576, 453] width 13 height 18
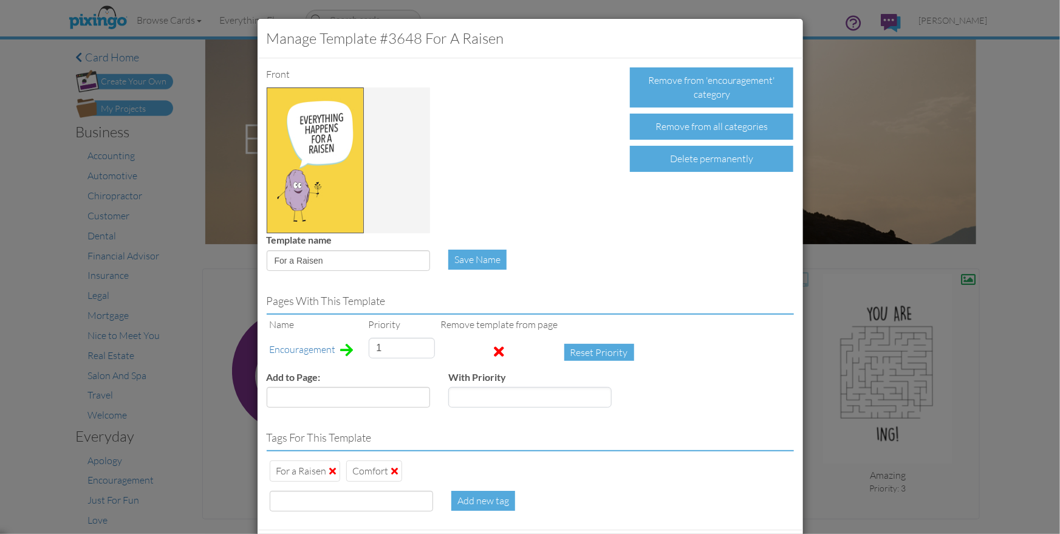
scroll to position [60, 0]
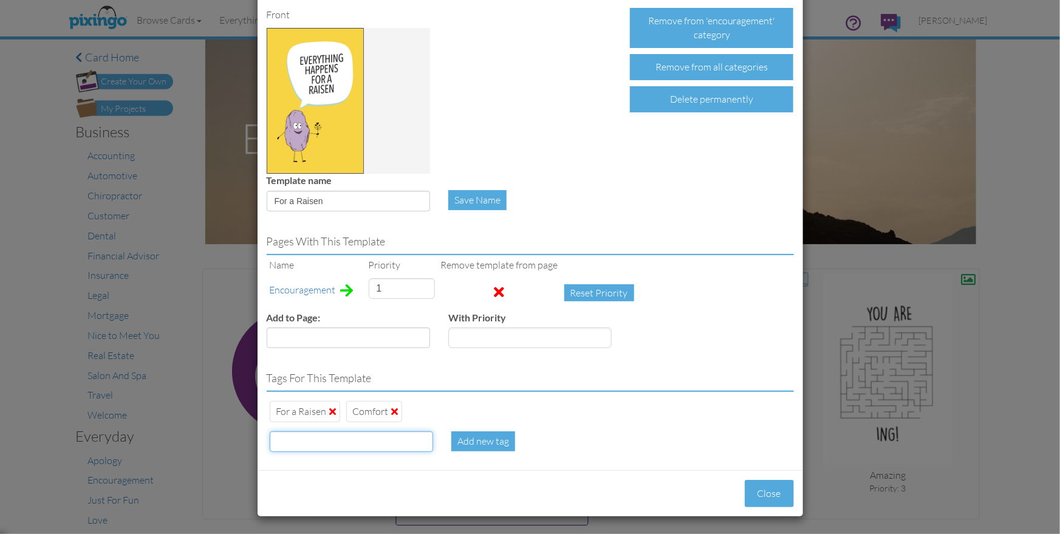
click at [345, 446] on input at bounding box center [351, 441] width 163 height 21
type input "promoted"
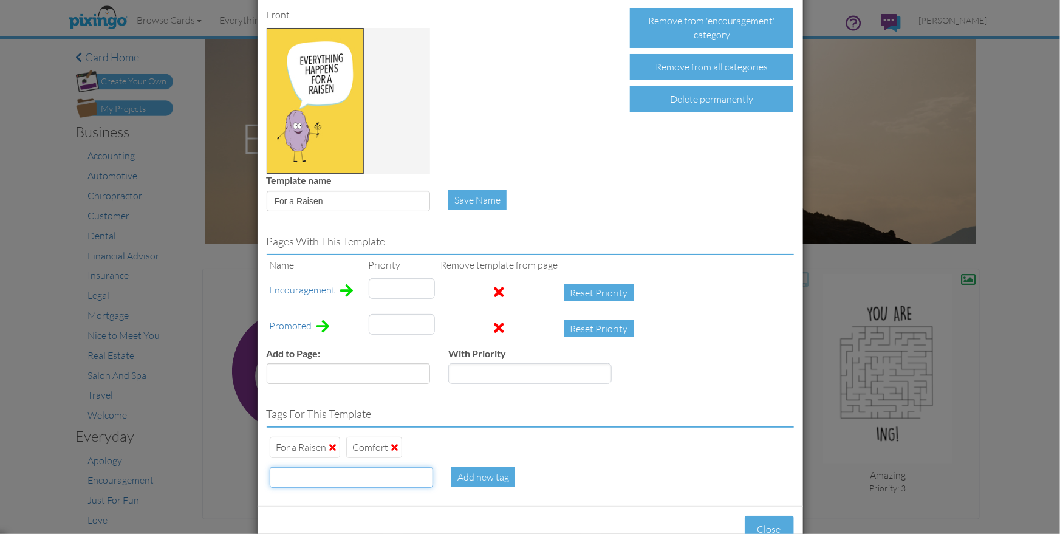
type input "1"
click at [383, 322] on input "999999" at bounding box center [402, 324] width 66 height 21
type input "8"
click at [763, 522] on button "Close" at bounding box center [769, 529] width 49 height 27
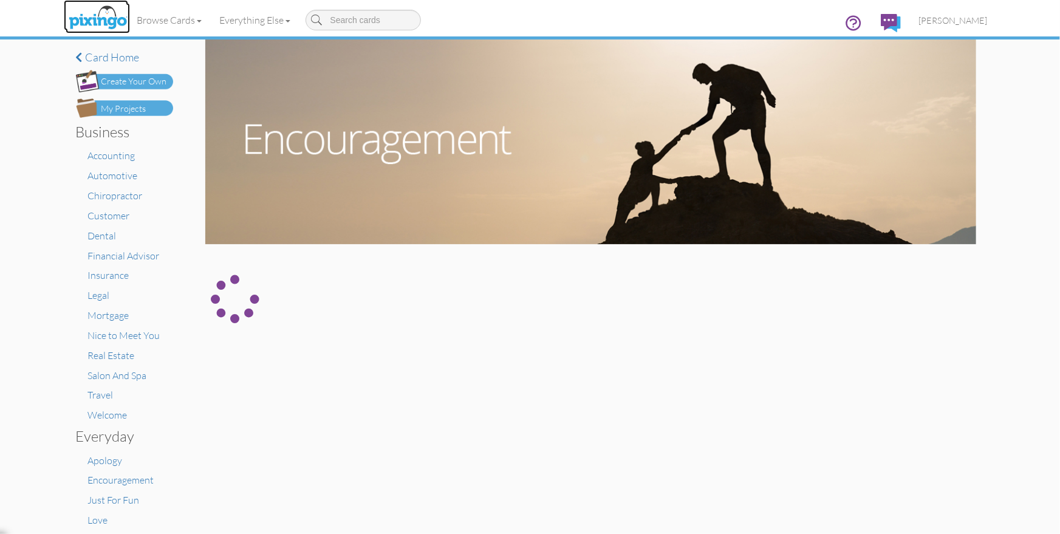
click at [111, 17] on img at bounding box center [98, 18] width 64 height 30
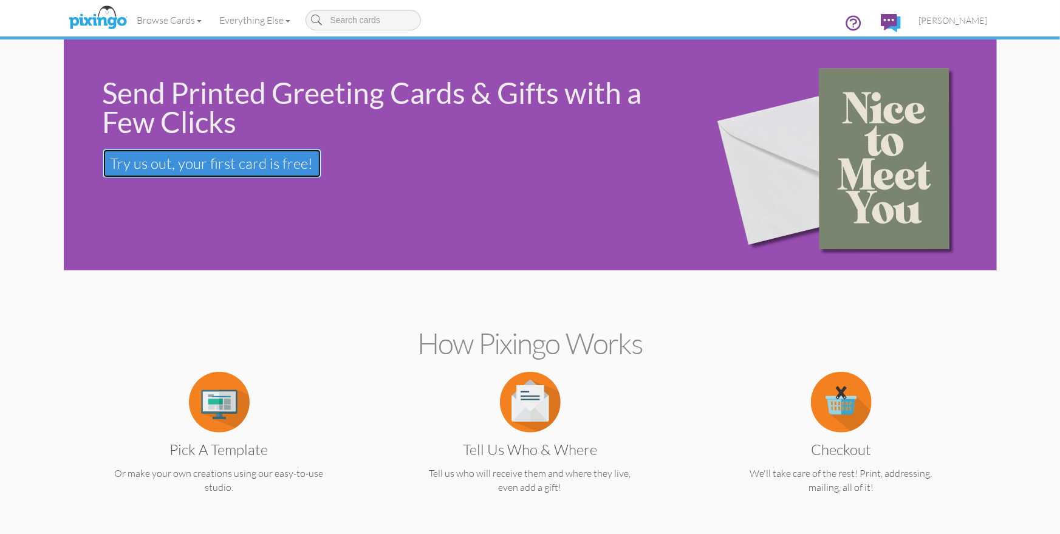
click at [185, 157] on span "Try us out, your first card is free!" at bounding box center [212, 163] width 203 height 18
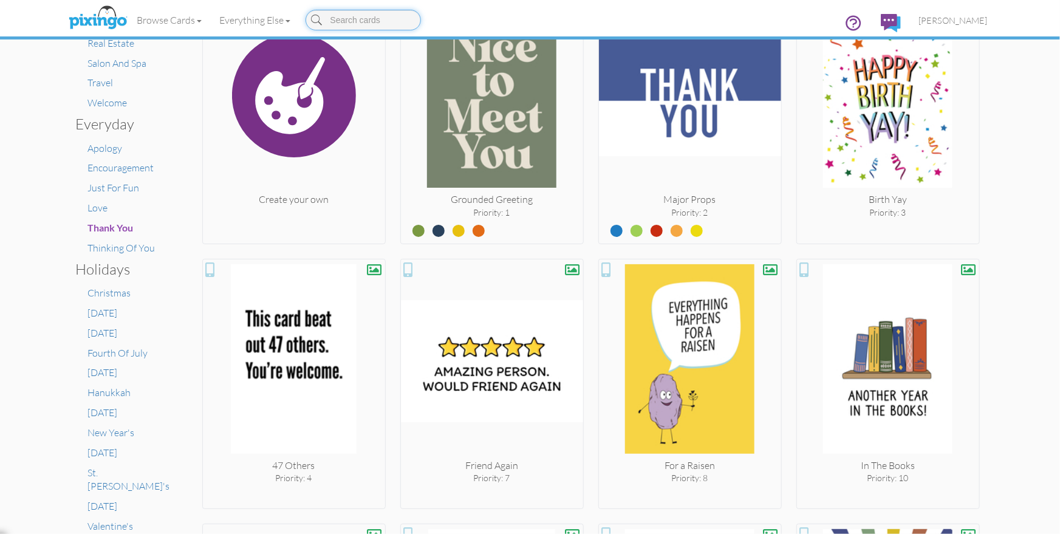
scroll to position [292, 0]
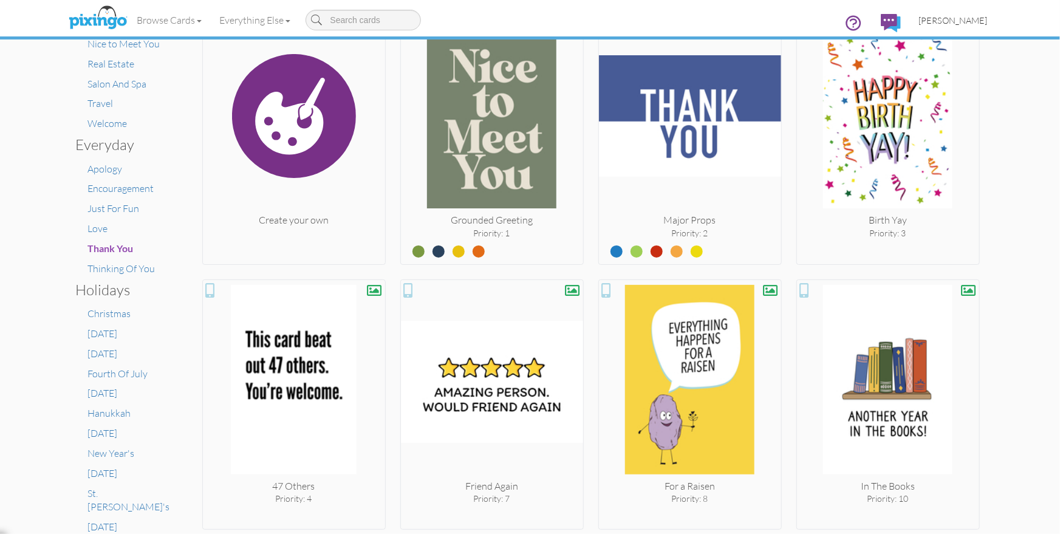
click at [946, 13] on link "[PERSON_NAME]" at bounding box center [953, 20] width 87 height 31
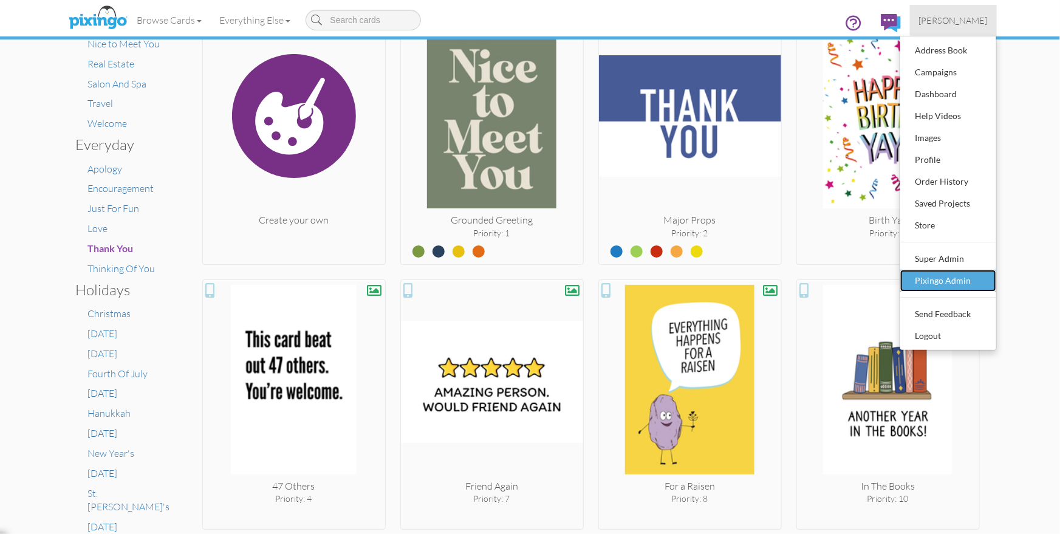
click at [974, 279] on div "Pixingo Admin" at bounding box center [948, 280] width 72 height 18
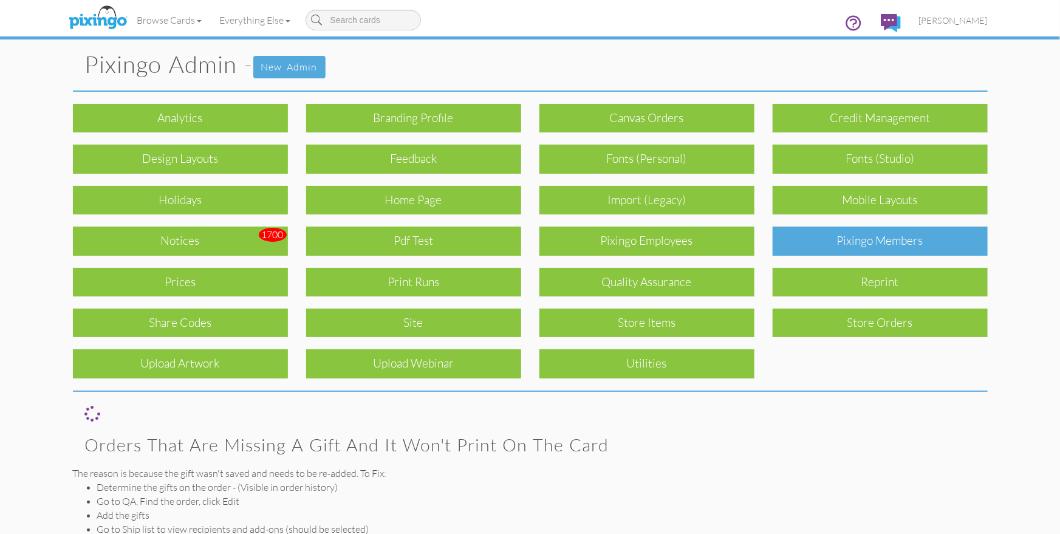
click at [831, 247] on div "Pixingo Members" at bounding box center [880, 241] width 215 height 29
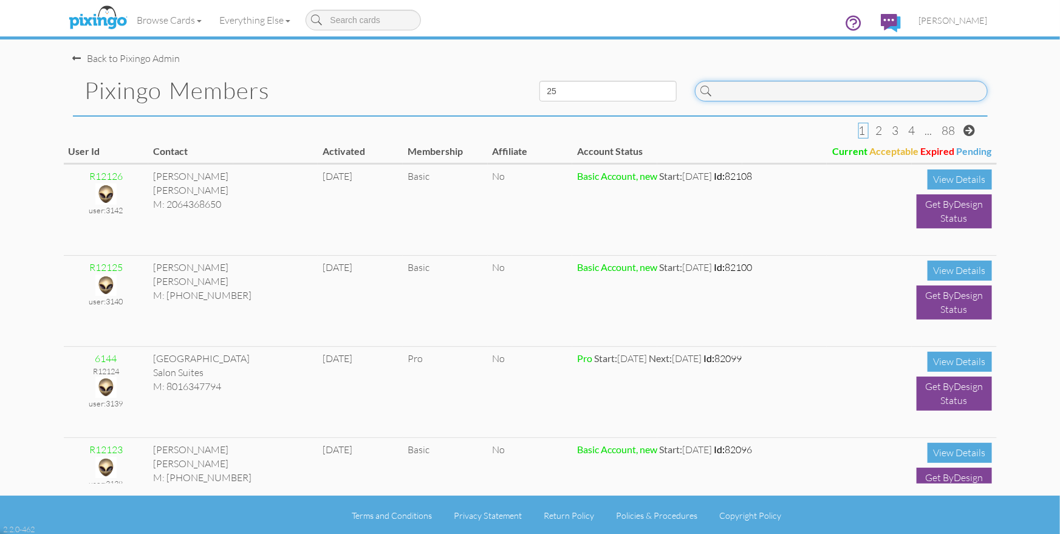
click at [736, 93] on input at bounding box center [841, 91] width 293 height 21
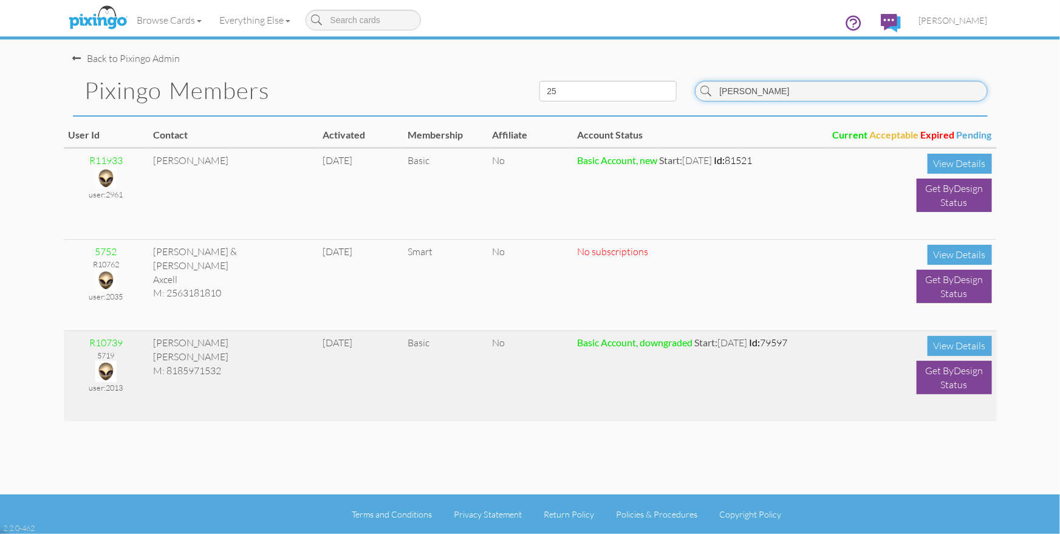
type input "[PERSON_NAME]"
click at [107, 365] on img at bounding box center [105, 371] width 21 height 21
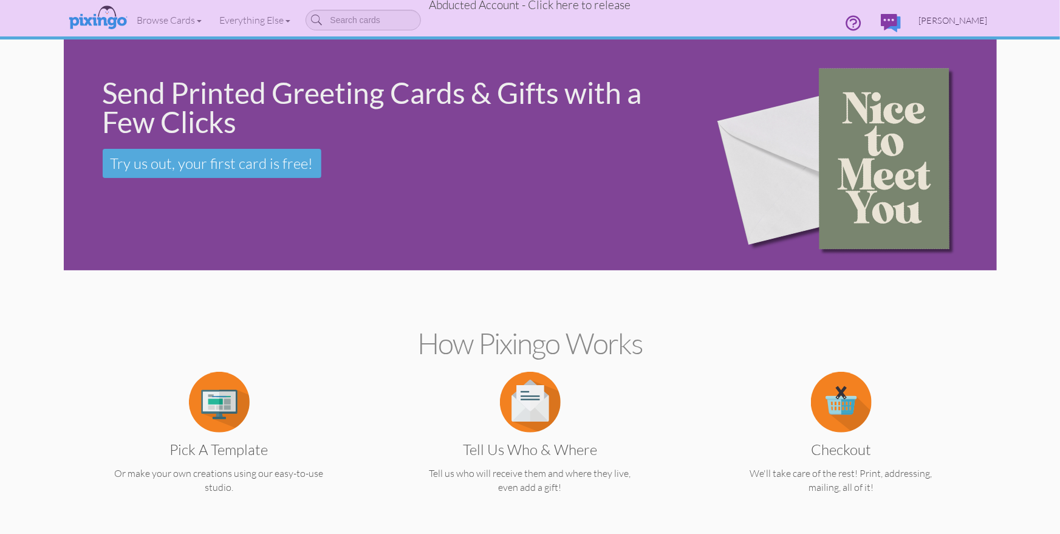
click at [943, 15] on span "[PERSON_NAME]" at bounding box center [953, 20] width 69 height 10
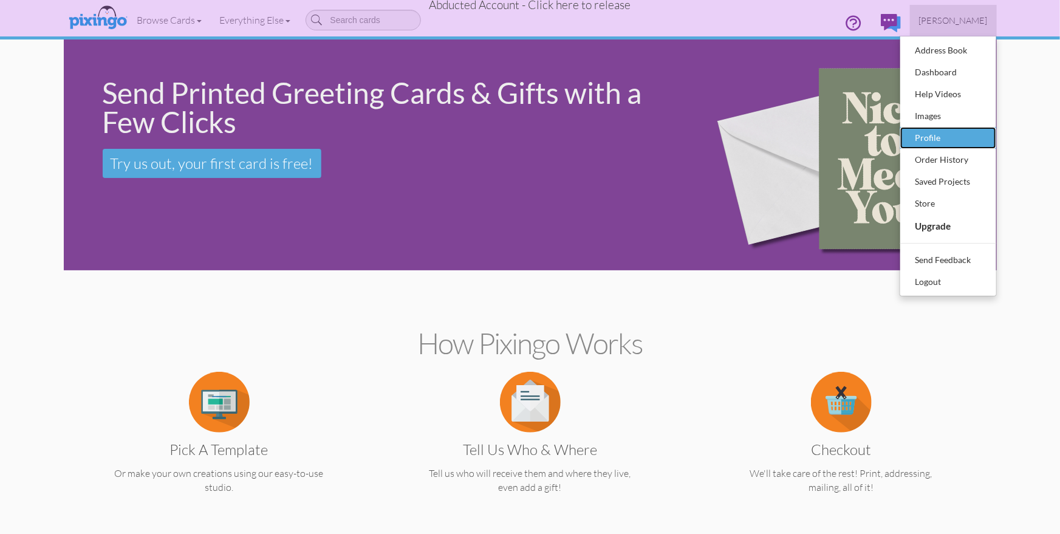
click at [929, 137] on div "Profile" at bounding box center [948, 138] width 72 height 18
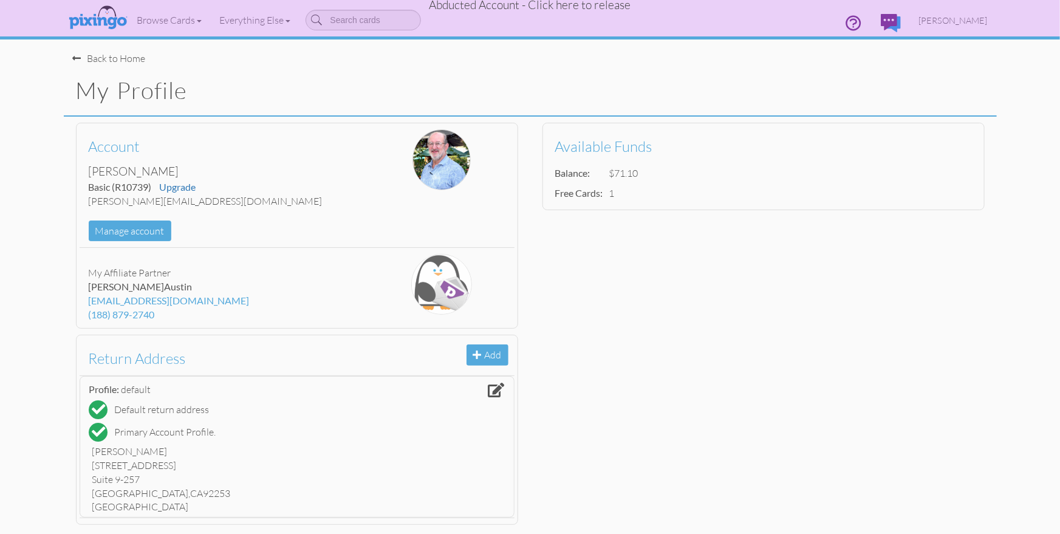
click at [969, 244] on div "Account [PERSON_NAME] Basic (R10739) Upgrade [EMAIL_ADDRESS][DOMAIN_NAME] Manag…" at bounding box center [530, 324] width 933 height 414
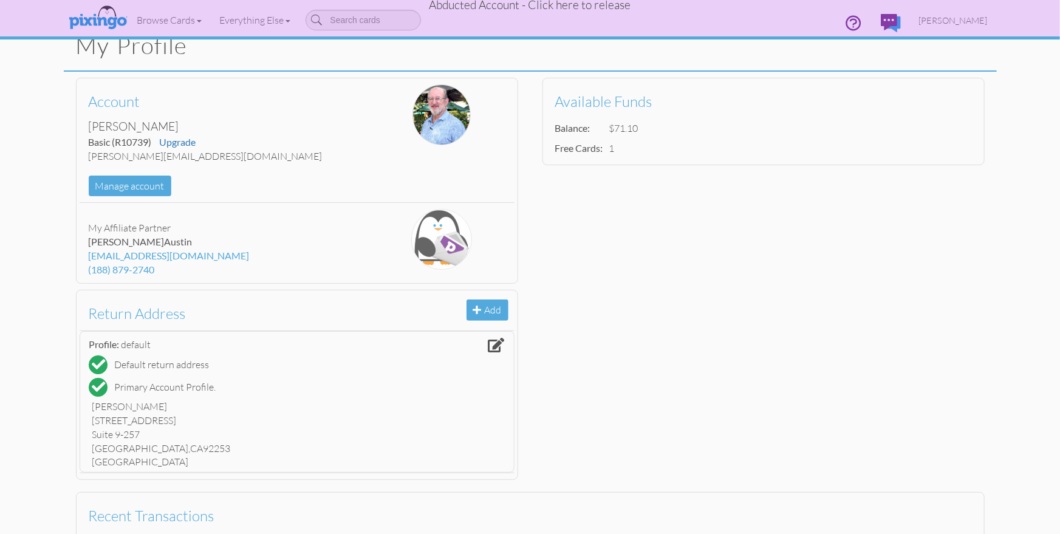
scroll to position [43, 0]
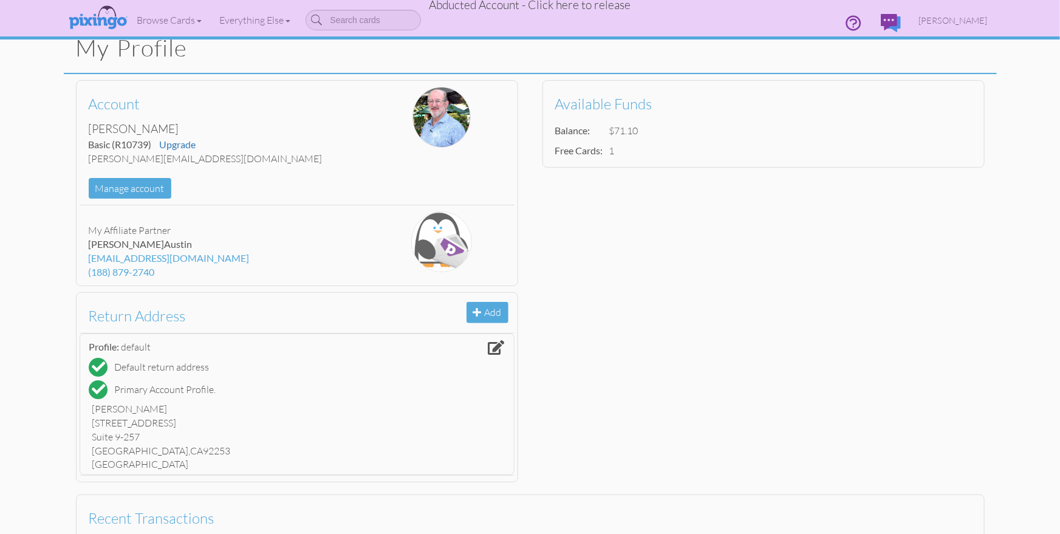
click at [774, 226] on div "Account [PERSON_NAME] Basic (R10739) Upgrade [EMAIL_ADDRESS][DOMAIN_NAME] Manag…" at bounding box center [530, 281] width 933 height 414
click at [485, 7] on span "Abducted Account - Click here to release" at bounding box center [530, 5] width 202 height 15
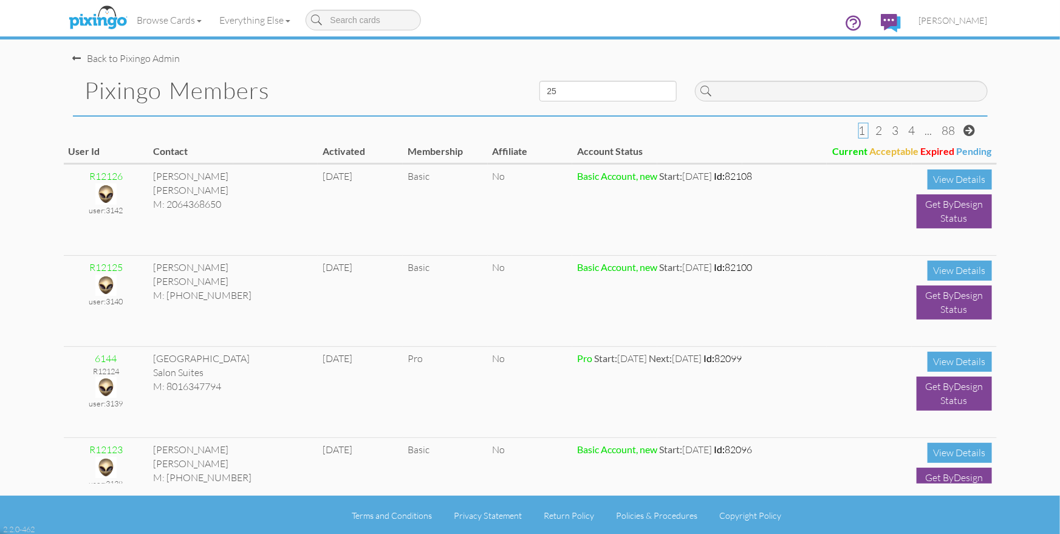
click at [356, 89] on h1 "Pixingo Members" at bounding box center [303, 91] width 436 height 26
click at [969, 16] on span "[PERSON_NAME]" at bounding box center [953, 20] width 69 height 10
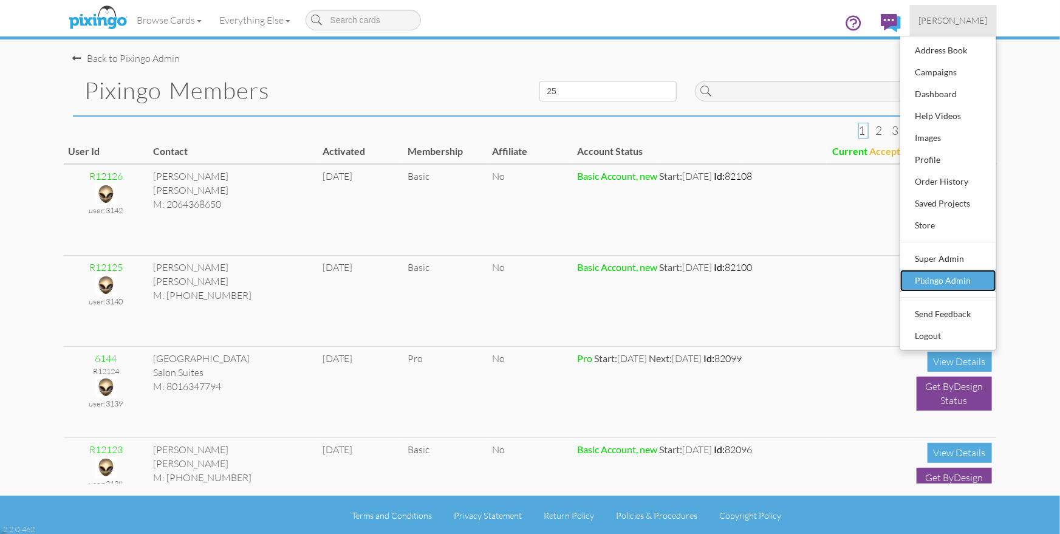
click at [937, 270] on link "Pixingo Admin" at bounding box center [948, 281] width 96 height 22
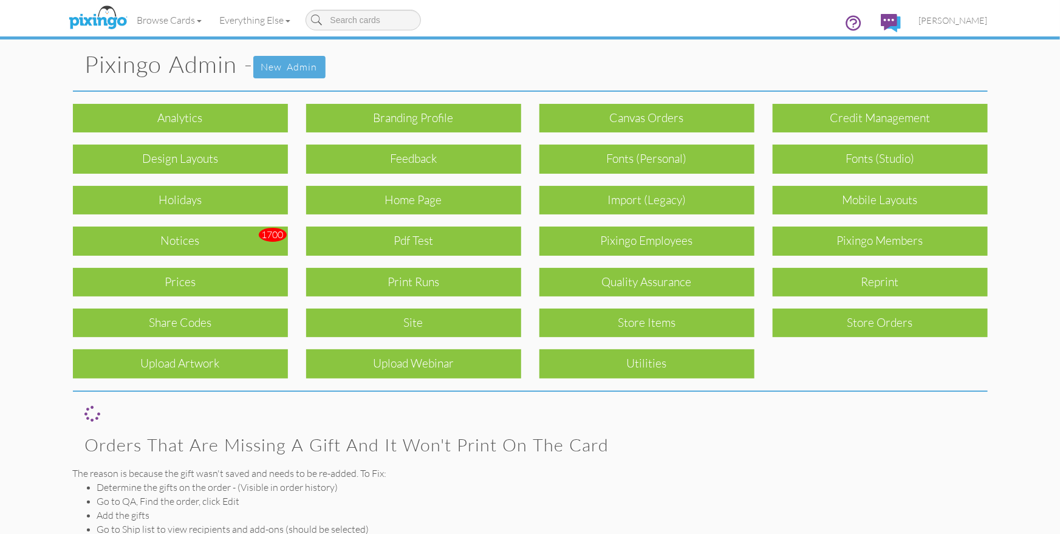
click at [411, 275] on div "Print Runs" at bounding box center [413, 282] width 215 height 29
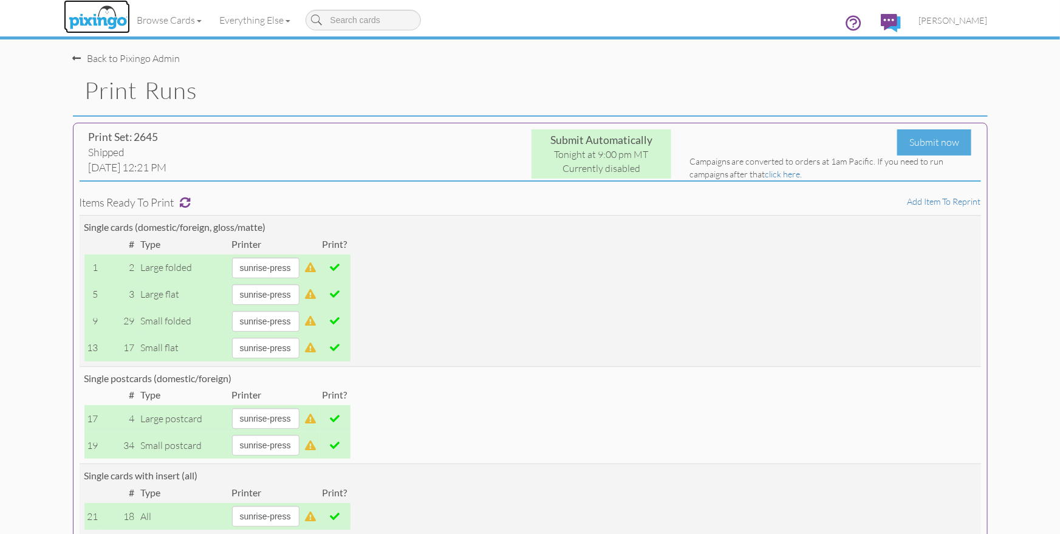
click at [95, 13] on img at bounding box center [98, 18] width 64 height 30
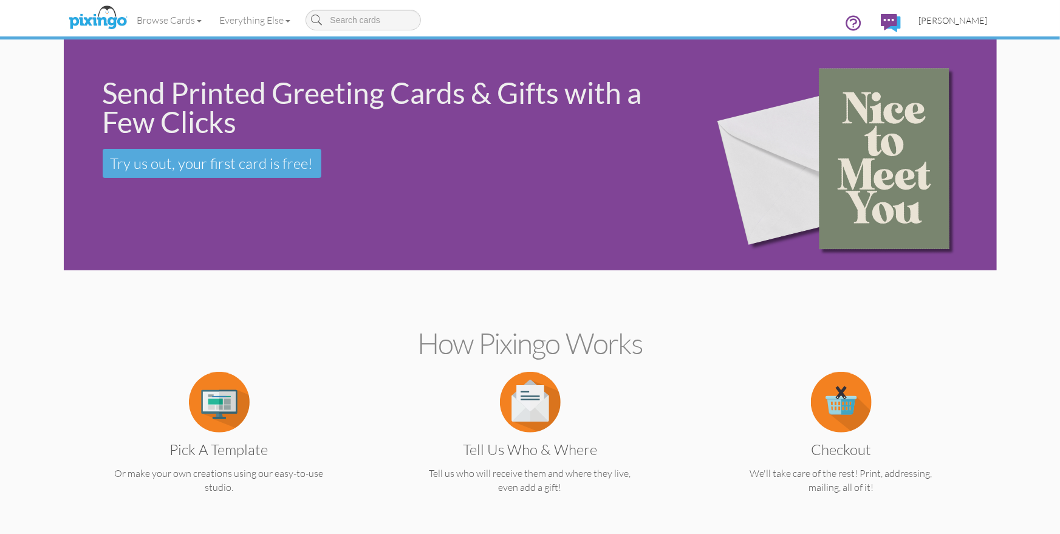
click at [966, 13] on link "[PERSON_NAME]" at bounding box center [953, 20] width 87 height 31
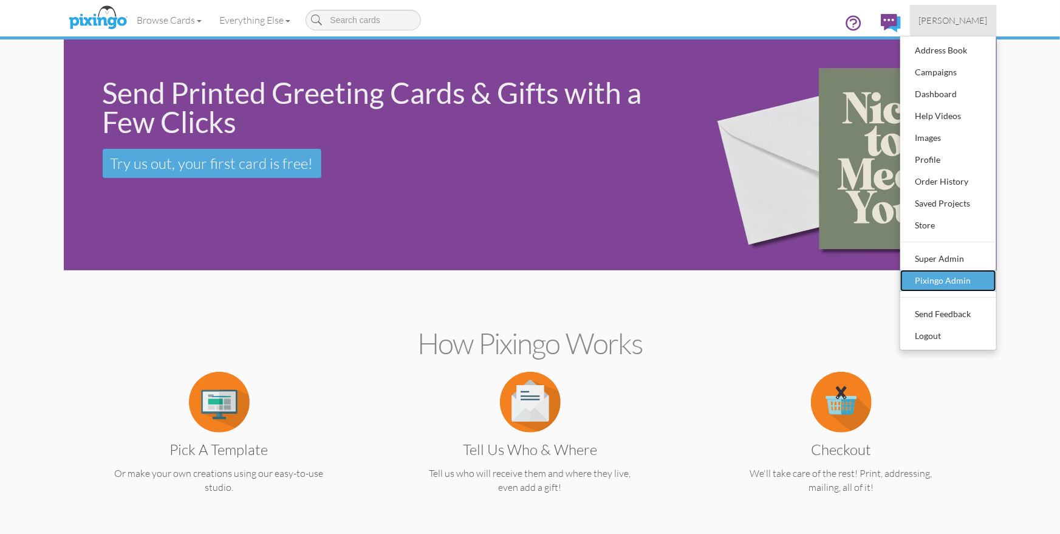
click at [942, 281] on div "Pixingo Admin" at bounding box center [948, 280] width 72 height 18
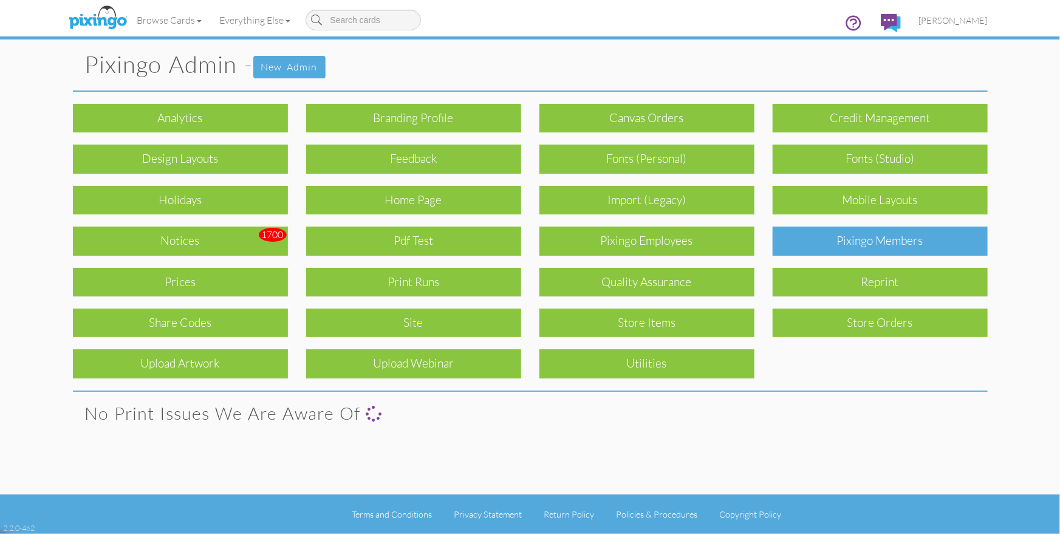
click at [818, 243] on div "Pixingo Members" at bounding box center [880, 241] width 215 height 29
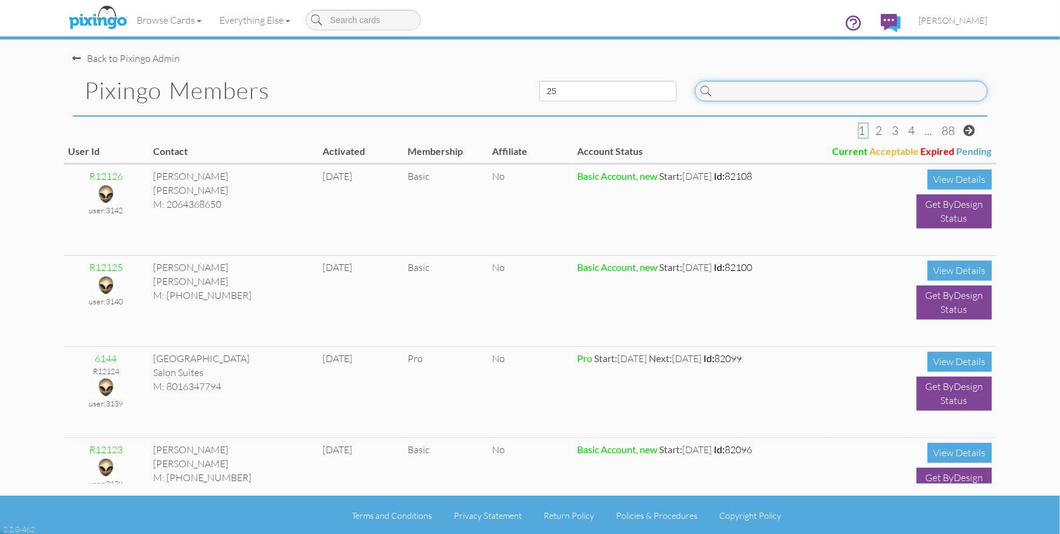
click at [752, 95] on input at bounding box center [841, 91] width 293 height 21
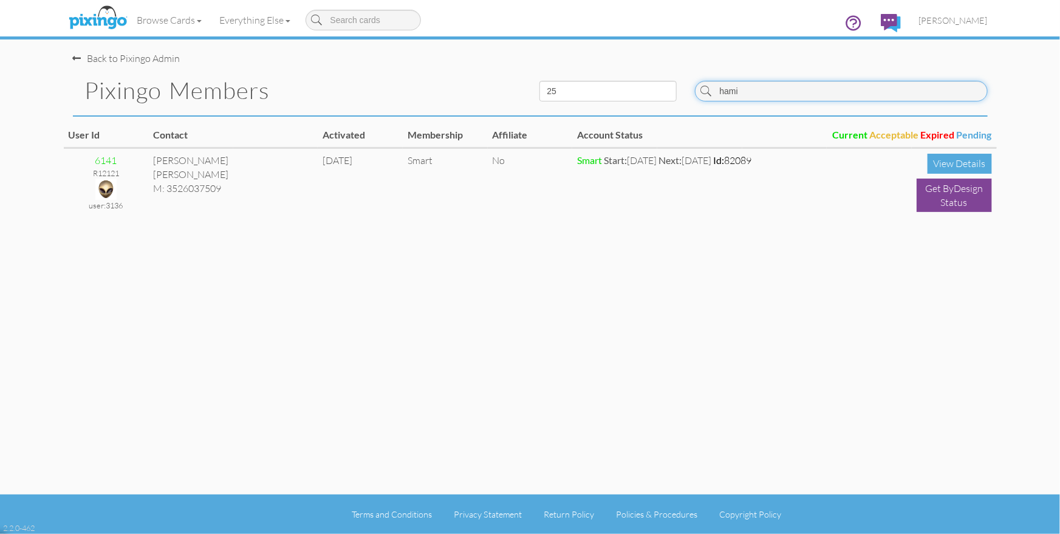
type input "hami"
click at [544, 298] on div "Back to Pixingo Admin Pixingo Members 10 25 50 100 hami User Id Contact Activat…" at bounding box center [530, 247] width 933 height 494
click at [524, 299] on div "Back to Pixingo Admin Pixingo Members 10 25 50 100 hami User Id Contact Activat…" at bounding box center [530, 247] width 933 height 494
click at [968, 18] on span "[PERSON_NAME]" at bounding box center [953, 20] width 69 height 10
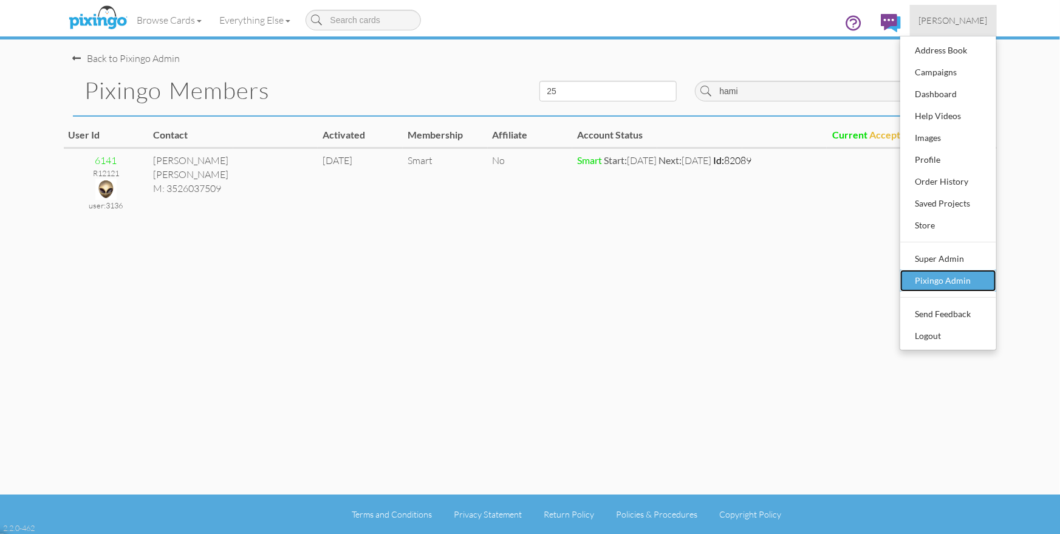
click at [958, 270] on link "Pixingo Admin" at bounding box center [948, 281] width 96 height 22
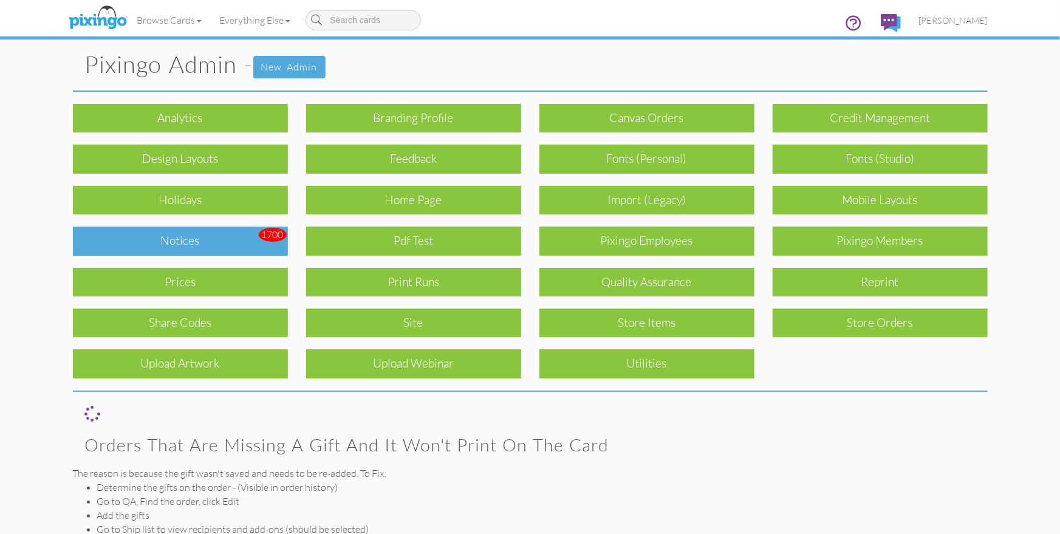
click at [177, 245] on div "Notices" at bounding box center [180, 241] width 215 height 29
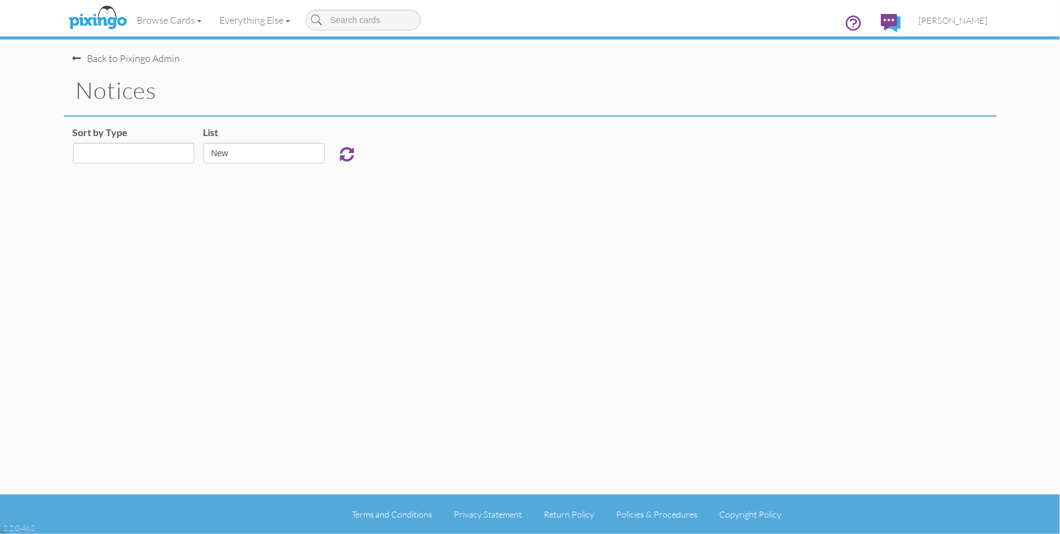
select select "object:27490"
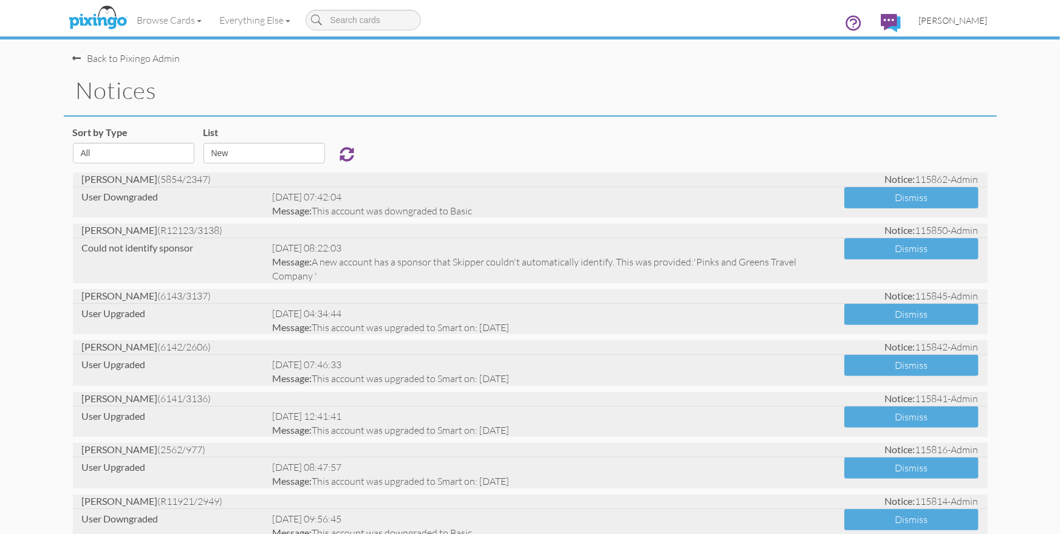
click at [949, 21] on span "[PERSON_NAME]" at bounding box center [953, 20] width 69 height 10
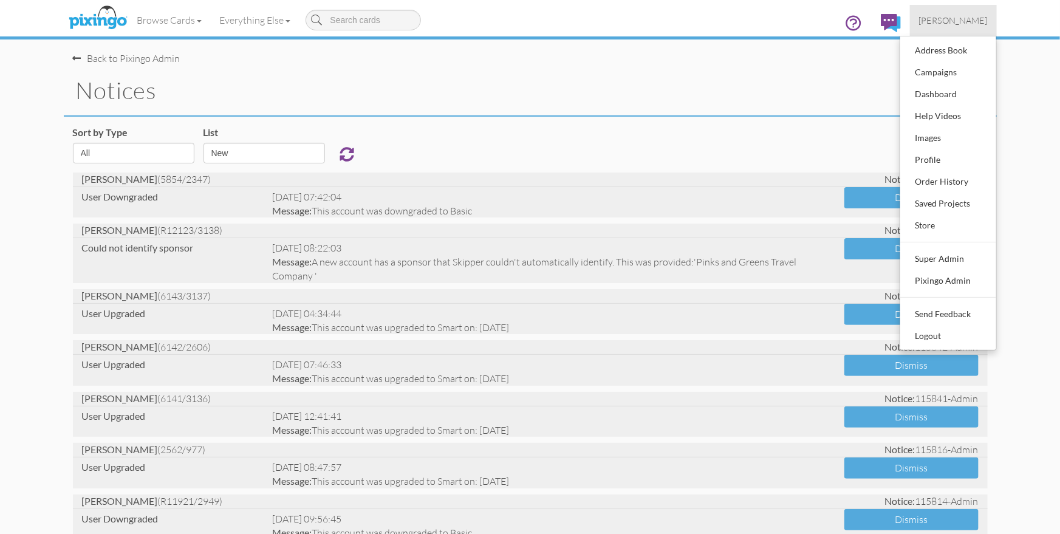
click at [949, 21] on span "[PERSON_NAME]" at bounding box center [953, 20] width 69 height 10
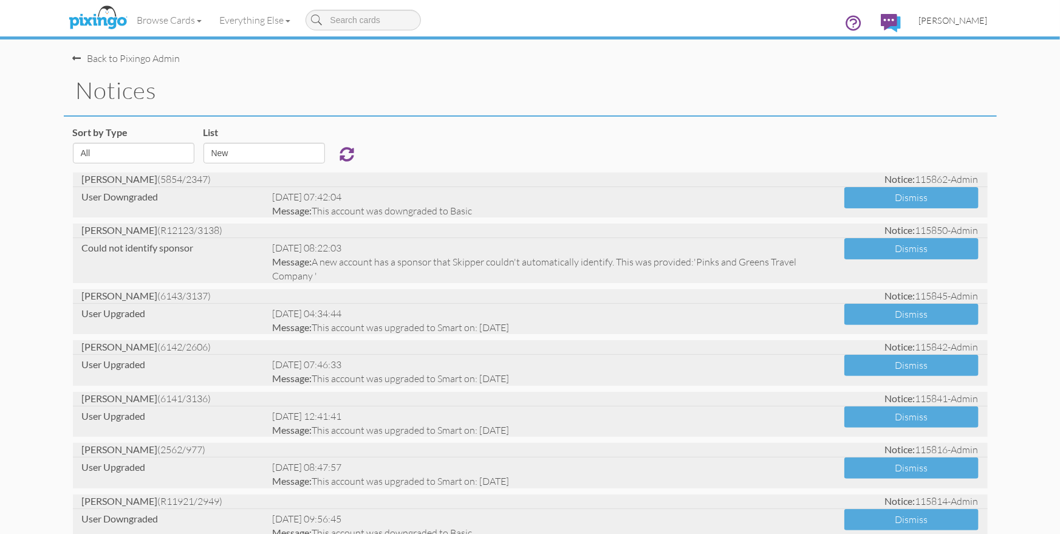
click at [953, 19] on span "[PERSON_NAME]" at bounding box center [953, 20] width 69 height 10
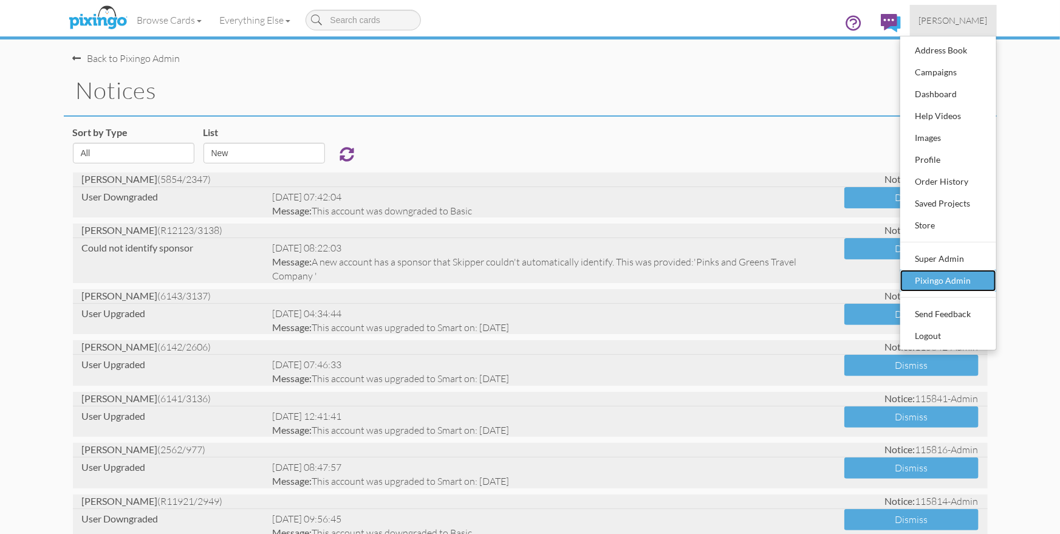
click at [934, 278] on div "Pixingo Admin" at bounding box center [948, 280] width 72 height 18
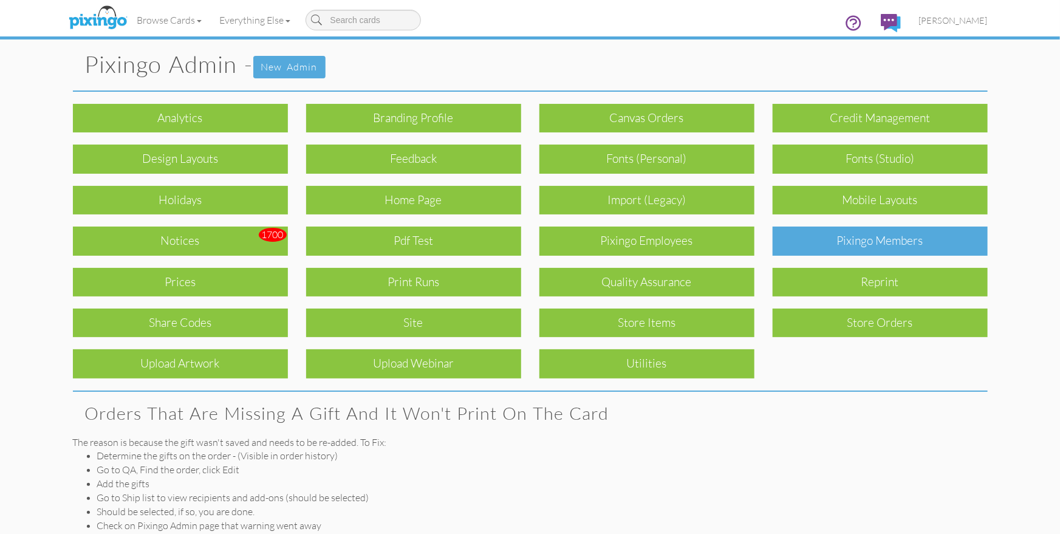
click at [842, 244] on div "Pixingo Members" at bounding box center [880, 241] width 215 height 29
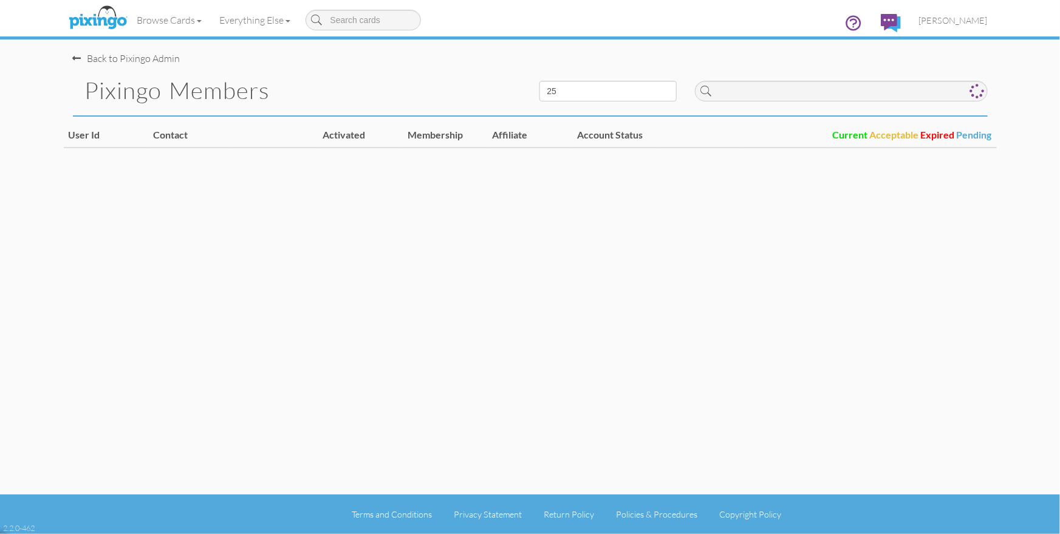
click at [839, 245] on div "Back to Pixingo Admin Pixingo Members 10 25 50 100 User Id Contact Activated Me…" at bounding box center [530, 247] width 933 height 494
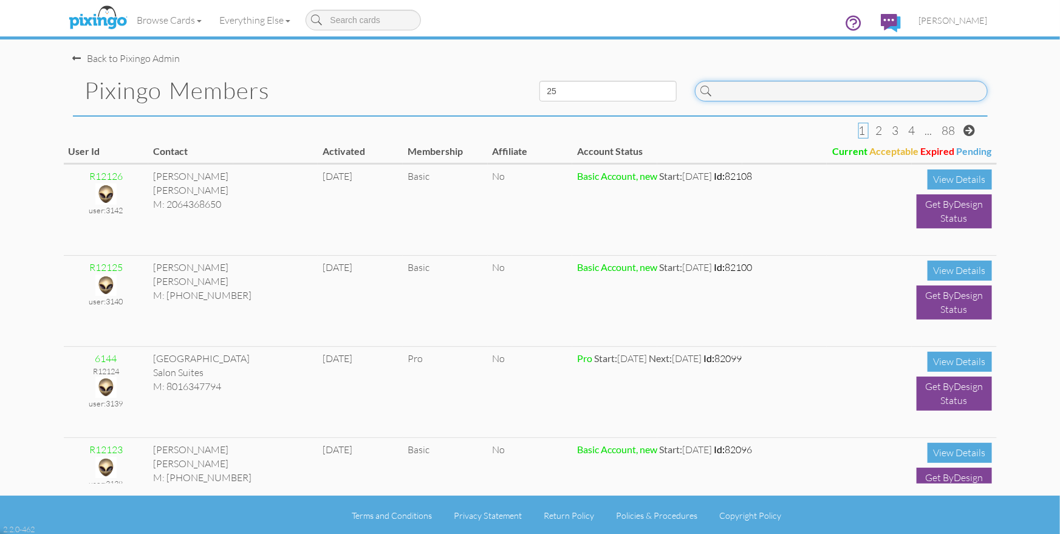
click at [741, 86] on input at bounding box center [841, 91] width 293 height 21
paste input "R10739"
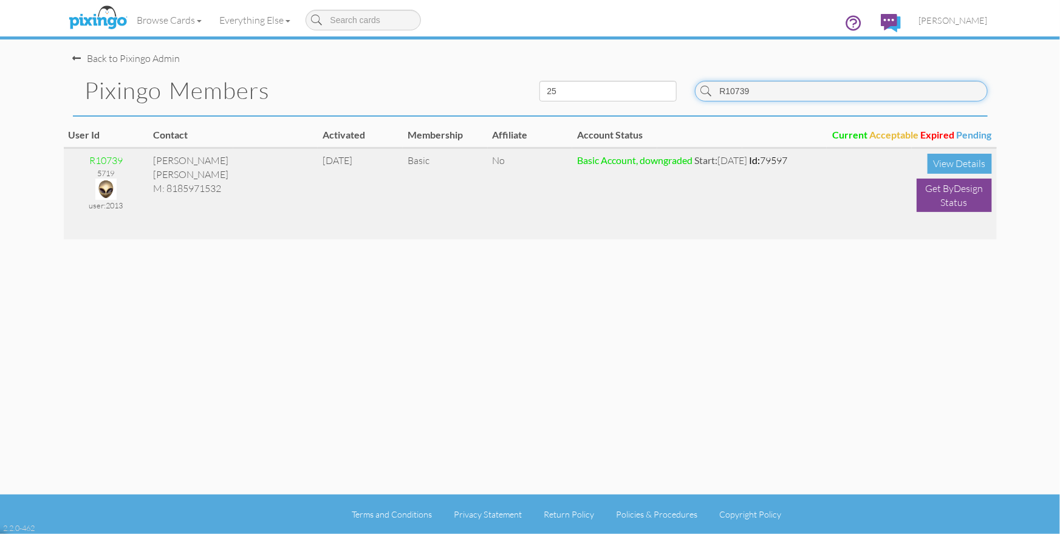
type input "R10739"
click at [112, 189] on img at bounding box center [105, 189] width 21 height 21
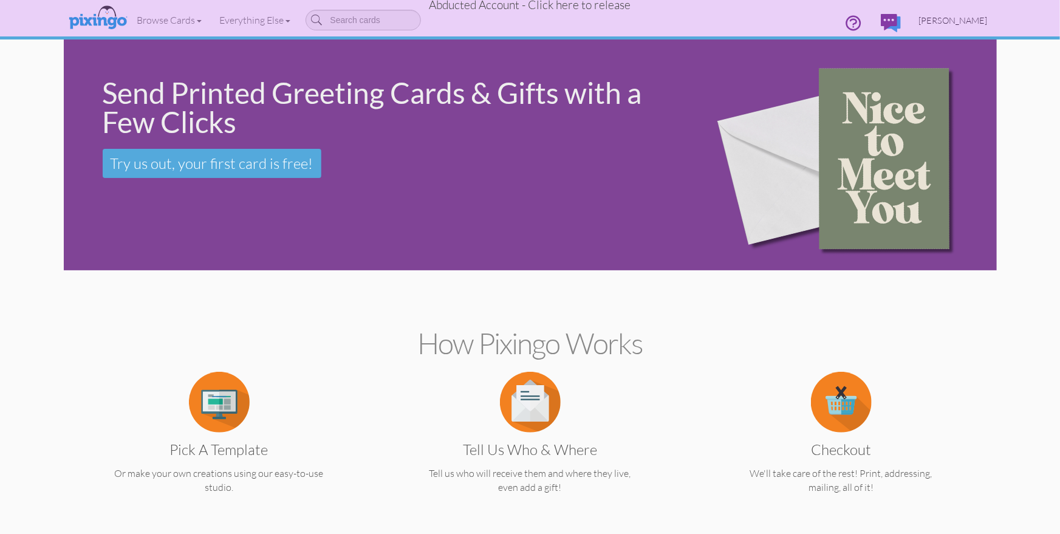
click at [947, 17] on span "[PERSON_NAME]" at bounding box center [953, 20] width 69 height 10
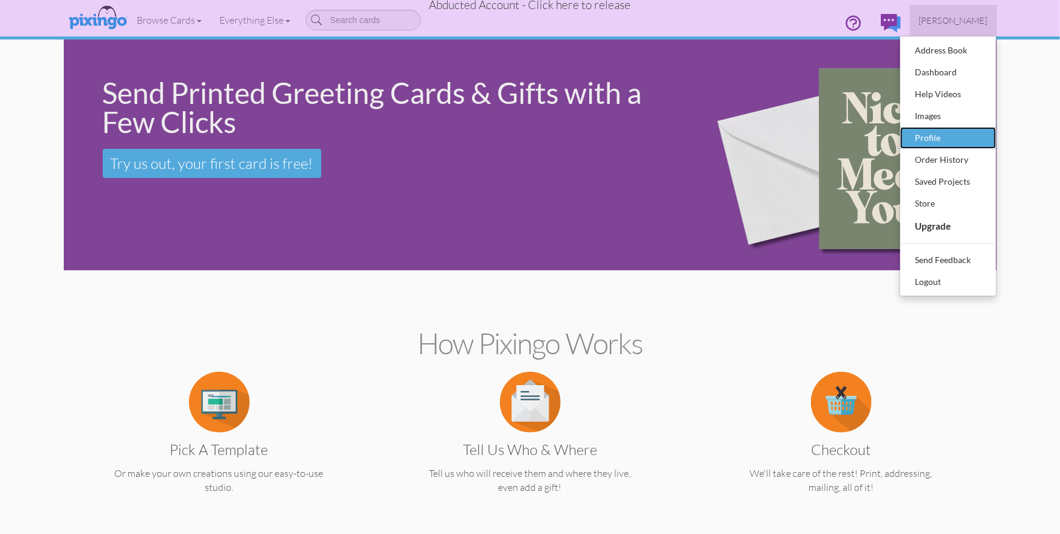
click at [932, 132] on div "Profile" at bounding box center [948, 138] width 72 height 18
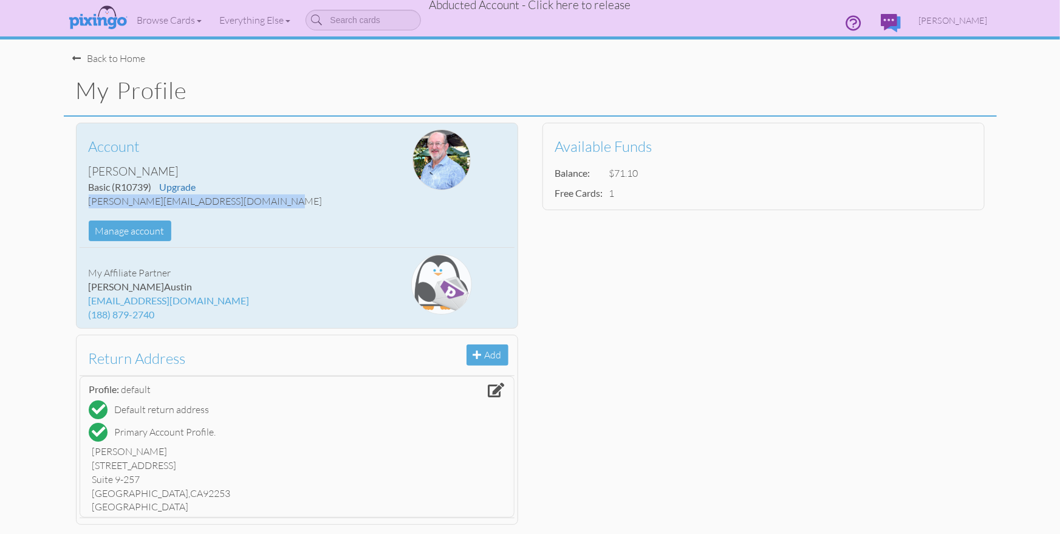
drag, startPoint x: 88, startPoint y: 201, endPoint x: 253, endPoint y: 203, distance: 164.6
click at [264, 203] on div "[PERSON_NAME][EMAIL_ADDRESS][DOMAIN_NAME]" at bounding box center [224, 201] width 271 height 14
copy div "[PERSON_NAME][EMAIL_ADDRESS][DOMAIN_NAME]"
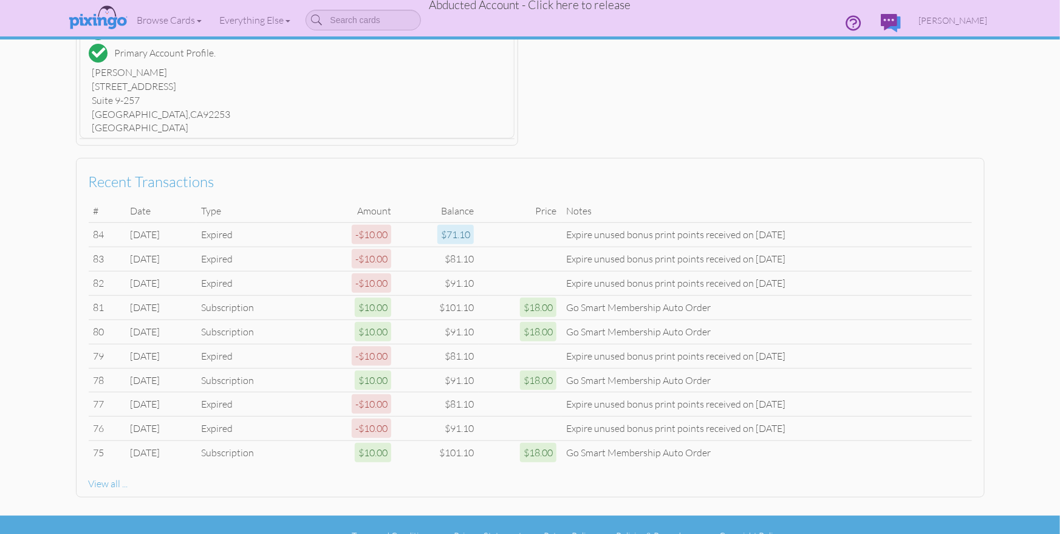
scroll to position [398, 0]
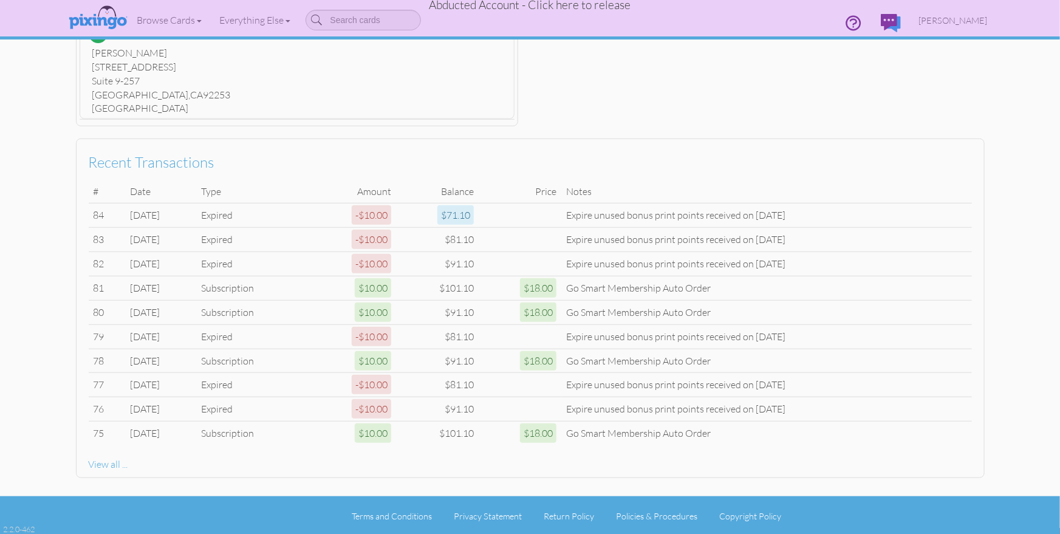
click at [523, 2] on span "Abducted Account - Click here to release" at bounding box center [530, 5] width 202 height 15
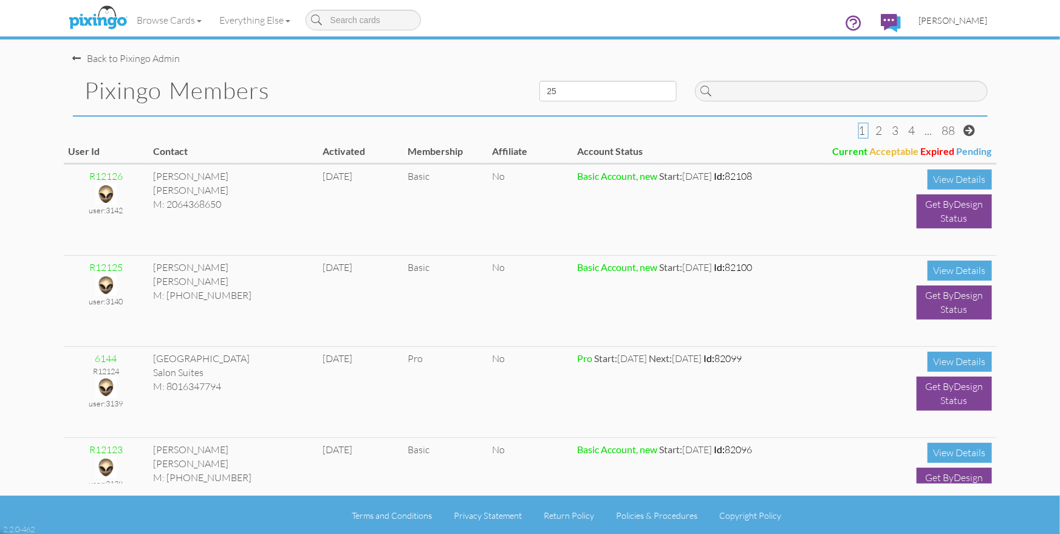
click at [958, 22] on span "[PERSON_NAME]" at bounding box center [953, 20] width 69 height 10
